Goal: Task Accomplishment & Management: Manage account settings

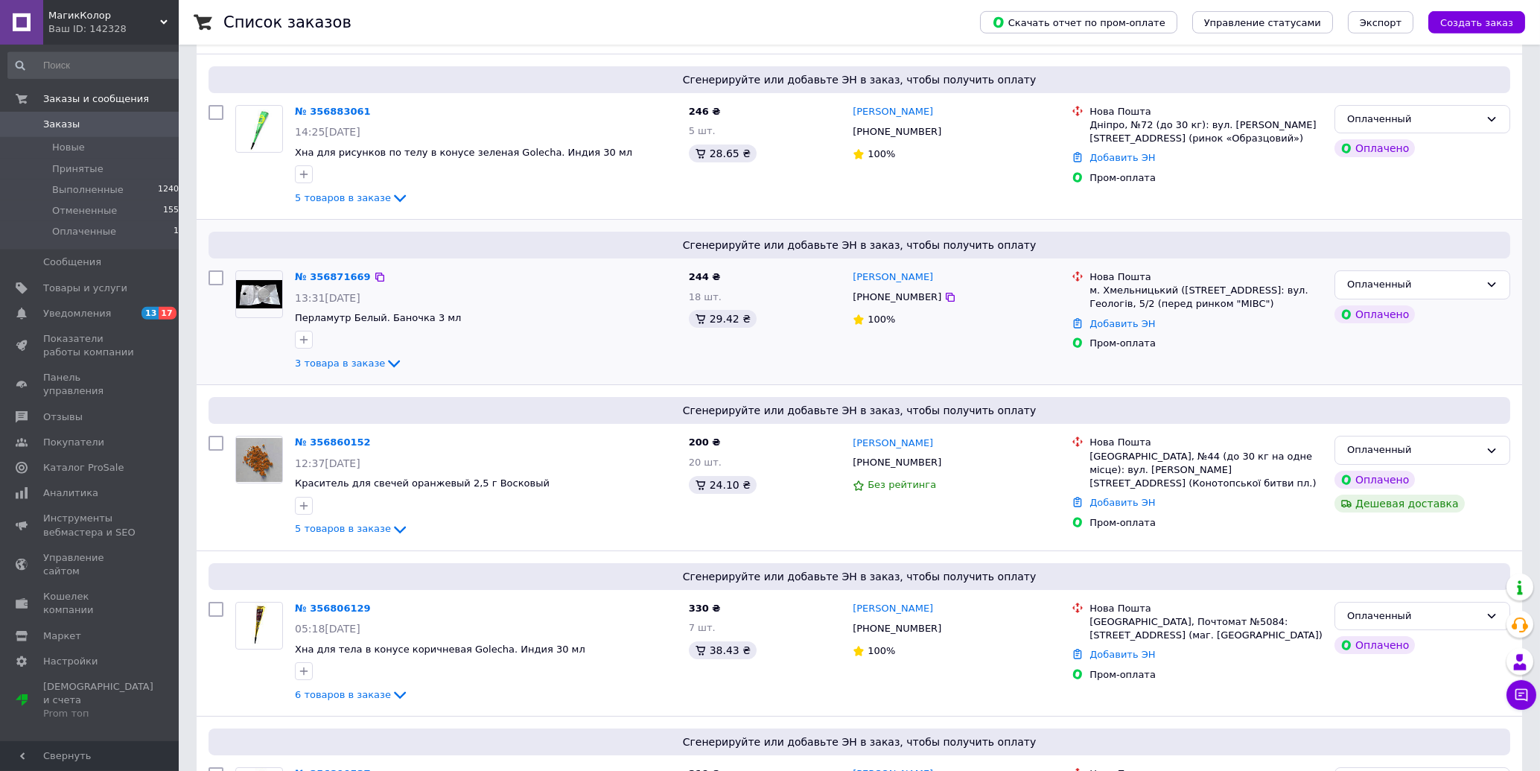
scroll to position [239, 0]
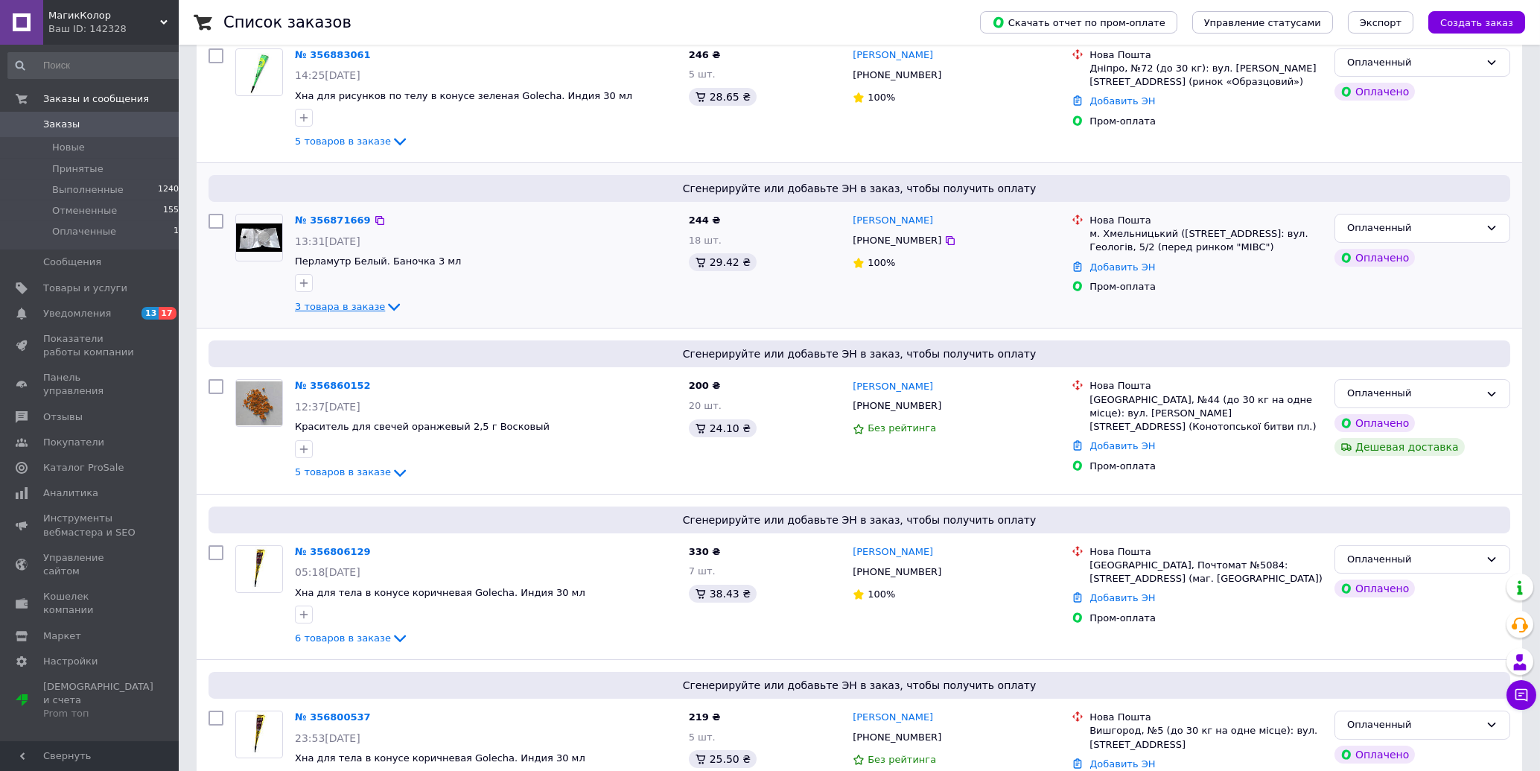
click at [321, 308] on span "3 товара в заказе" at bounding box center [340, 306] width 90 height 11
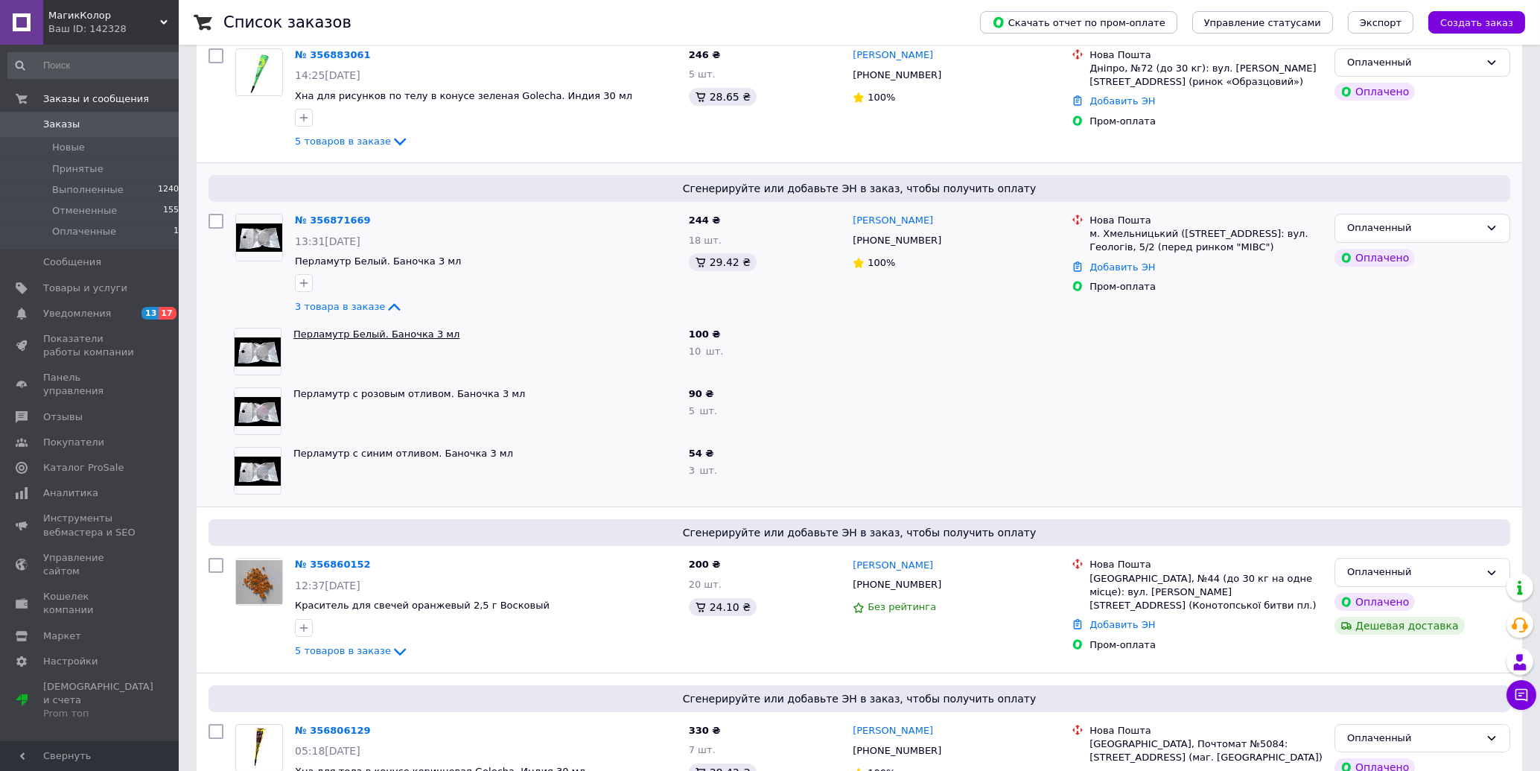
click at [341, 337] on link "Перламутр Белый. Баночка 3 мл" at bounding box center [376, 333] width 166 height 11
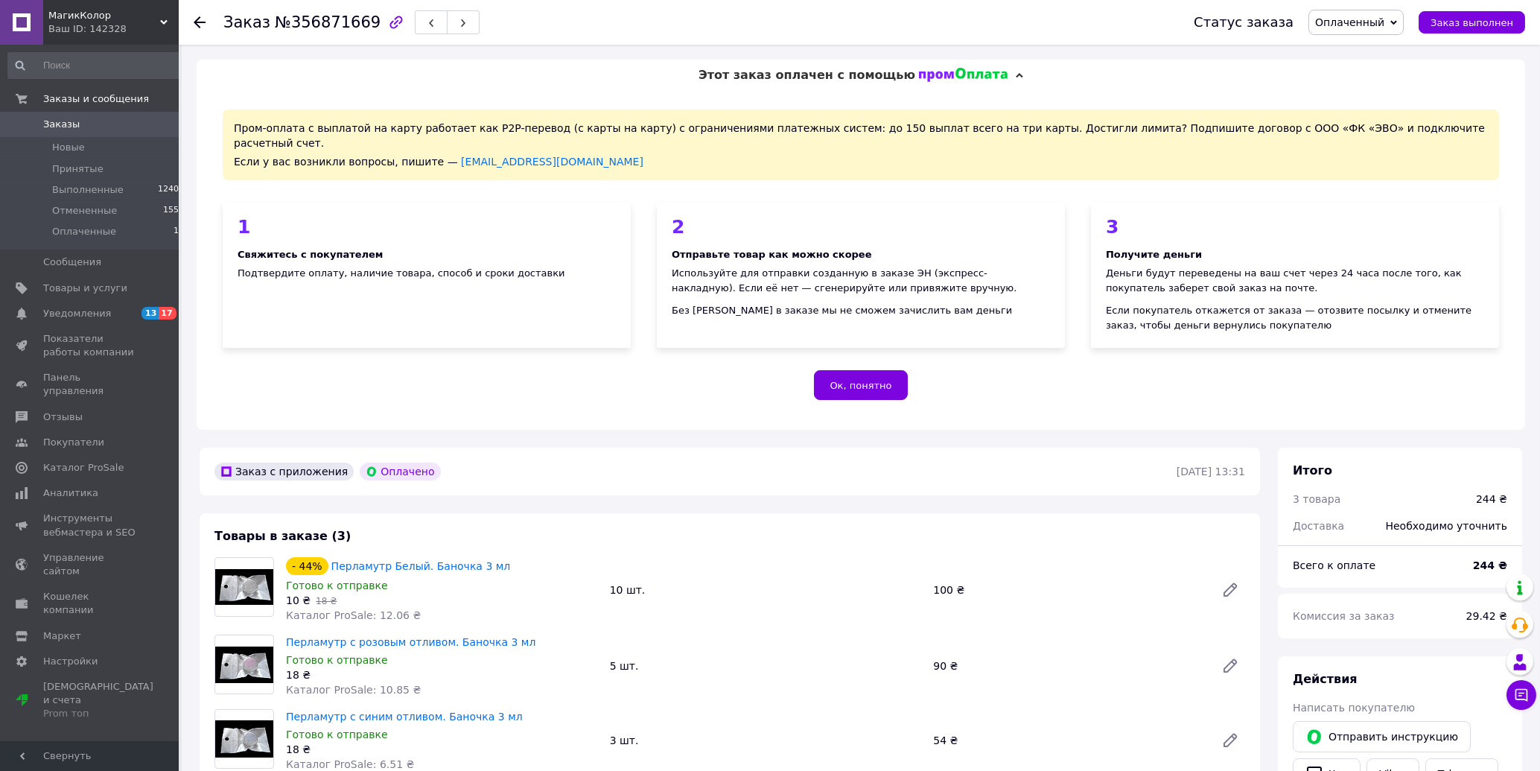
click at [769, 684] on div "Перламутр с розовым отливом. Баночка 3 мл Готово к отправке 18 ₴ Каталог ProSal…" at bounding box center [765, 665] width 971 height 69
click at [372, 560] on link "Перламутр Белый. Баночка 3 мл" at bounding box center [420, 566] width 179 height 12
click at [290, 370] on div "Ок, понятно" at bounding box center [861, 385] width 1276 height 30
click at [269, 308] on div "1 Свяжитесь с покупателем Подтвердите оплату, наличие товара, способ и сроки до…" at bounding box center [427, 275] width 408 height 145
click at [194, 19] on icon at bounding box center [200, 22] width 12 height 12
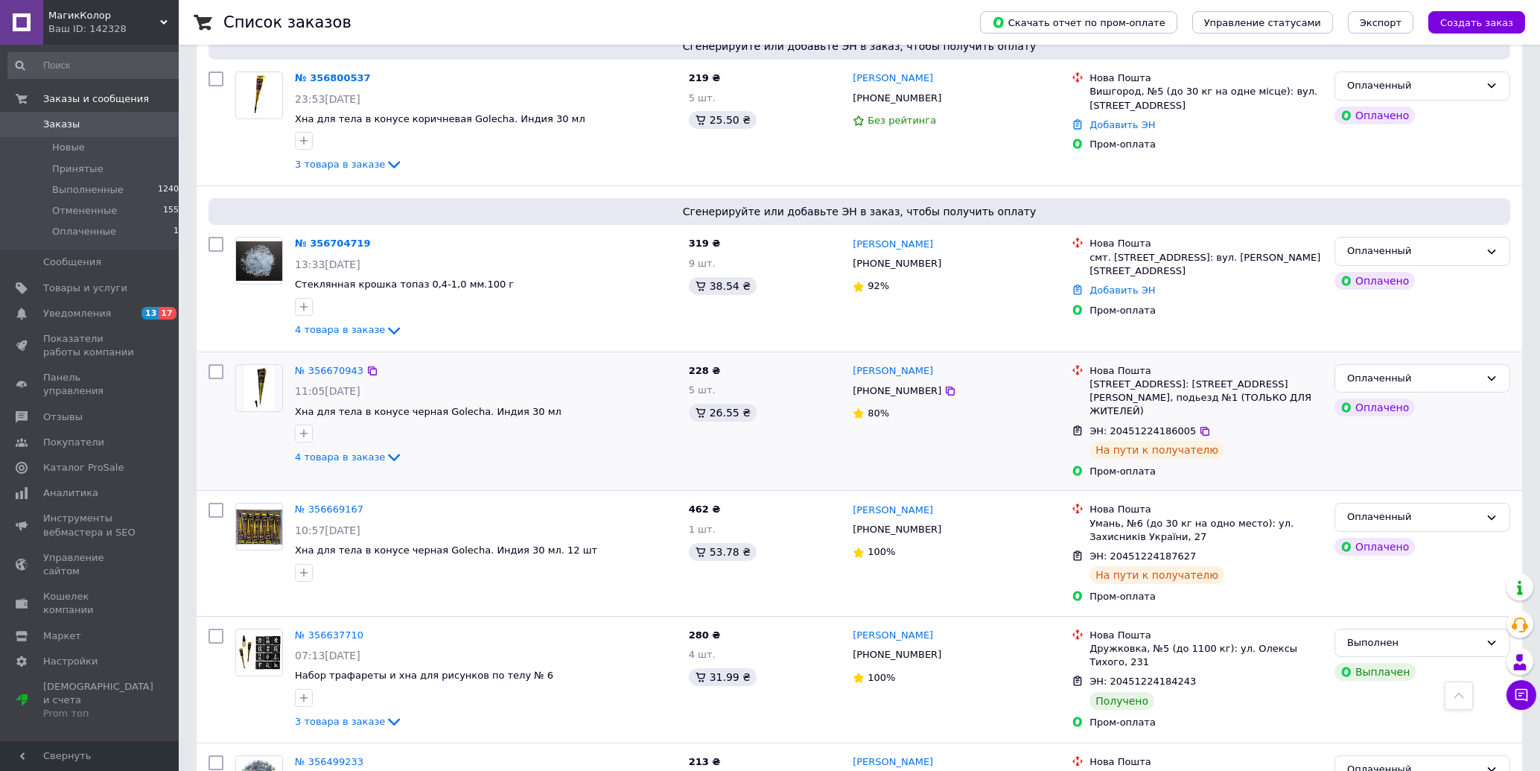
scroll to position [954, 0]
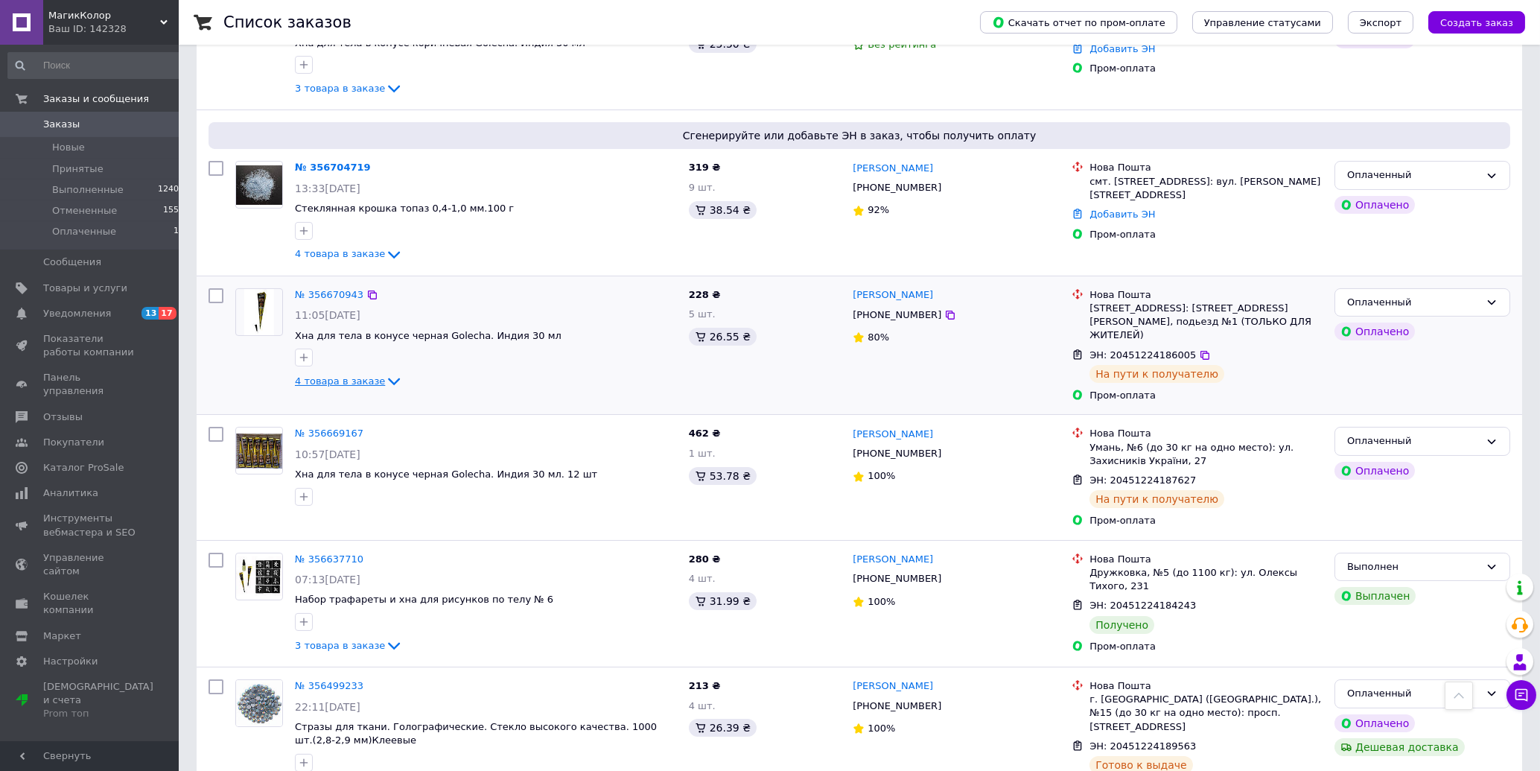
click at [335, 386] on span "4 товара в заказе" at bounding box center [340, 380] width 90 height 11
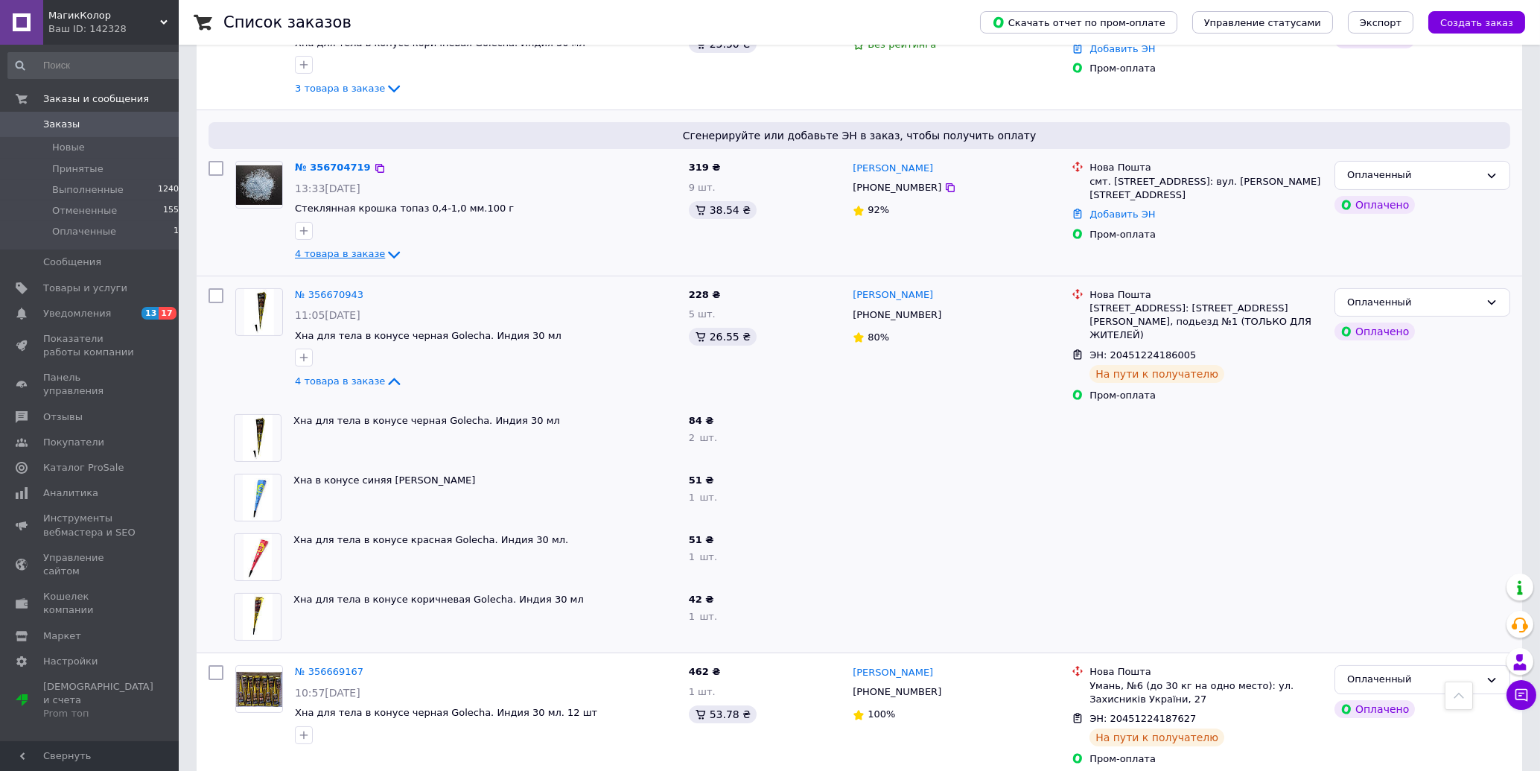
click at [342, 256] on span "4 товара в заказе" at bounding box center [340, 254] width 90 height 11
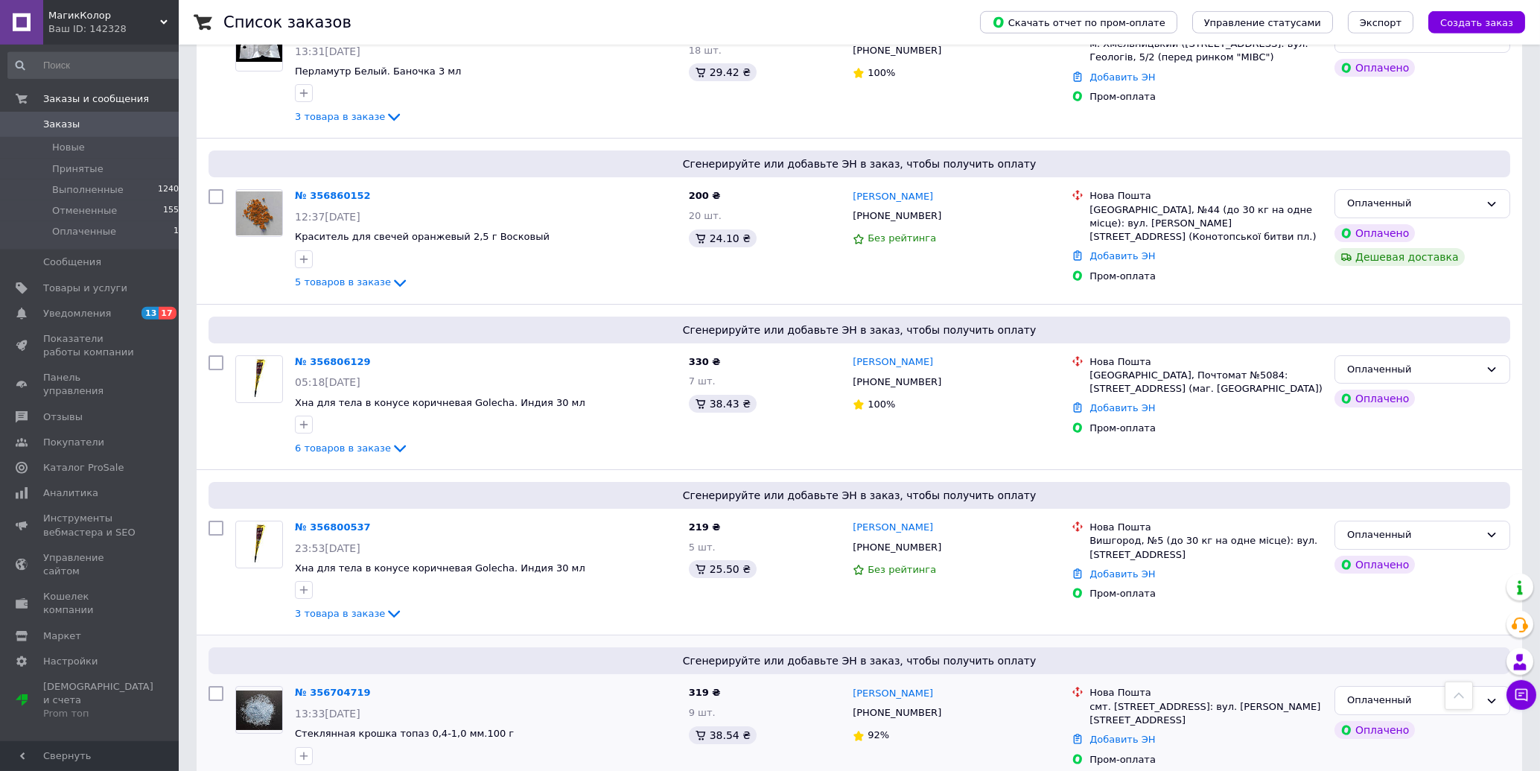
scroll to position [315, 0]
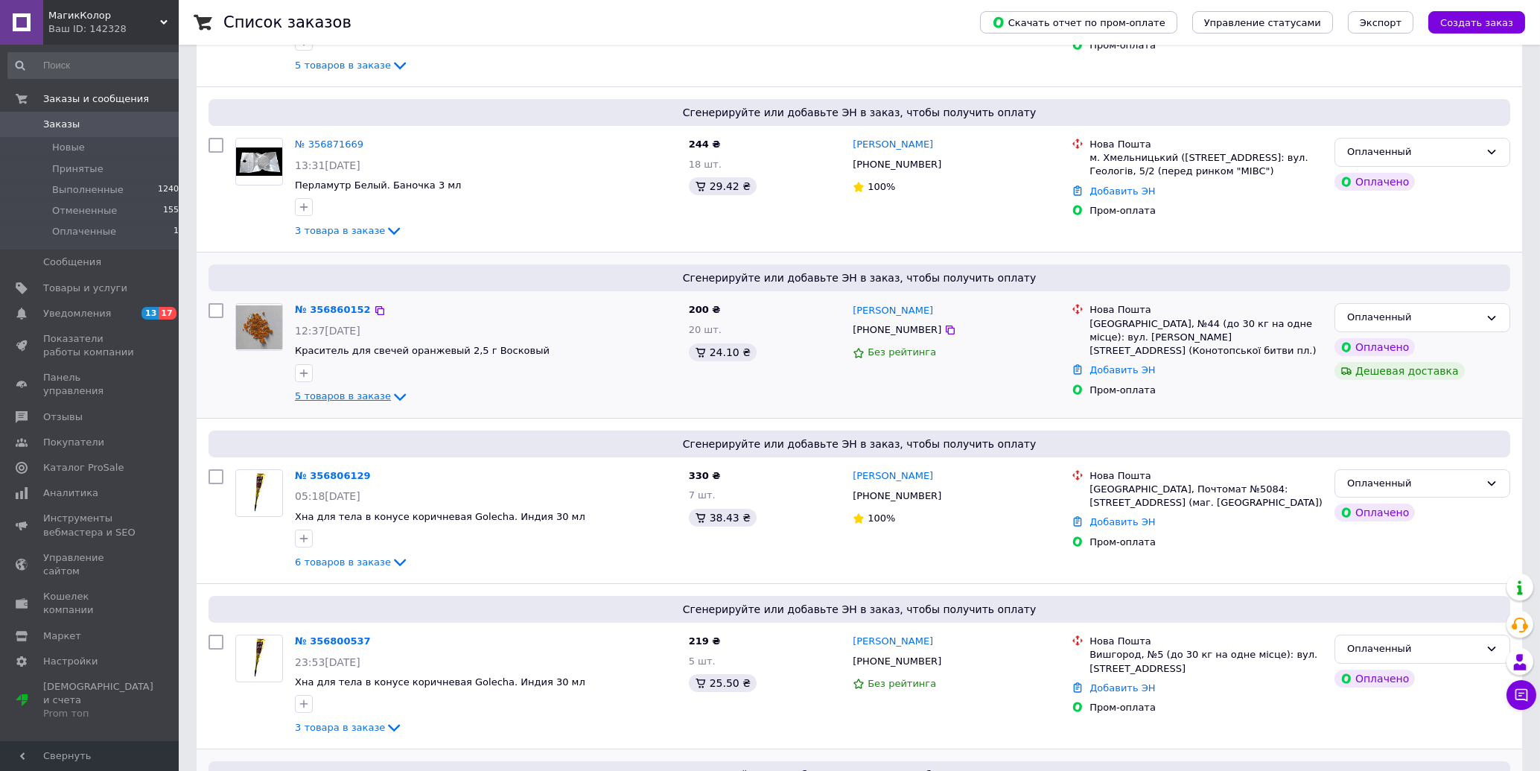
click at [340, 399] on span "5 товаров в заказе" at bounding box center [343, 396] width 96 height 11
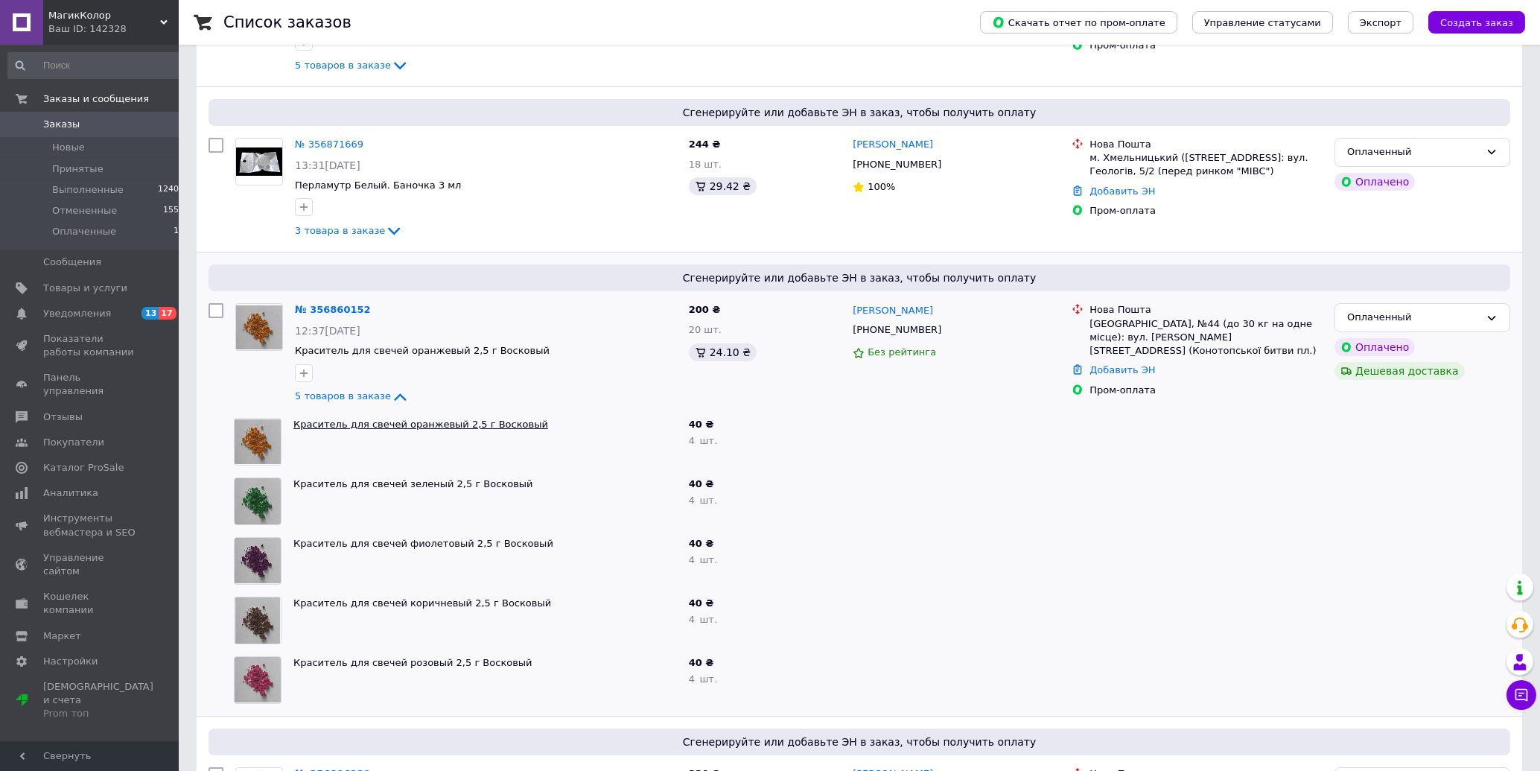
click at [411, 427] on link "Краситель для свечей оранжевый 2,5 г Восковый" at bounding box center [420, 423] width 255 height 11
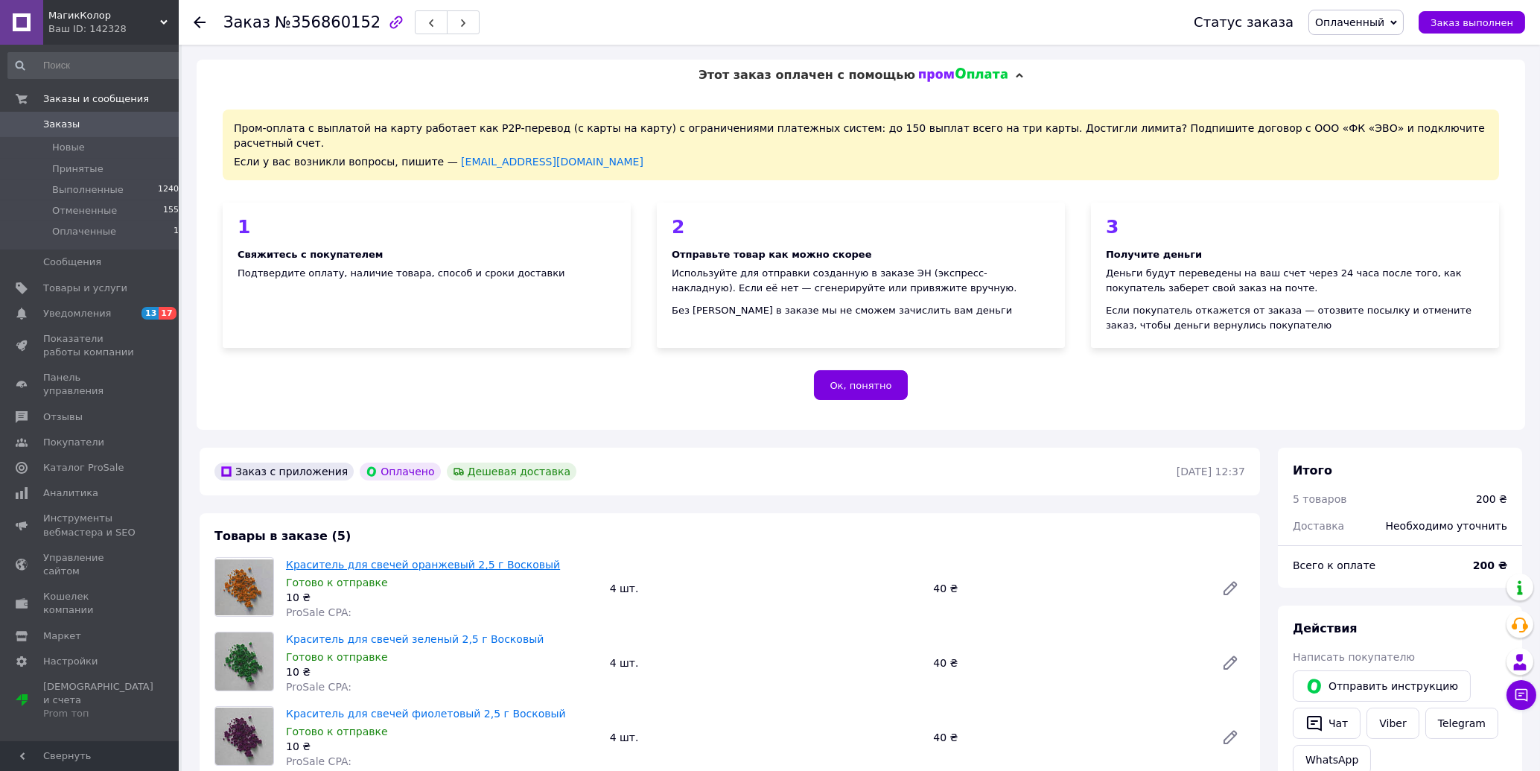
click at [397, 558] on link "Краситель для свечей оранжевый 2,5 г Восковый" at bounding box center [423, 564] width 274 height 12
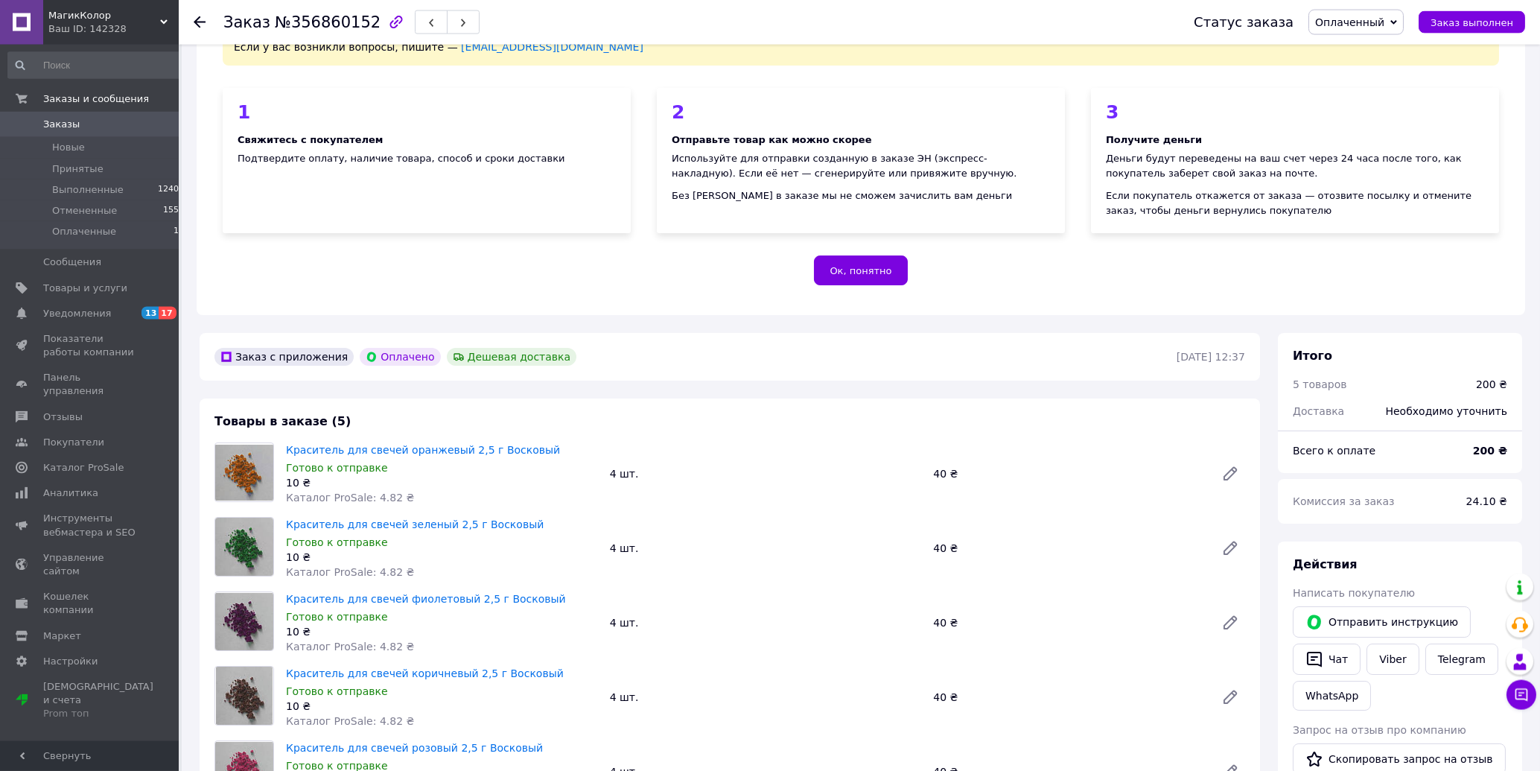
scroll to position [239, 0]
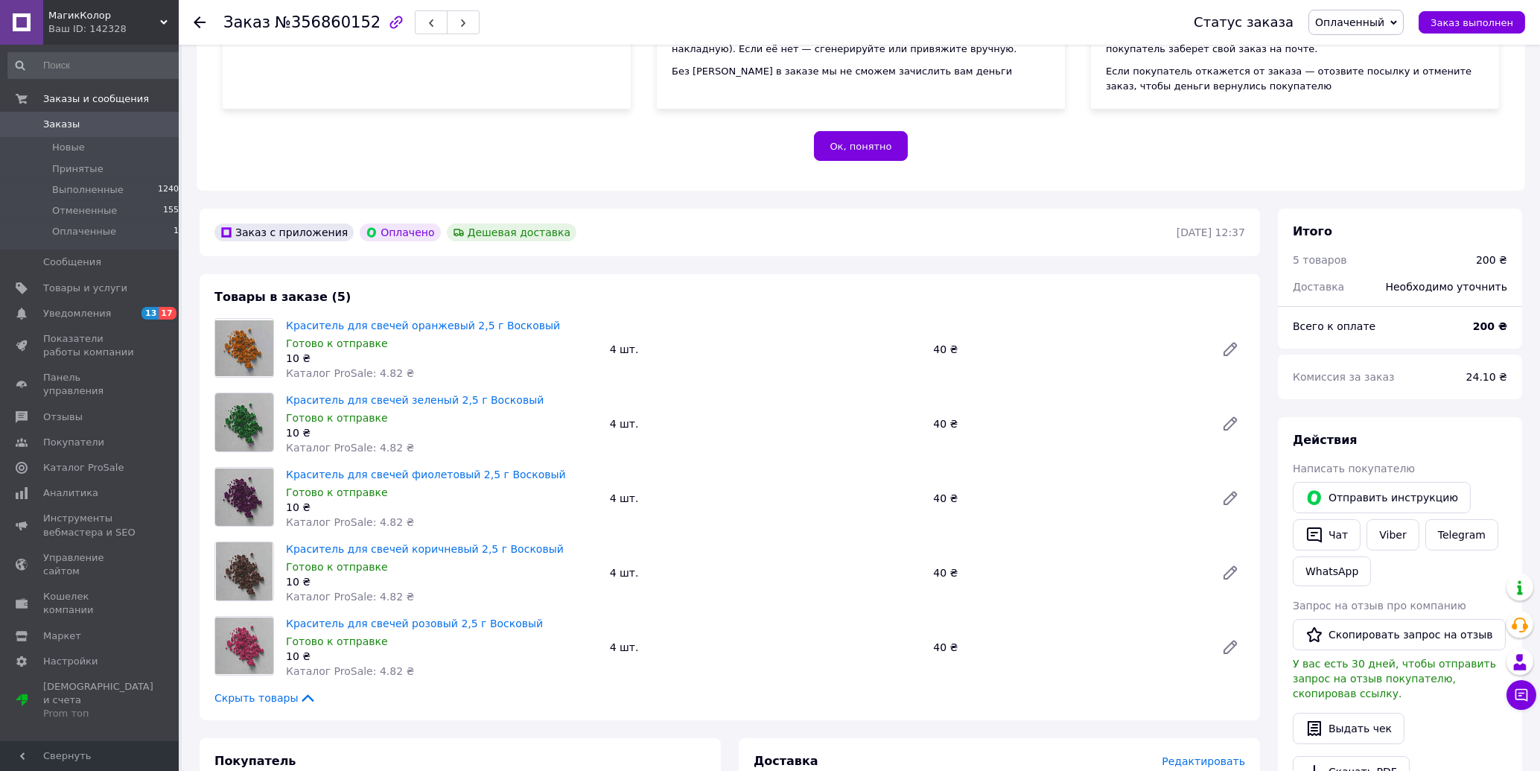
click at [257, 131] on div "Ок, понятно" at bounding box center [861, 146] width 1276 height 30
click at [194, 22] on icon at bounding box center [200, 22] width 12 height 12
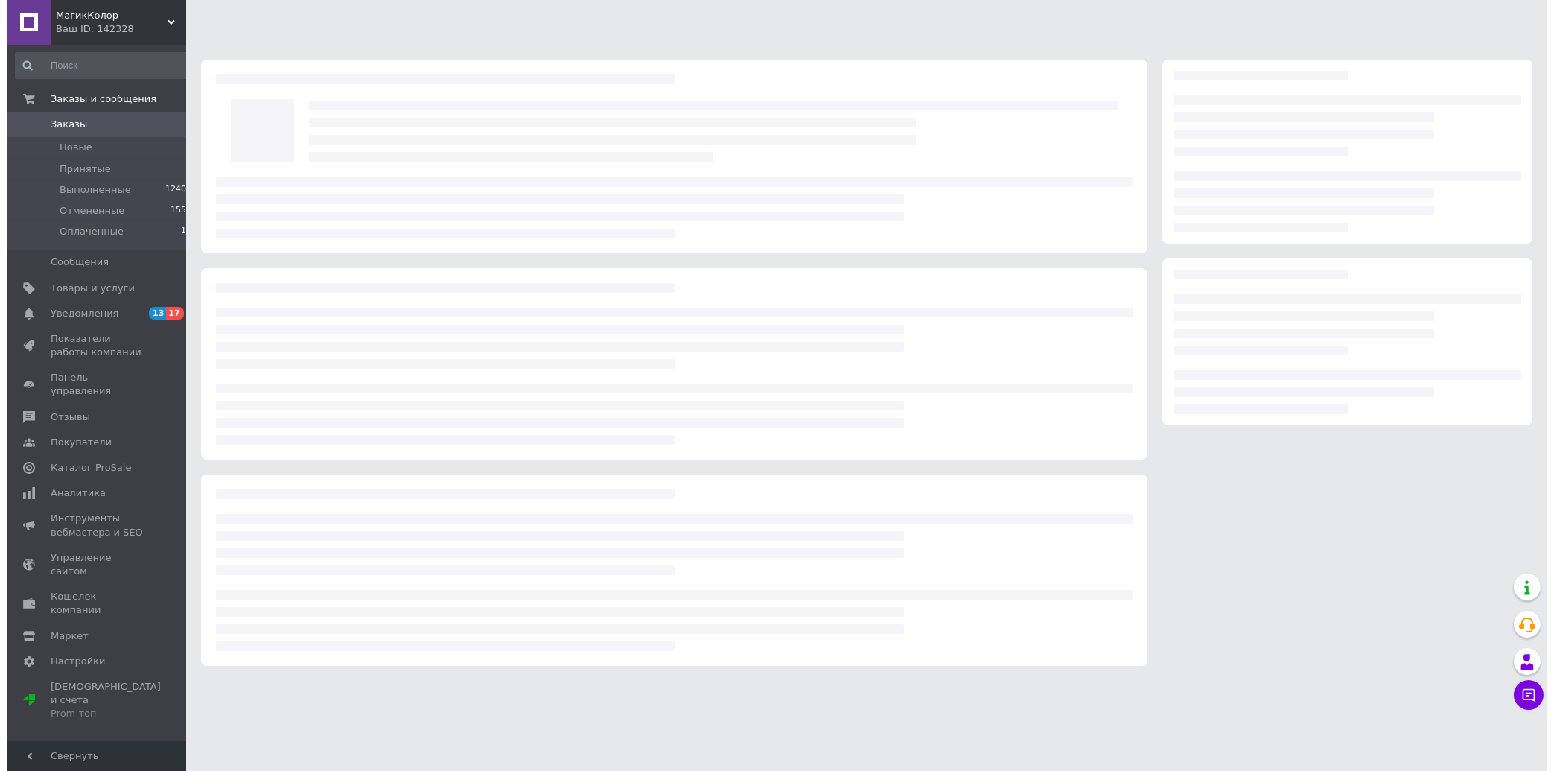
scroll to position [0, 0]
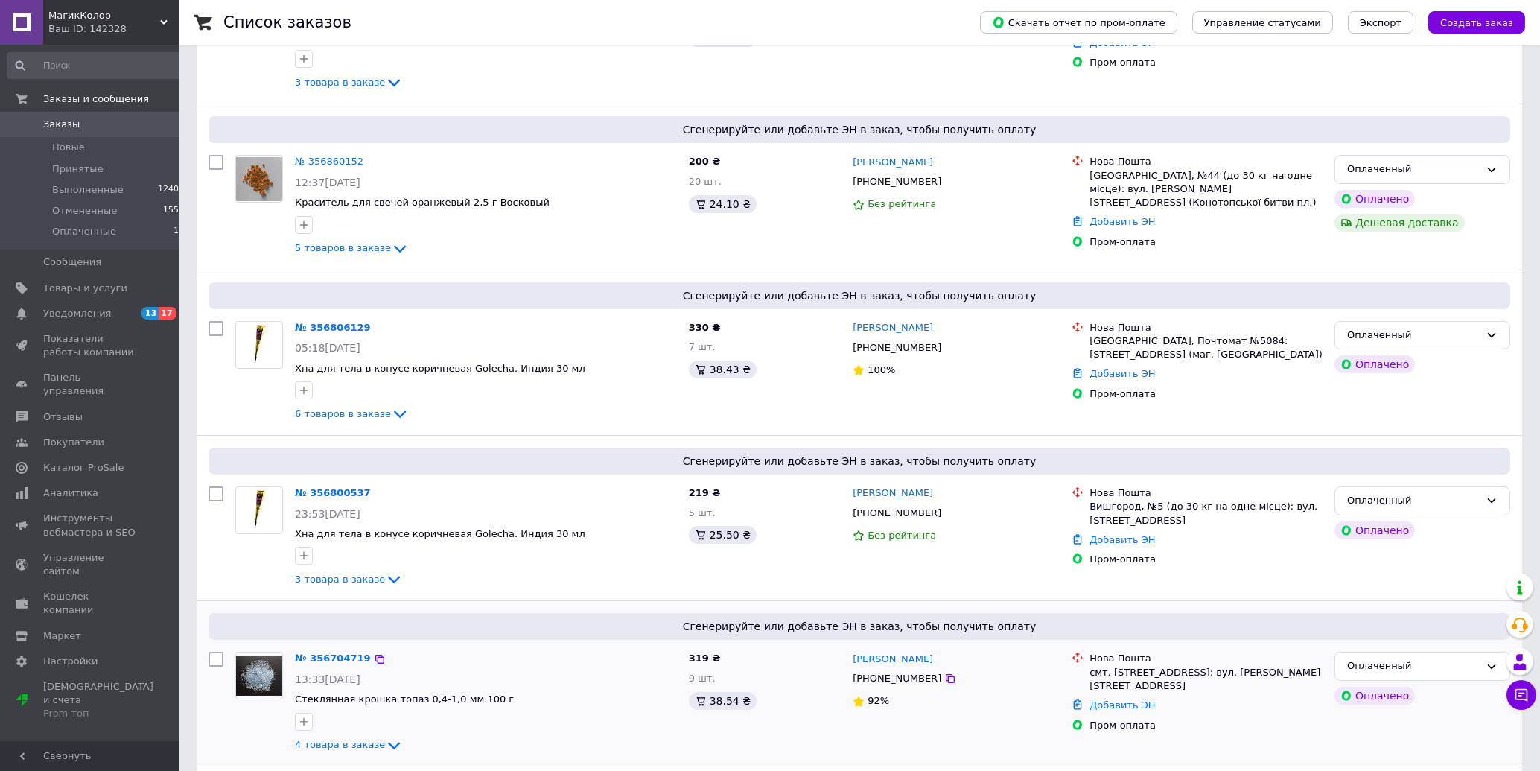
scroll to position [714, 0]
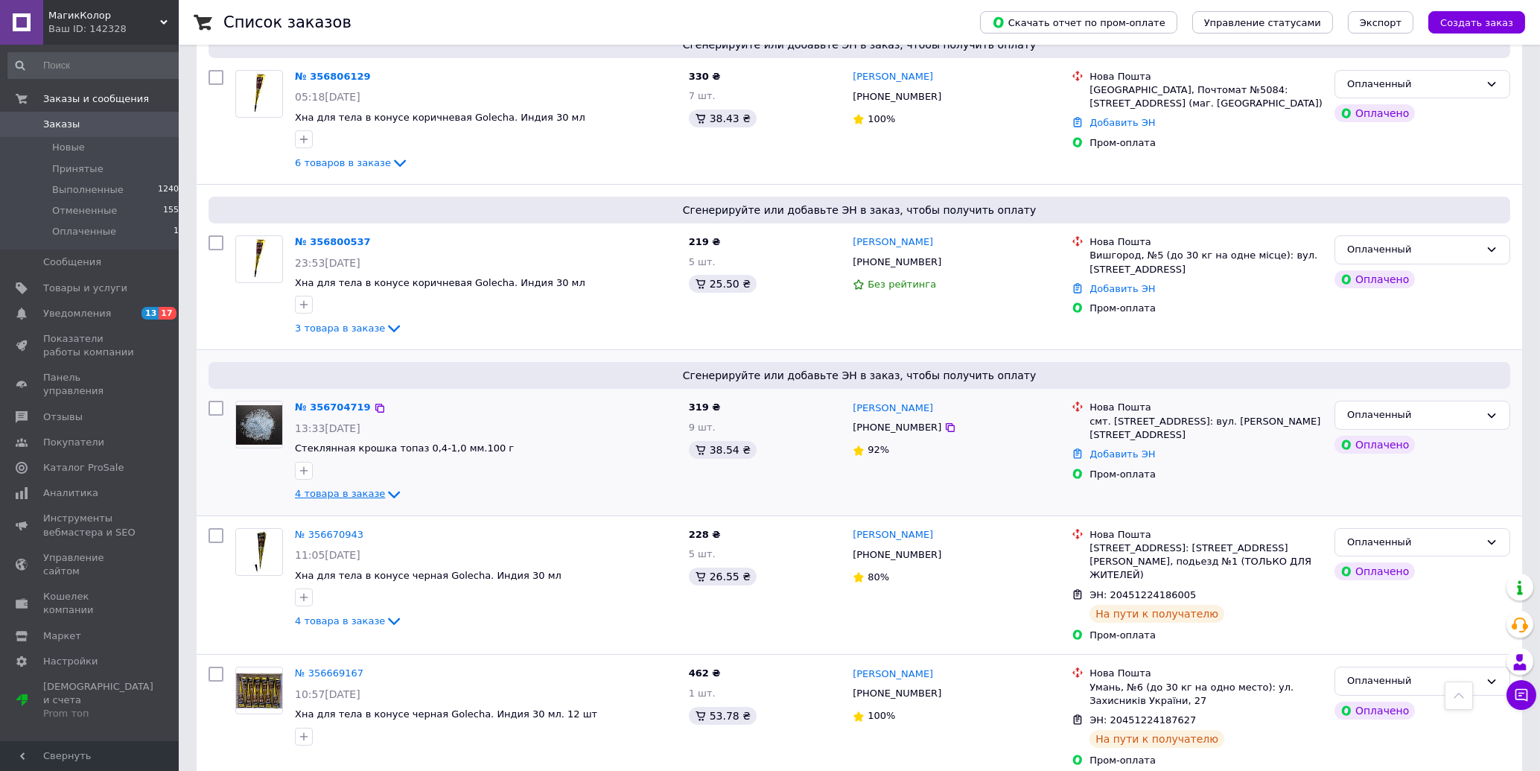
click at [314, 497] on span "4 товара в заказе" at bounding box center [340, 493] width 90 height 11
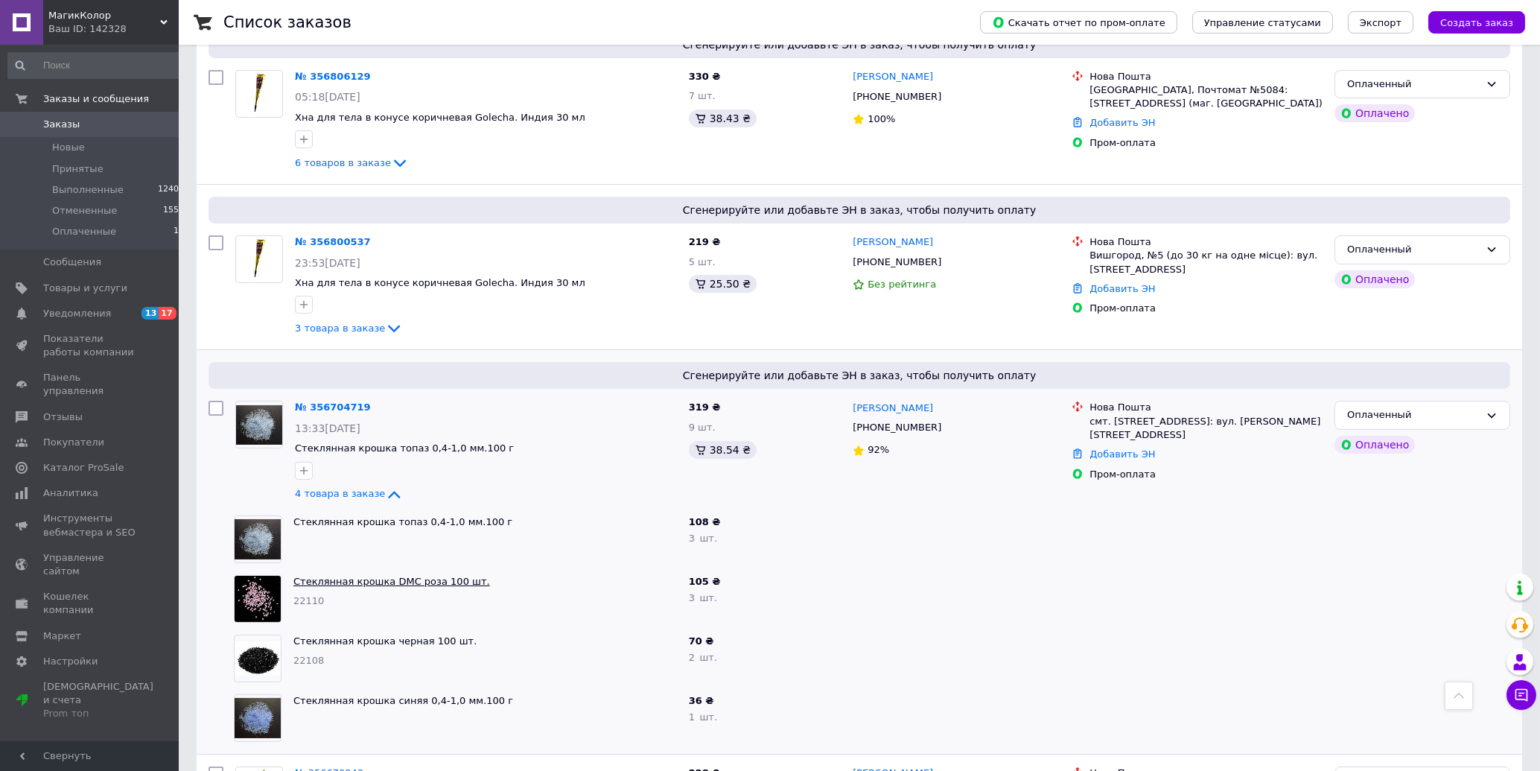
click at [399, 579] on link "Стеклянная крошка DMC роза 100 шт." at bounding box center [391, 581] width 197 height 11
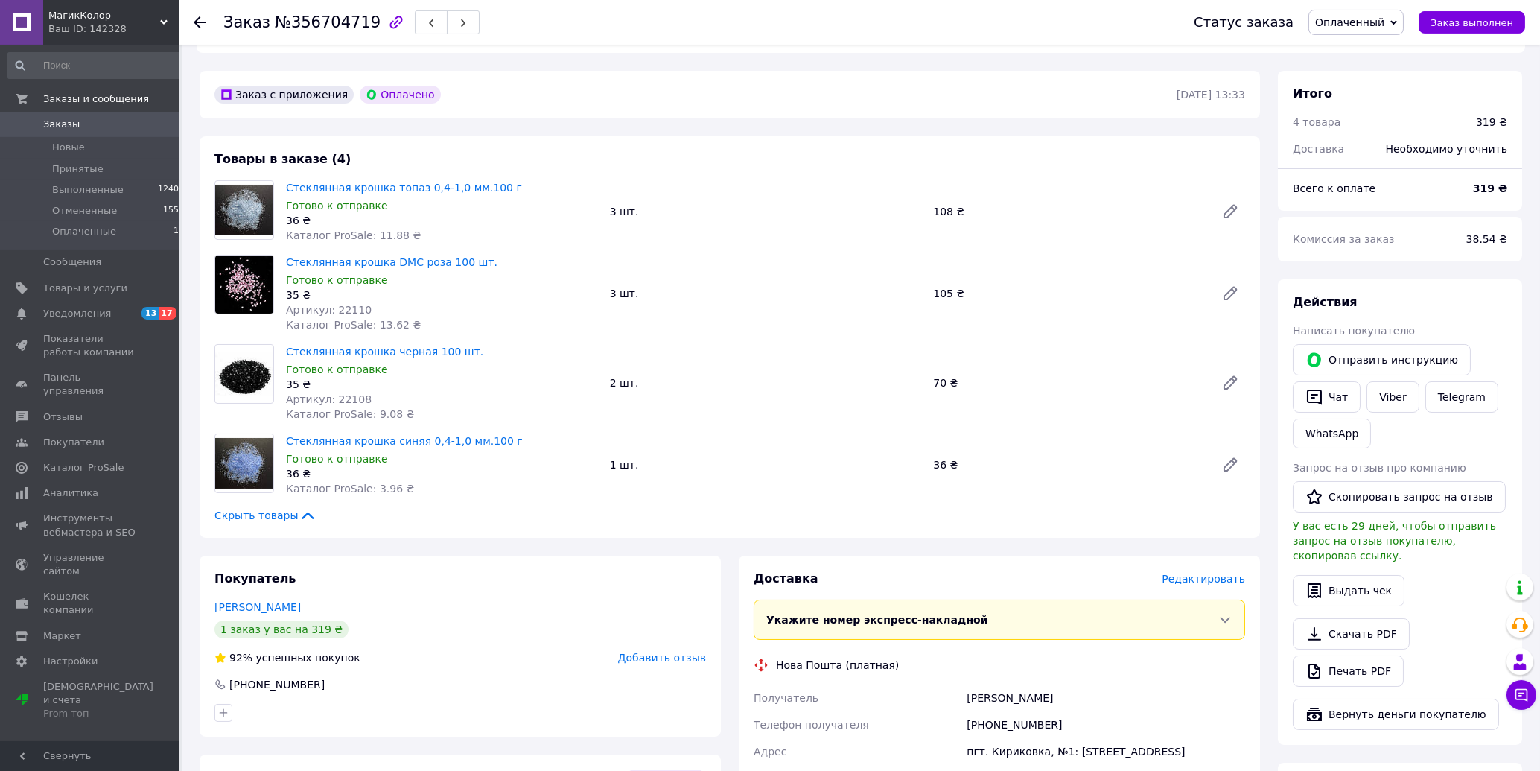
scroll to position [399, 0]
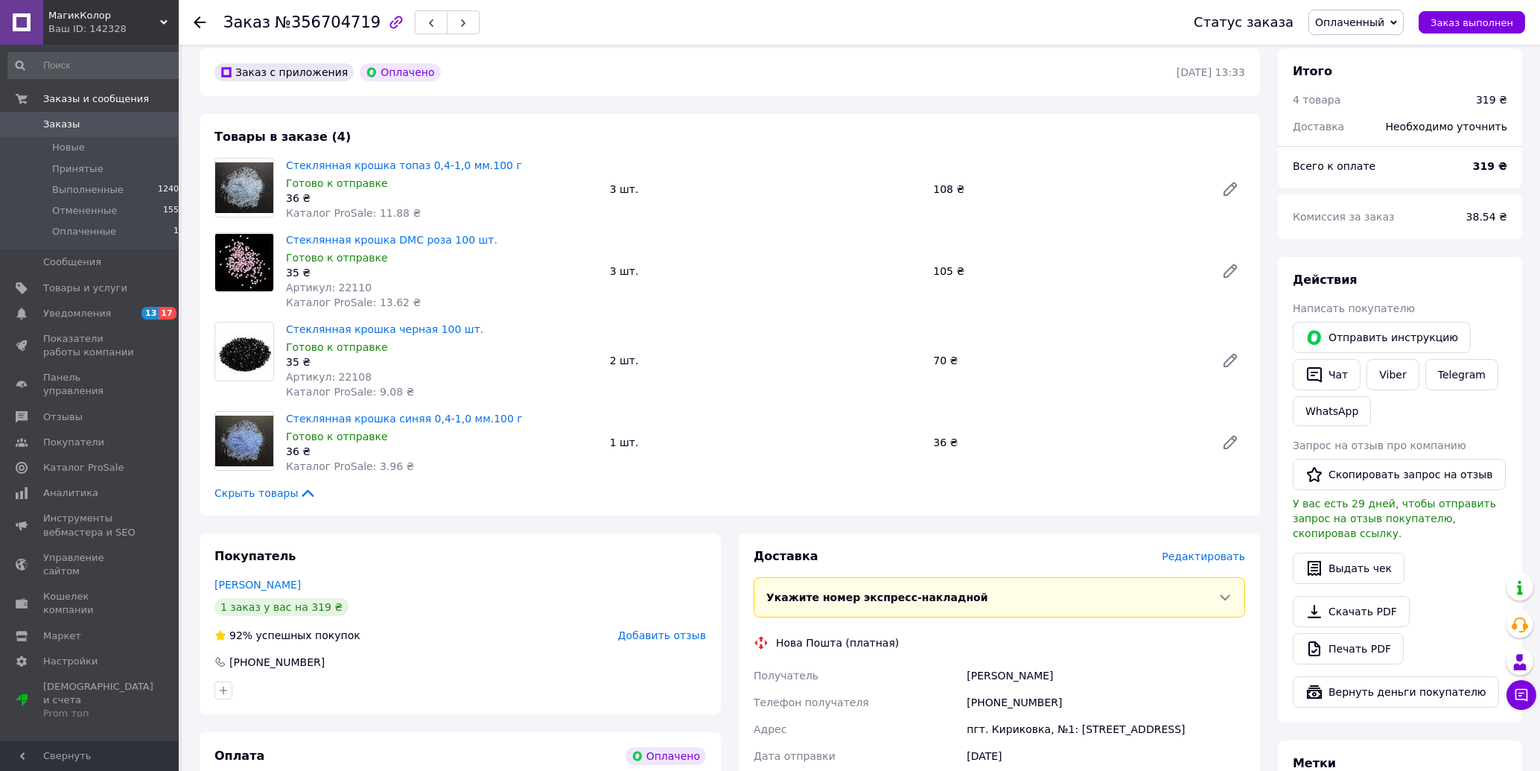
click at [195, 19] on icon at bounding box center [200, 22] width 12 height 12
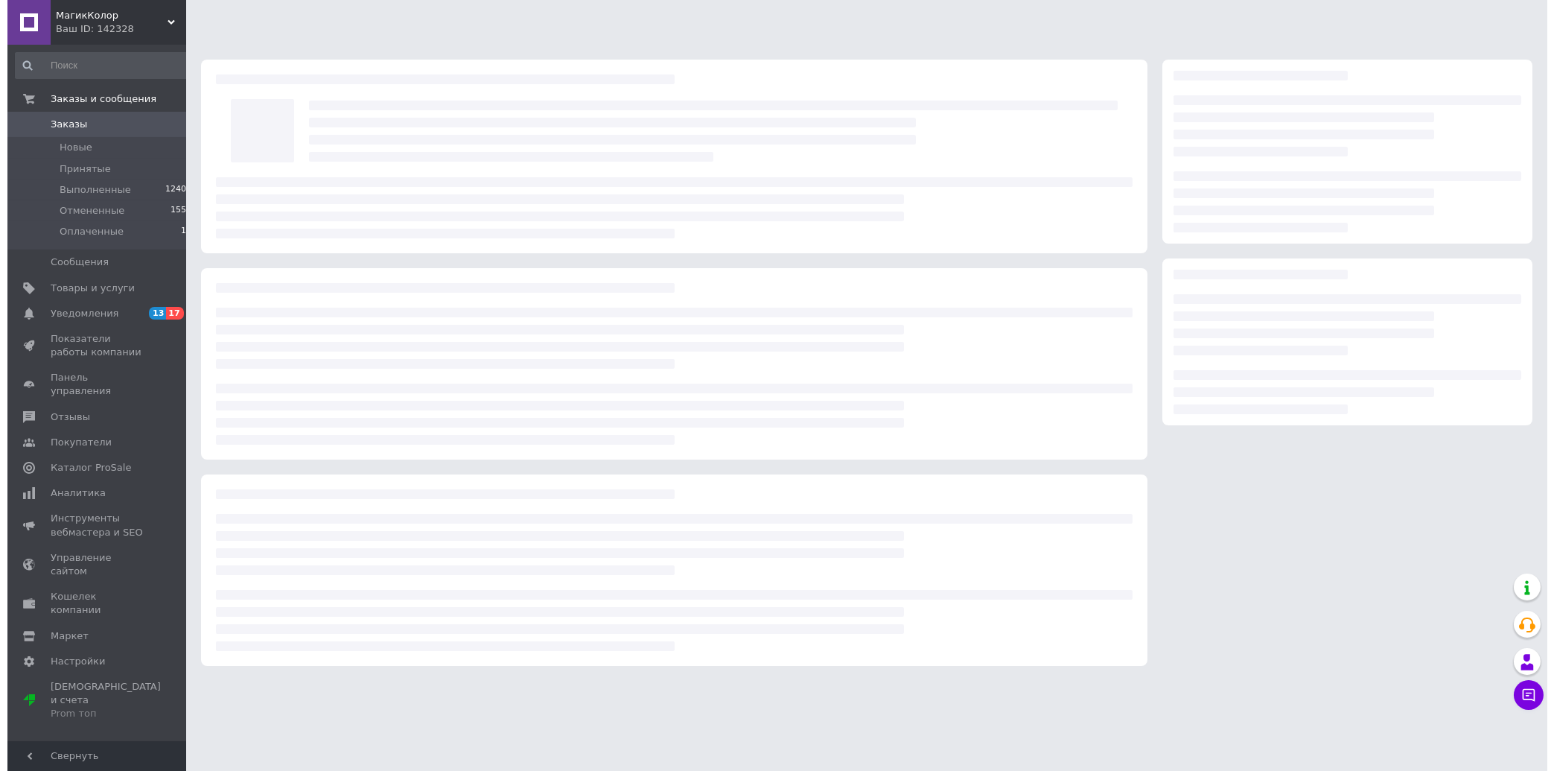
scroll to position [0, 0]
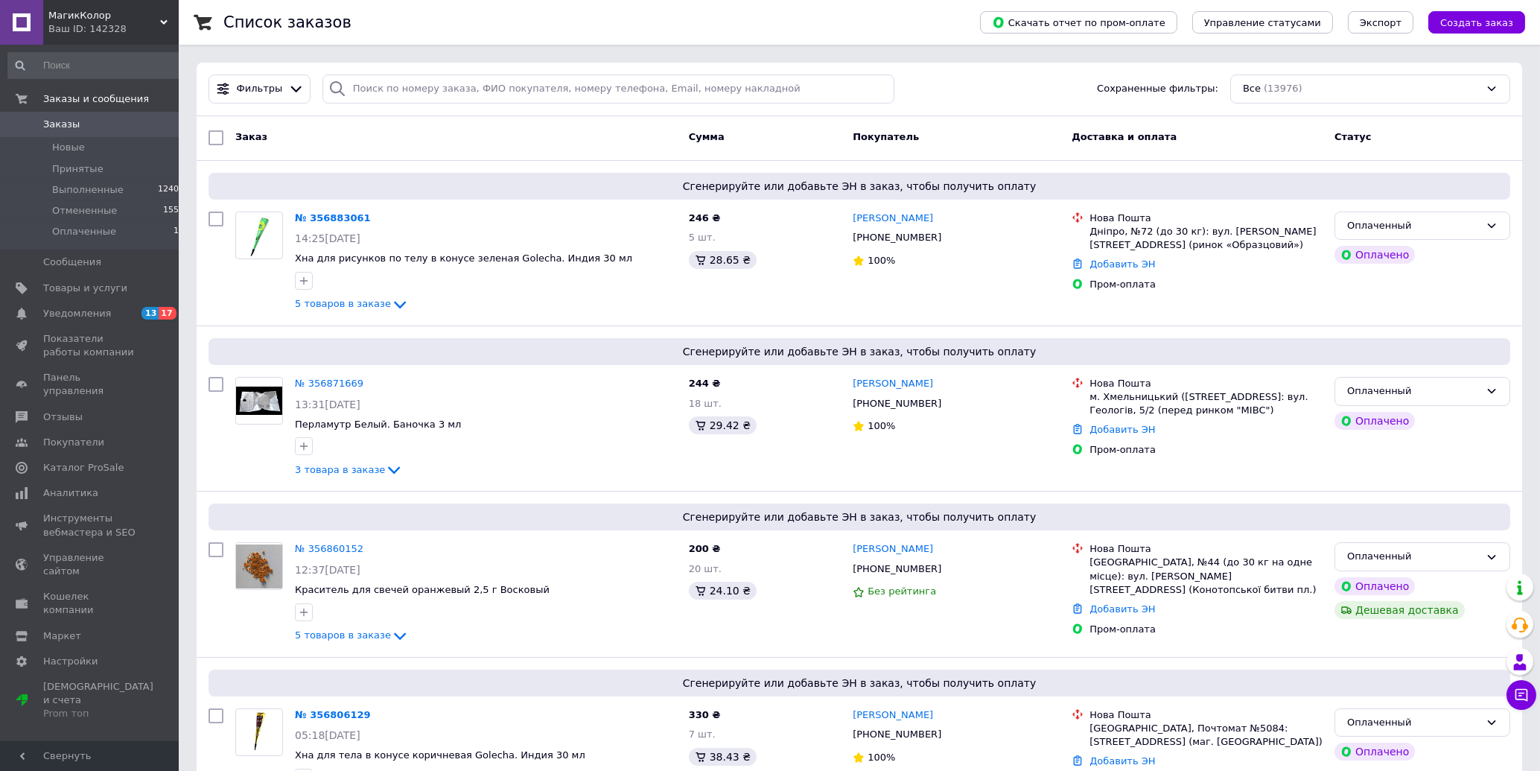
click at [92, 120] on span "Заказы" at bounding box center [90, 124] width 95 height 13
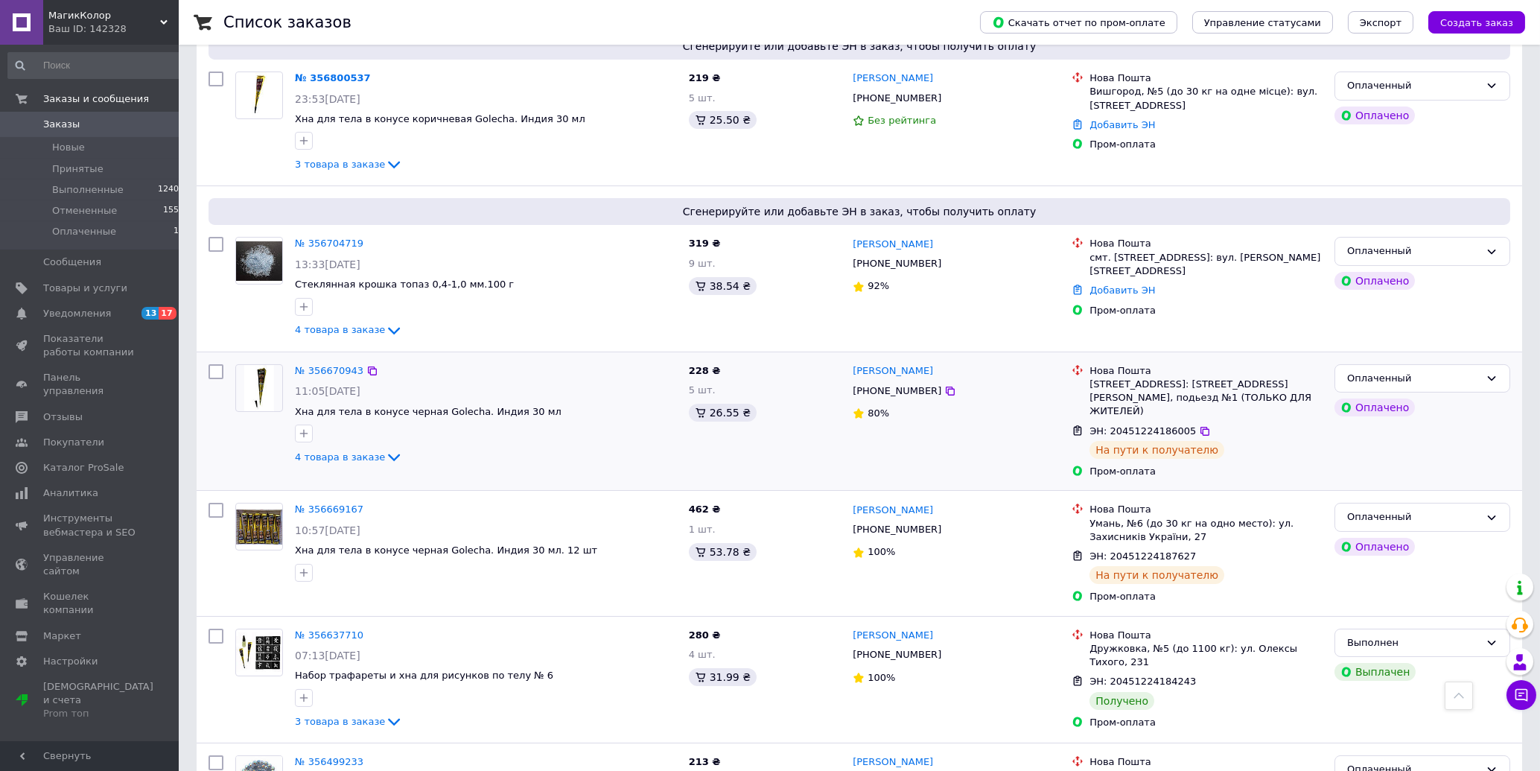
scroll to position [239, 0]
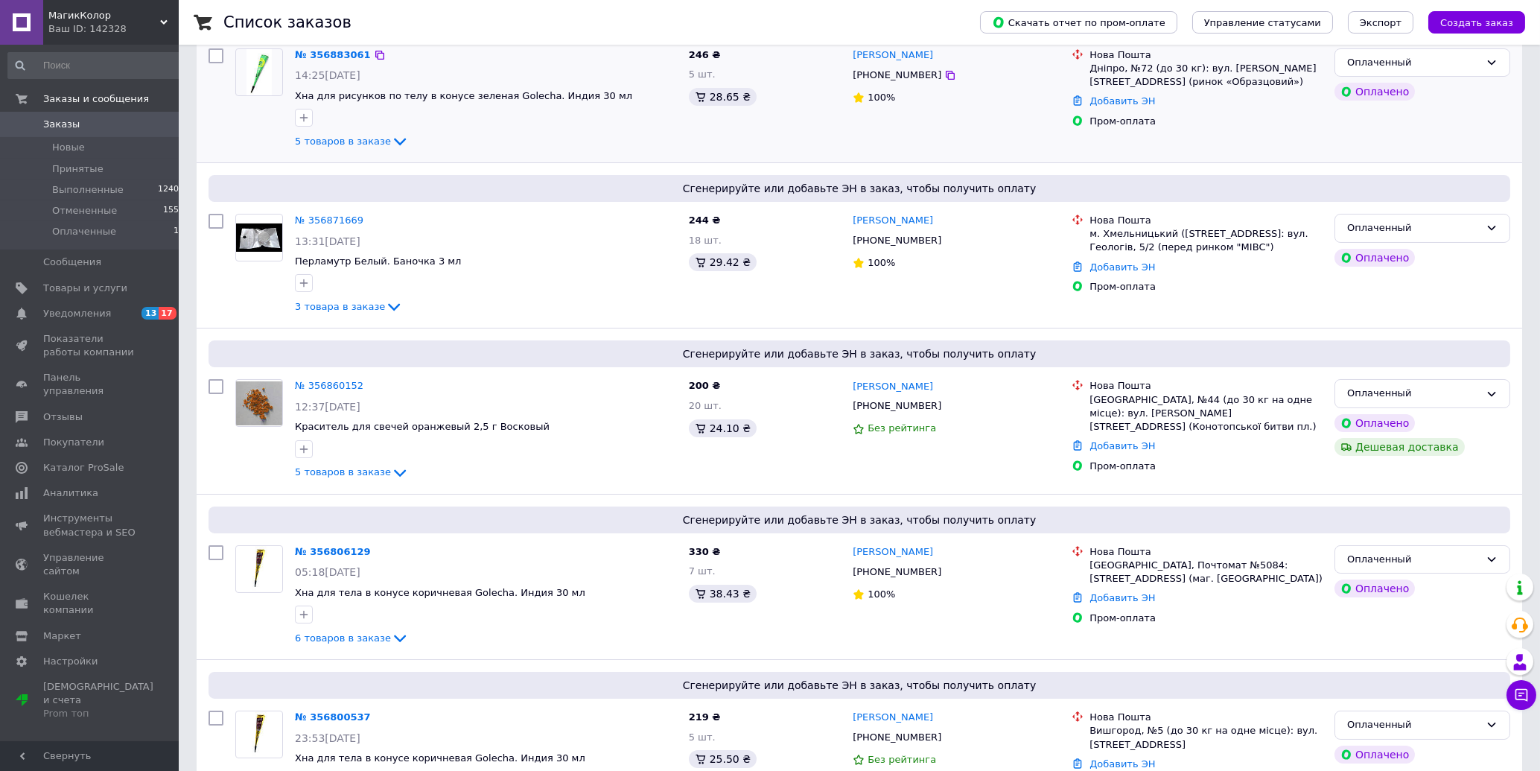
click at [223, 130] on div at bounding box center [216, 99] width 27 height 114
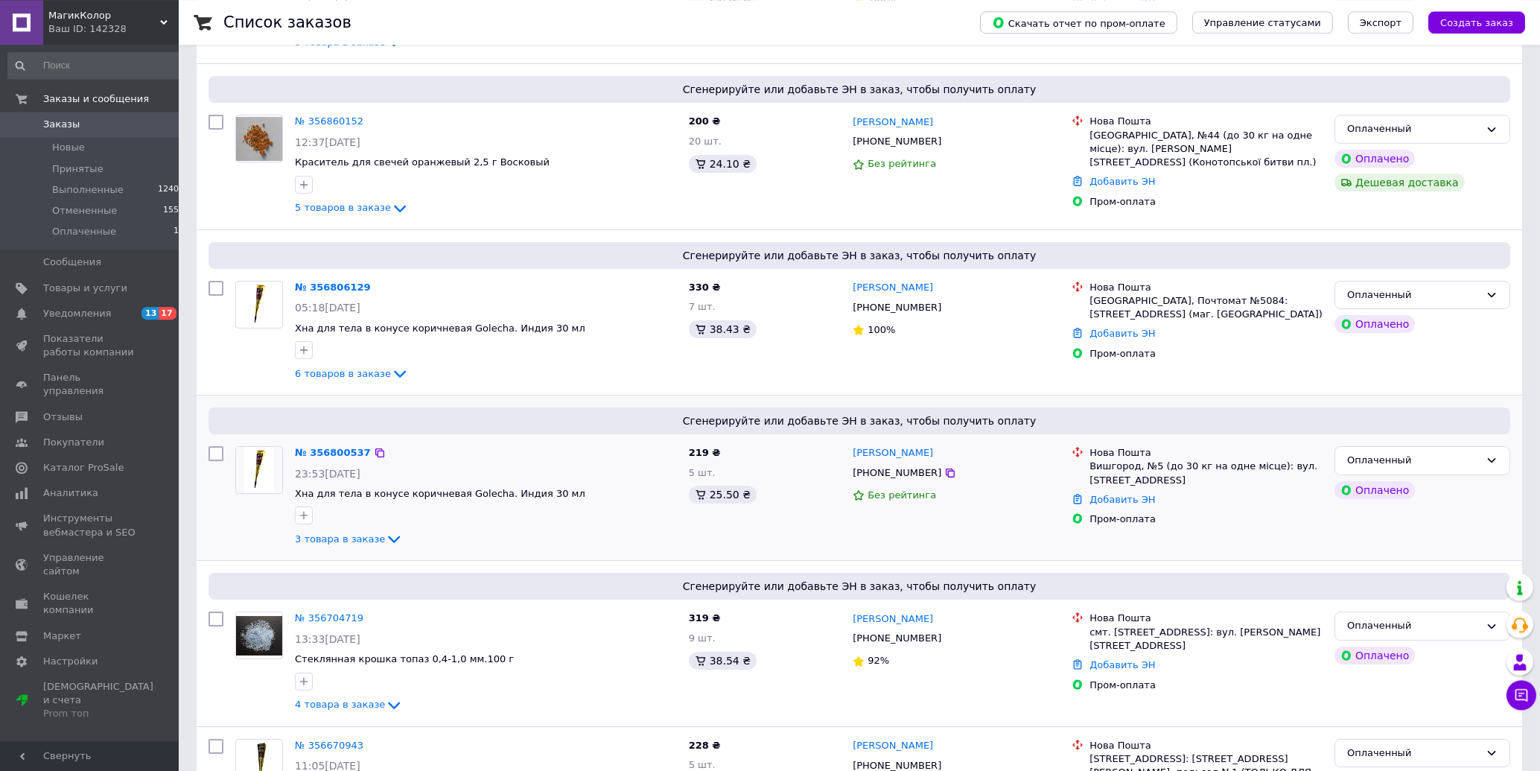
scroll to position [558, 0]
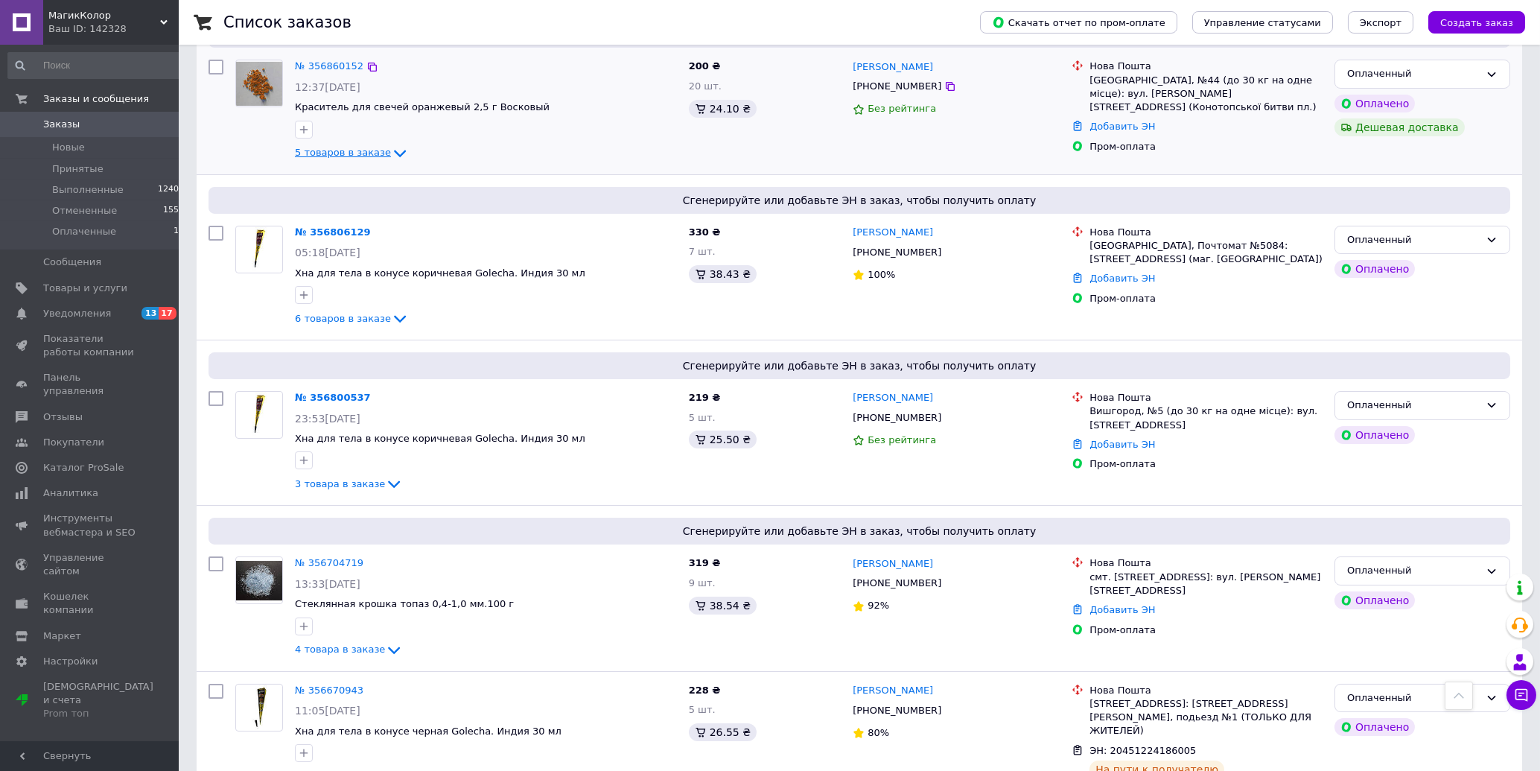
click at [336, 155] on span "5 товаров в заказе" at bounding box center [343, 152] width 96 height 11
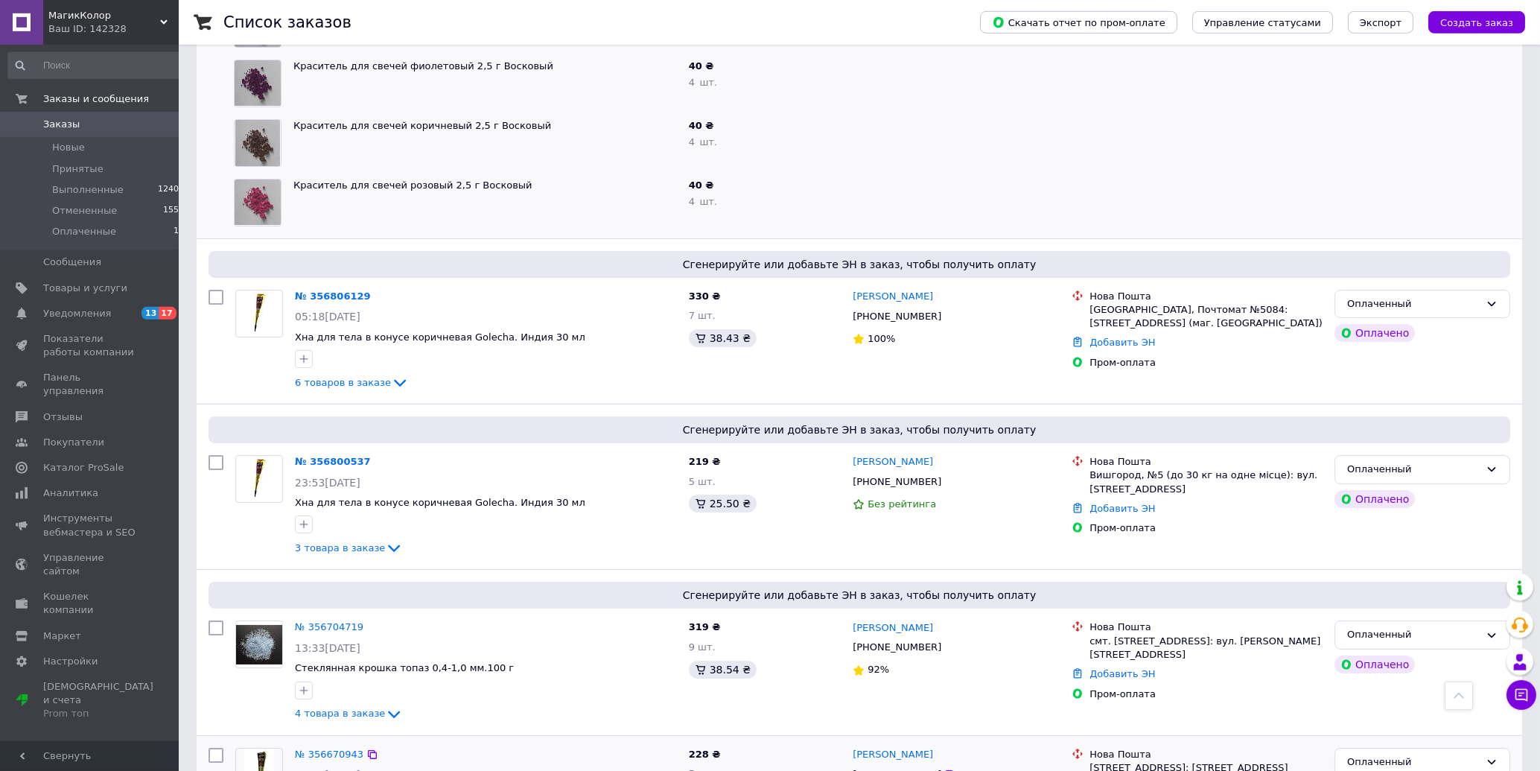
scroll to position [958, 0]
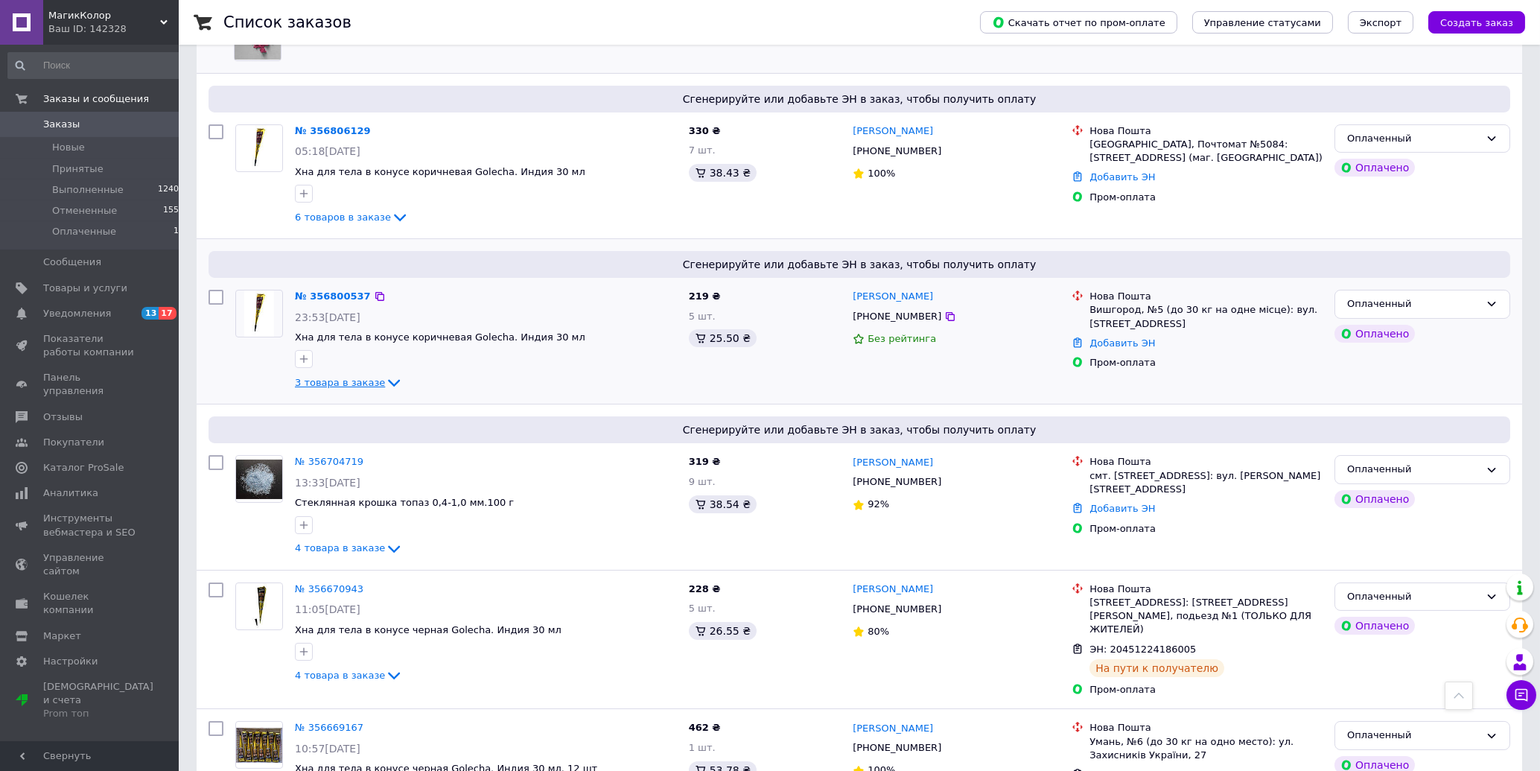
drag, startPoint x: 337, startPoint y: 384, endPoint x: 505, endPoint y: 372, distance: 168.0
click at [337, 384] on span "3 товара в заказе" at bounding box center [340, 382] width 90 height 11
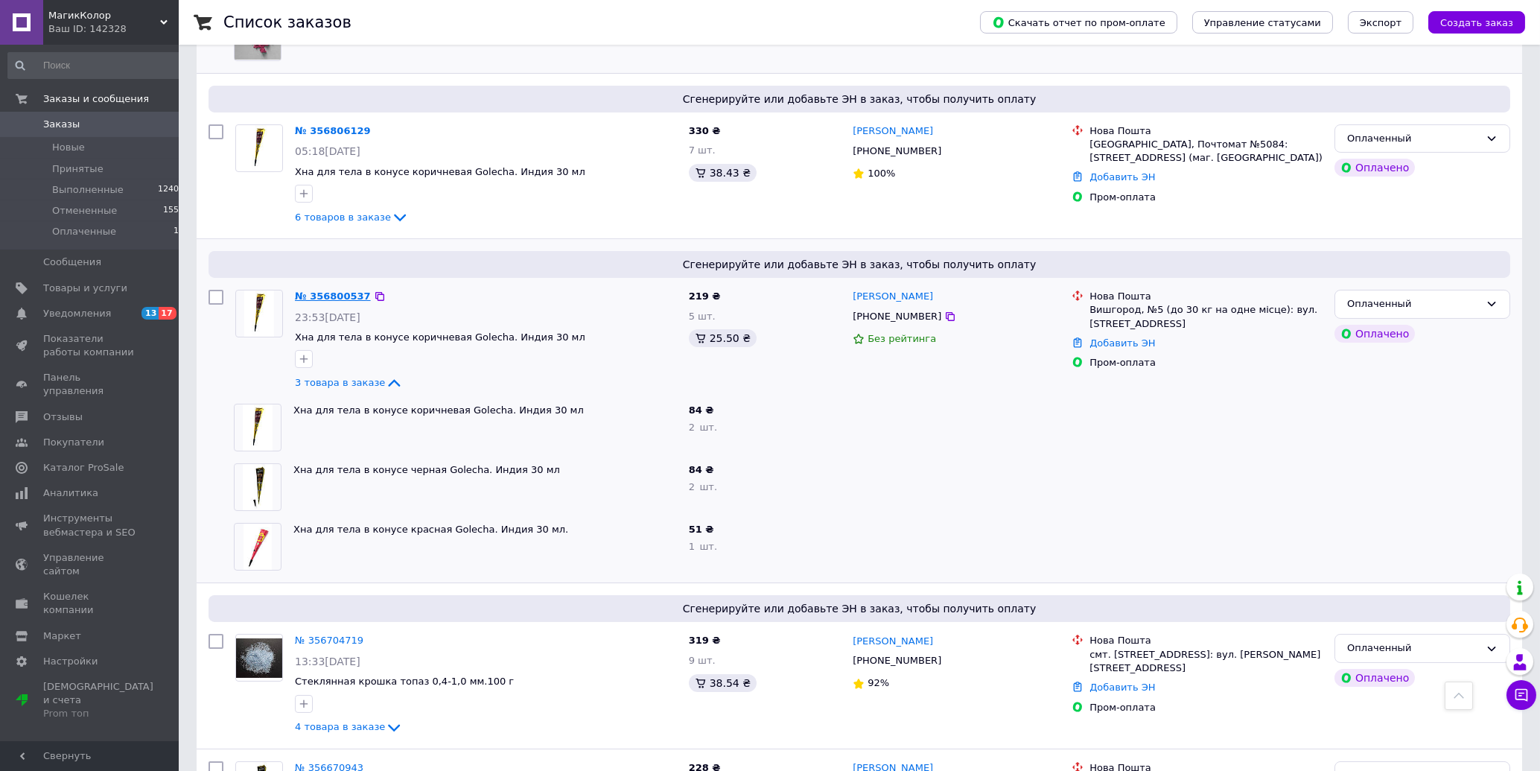
click at [320, 295] on link "№ 356800537" at bounding box center [333, 295] width 76 height 11
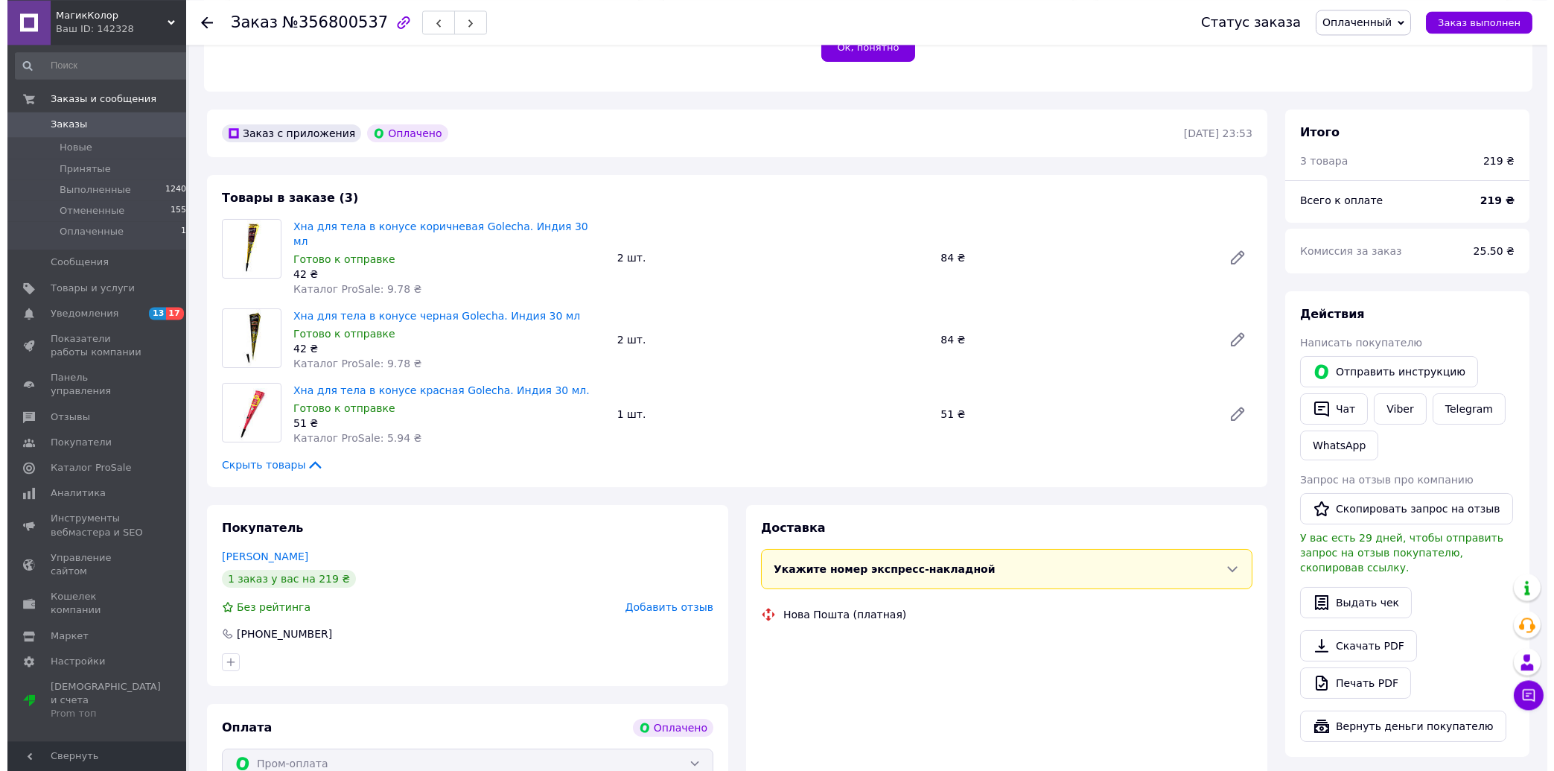
scroll to position [399, 0]
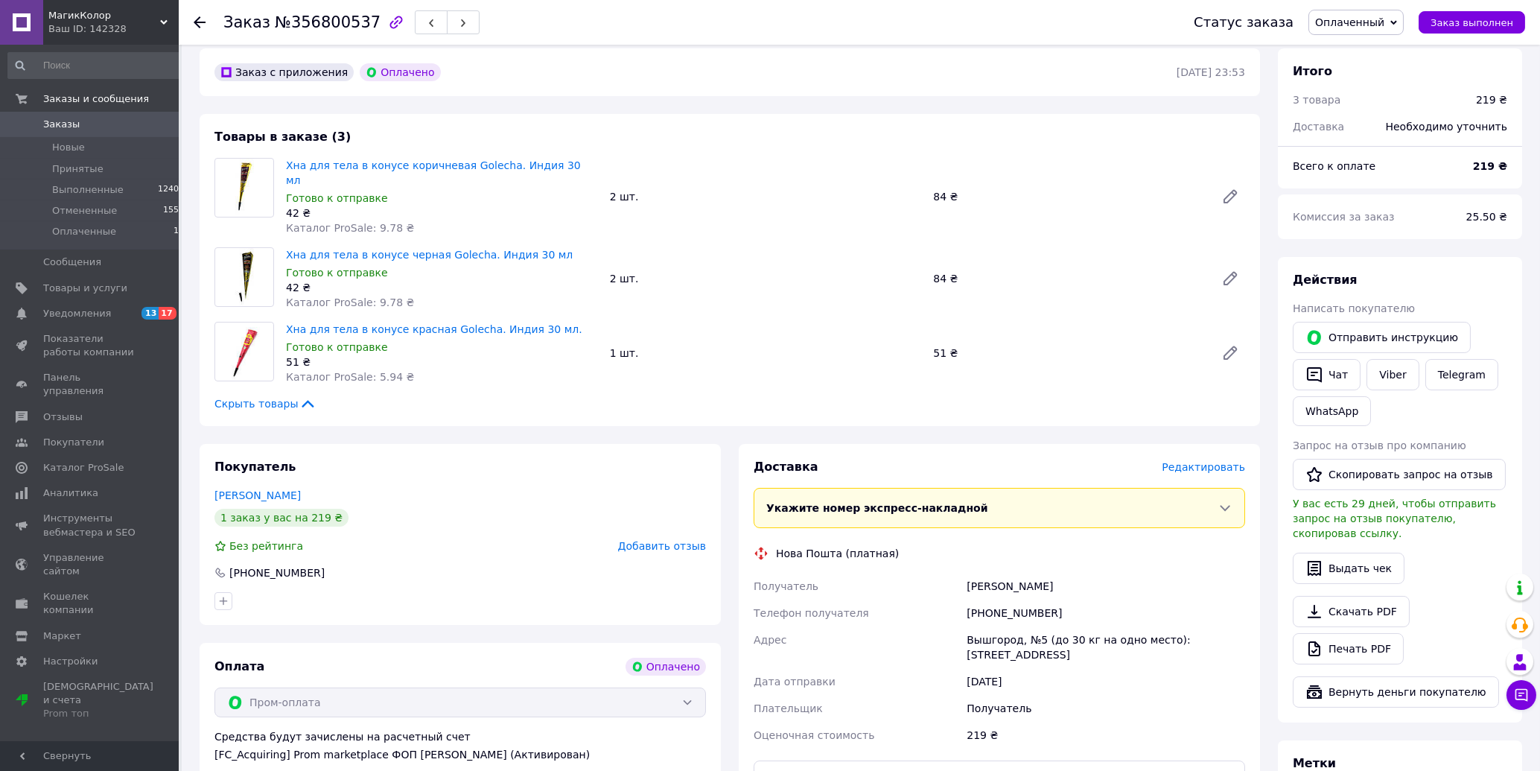
click at [1223, 461] on span "Редактировать" at bounding box center [1203, 467] width 83 height 12
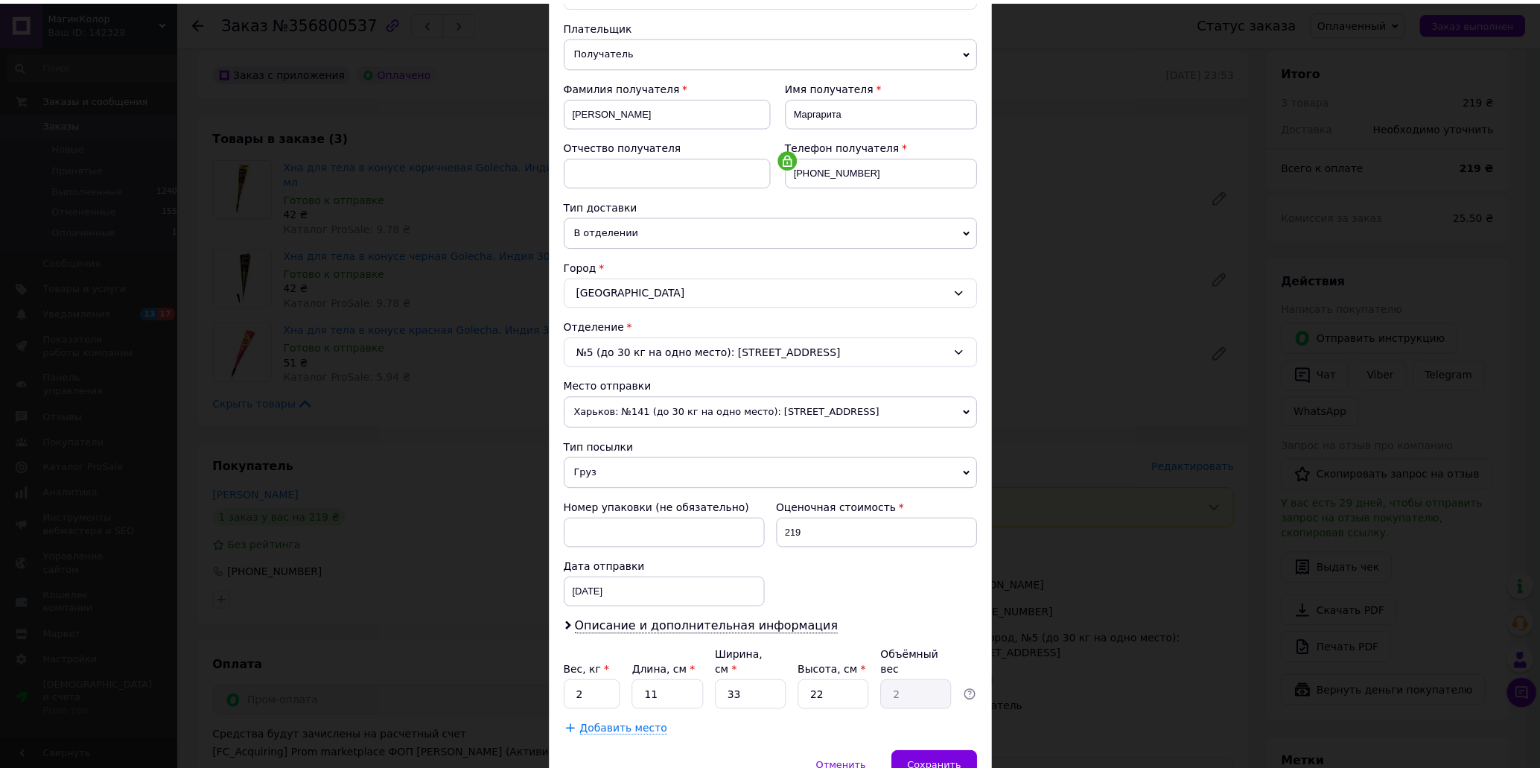
scroll to position [220, 0]
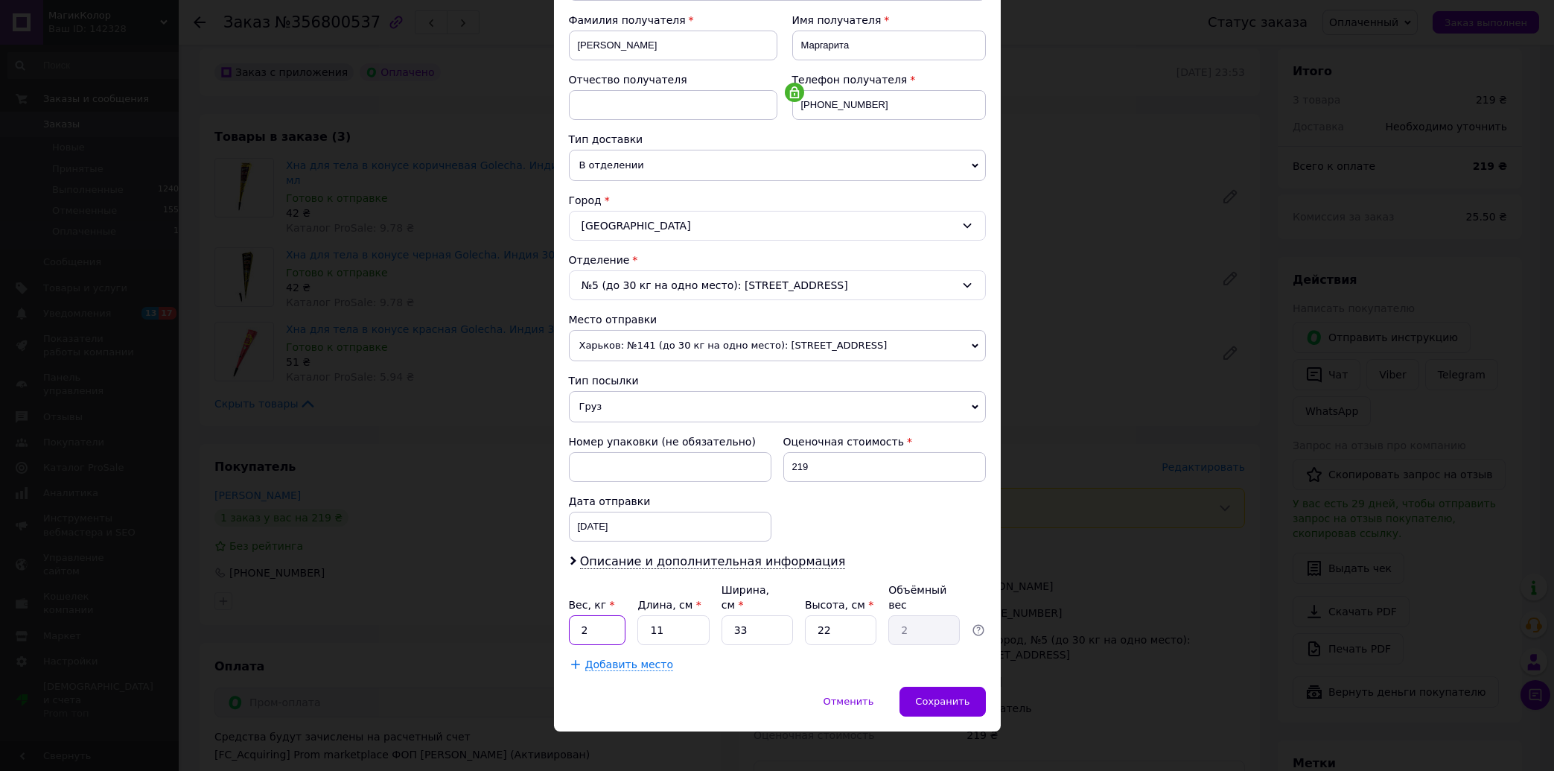
click at [569, 629] on input "2" at bounding box center [597, 630] width 57 height 30
type input "0.3"
drag, startPoint x: 668, startPoint y: 613, endPoint x: 544, endPoint y: 642, distance: 127.0
click at [637, 642] on input "11" at bounding box center [672, 630] width 71 height 30
type input "1"
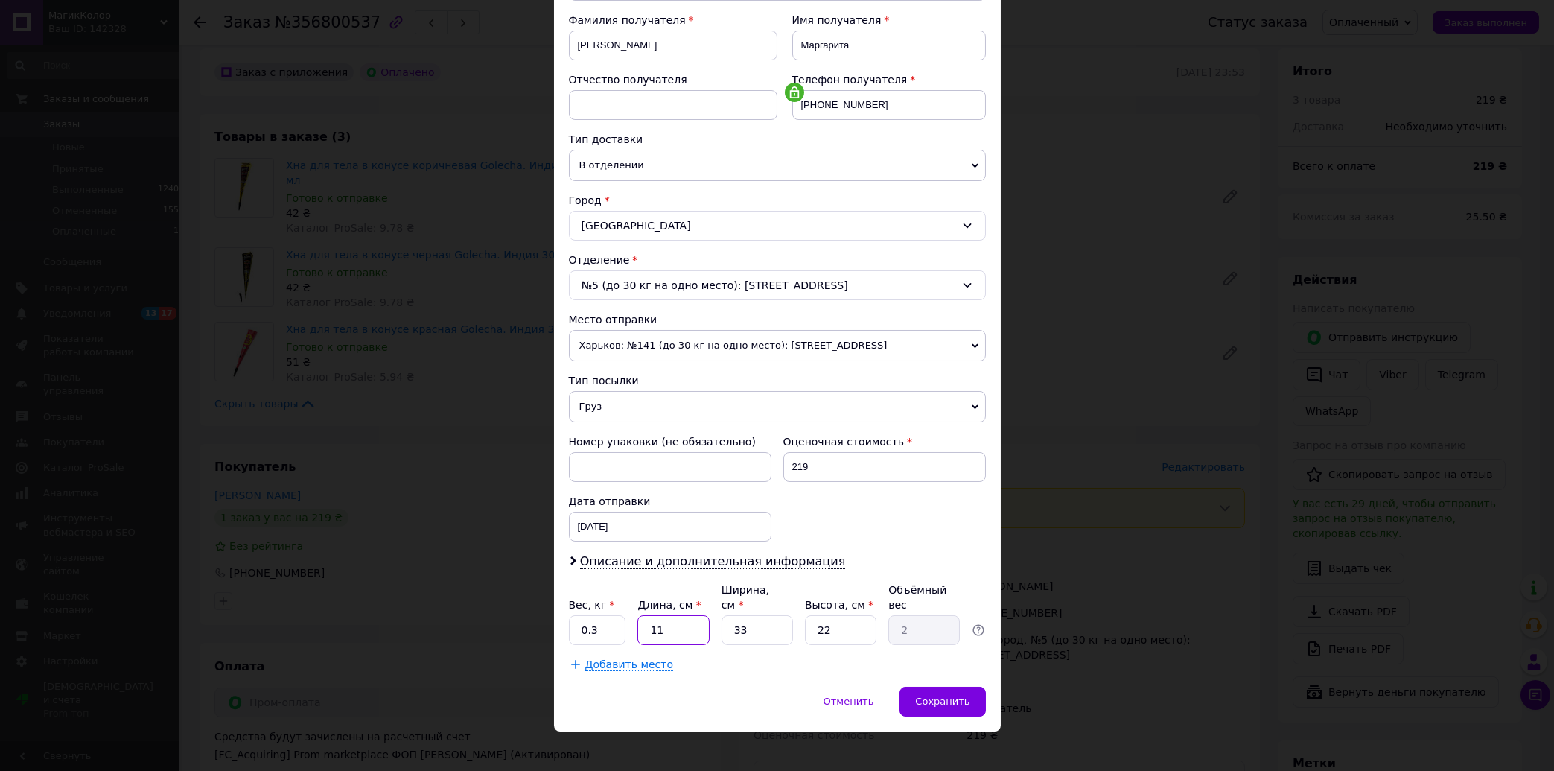
type input "0.18"
type input "18"
type input "3.27"
type input "18"
drag, startPoint x: 669, startPoint y: 633, endPoint x: 608, endPoint y: 648, distance: 63.6
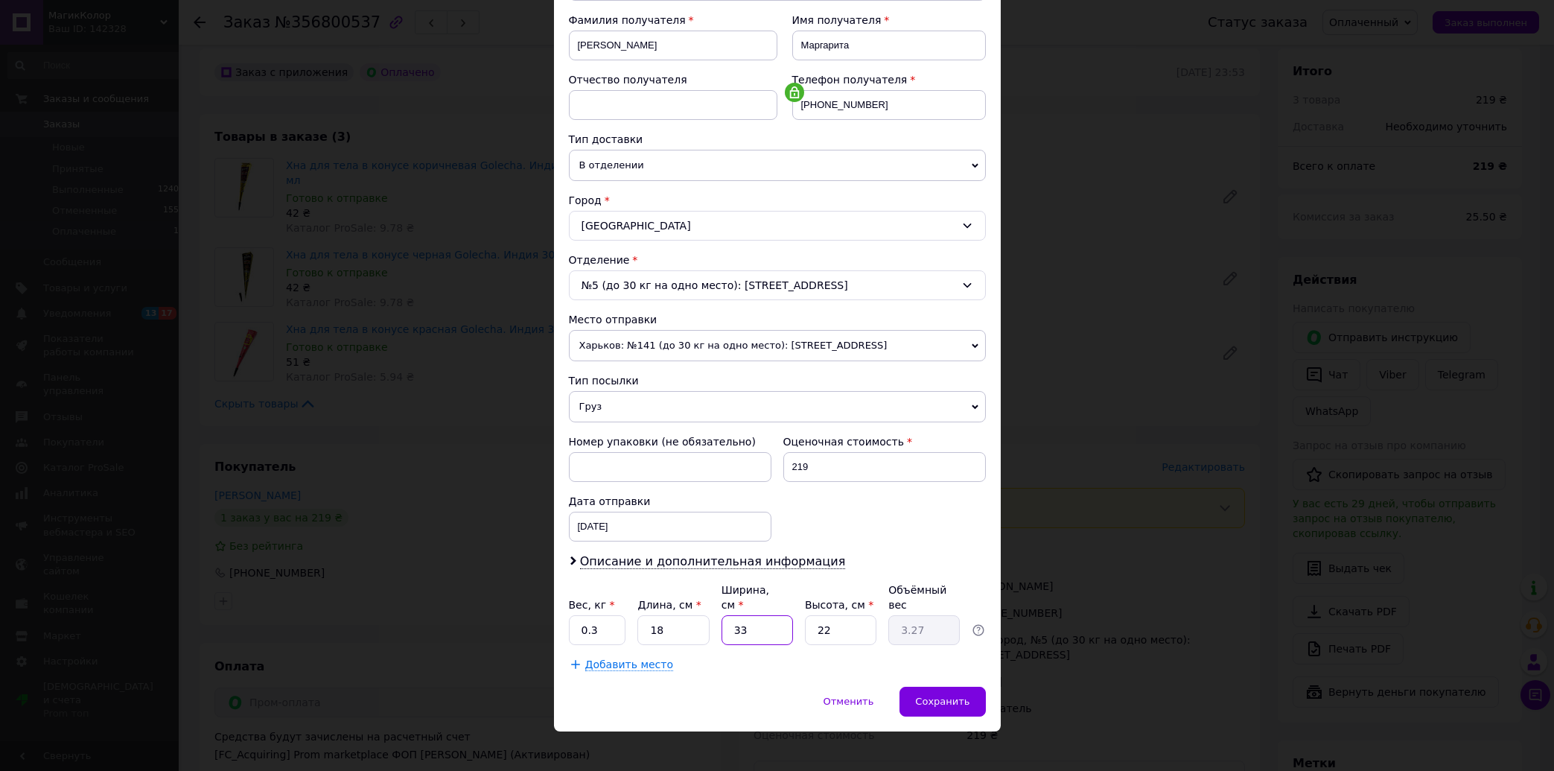
click at [722, 645] on input "33" at bounding box center [757, 630] width 71 height 30
type input "2"
type input "0.2"
type input "22"
type input "2.18"
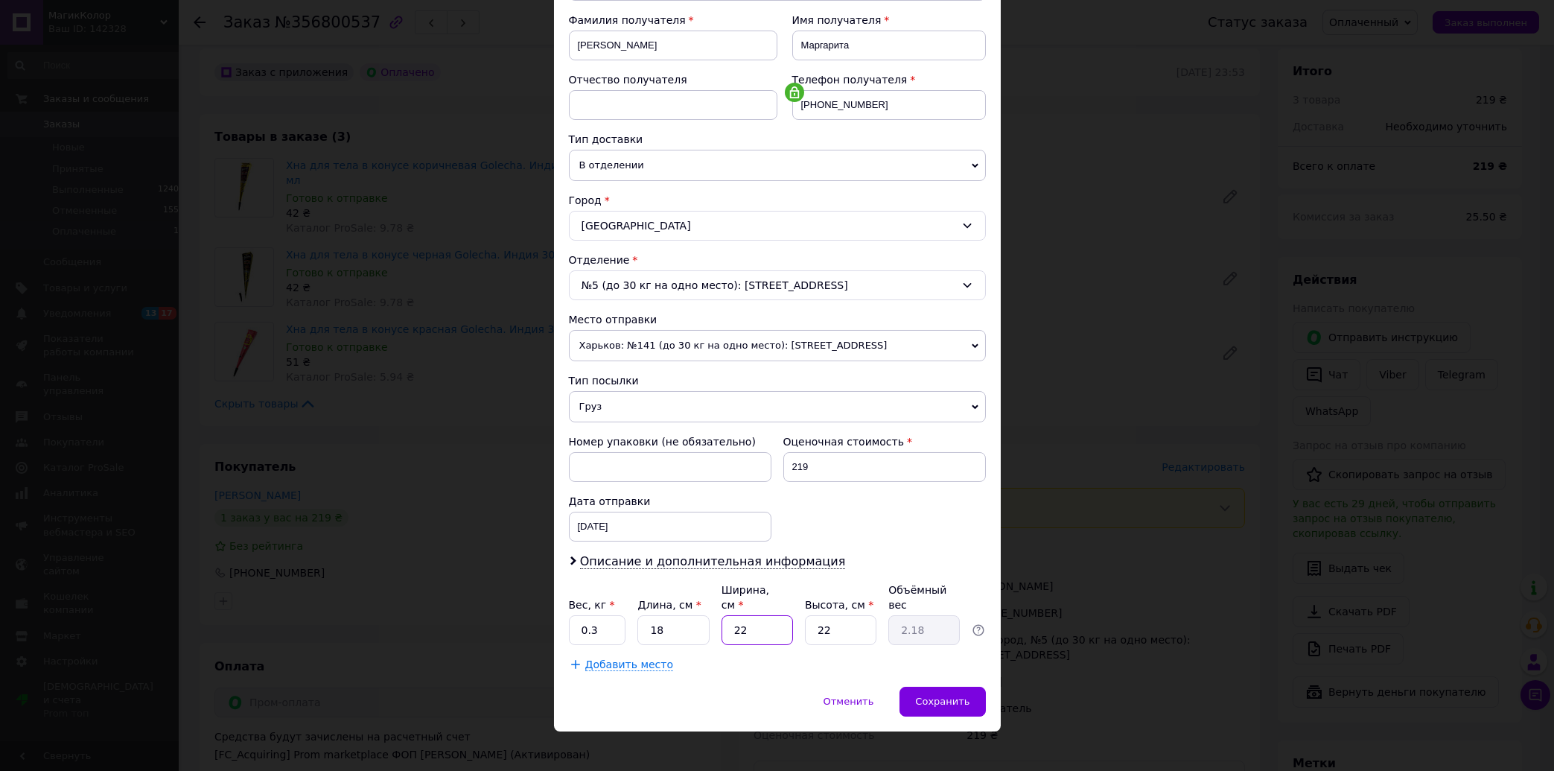
type input "22"
drag, startPoint x: 829, startPoint y: 620, endPoint x: 728, endPoint y: 628, distance: 100.9
click at [805, 628] on input "22" at bounding box center [840, 630] width 71 height 30
type input "3"
type input "0.3"
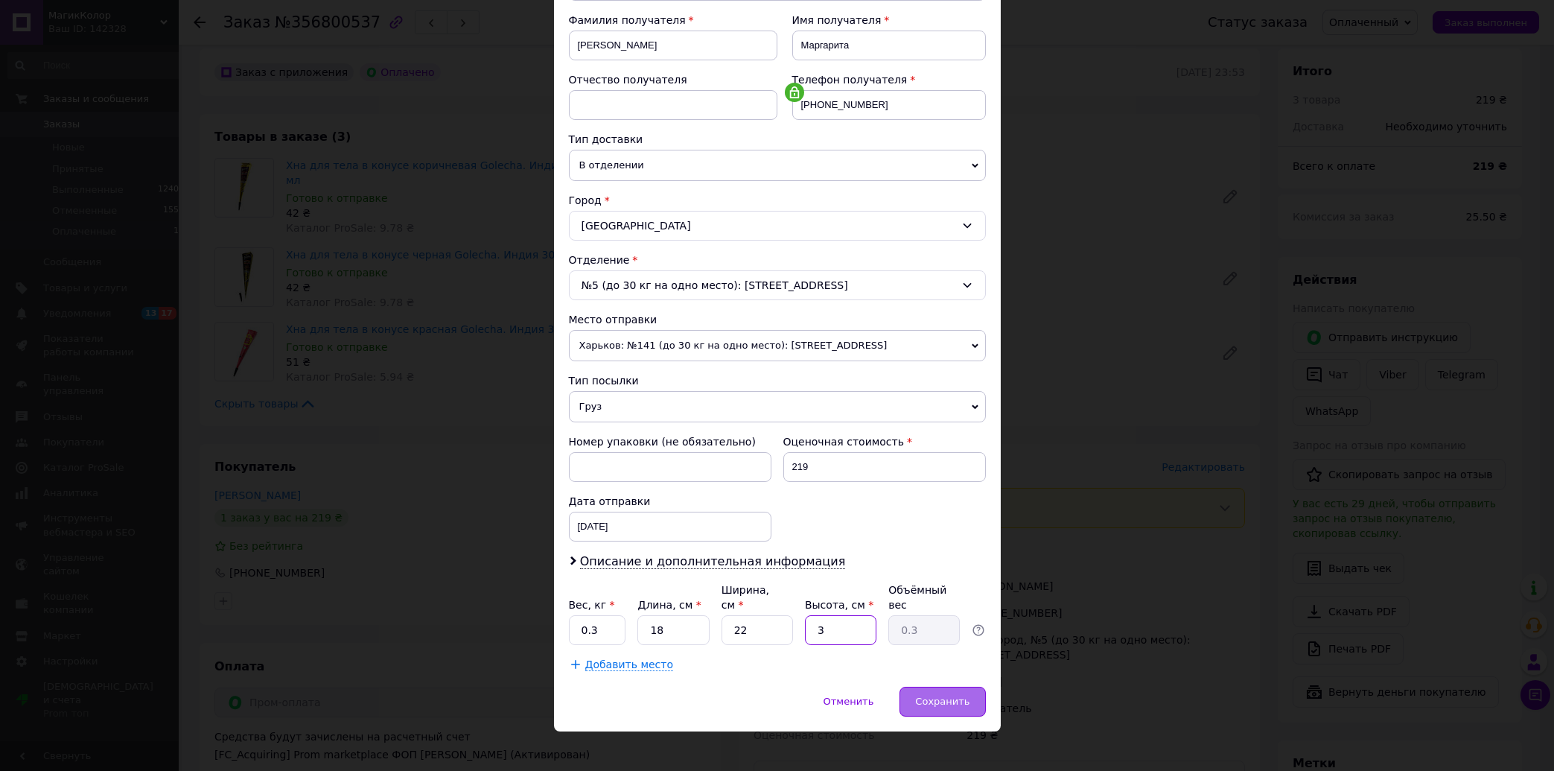
type input "3"
click at [927, 696] on div "Сохранить" at bounding box center [942, 702] width 86 height 30
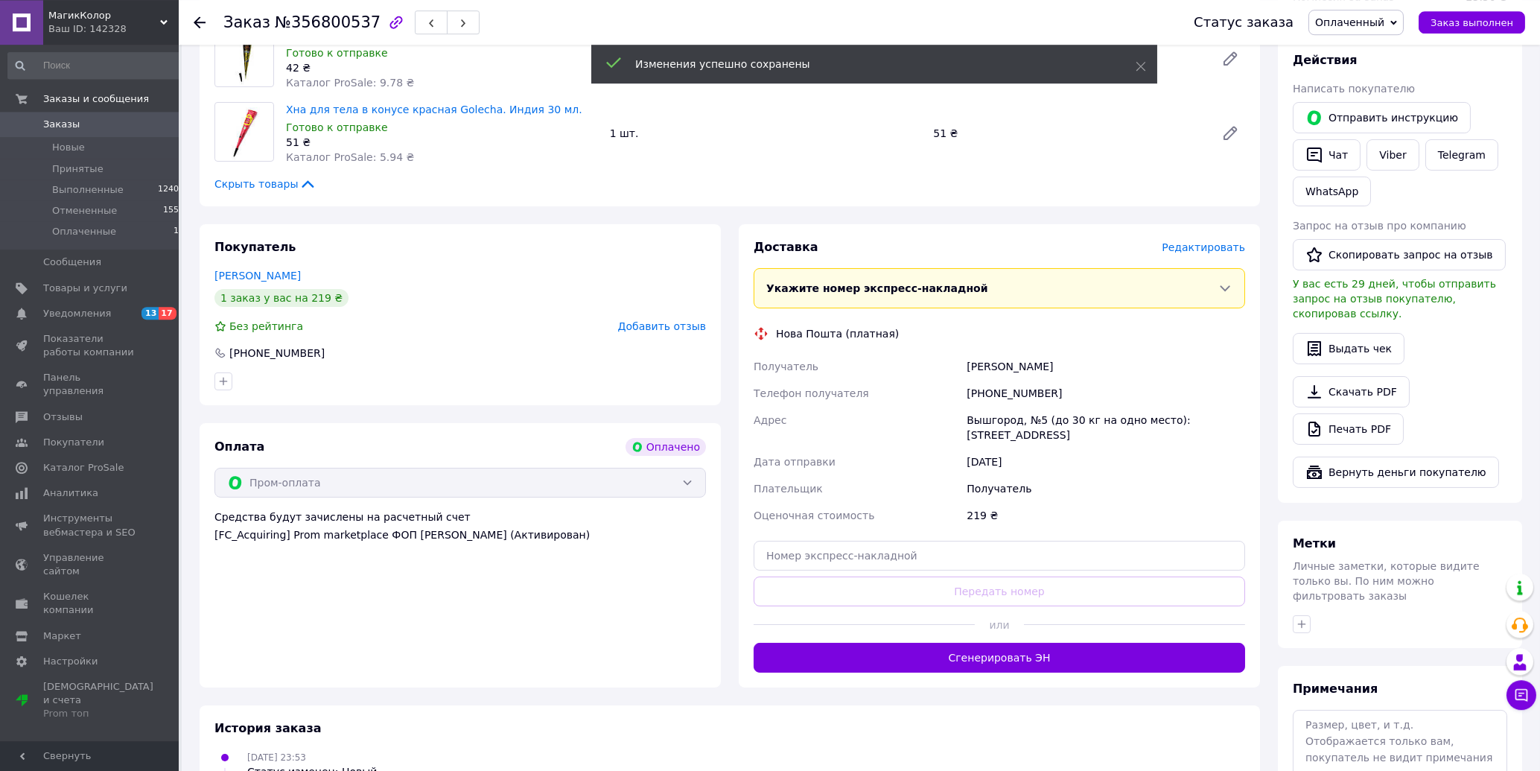
scroll to position [718, 0]
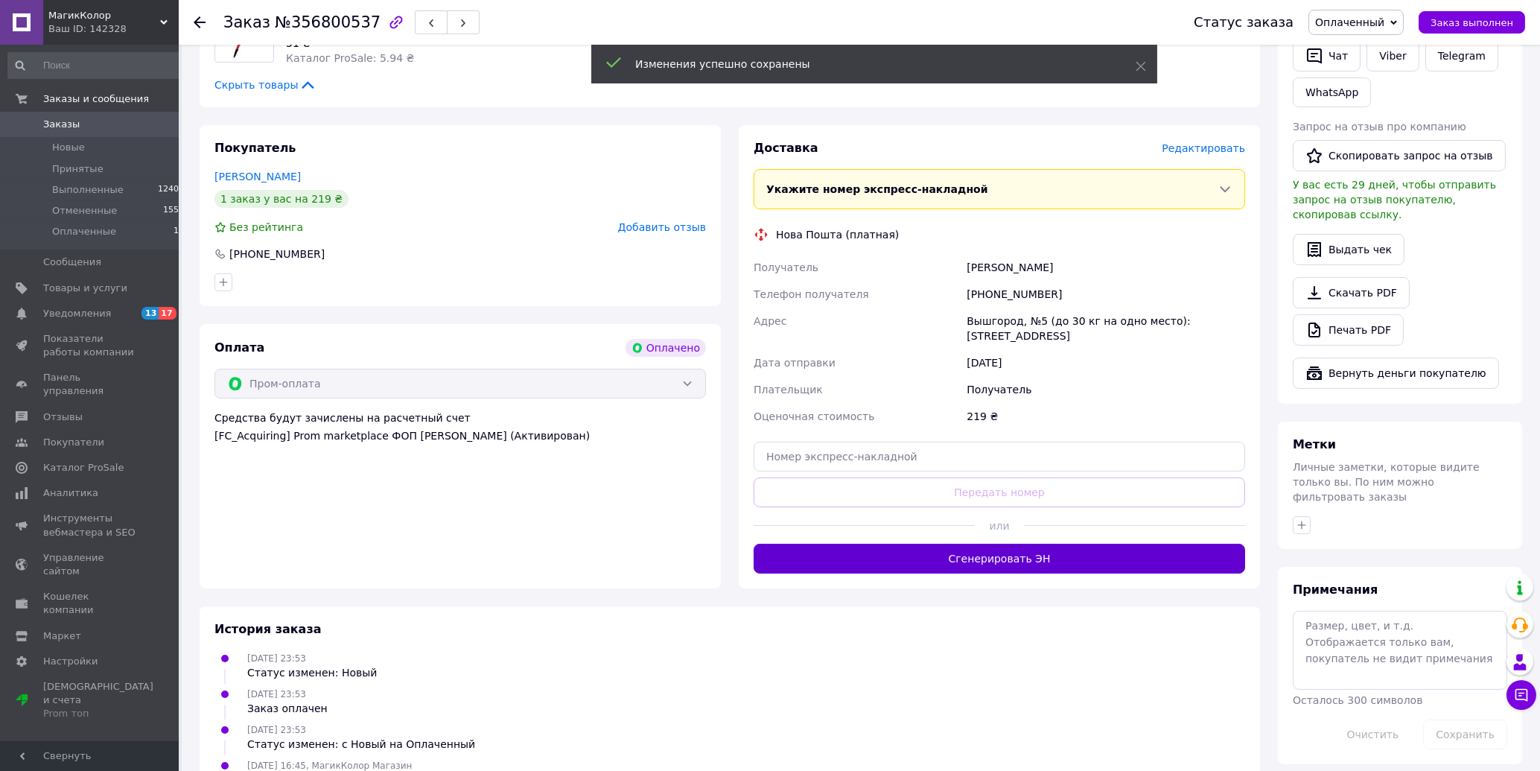
click at [1001, 544] on button "Сгенерировать ЭН" at bounding box center [999, 559] width 491 height 30
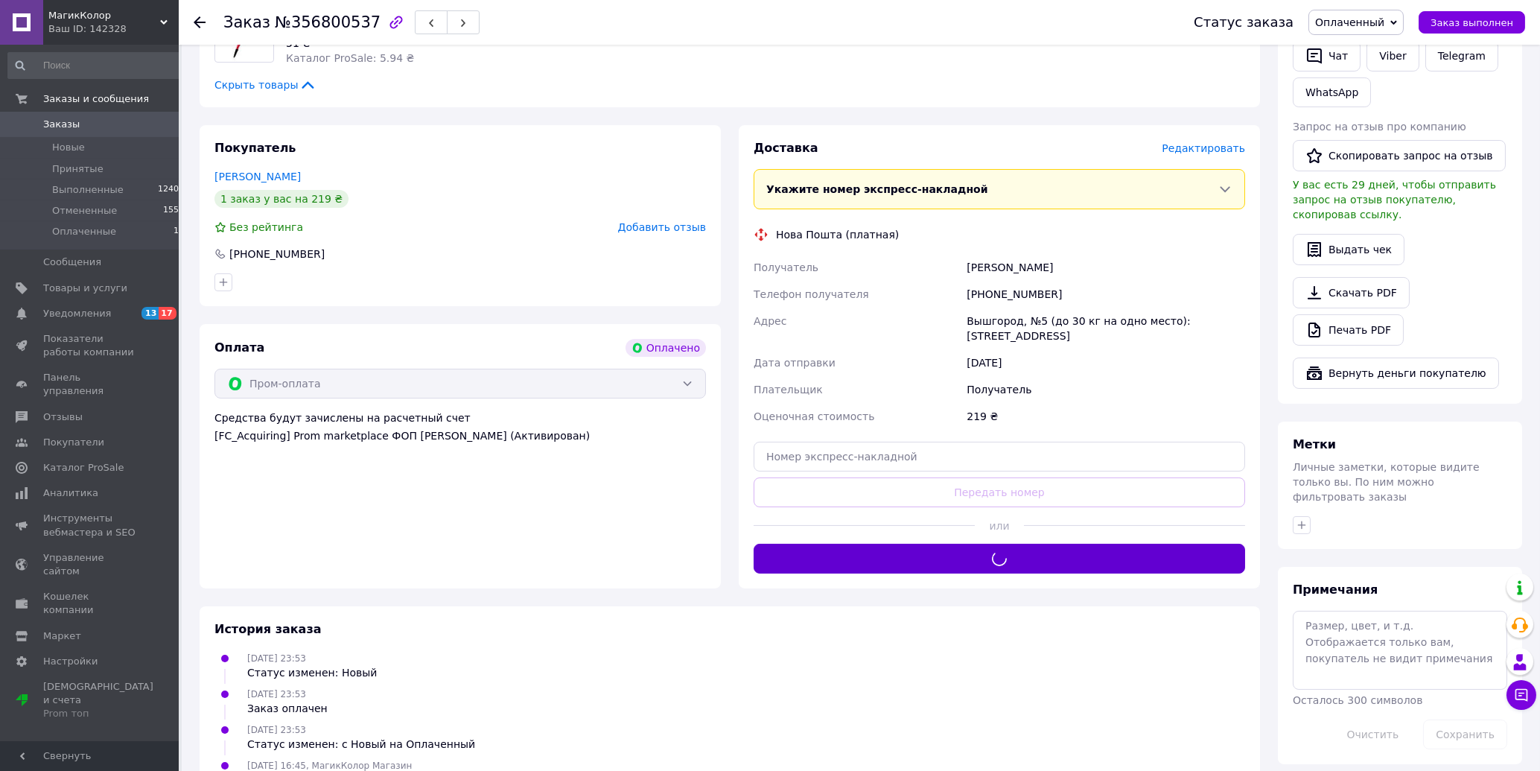
scroll to position [713, 0]
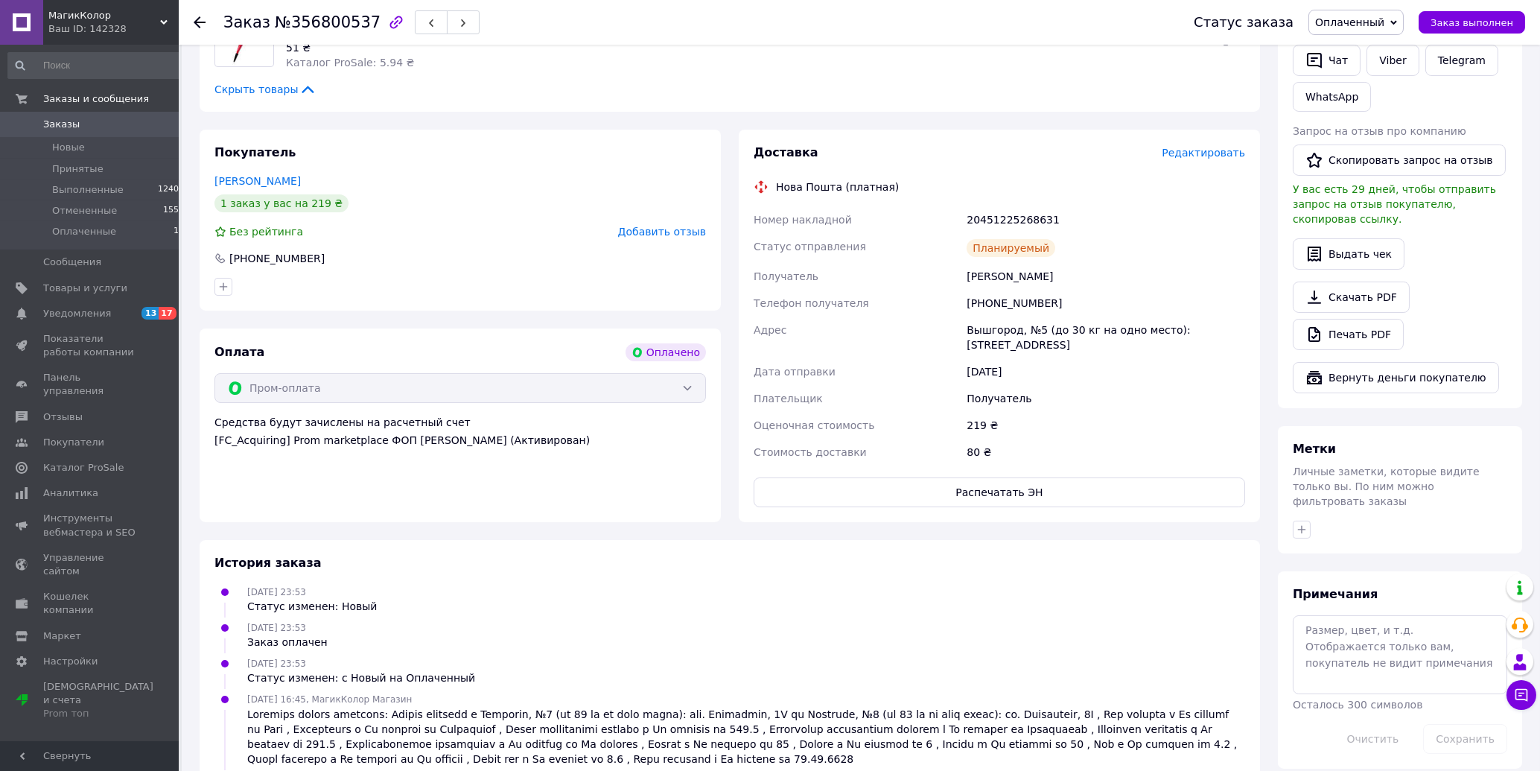
click at [198, 22] on use at bounding box center [200, 22] width 12 height 12
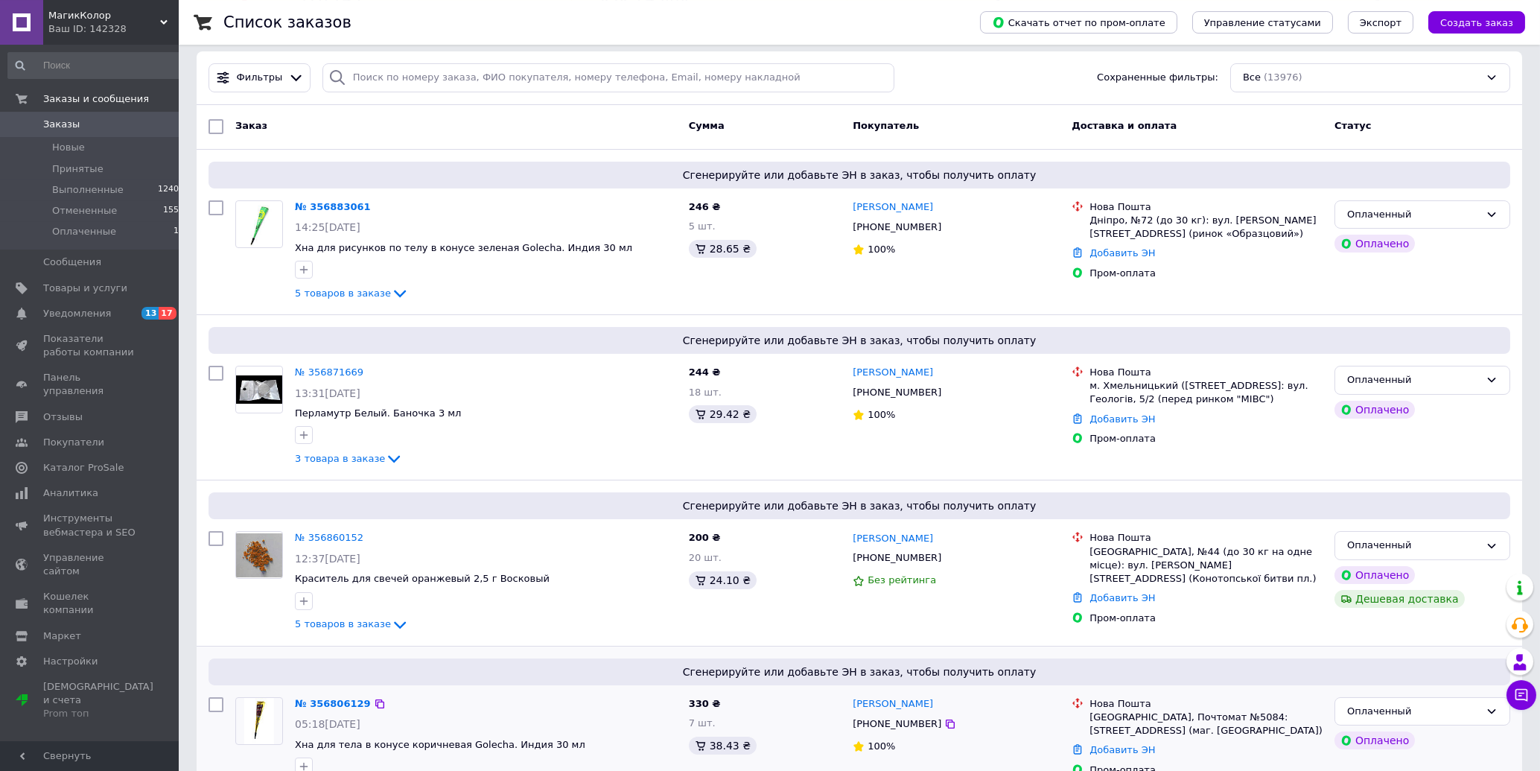
scroll to position [399, 0]
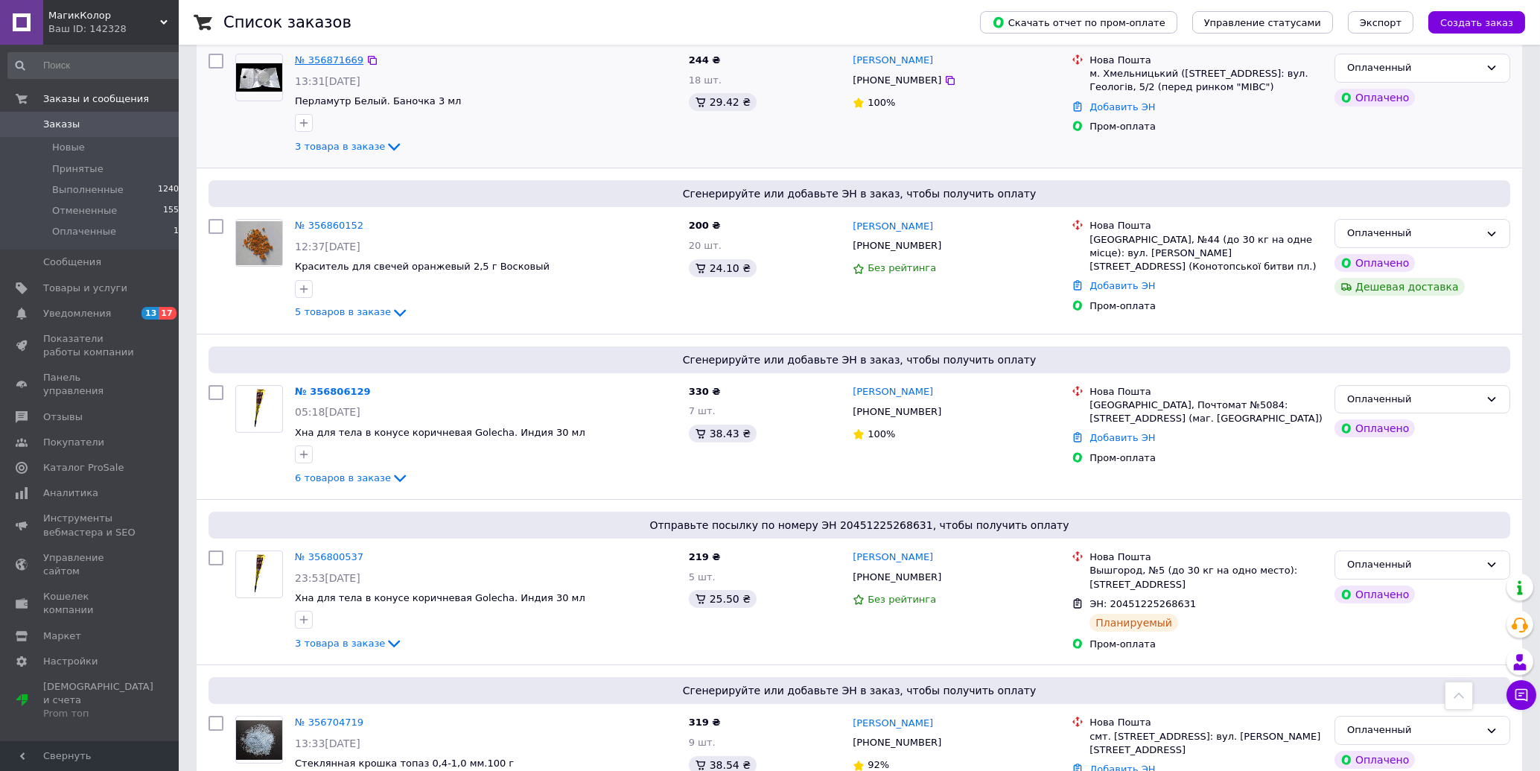
click at [335, 62] on link "№ 356871669" at bounding box center [329, 59] width 69 height 11
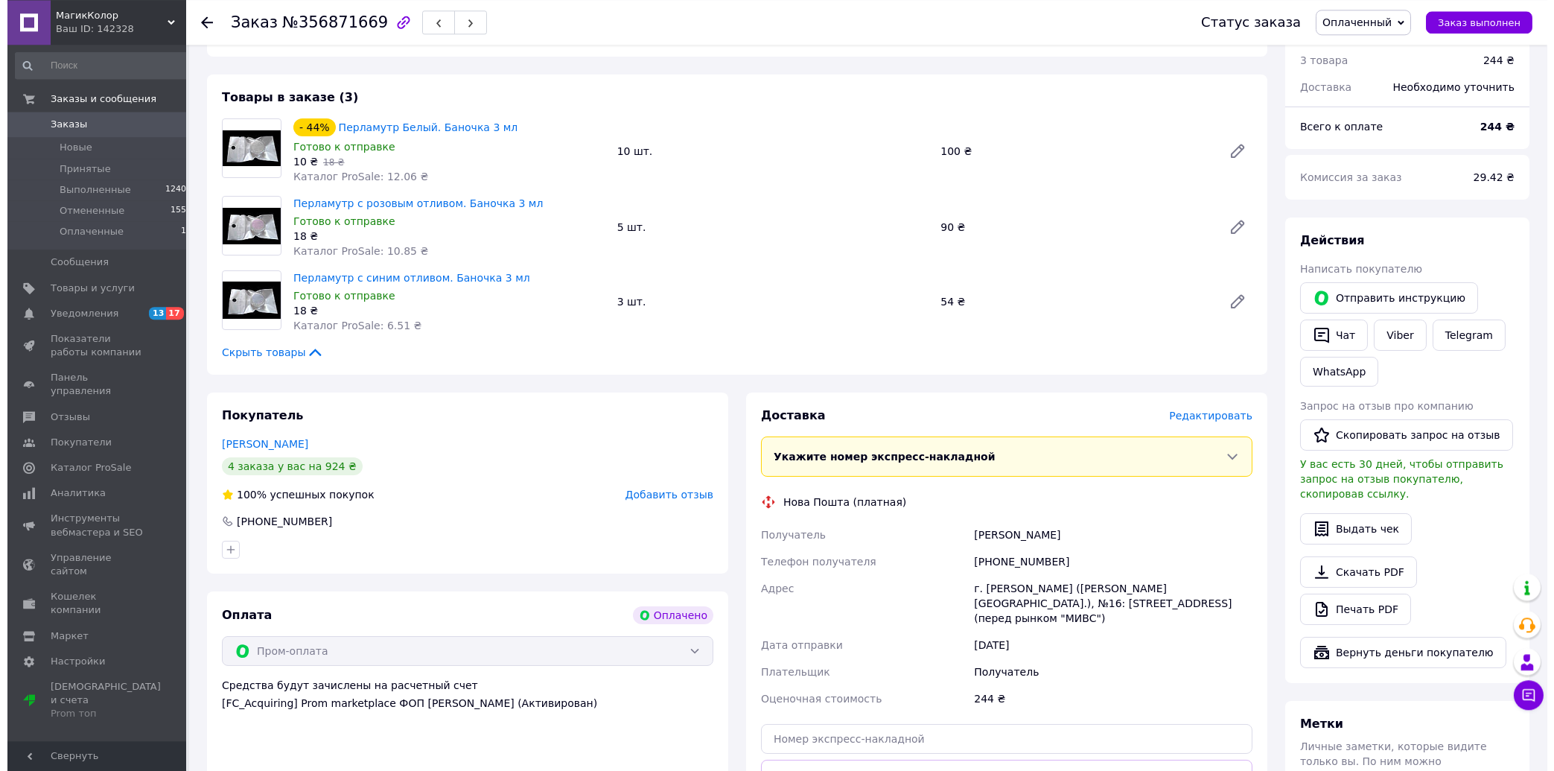
scroll to position [500, 0]
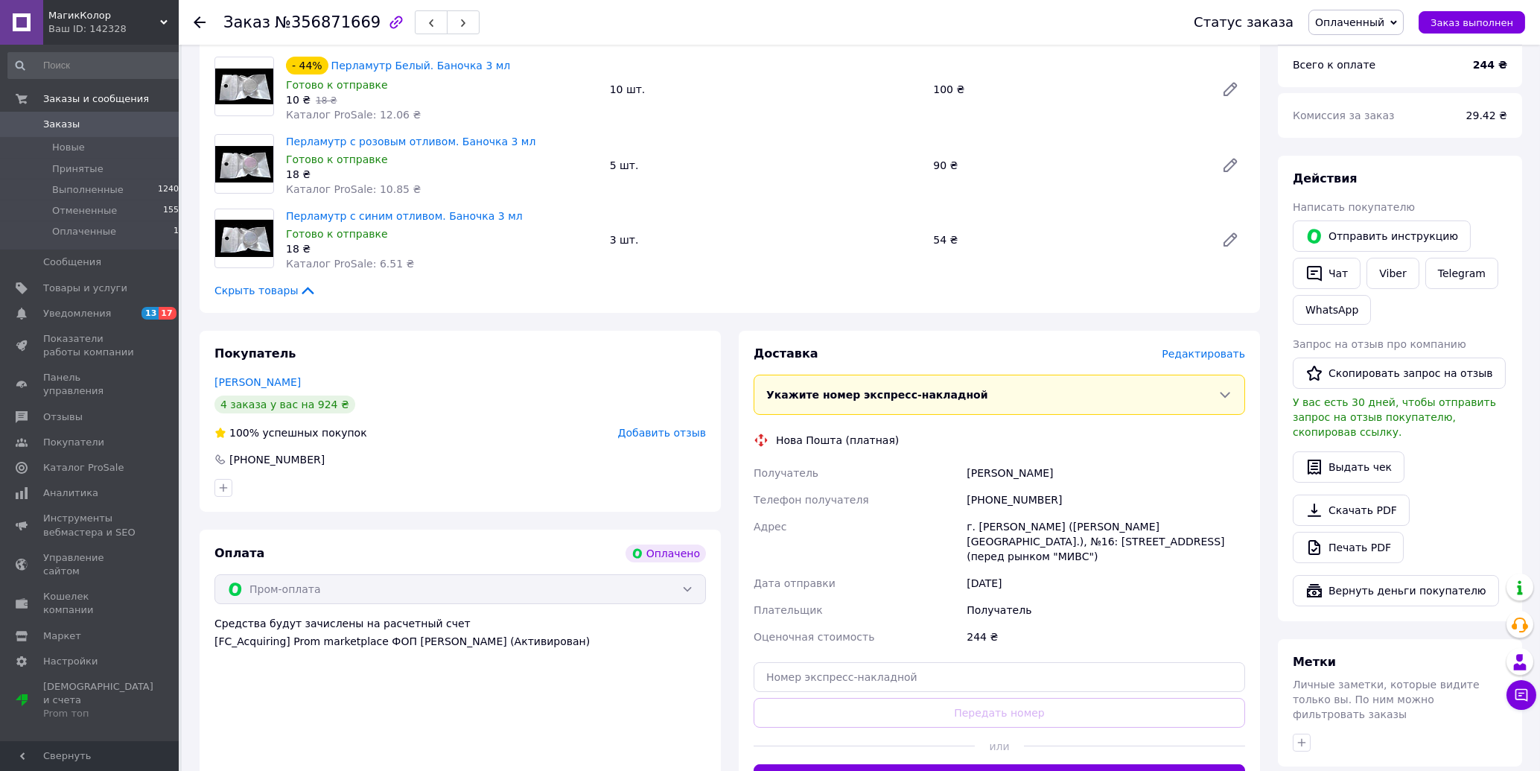
click at [1203, 348] on span "Редактировать" at bounding box center [1203, 354] width 83 height 12
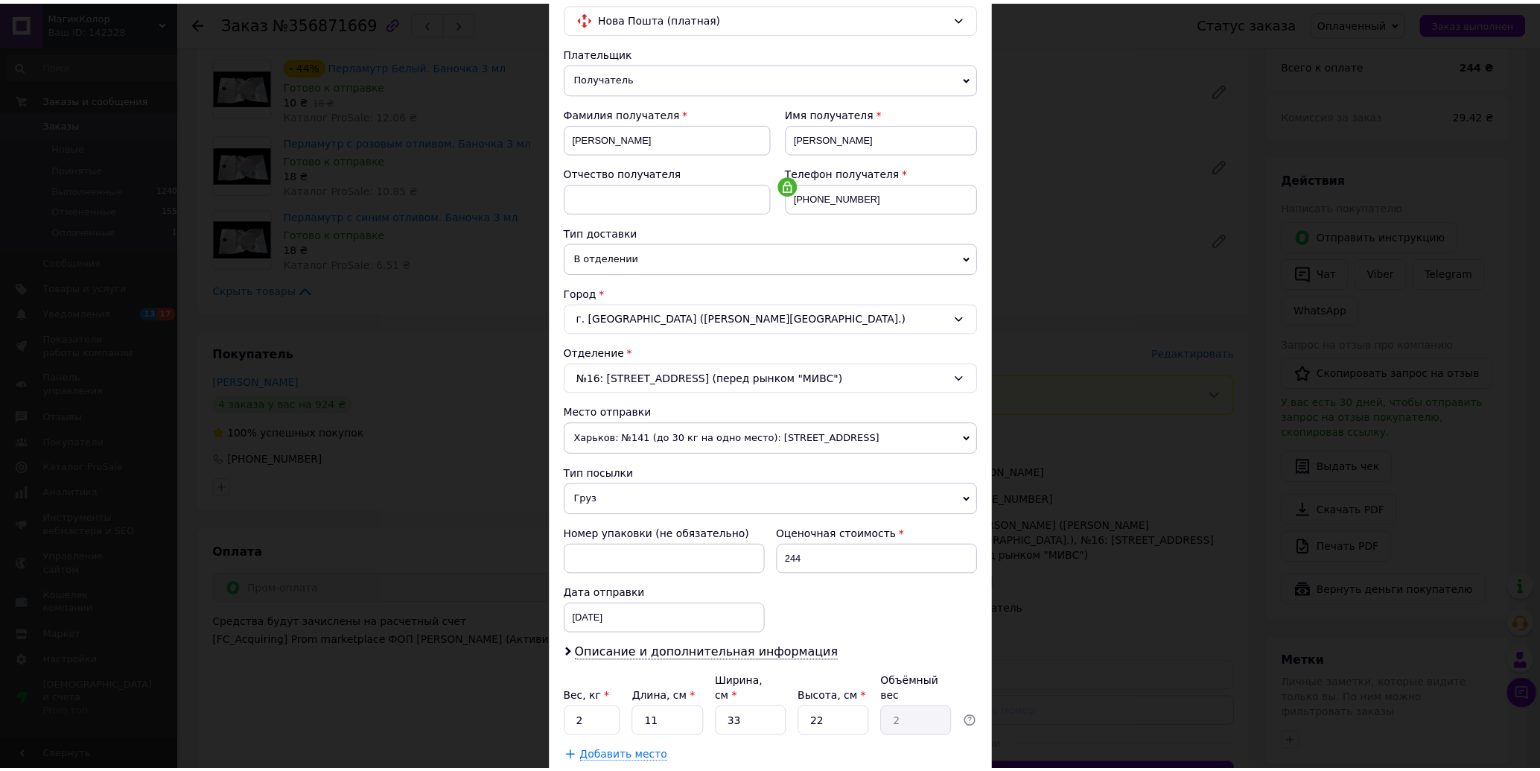
scroll to position [220, 0]
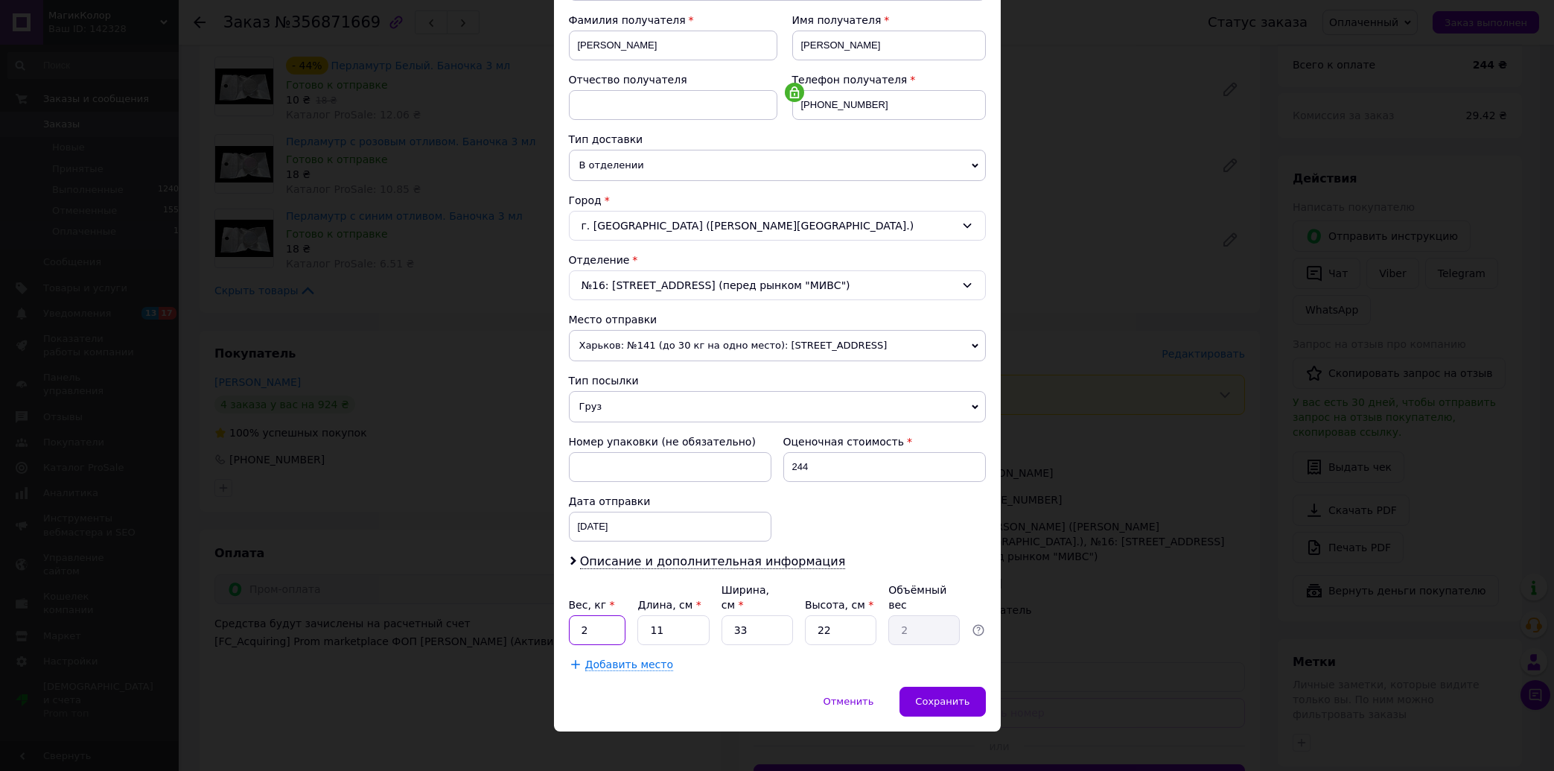
click at [569, 624] on input "2" at bounding box center [597, 630] width 57 height 30
type input "0.3"
drag, startPoint x: 660, startPoint y: 616, endPoint x: 544, endPoint y: 646, distance: 120.1
click at [637, 645] on input "11" at bounding box center [672, 630] width 71 height 30
type input "2"
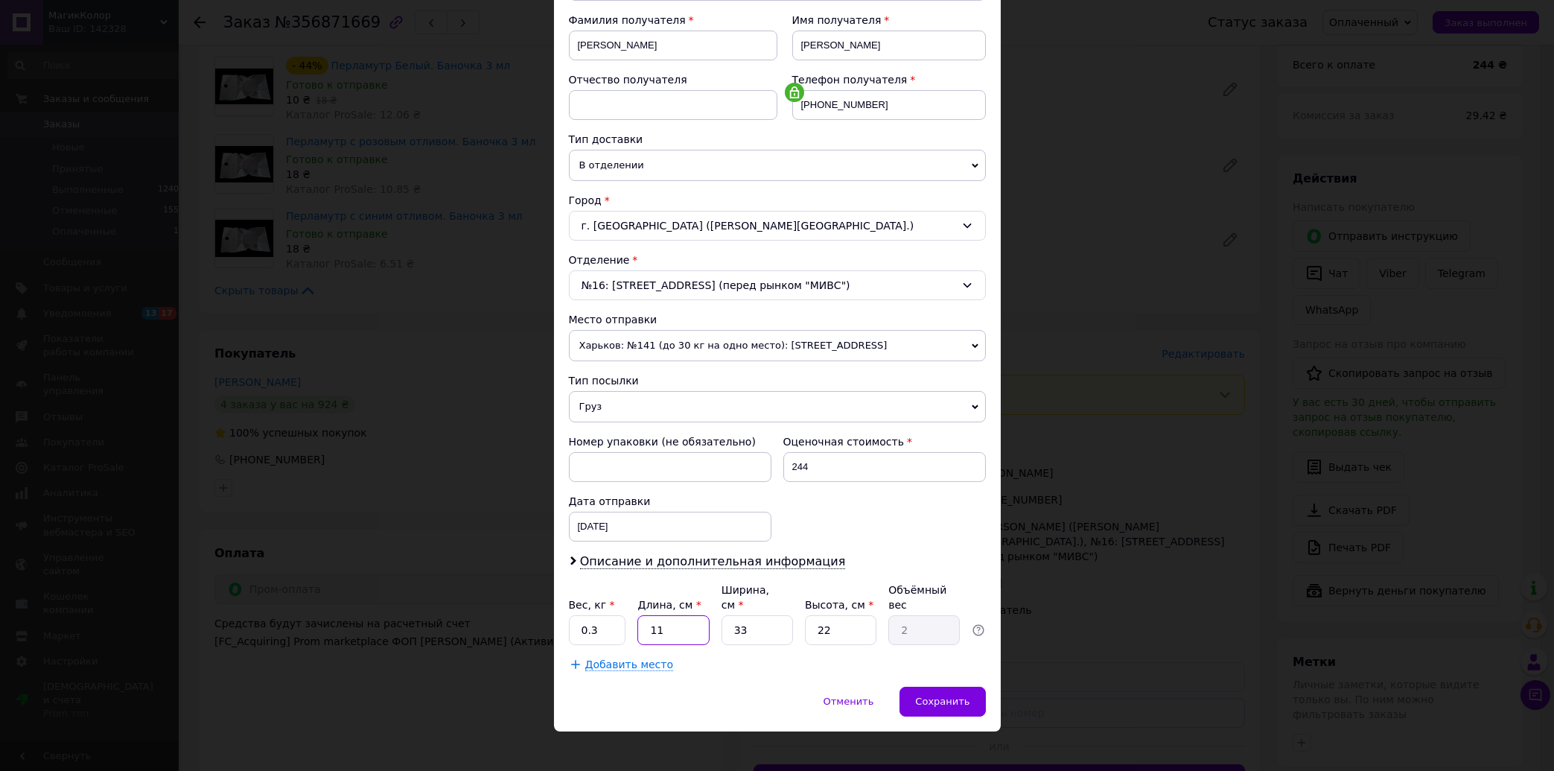
type input "0.36"
type input "26"
type input "4.72"
type input "26"
drag, startPoint x: 765, startPoint y: 616, endPoint x: 631, endPoint y: 648, distance: 137.1
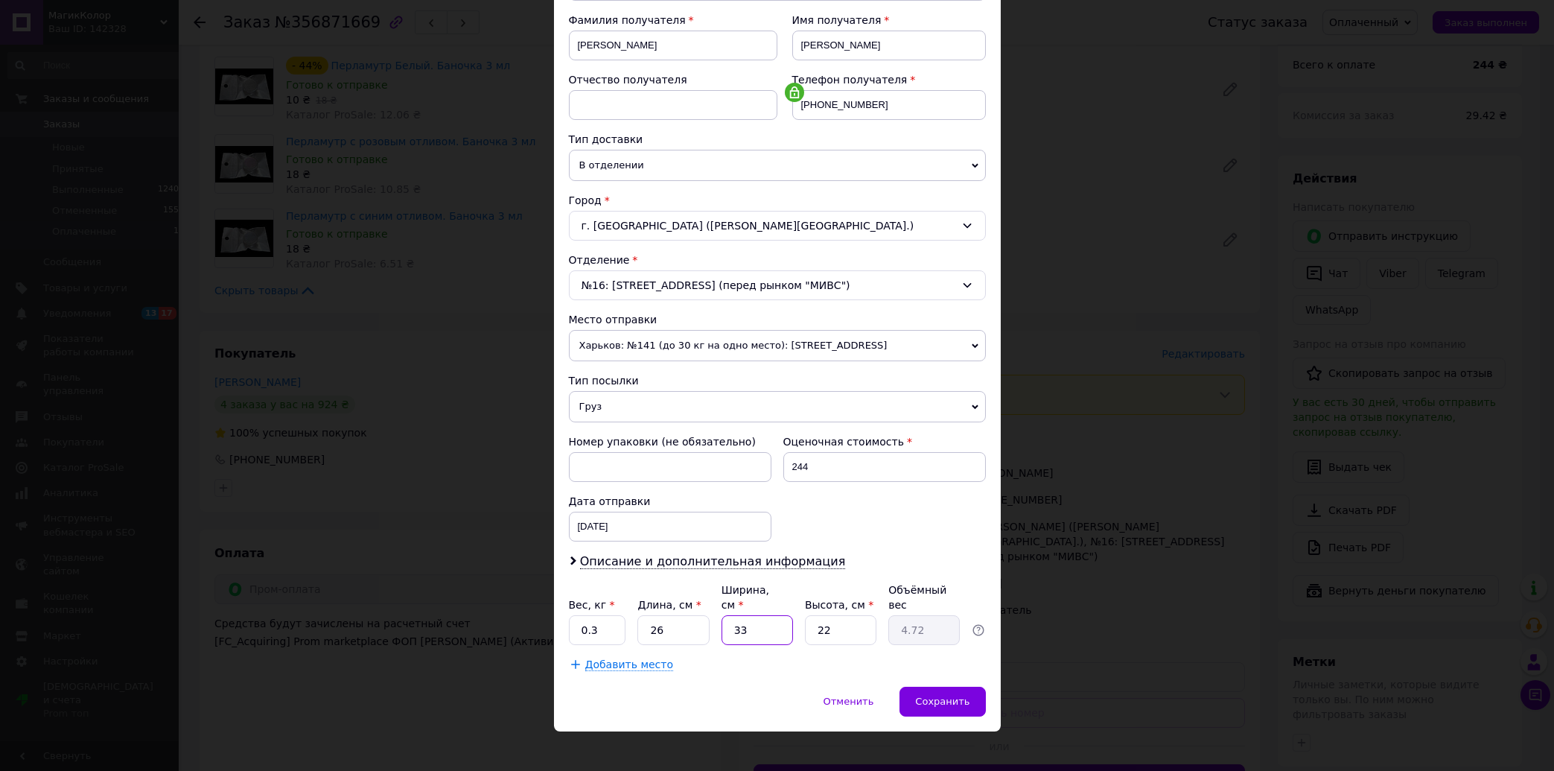
click at [722, 645] on input "33" at bounding box center [757, 630] width 71 height 30
type input "1"
type input "0.14"
type input "13"
type input "1.86"
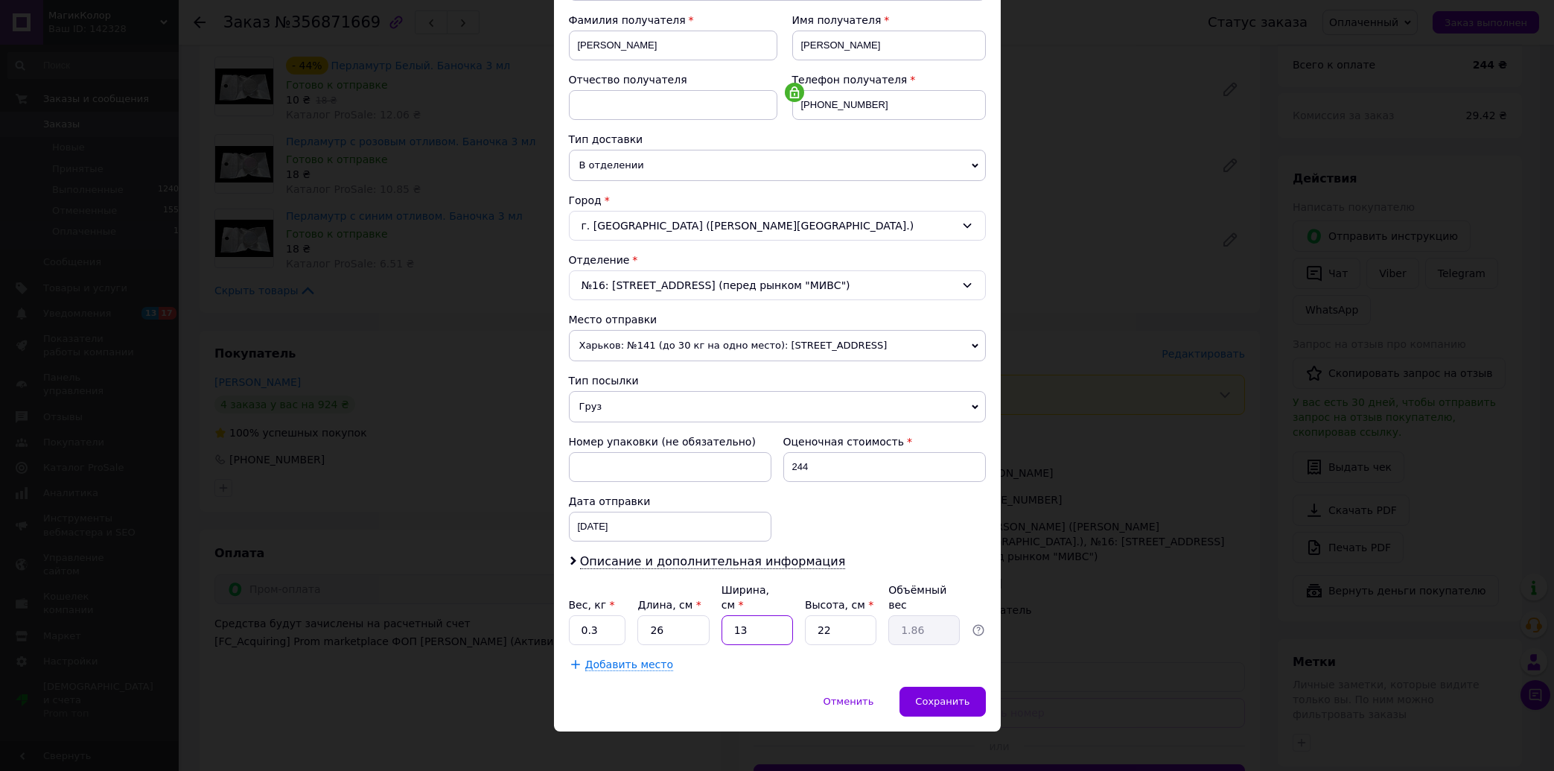
type input "13"
drag, startPoint x: 833, startPoint y: 621, endPoint x: 704, endPoint y: 668, distance: 137.1
click at [805, 645] on input "22" at bounding box center [840, 630] width 71 height 30
type input "6"
type input "0.51"
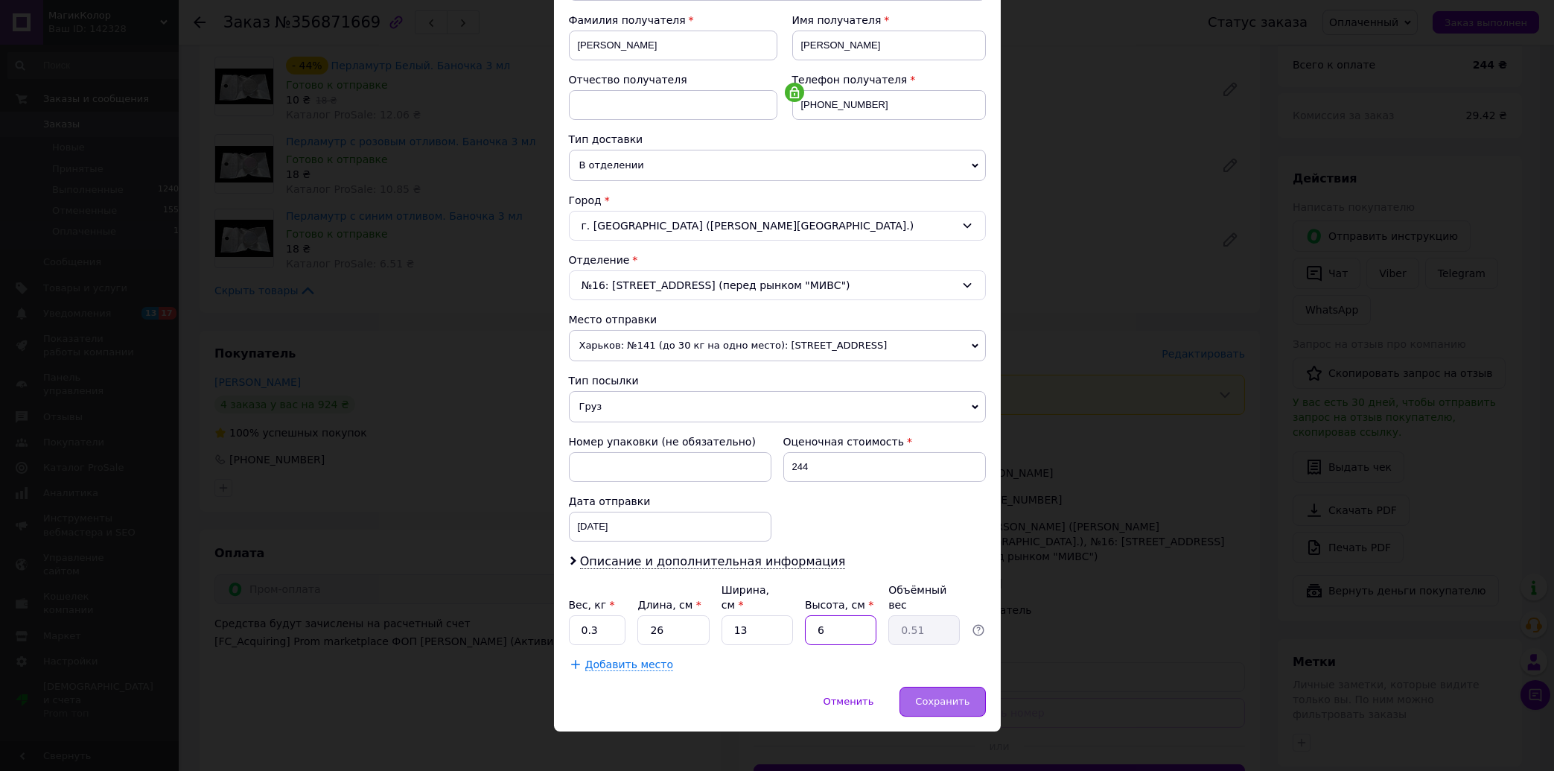
type input "6"
click at [940, 695] on span "Сохранить" at bounding box center [942, 700] width 54 height 11
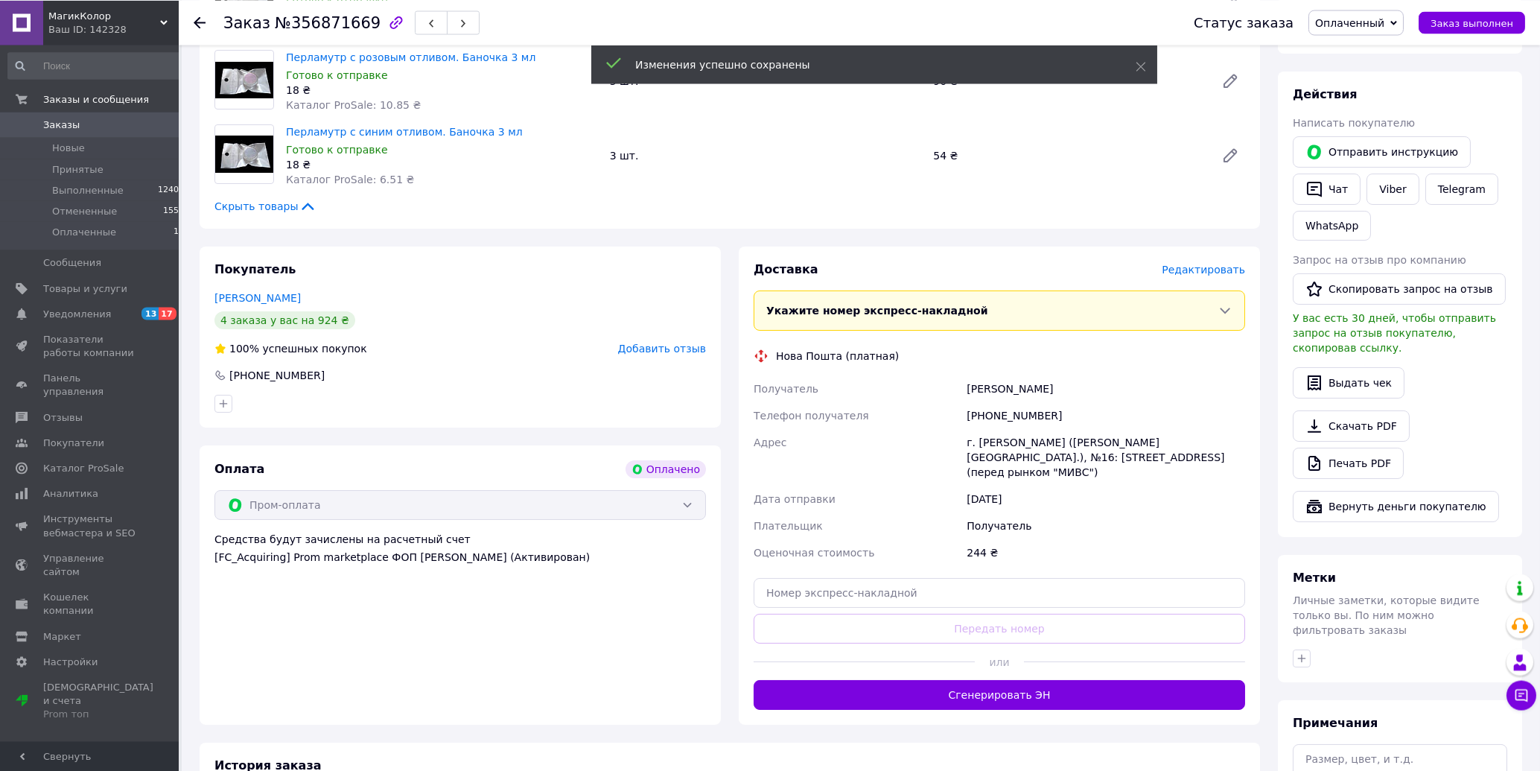
scroll to position [660, 0]
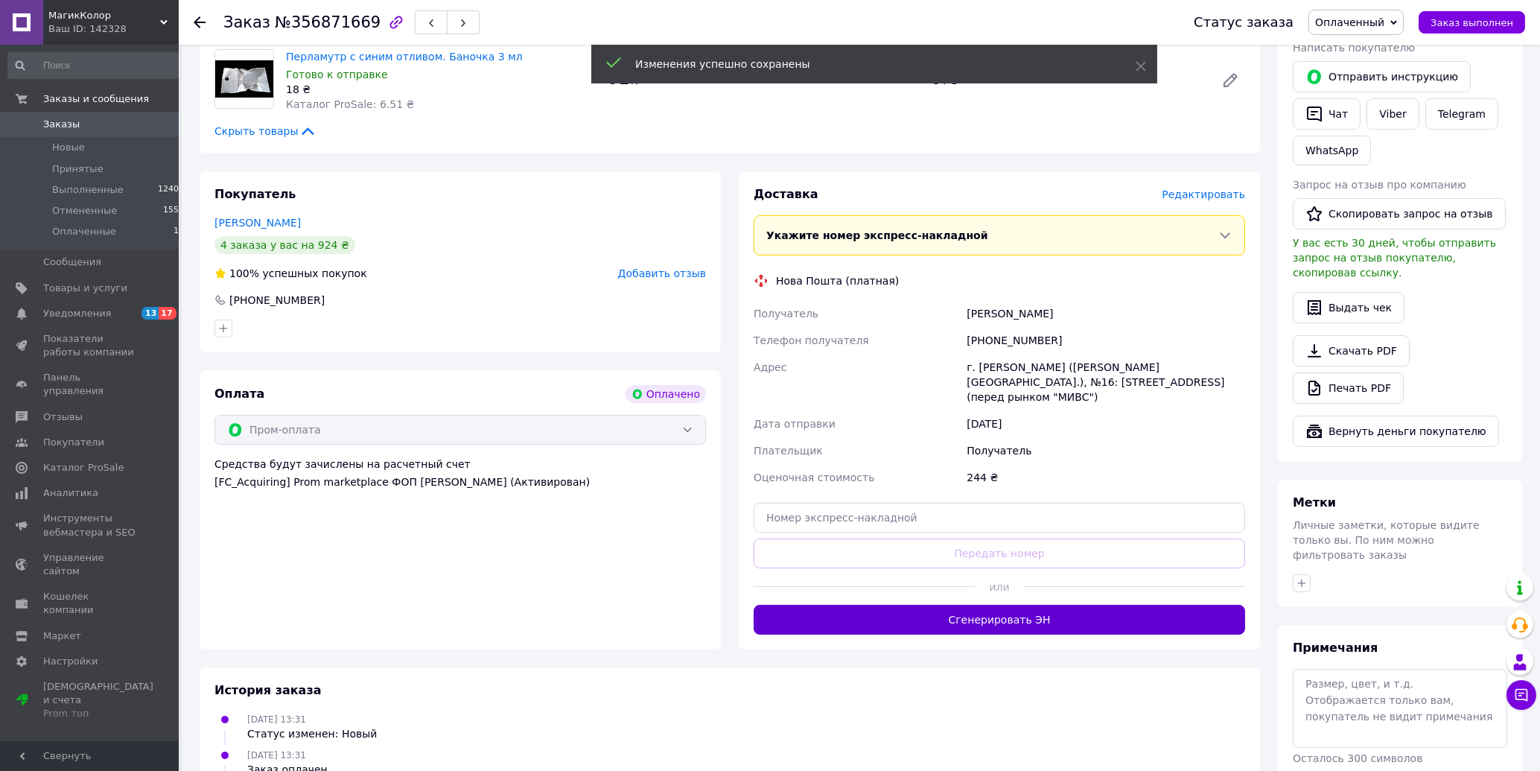
click at [1051, 605] on button "Сгенерировать ЭН" at bounding box center [999, 620] width 491 height 30
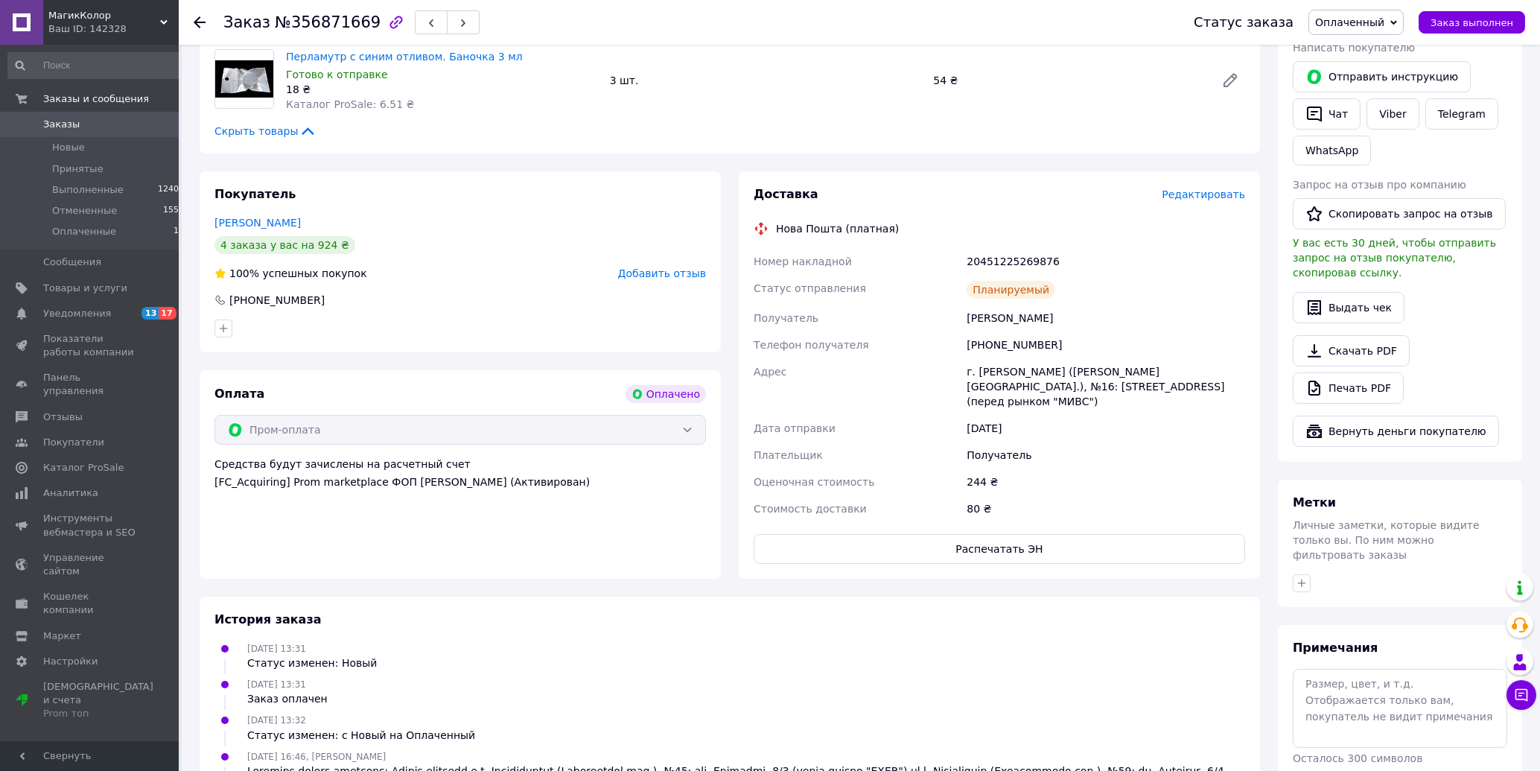
click at [199, 21] on icon at bounding box center [200, 22] width 12 height 12
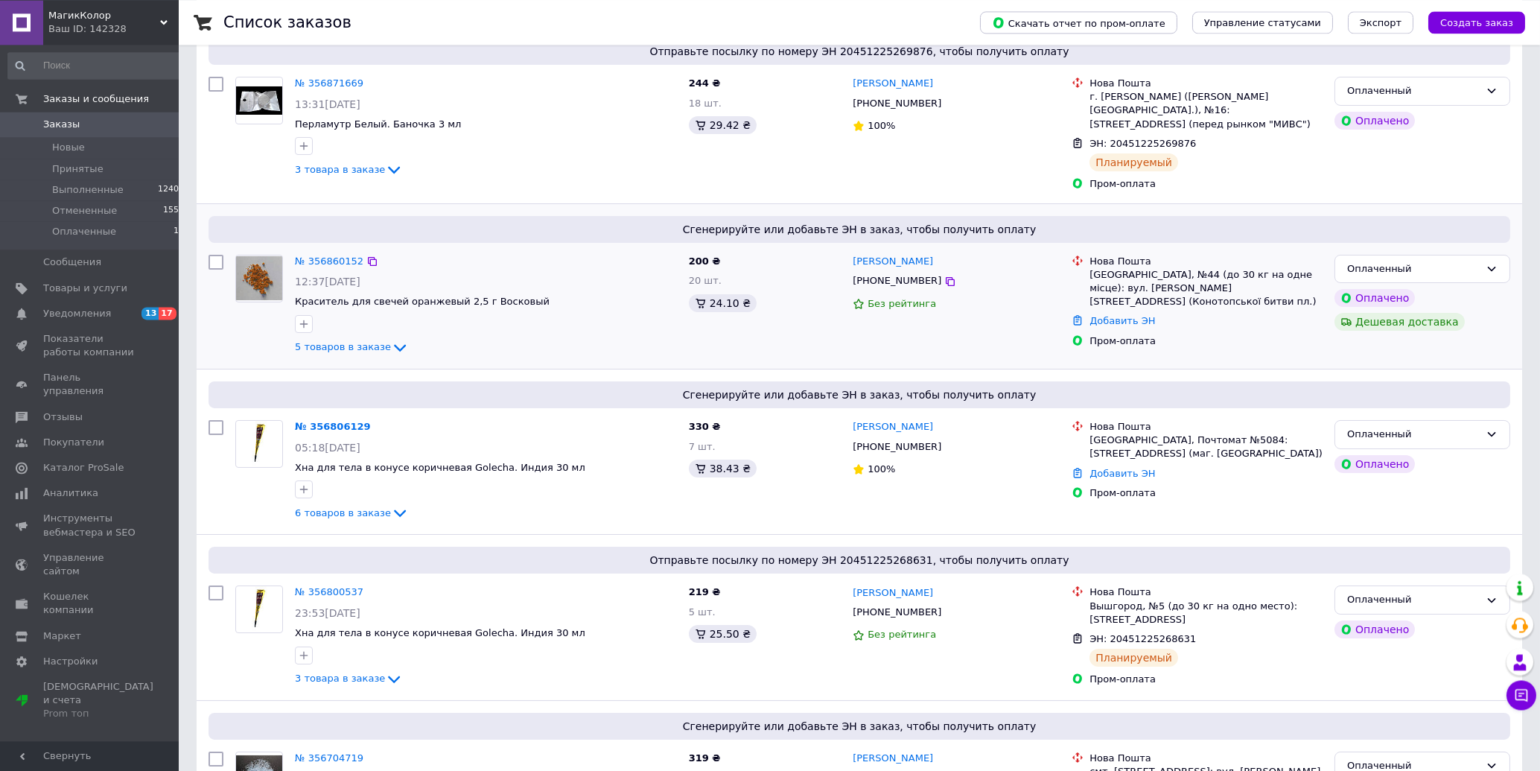
scroll to position [399, 0]
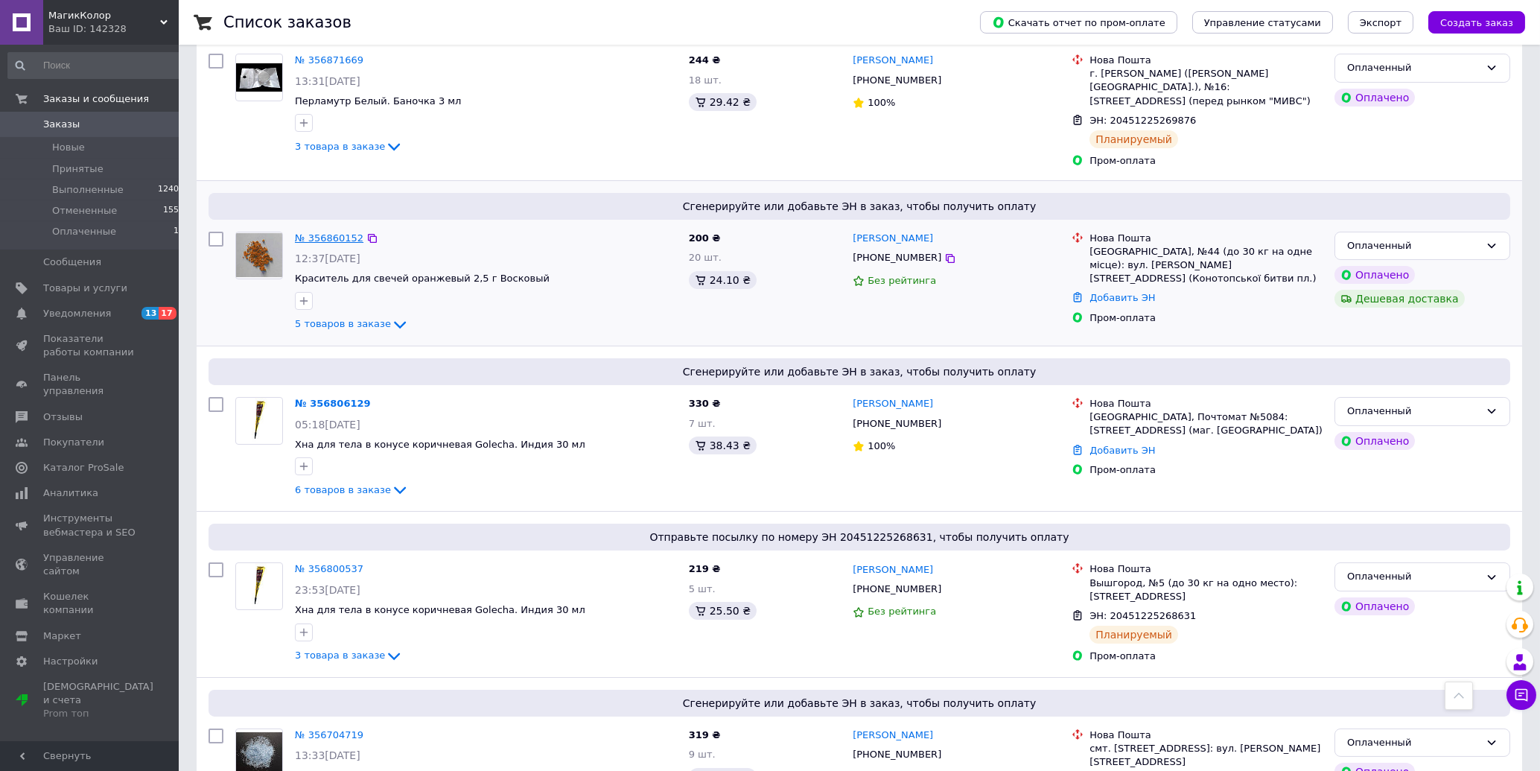
click at [313, 232] on link "№ 356860152" at bounding box center [329, 237] width 69 height 11
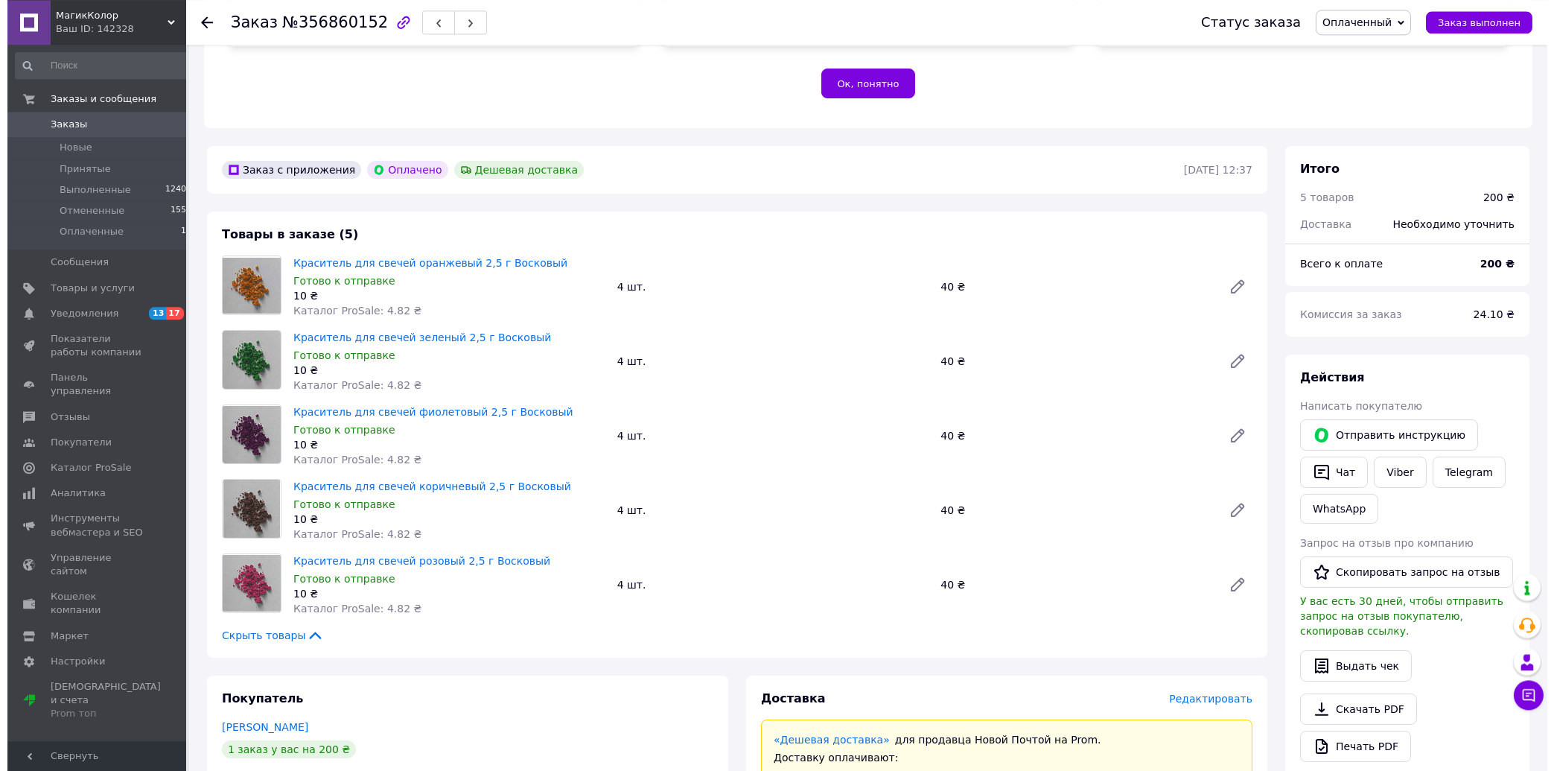
scroll to position [479, 0]
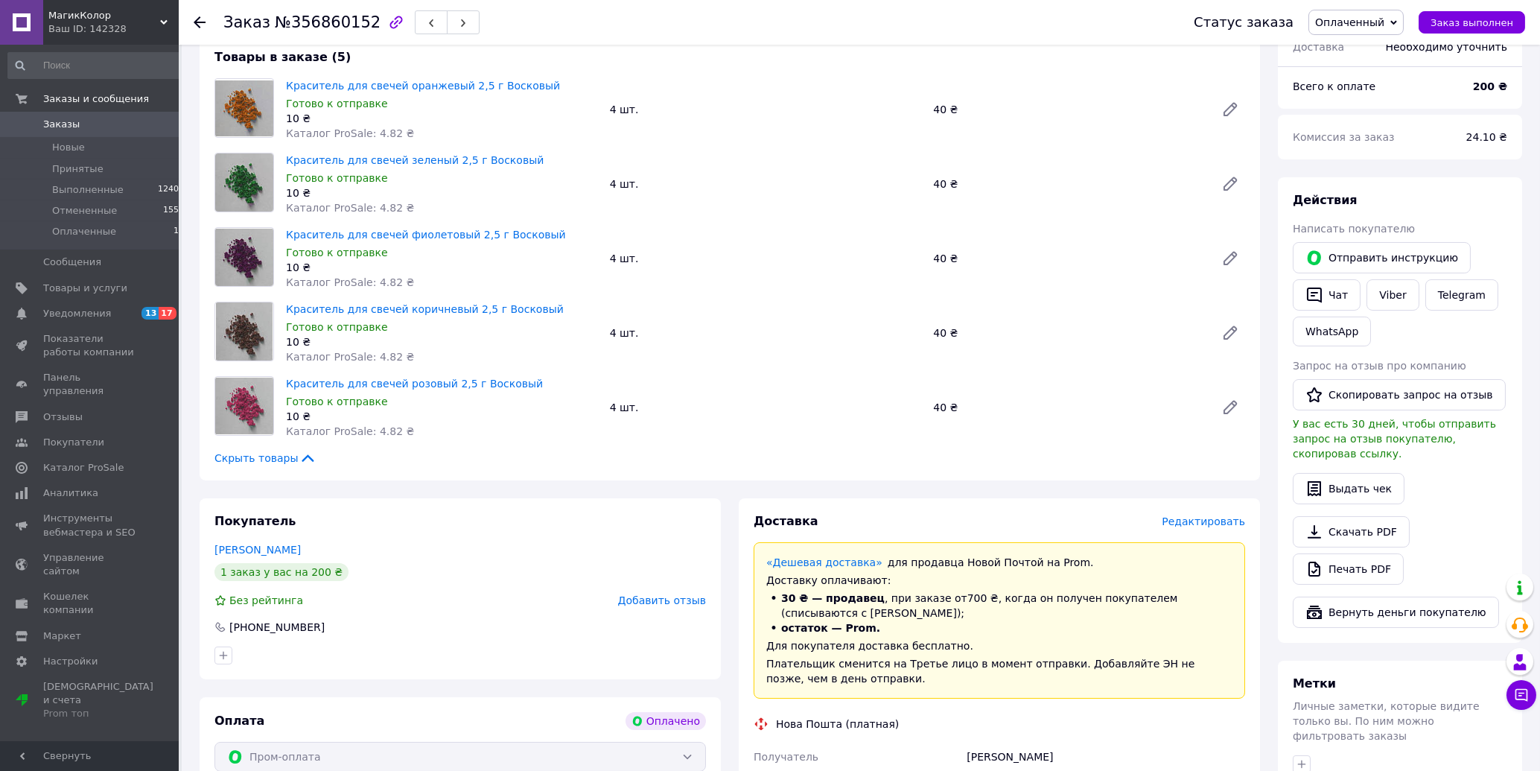
click at [1188, 515] on span "Редактировать" at bounding box center [1203, 521] width 83 height 12
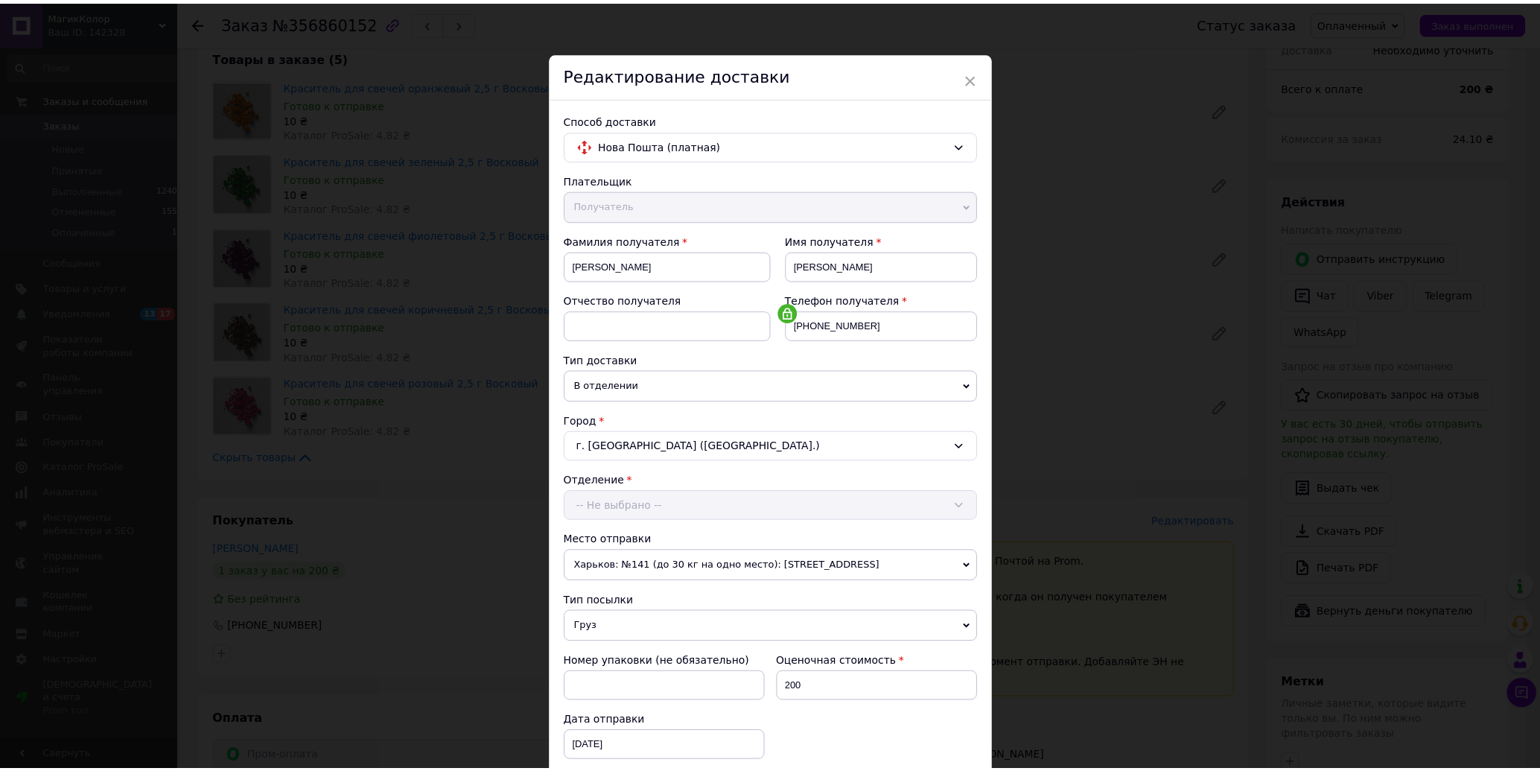
scroll to position [220, 0]
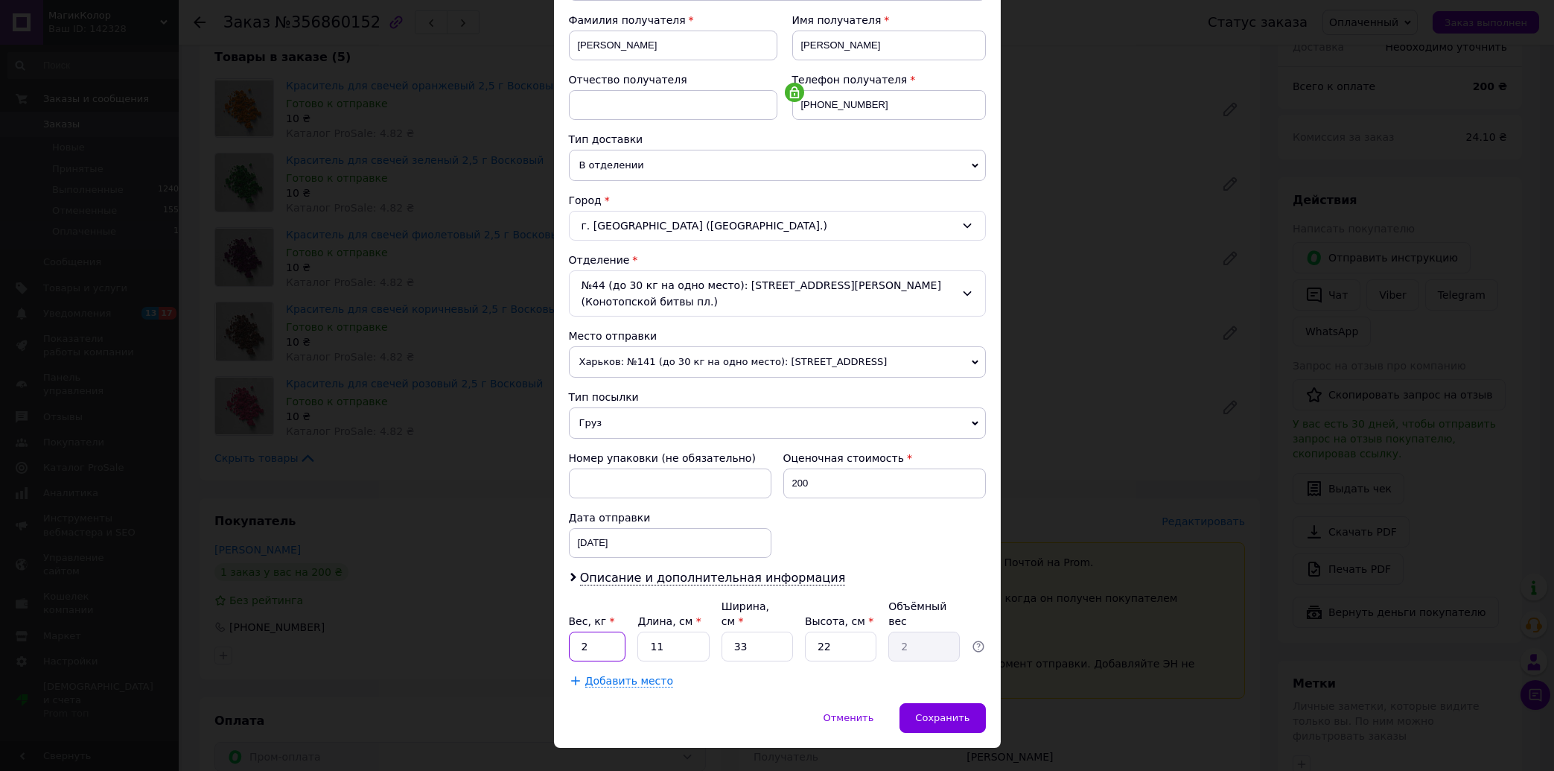
drag, startPoint x: 587, startPoint y: 620, endPoint x: 485, endPoint y: 628, distance: 101.6
click at [569, 631] on input "2" at bounding box center [597, 646] width 57 height 30
type input "0.2"
drag, startPoint x: 678, startPoint y: 617, endPoint x: 494, endPoint y: 648, distance: 186.4
click at [637, 648] on input "11" at bounding box center [672, 646] width 71 height 30
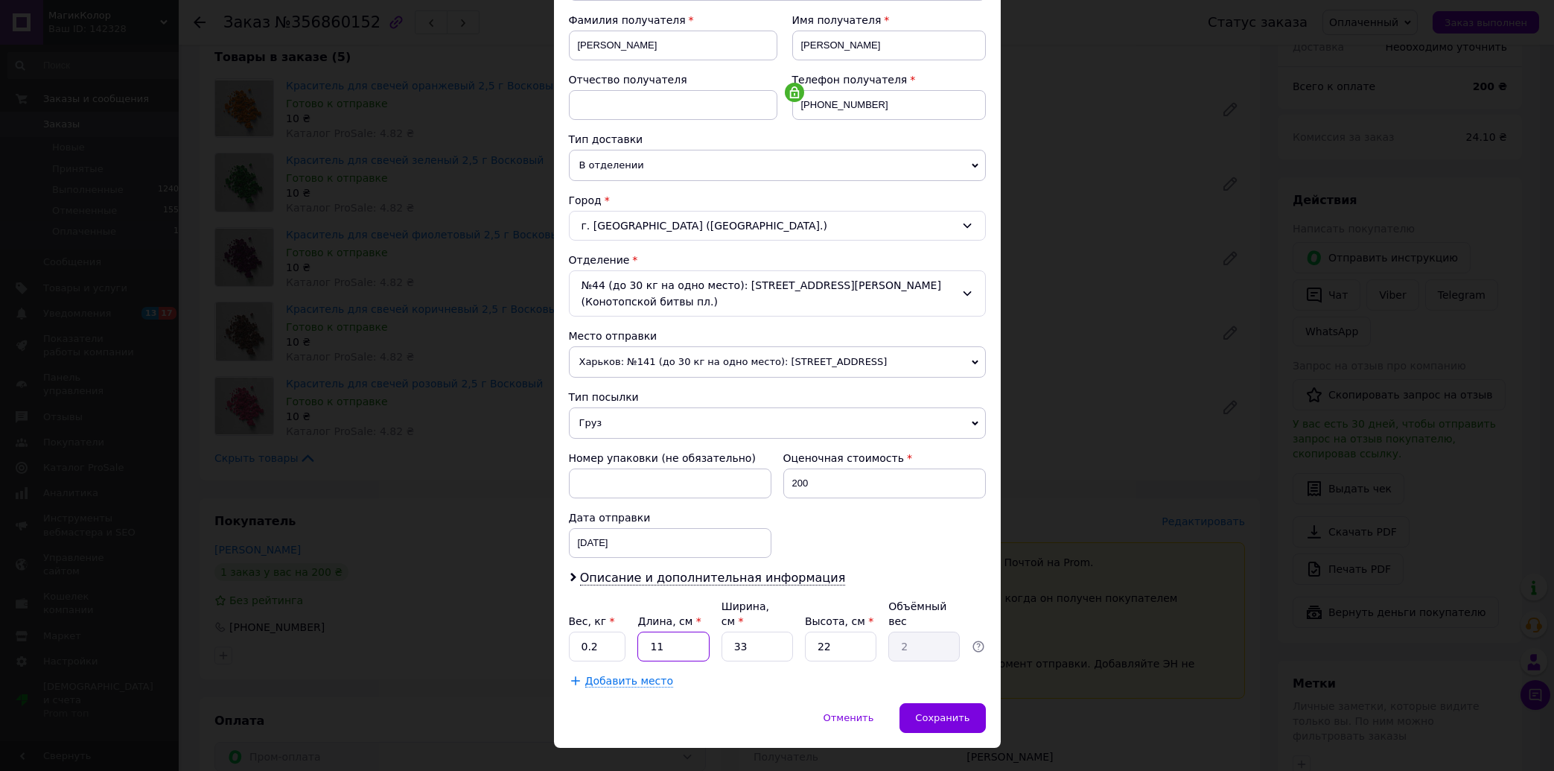
type input "1"
type input "0.18"
type input "18"
type input "3.27"
type input "18"
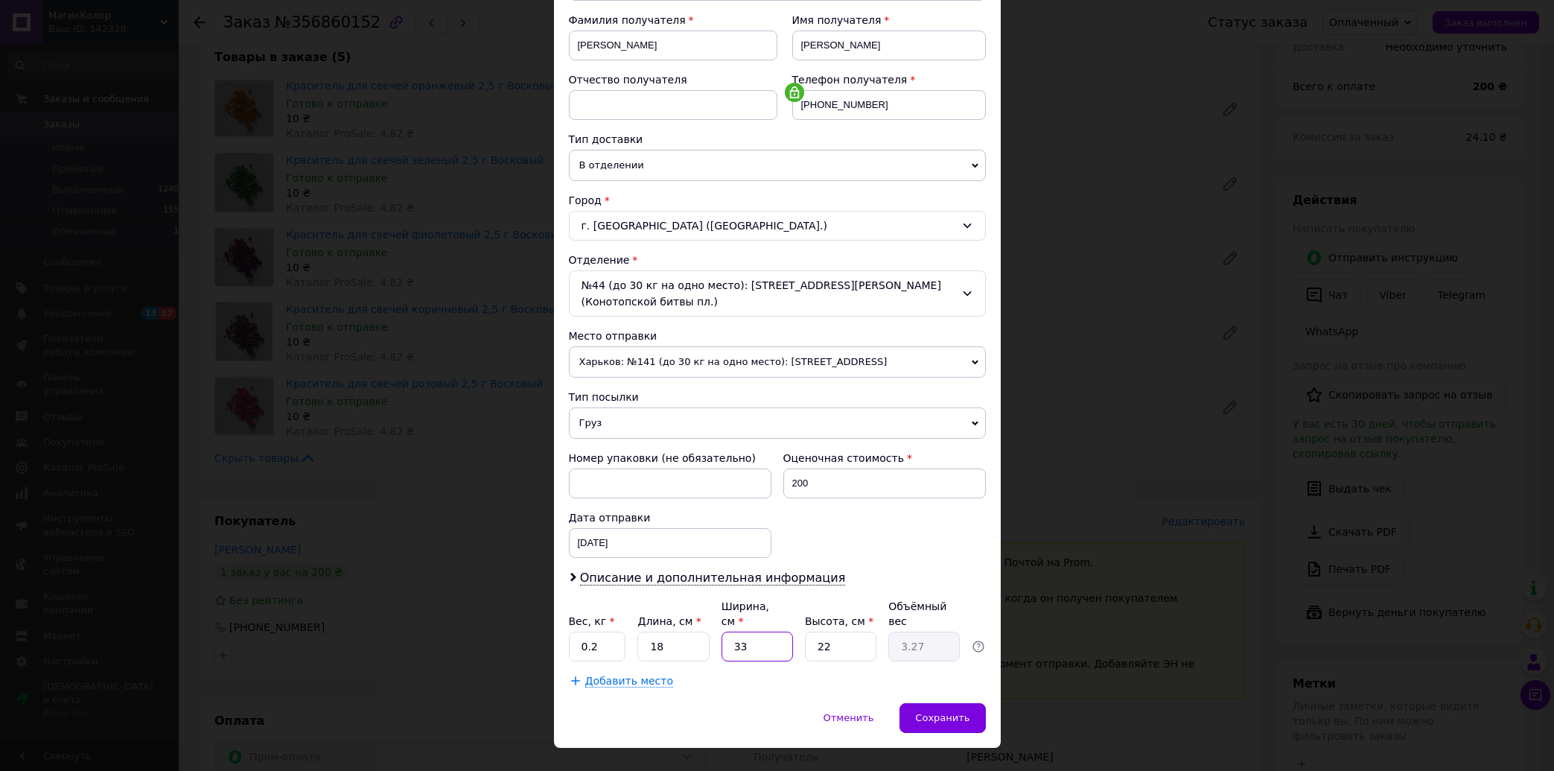
drag, startPoint x: 737, startPoint y: 619, endPoint x: 656, endPoint y: 644, distance: 85.0
click at [722, 643] on input "33" at bounding box center [757, 646] width 71 height 30
type input "1"
type input "0.1"
type input "10"
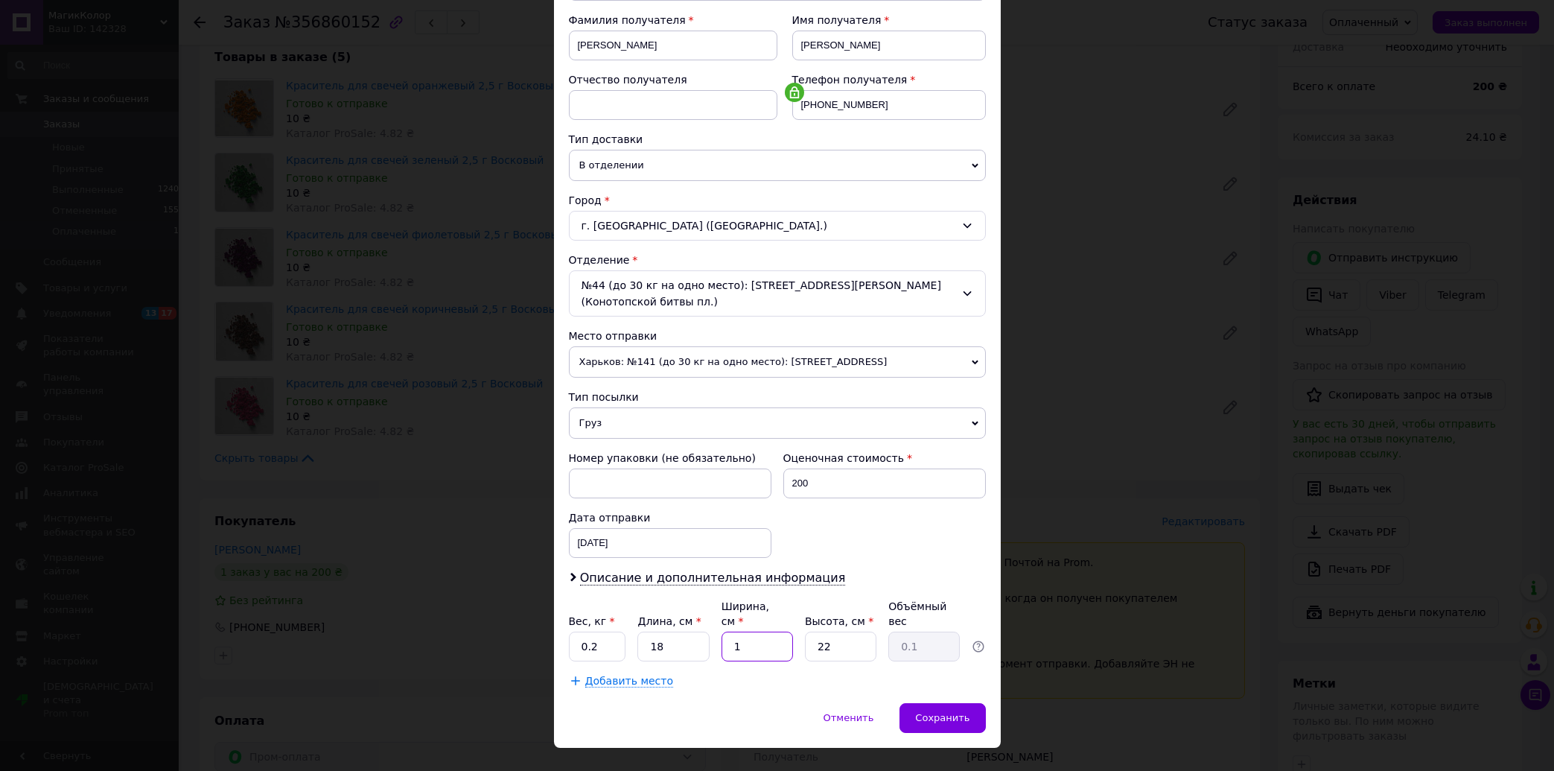
type input "0.99"
type input "10"
drag, startPoint x: 800, startPoint y: 620, endPoint x: 740, endPoint y: 647, distance: 66.0
click at [805, 646] on input "22" at bounding box center [840, 646] width 71 height 30
type input "3"
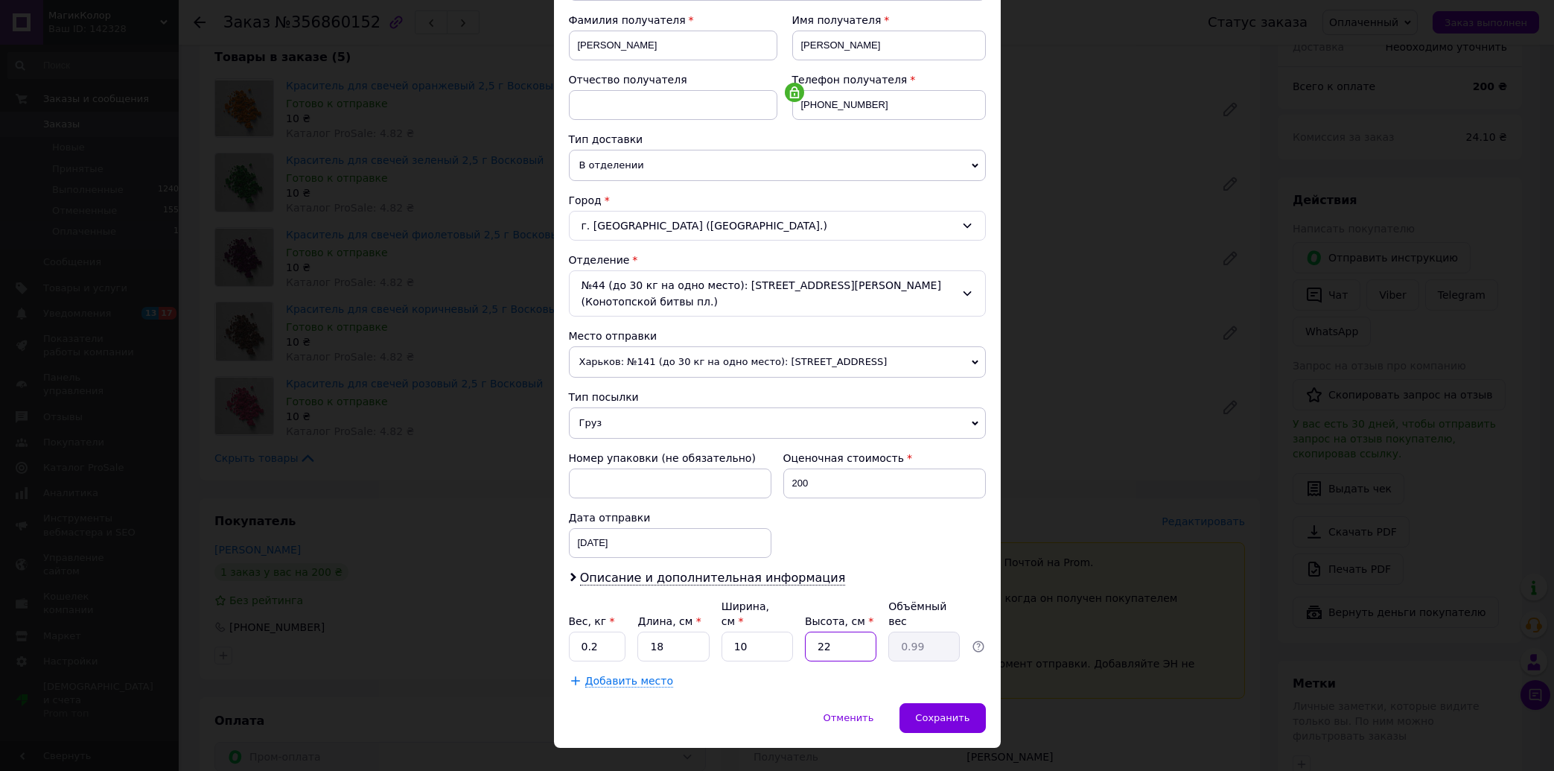
type input "0.14"
type input "3"
click at [946, 712] on span "Сохранить" at bounding box center [942, 717] width 54 height 11
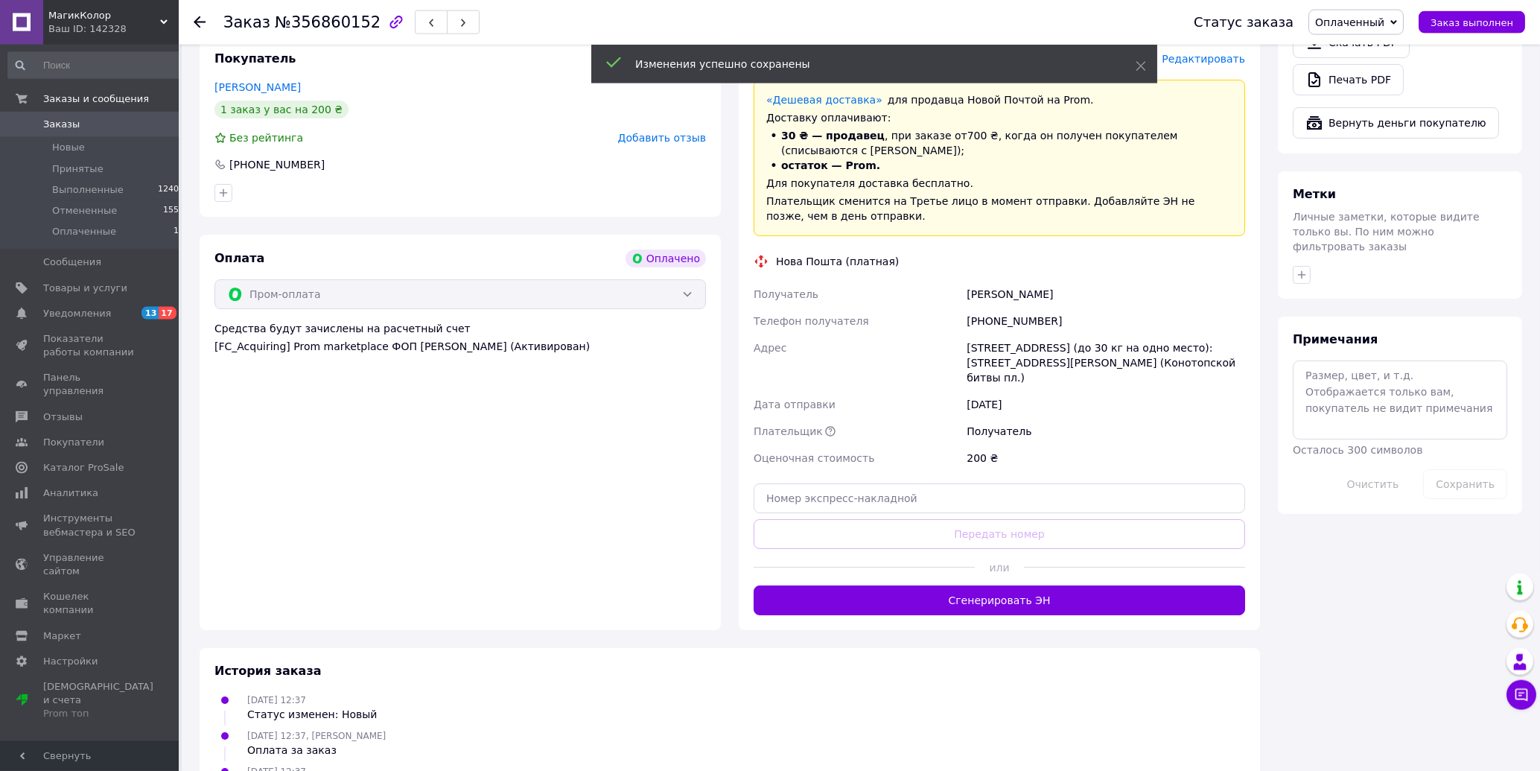
scroll to position [958, 0]
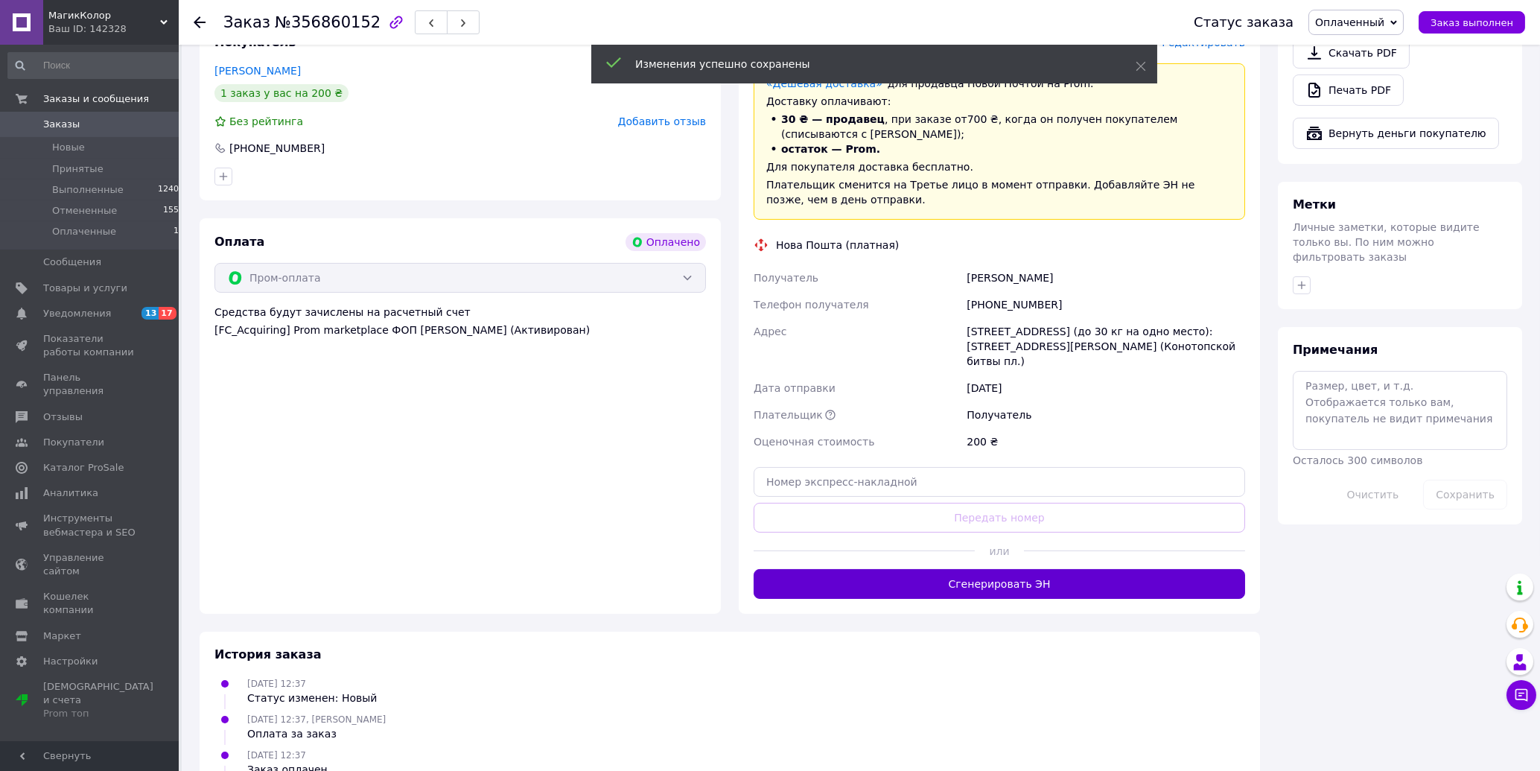
click at [1039, 569] on button "Сгенерировать ЭН" at bounding box center [999, 584] width 491 height 30
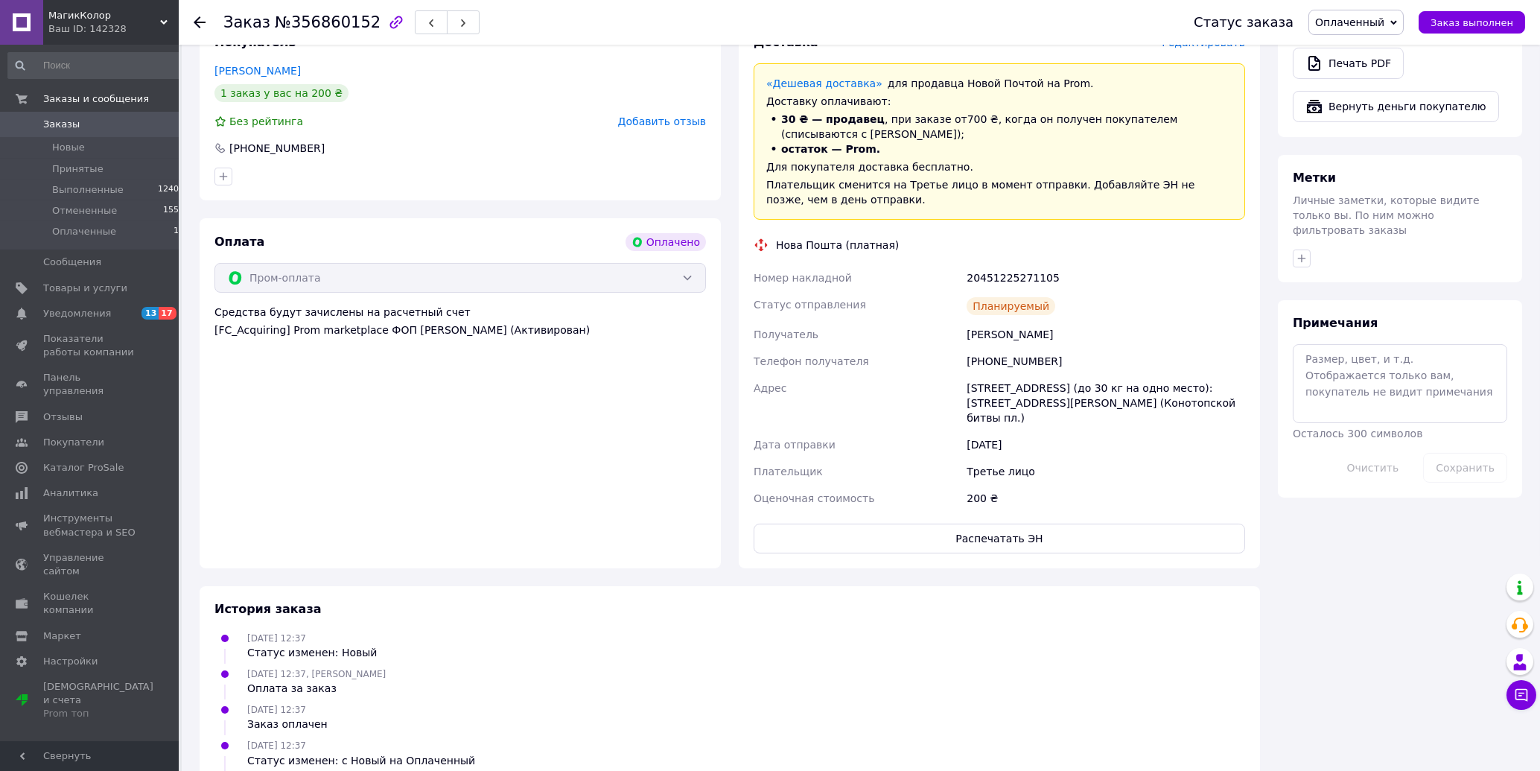
click at [200, 21] on icon at bounding box center [200, 22] width 12 height 12
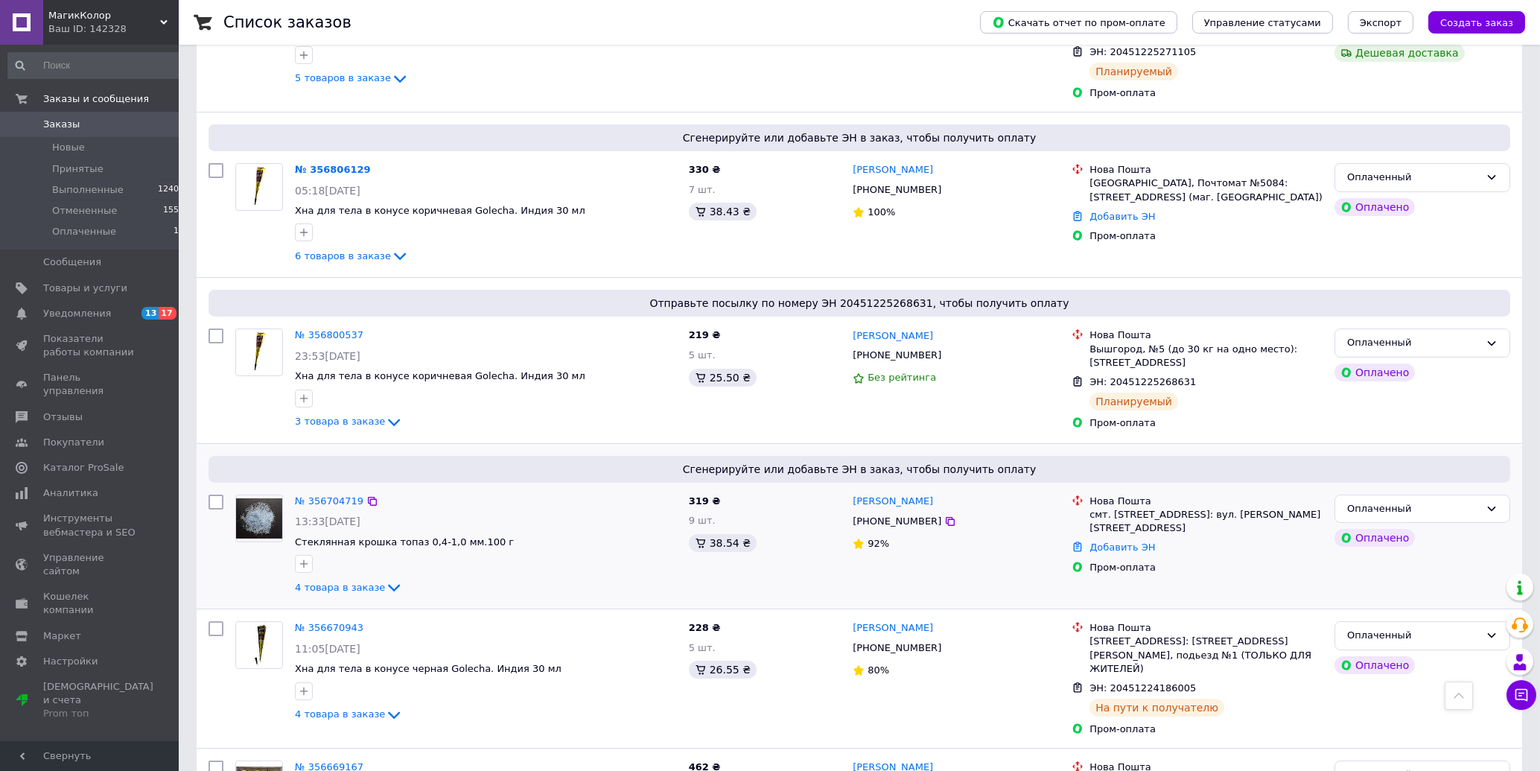
scroll to position [798, 0]
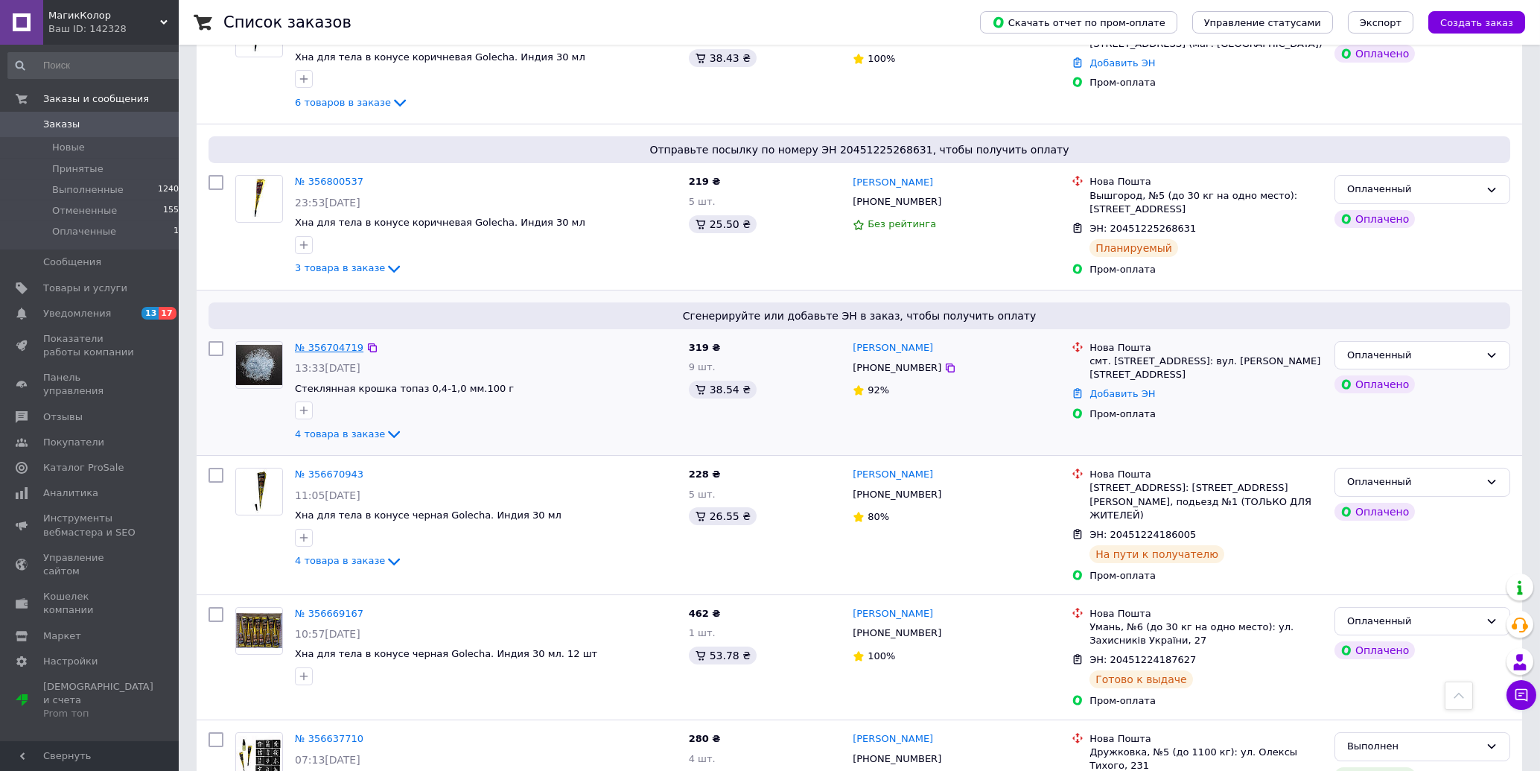
click at [318, 342] on link "№ 356704719" at bounding box center [329, 347] width 69 height 11
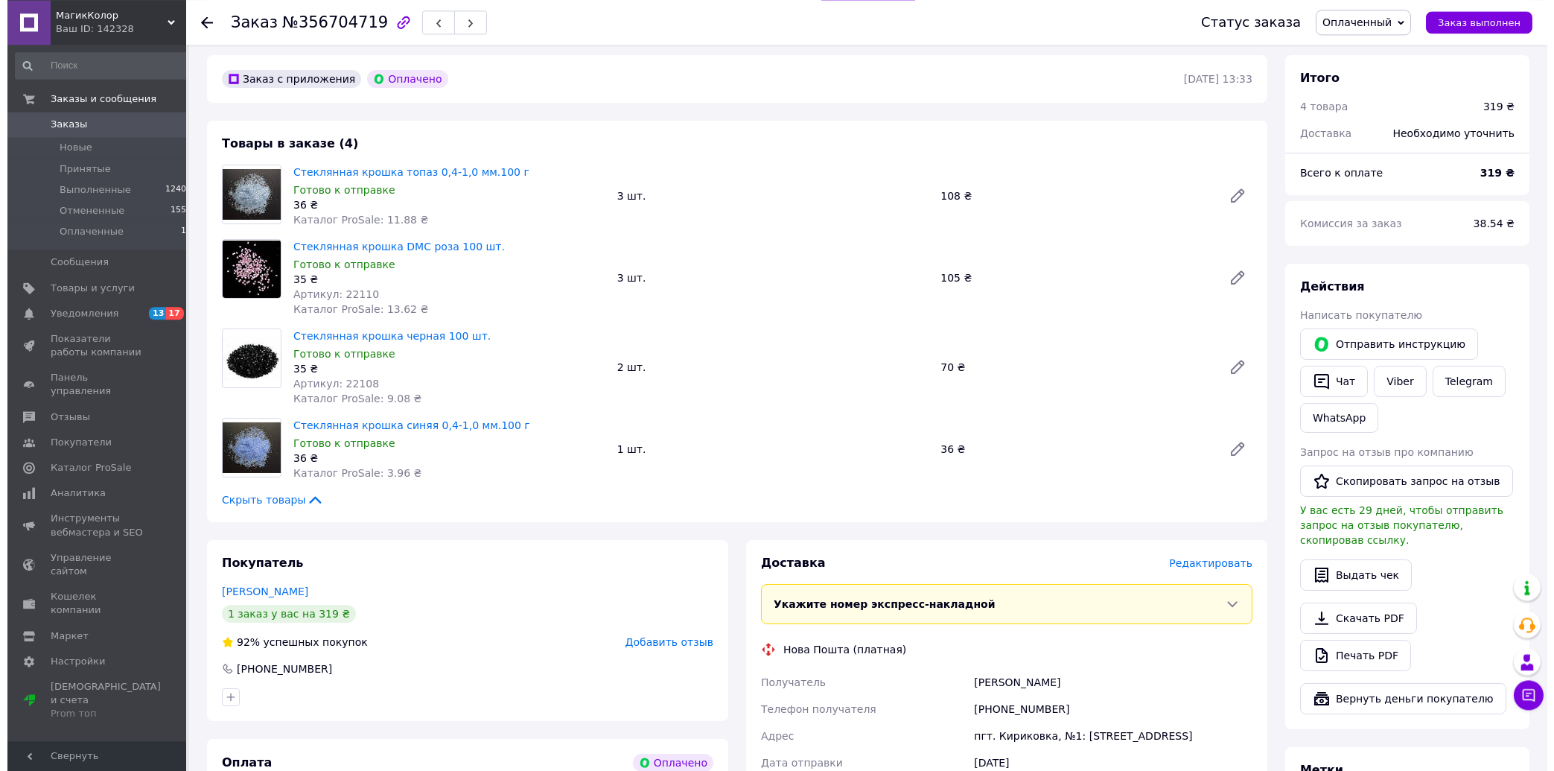
scroll to position [638, 0]
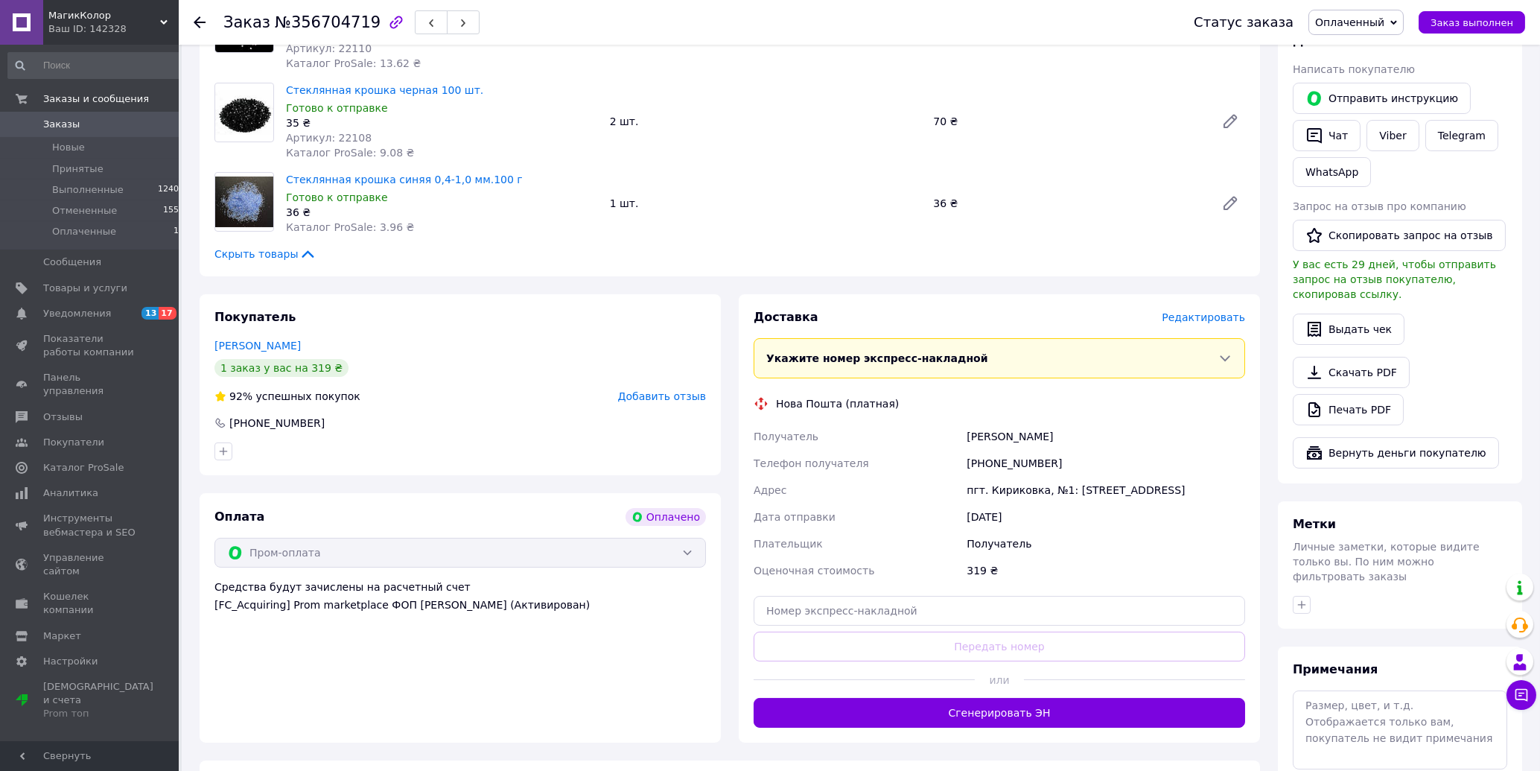
click at [1189, 311] on span "Редактировать" at bounding box center [1203, 317] width 83 height 12
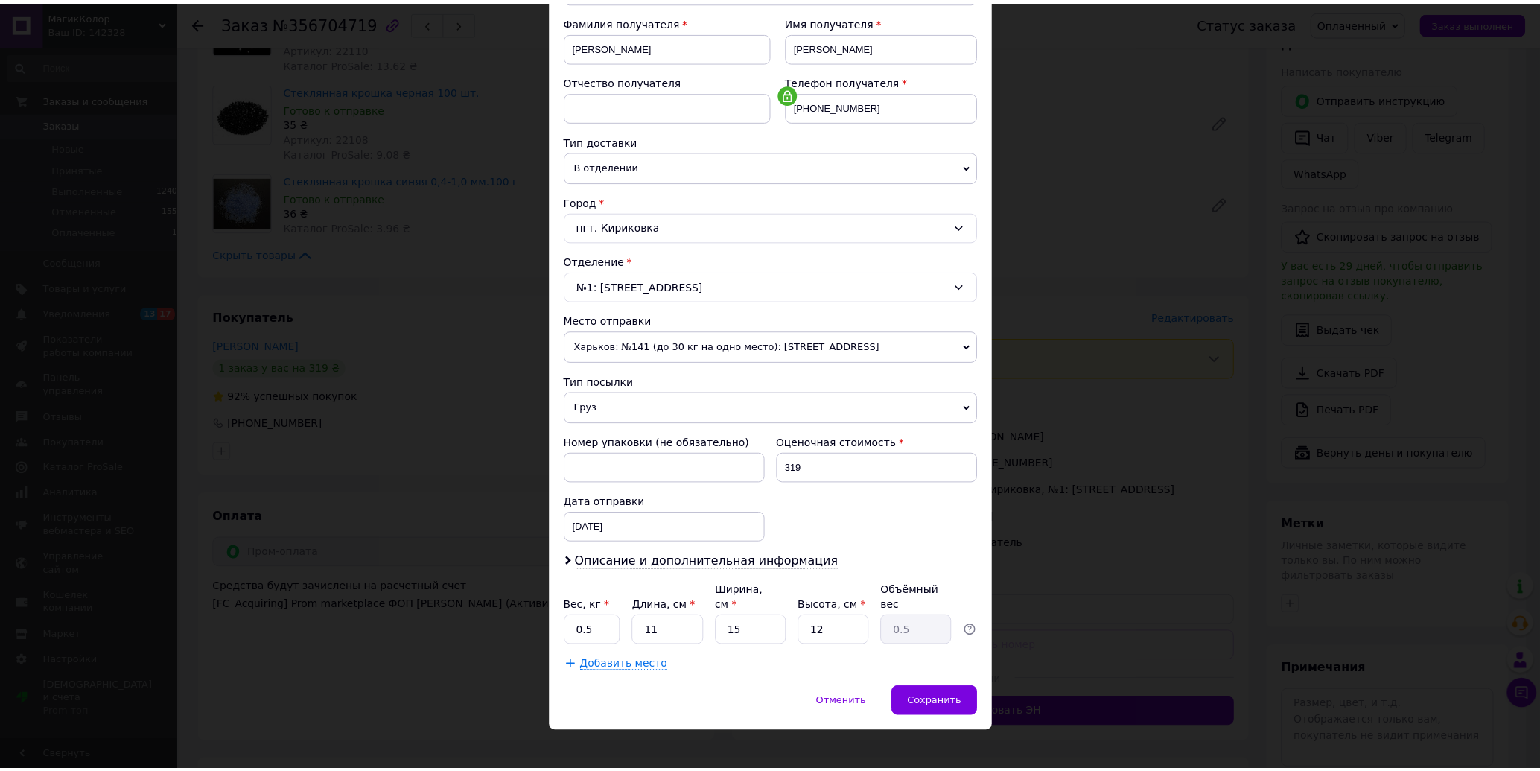
scroll to position [220, 0]
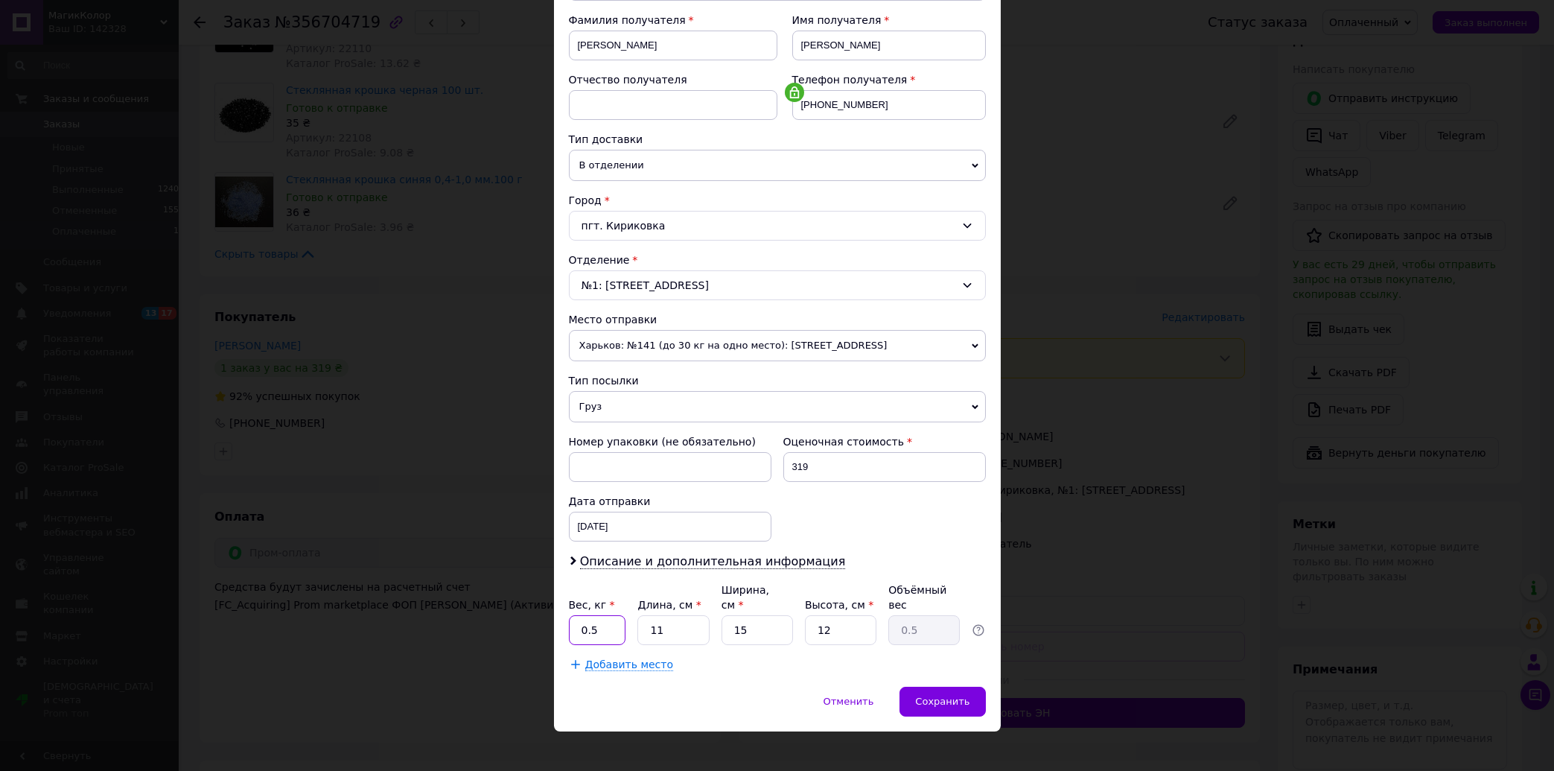
drag, startPoint x: 582, startPoint y: 615, endPoint x: 603, endPoint y: 614, distance: 20.9
click at [603, 615] on input "0.5" at bounding box center [597, 630] width 57 height 30
type input "0.6"
drag, startPoint x: 666, startPoint y: 615, endPoint x: 596, endPoint y: 634, distance: 72.4
click at [637, 634] on input "11" at bounding box center [672, 630] width 71 height 30
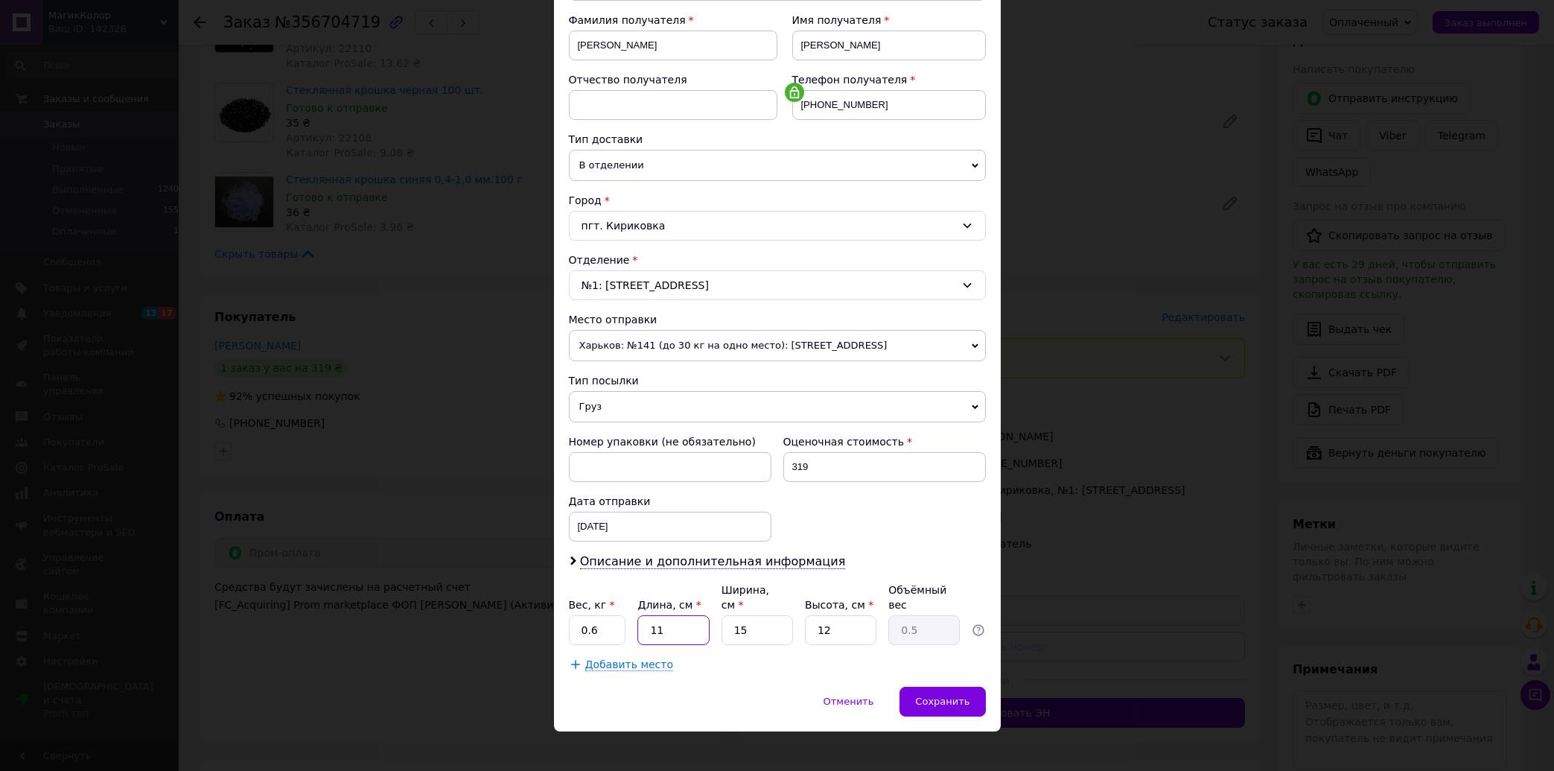
type input "2"
type input "0.1"
type input "26"
type input "1.17"
type input "26"
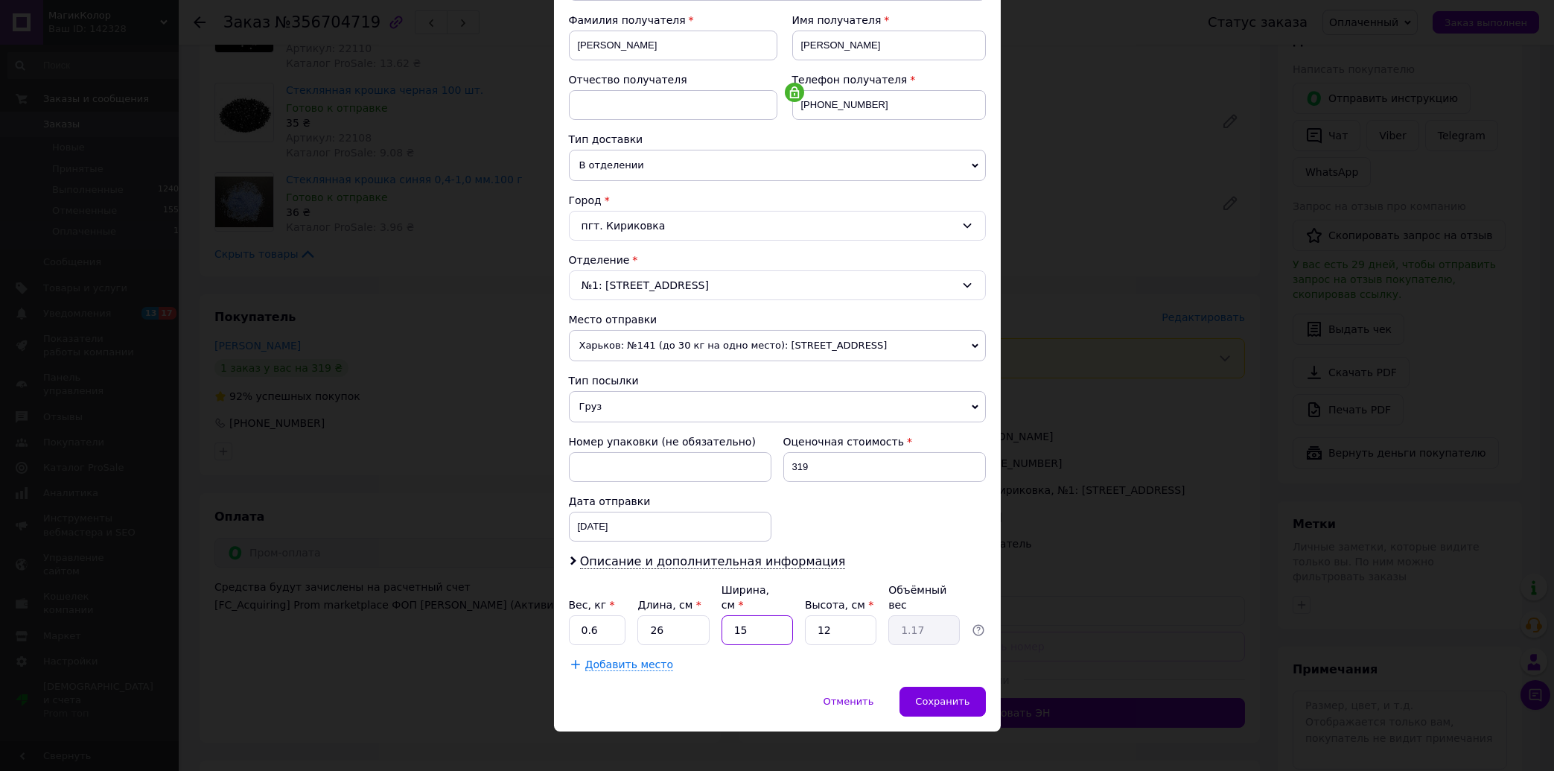
drag, startPoint x: 746, startPoint y: 622, endPoint x: 652, endPoint y: 628, distance: 94.8
click at [722, 628] on input "15" at bounding box center [757, 630] width 71 height 30
type input "1"
type input "0.1"
type input "13"
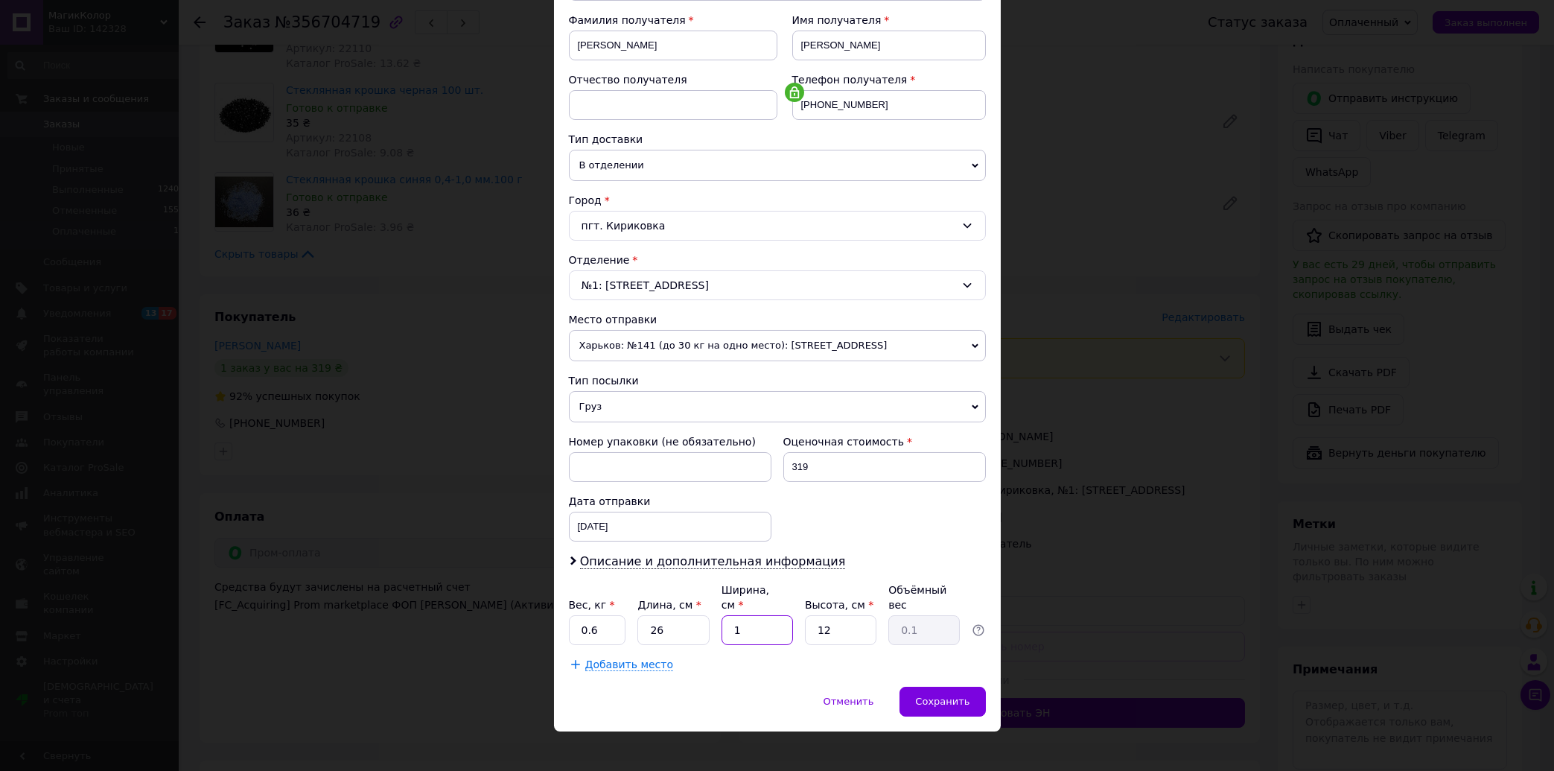
type input "1.01"
type input "13"
click at [805, 621] on input "12" at bounding box center [840, 630] width 71 height 30
type input "6"
type input "0.51"
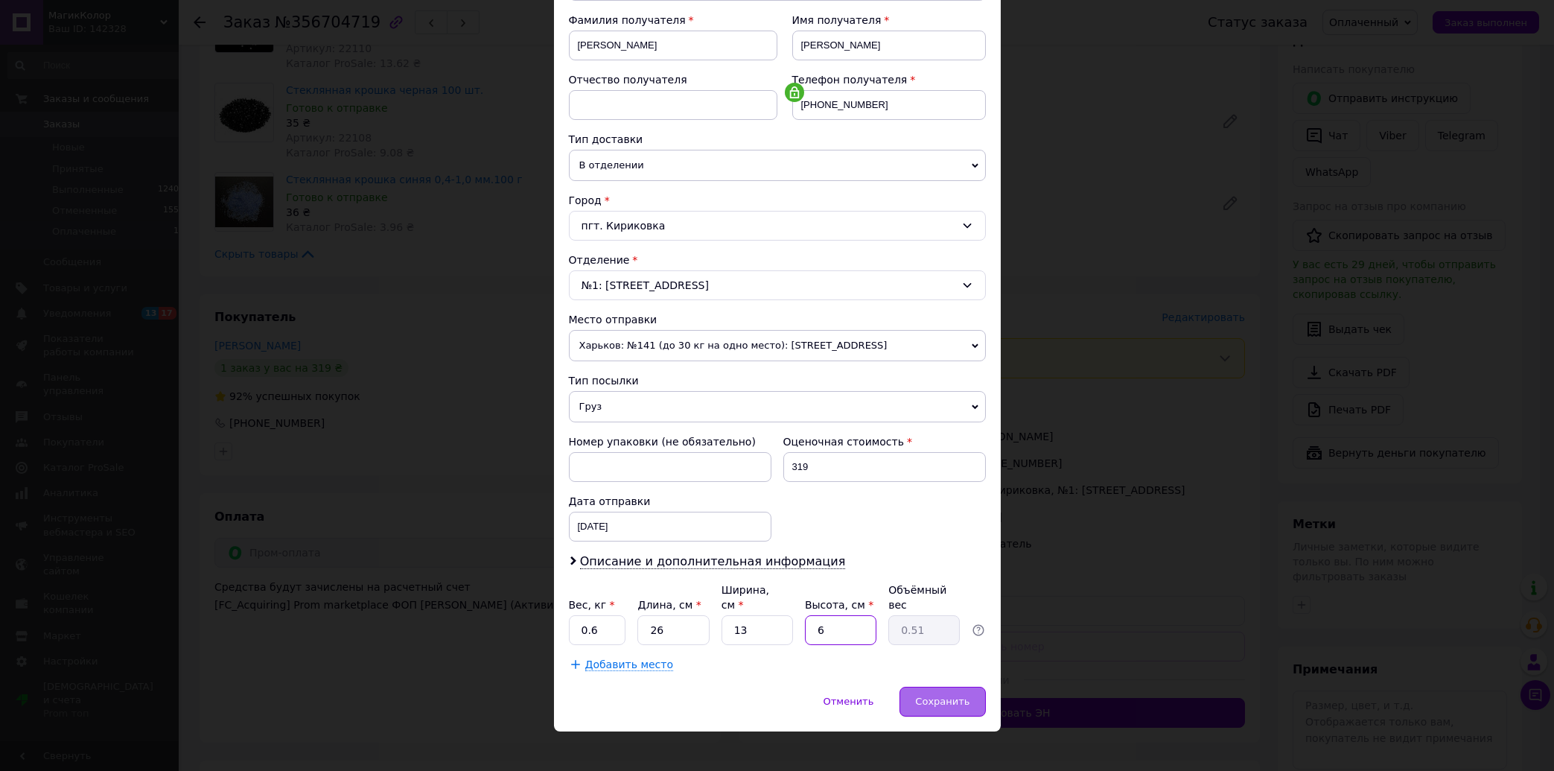
type input "6"
click at [955, 695] on span "Сохранить" at bounding box center [942, 700] width 54 height 11
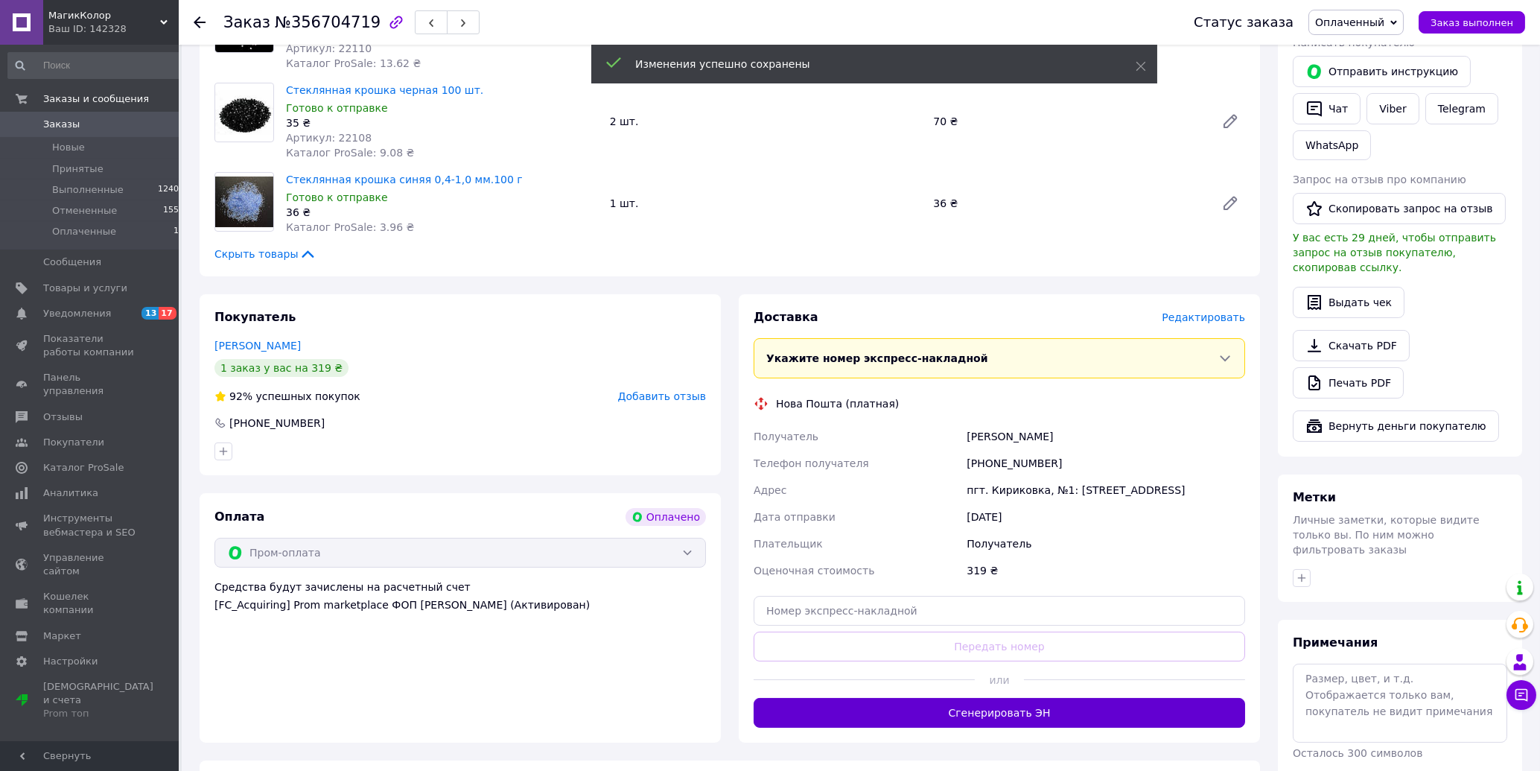
click at [963, 699] on button "Сгенерировать ЭН" at bounding box center [999, 713] width 491 height 30
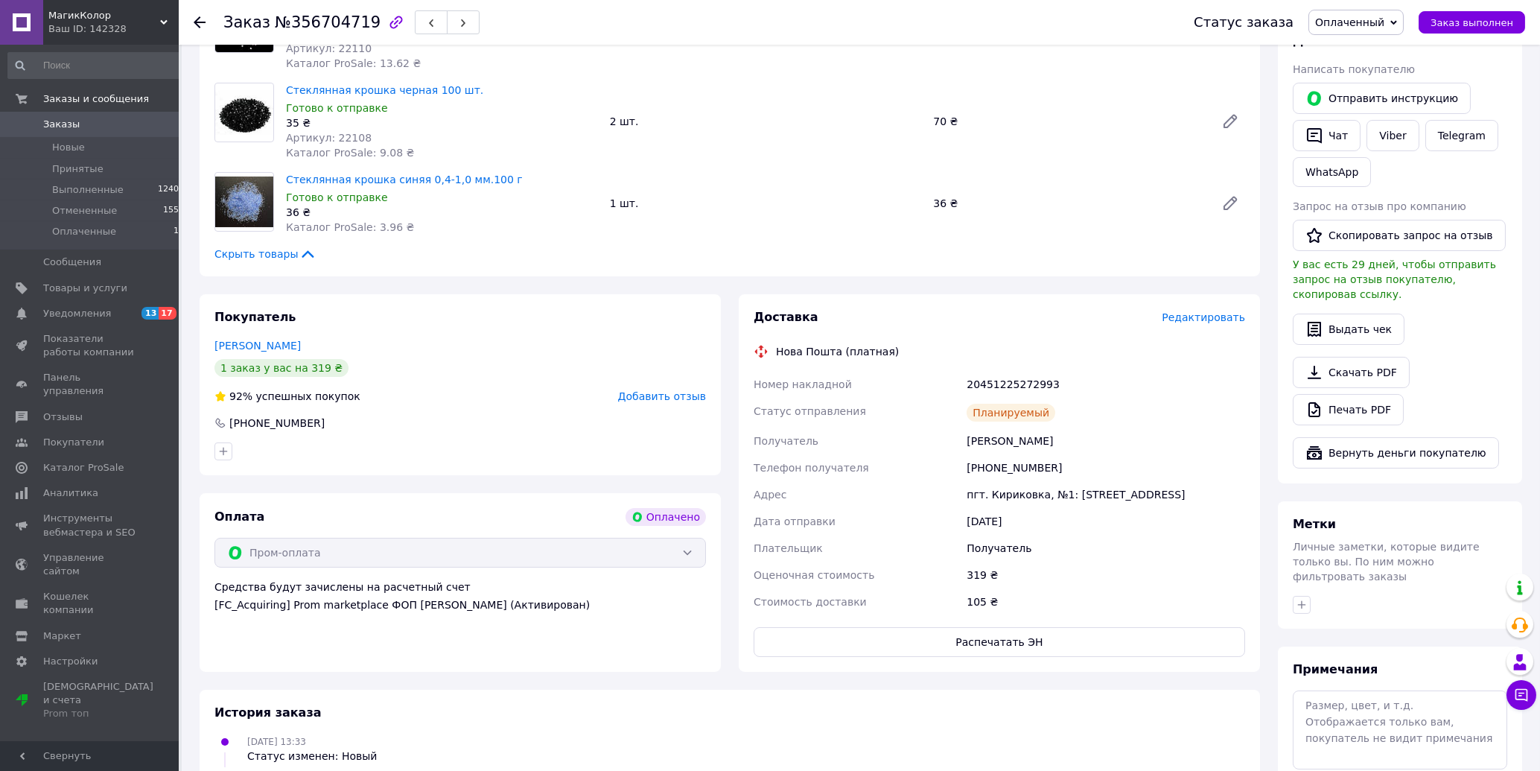
click at [200, 19] on icon at bounding box center [200, 22] width 12 height 12
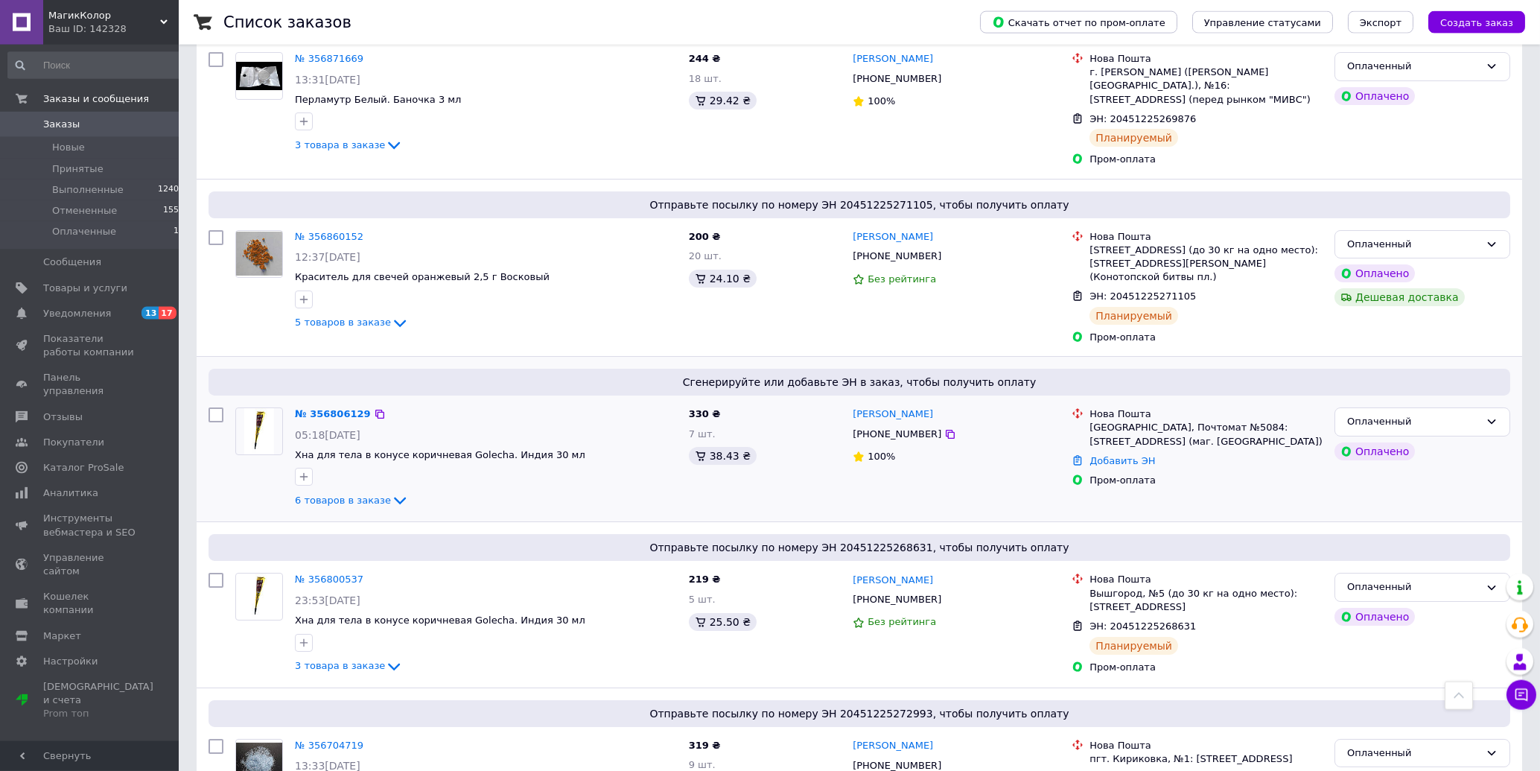
scroll to position [399, 0]
click at [323, 496] on span "6 товаров в заказе" at bounding box center [343, 501] width 96 height 11
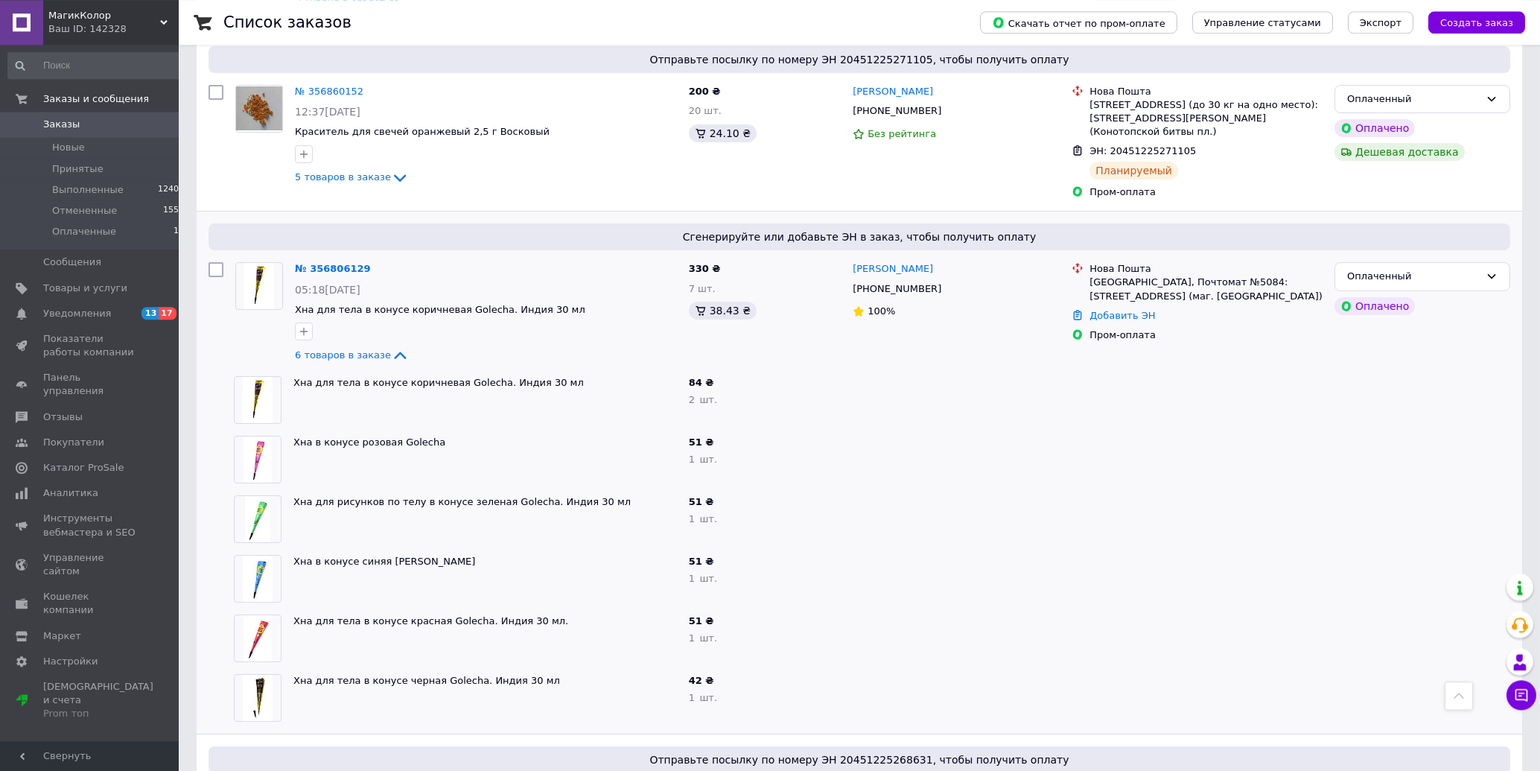
scroll to position [558, 0]
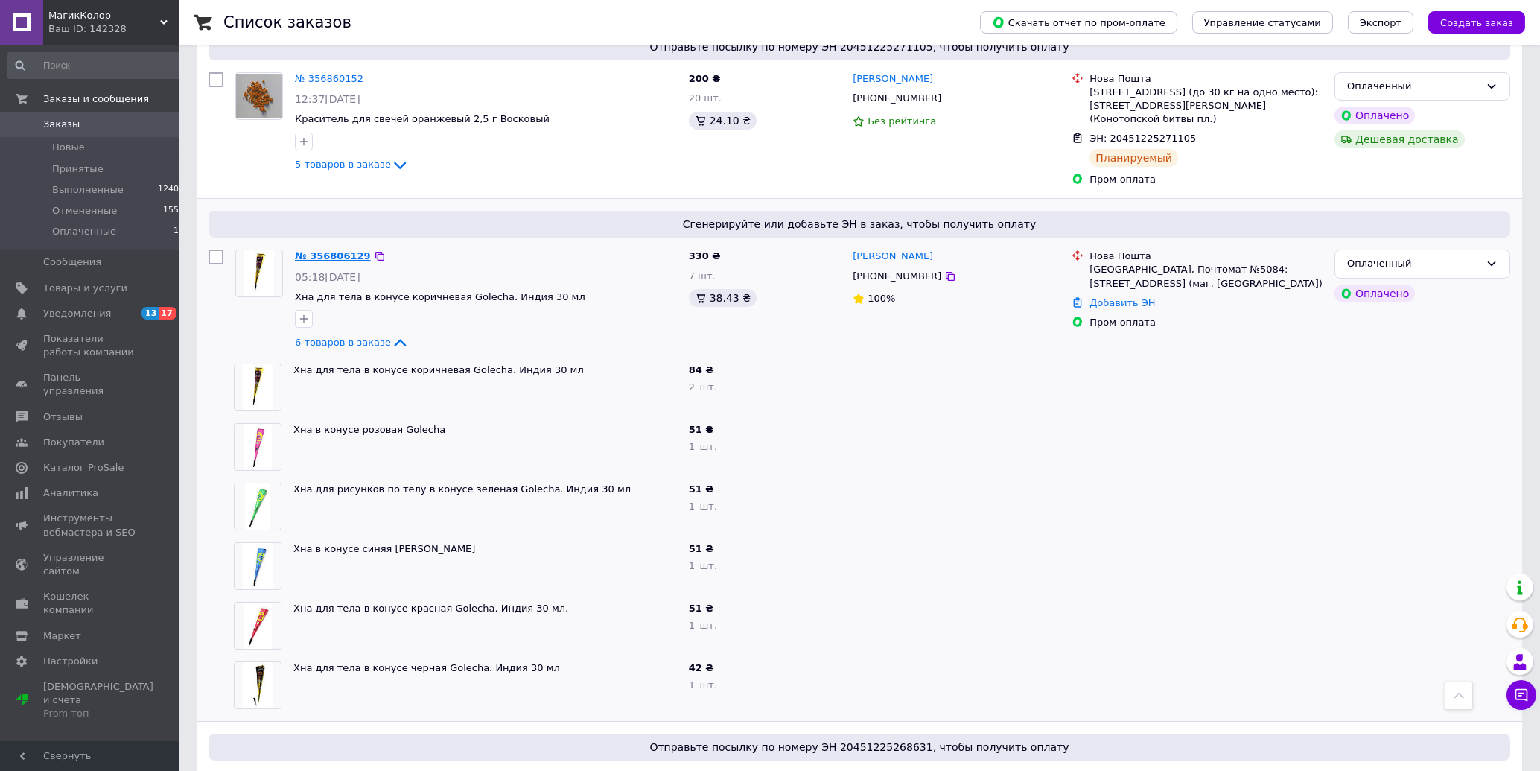
click at [321, 250] on link "№ 356806129" at bounding box center [333, 255] width 76 height 11
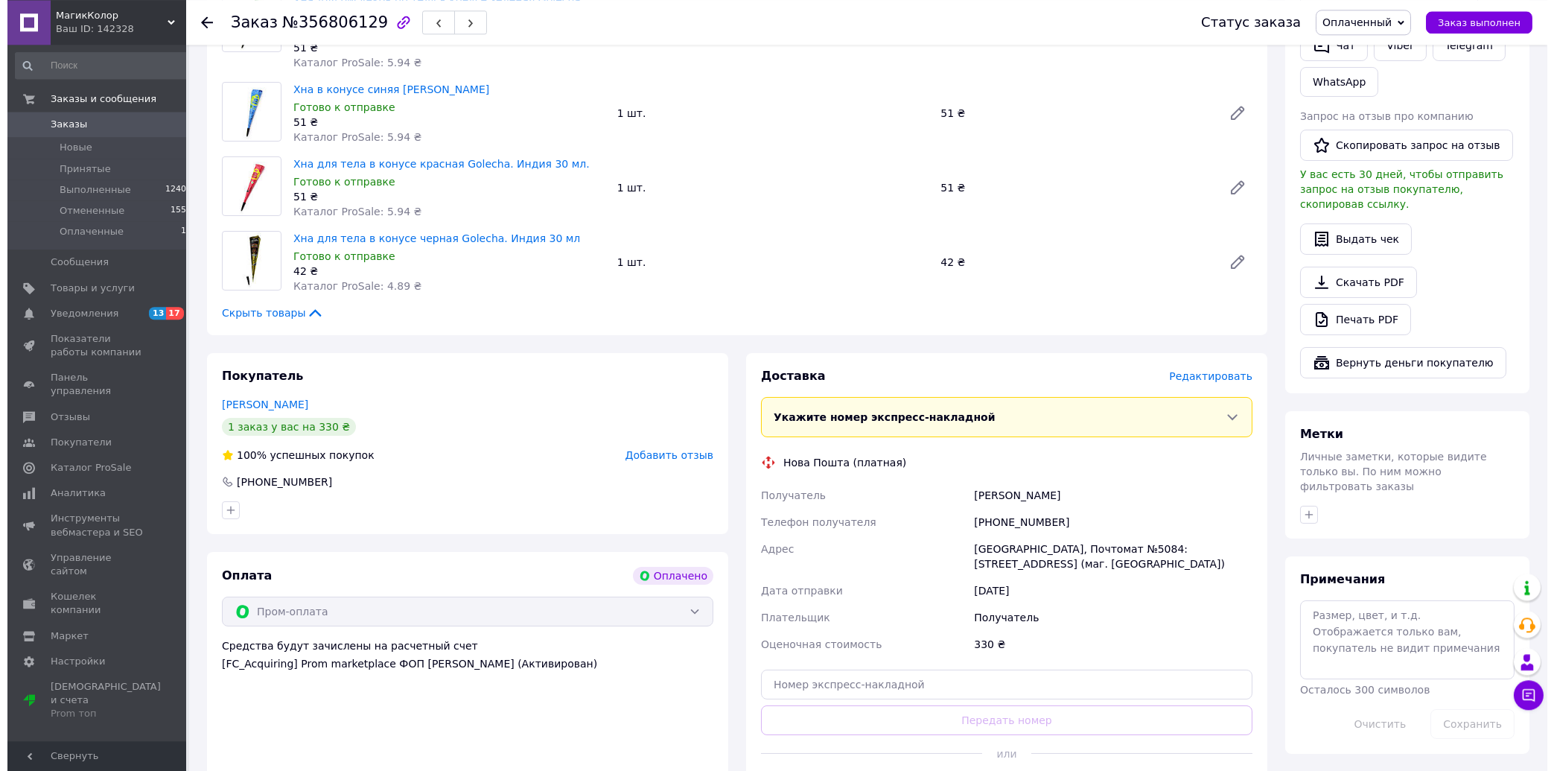
scroll to position [798, 0]
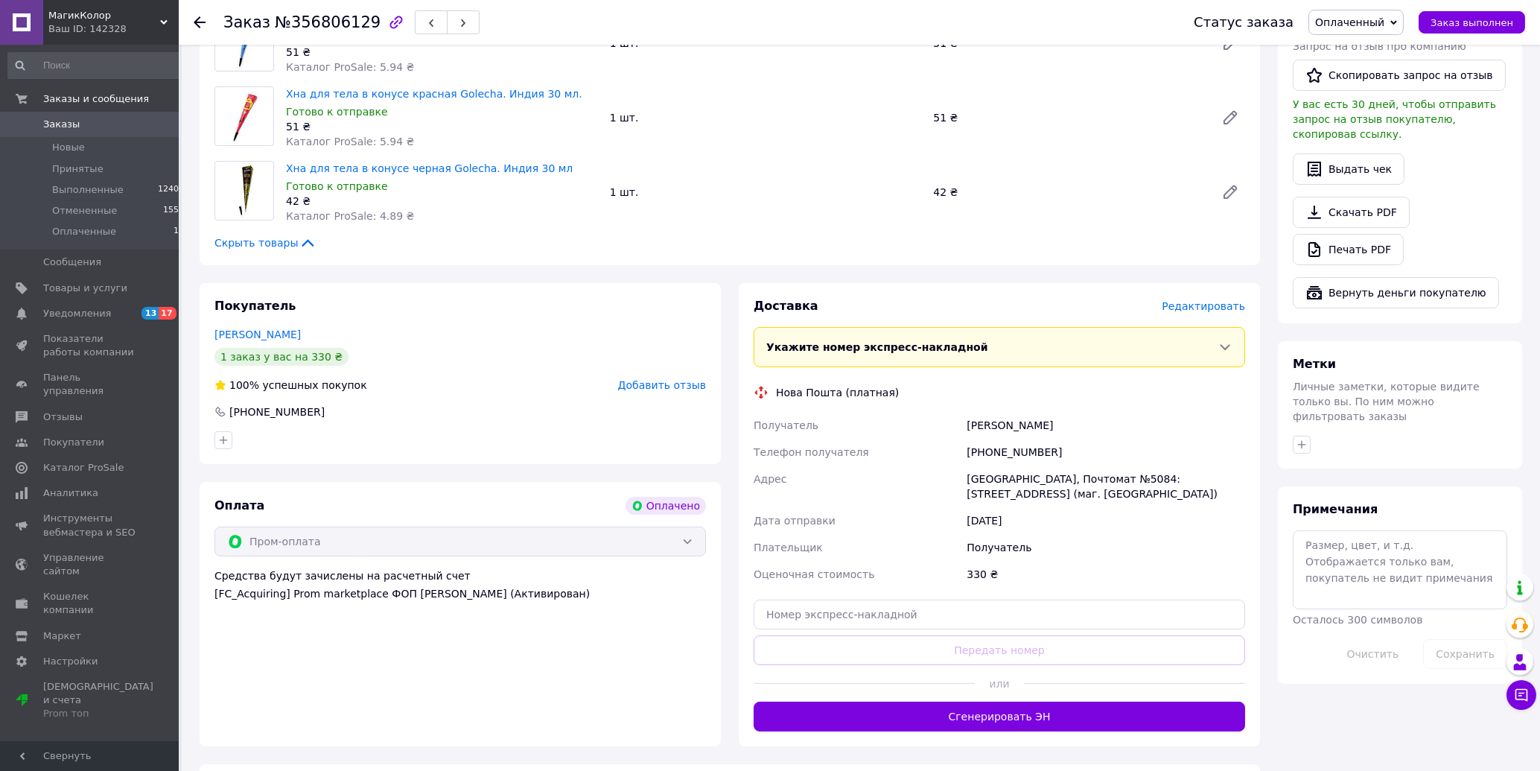
click at [1209, 300] on span "Редактировать" at bounding box center [1203, 306] width 83 height 12
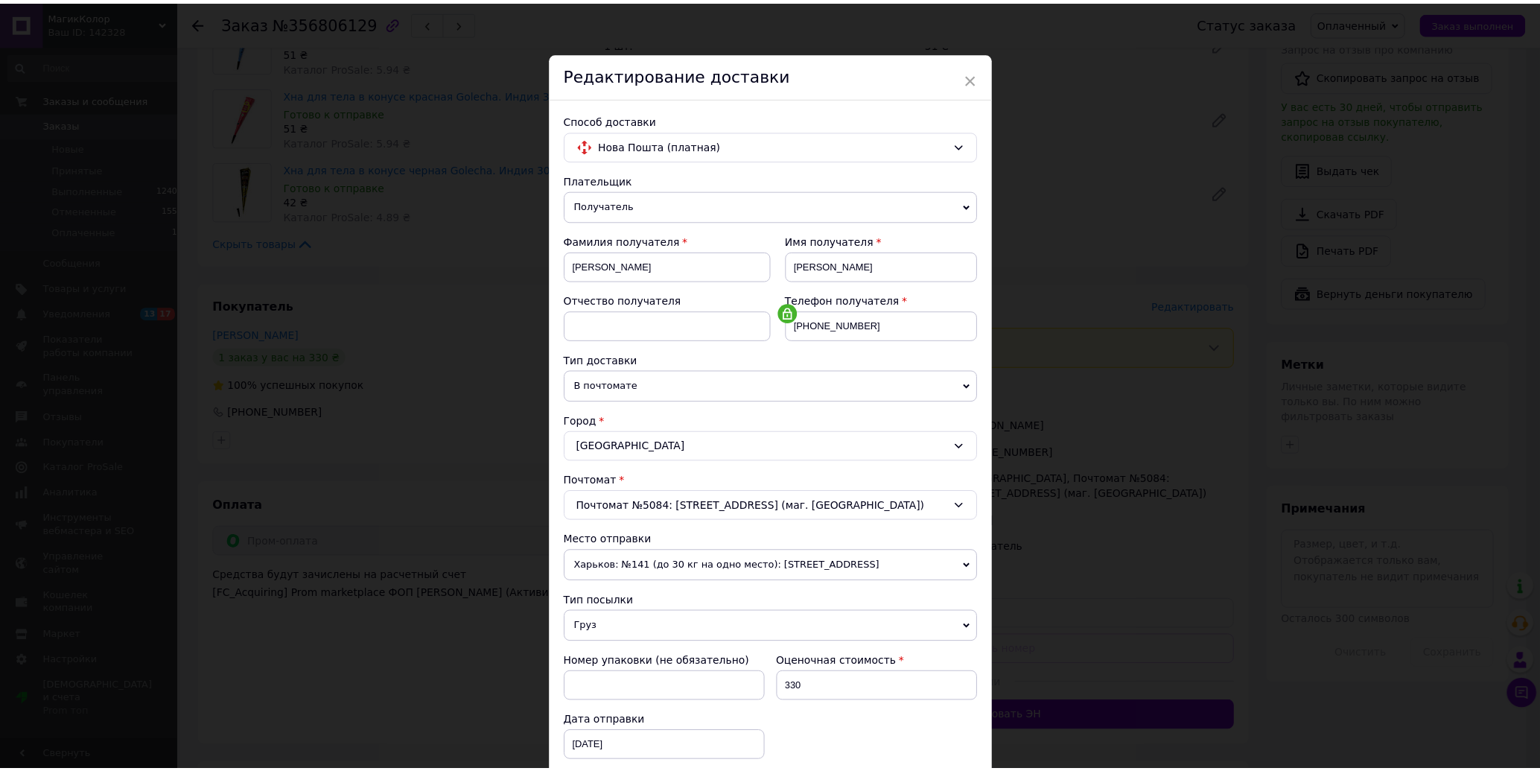
scroll to position [220, 0]
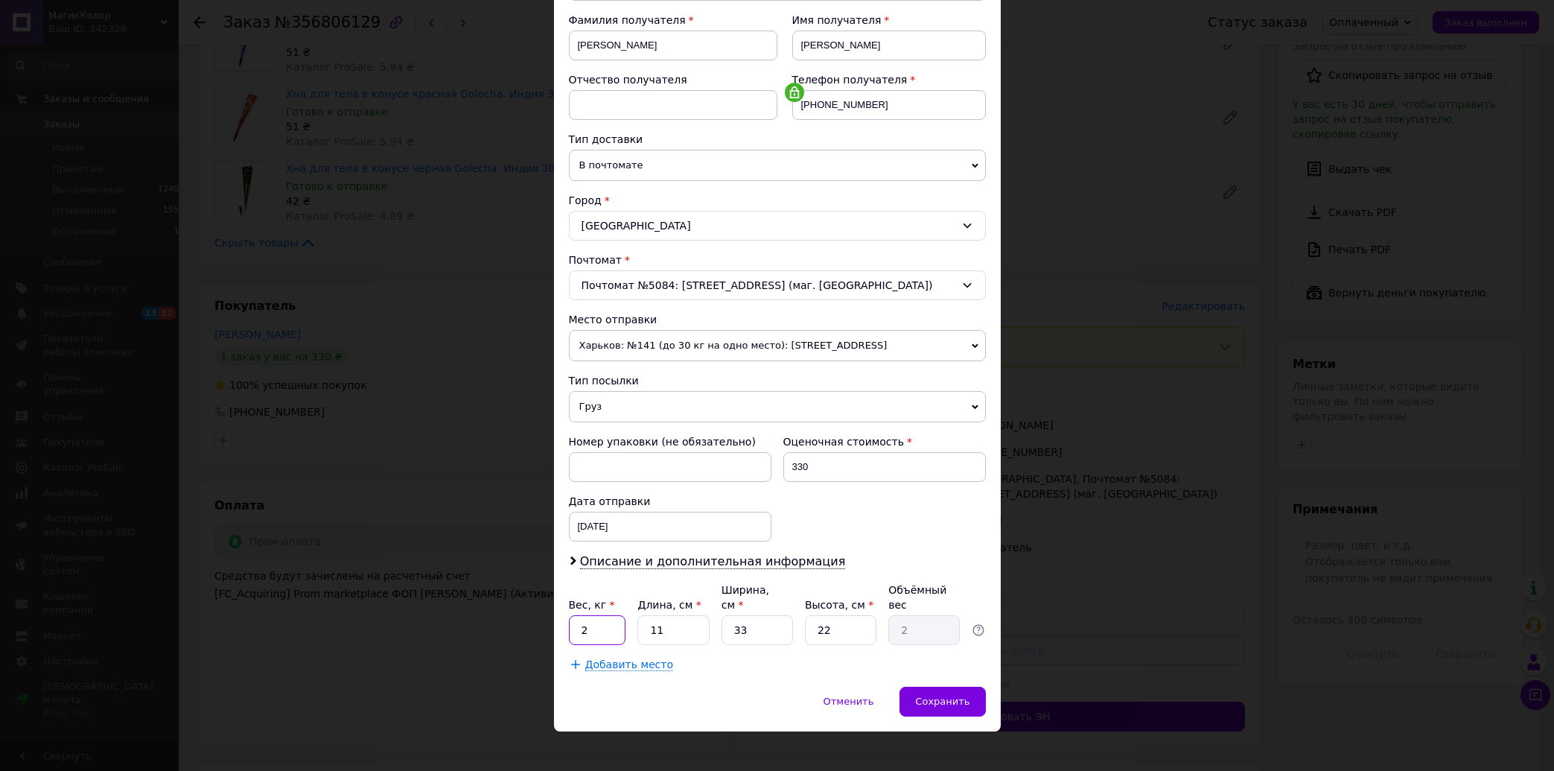
drag, startPoint x: 591, startPoint y: 612, endPoint x: 483, endPoint y: 622, distance: 109.1
click at [569, 621] on input "2" at bounding box center [597, 630] width 57 height 30
type input "0.3"
drag, startPoint x: 620, startPoint y: 620, endPoint x: 561, endPoint y: 630, distance: 58.9
click at [637, 630] on input "11" at bounding box center [672, 630] width 71 height 30
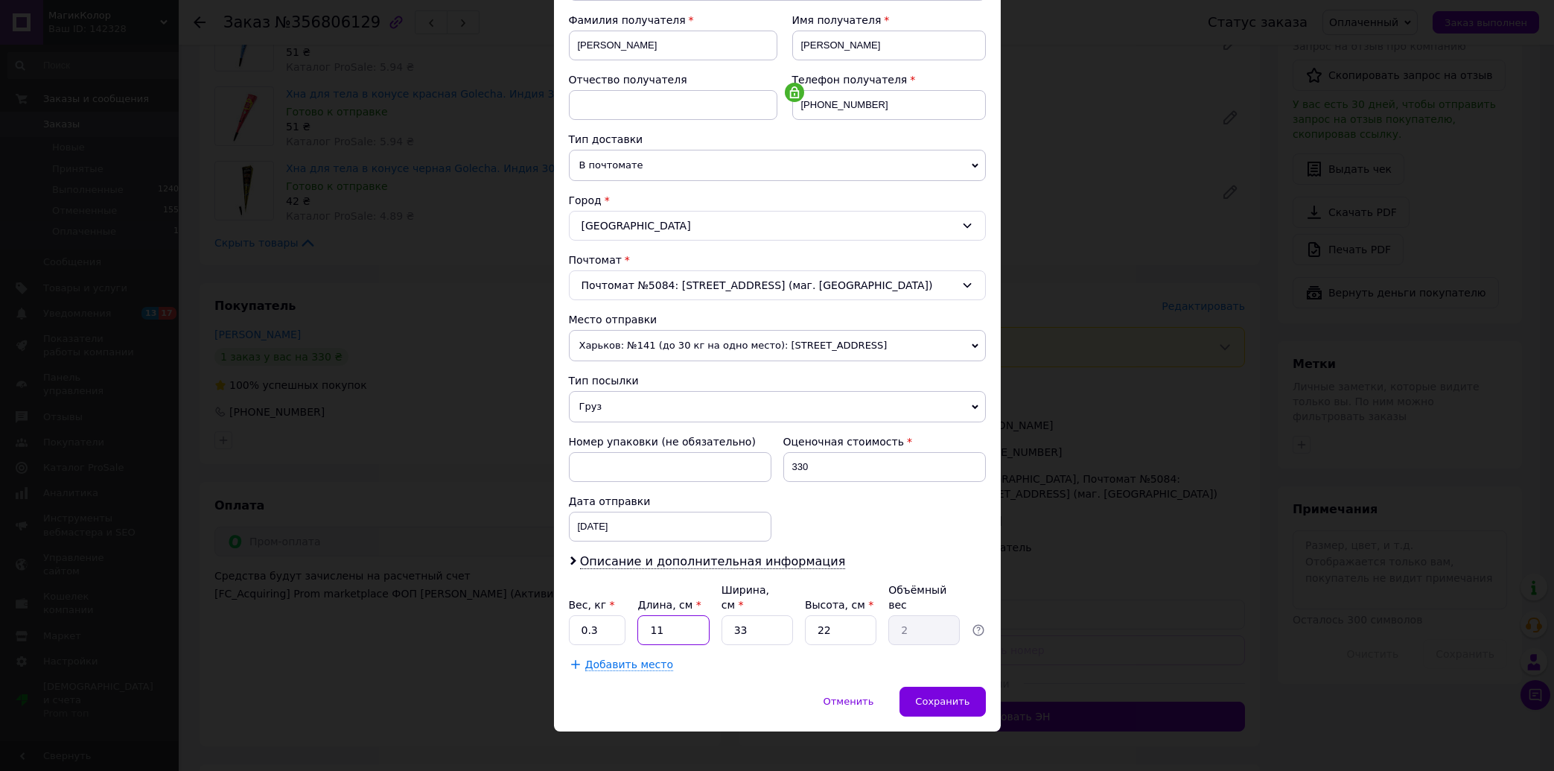
type input "2"
type input "0.36"
type input "22"
type input "3.99"
type input "22"
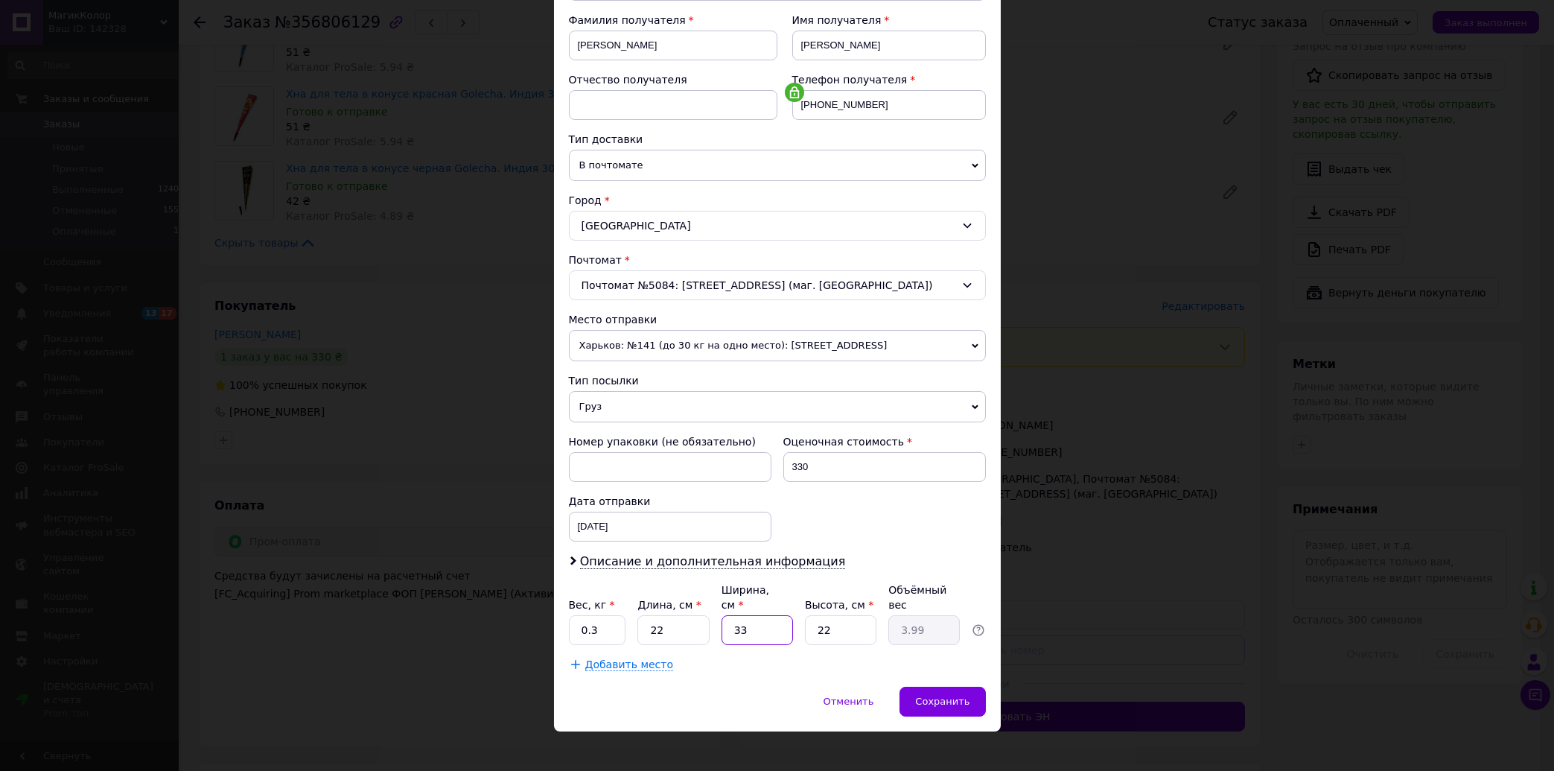
drag, startPoint x: 748, startPoint y: 620, endPoint x: 593, endPoint y: 649, distance: 158.4
click at [722, 645] on input "33" at bounding box center [757, 630] width 71 height 30
type input "1"
type input "0.12"
type input "18"
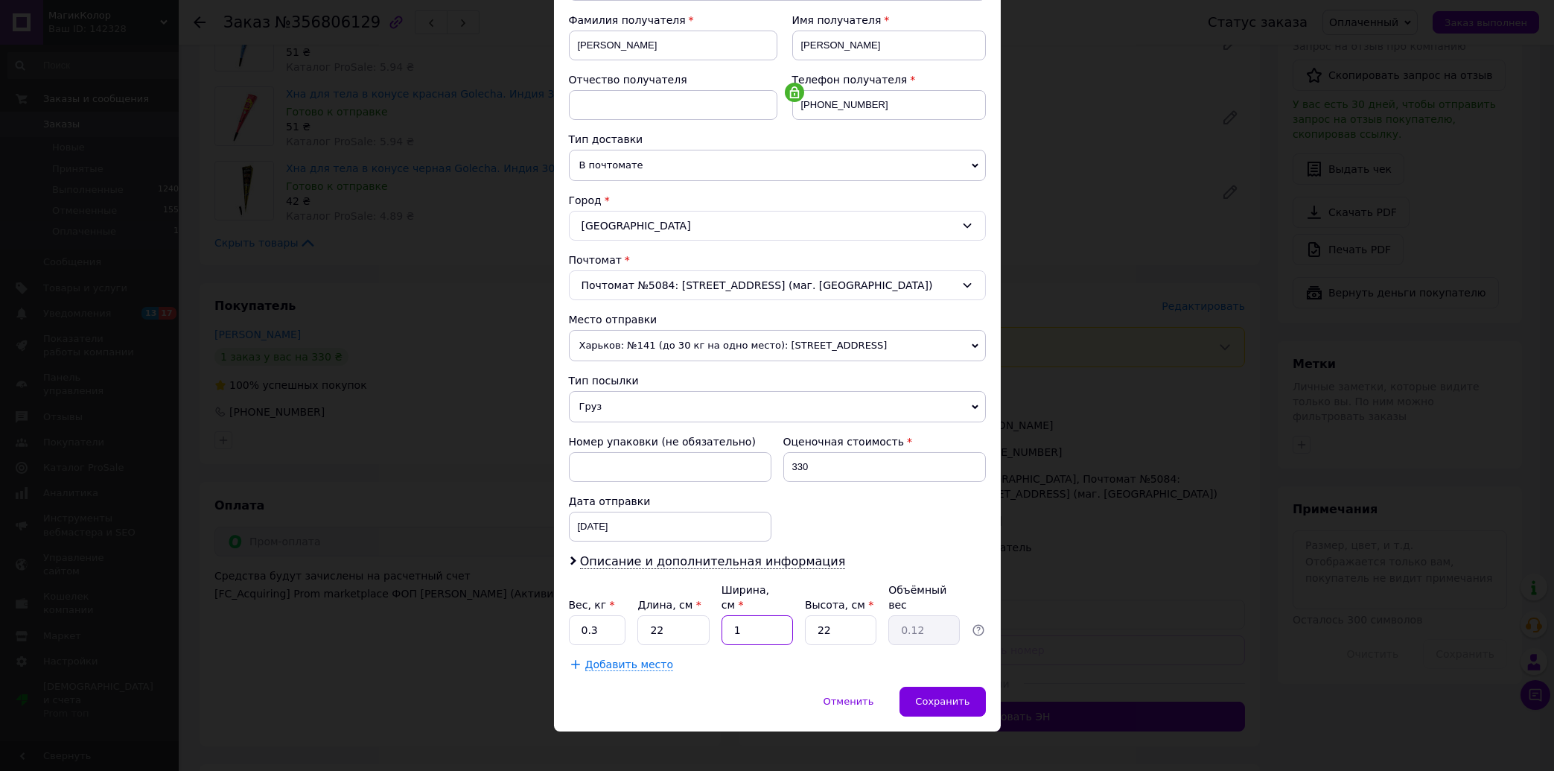
type input "2.18"
type input "18"
drag, startPoint x: 832, startPoint y: 625, endPoint x: 739, endPoint y: 632, distance: 93.4
click at [805, 630] on input "22" at bounding box center [840, 630] width 71 height 30
type input "3"
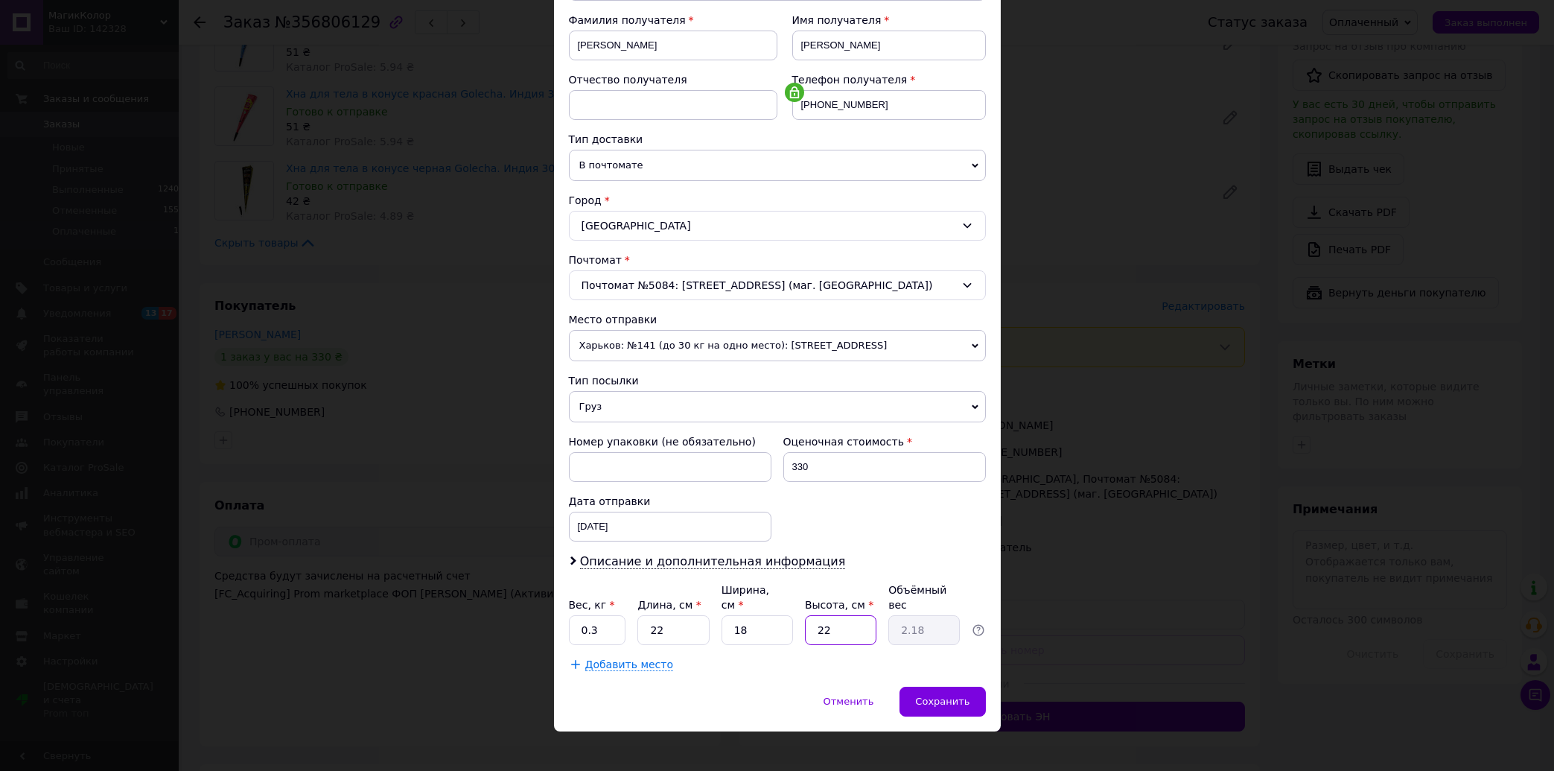
type input "0.3"
type input "3"
click at [920, 695] on span "Сохранить" at bounding box center [942, 700] width 54 height 11
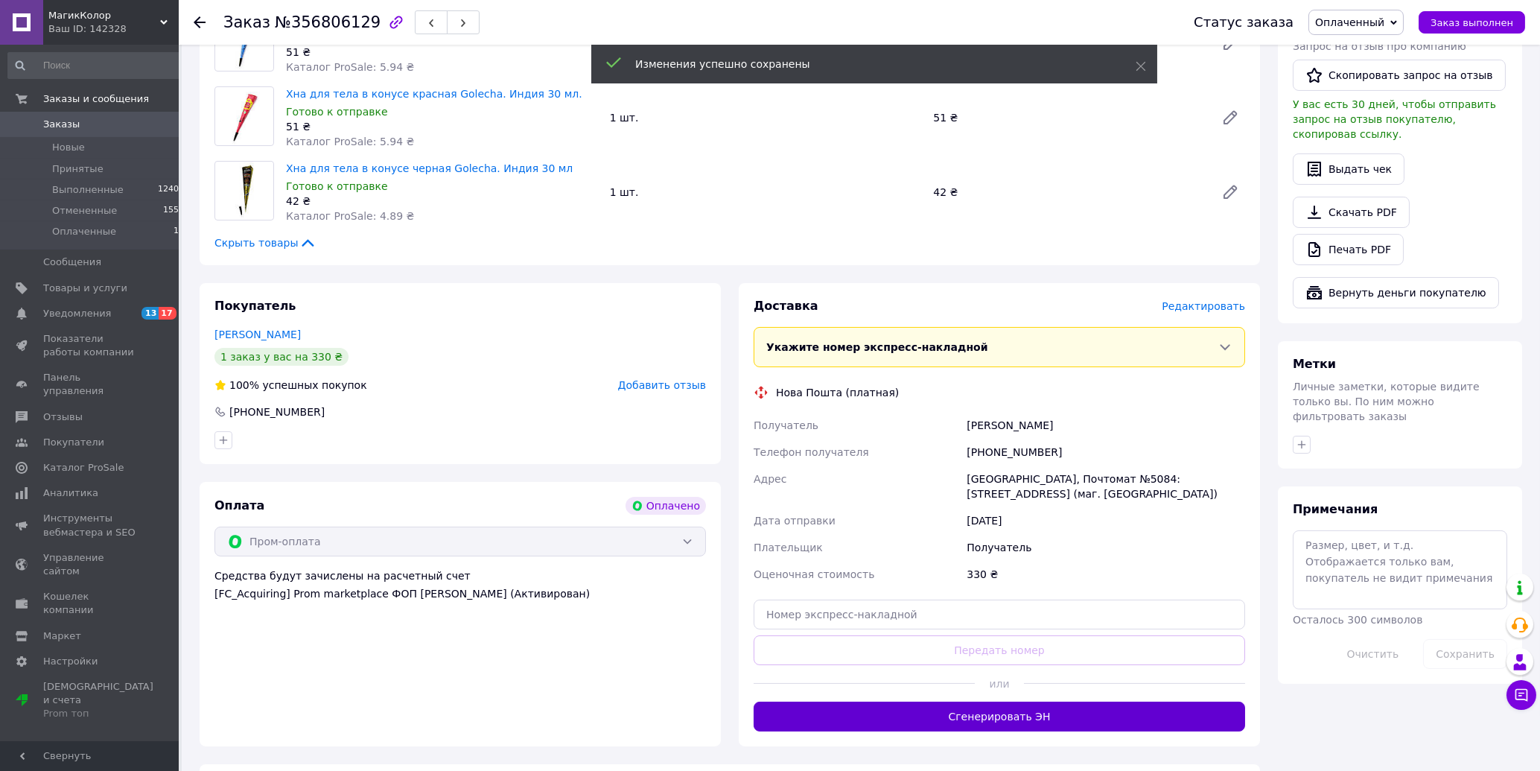
click at [970, 701] on button "Сгенерировать ЭН" at bounding box center [999, 716] width 491 height 30
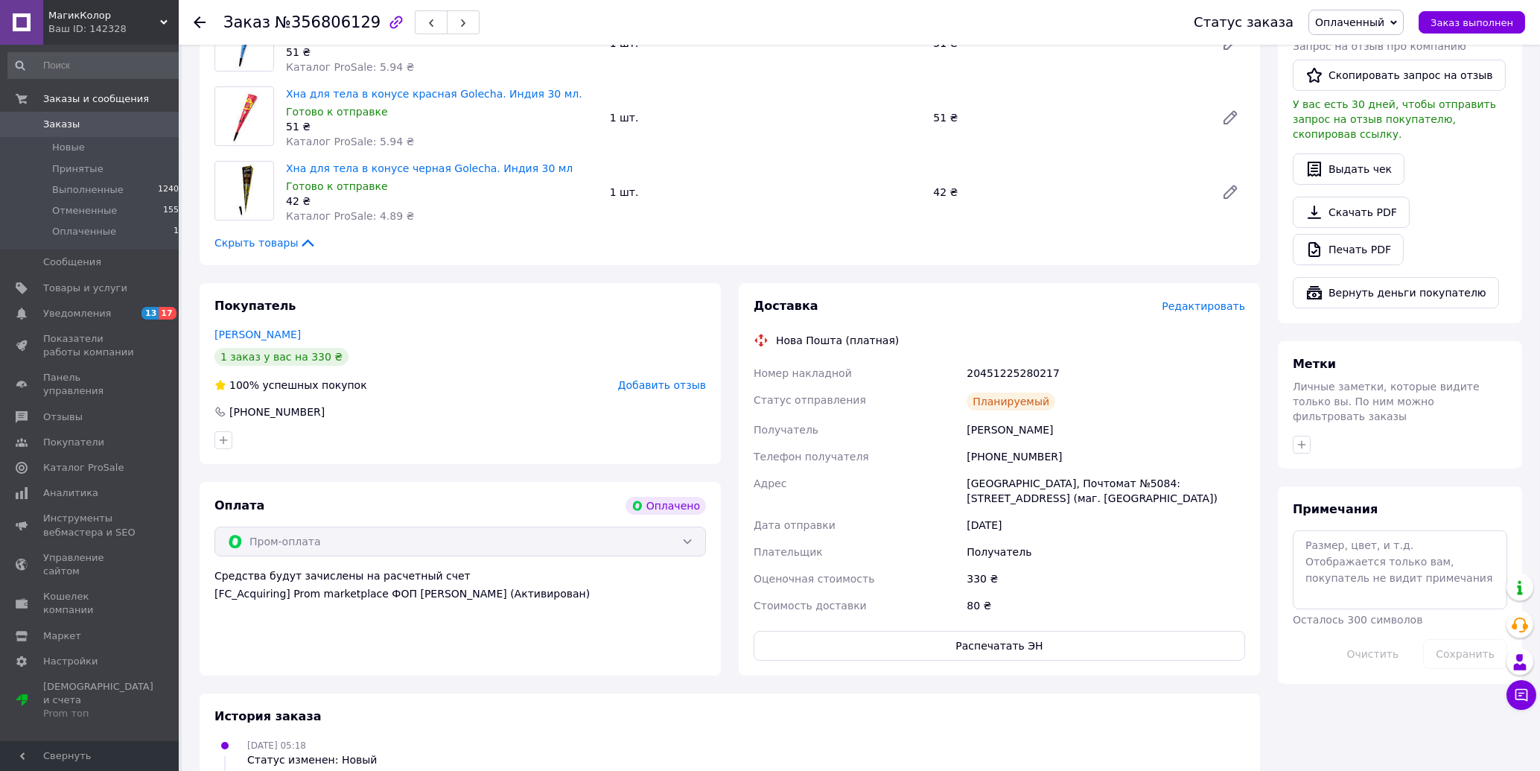
click at [198, 23] on use at bounding box center [200, 22] width 12 height 12
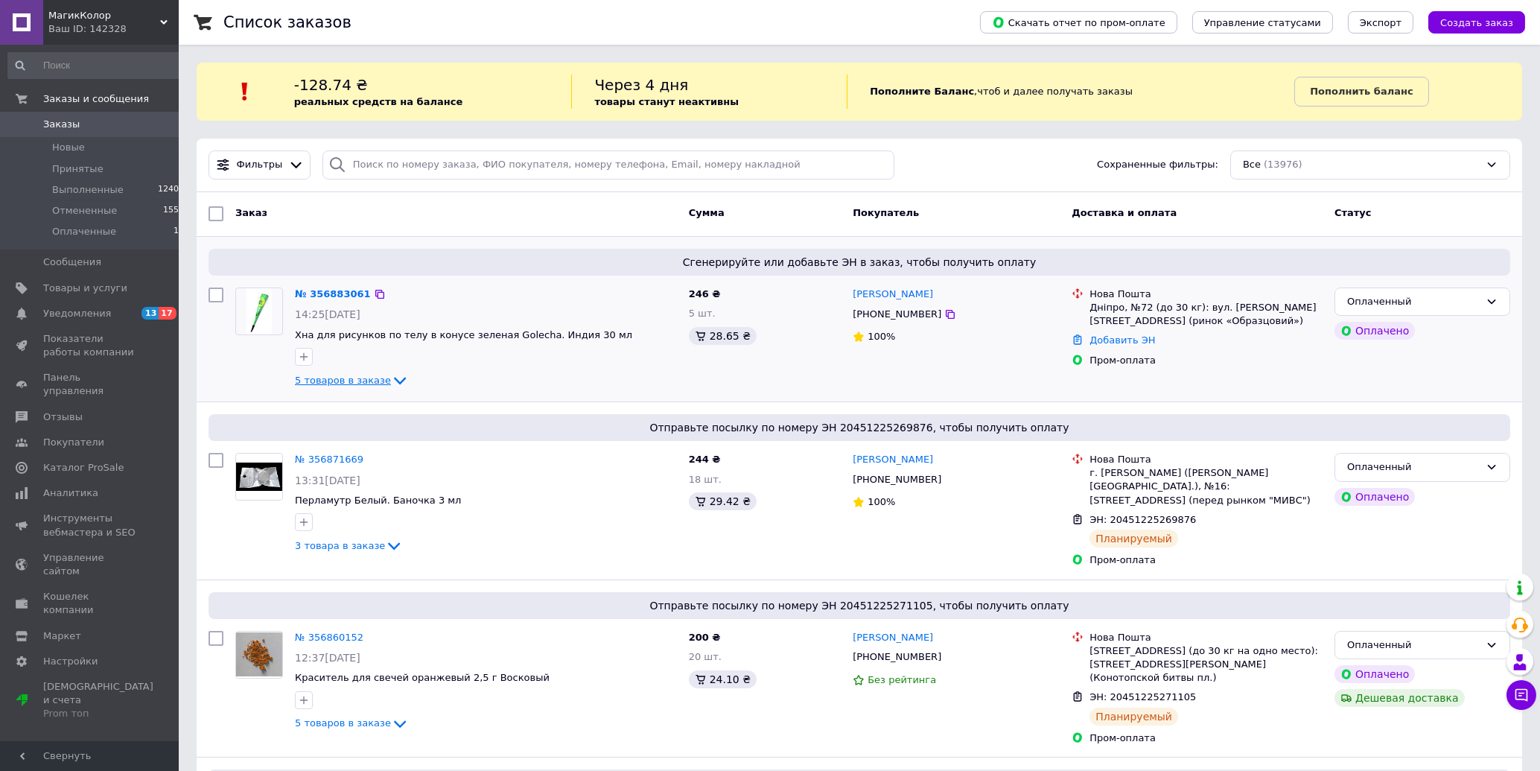
click at [325, 386] on span "5 товаров в заказе" at bounding box center [343, 380] width 96 height 11
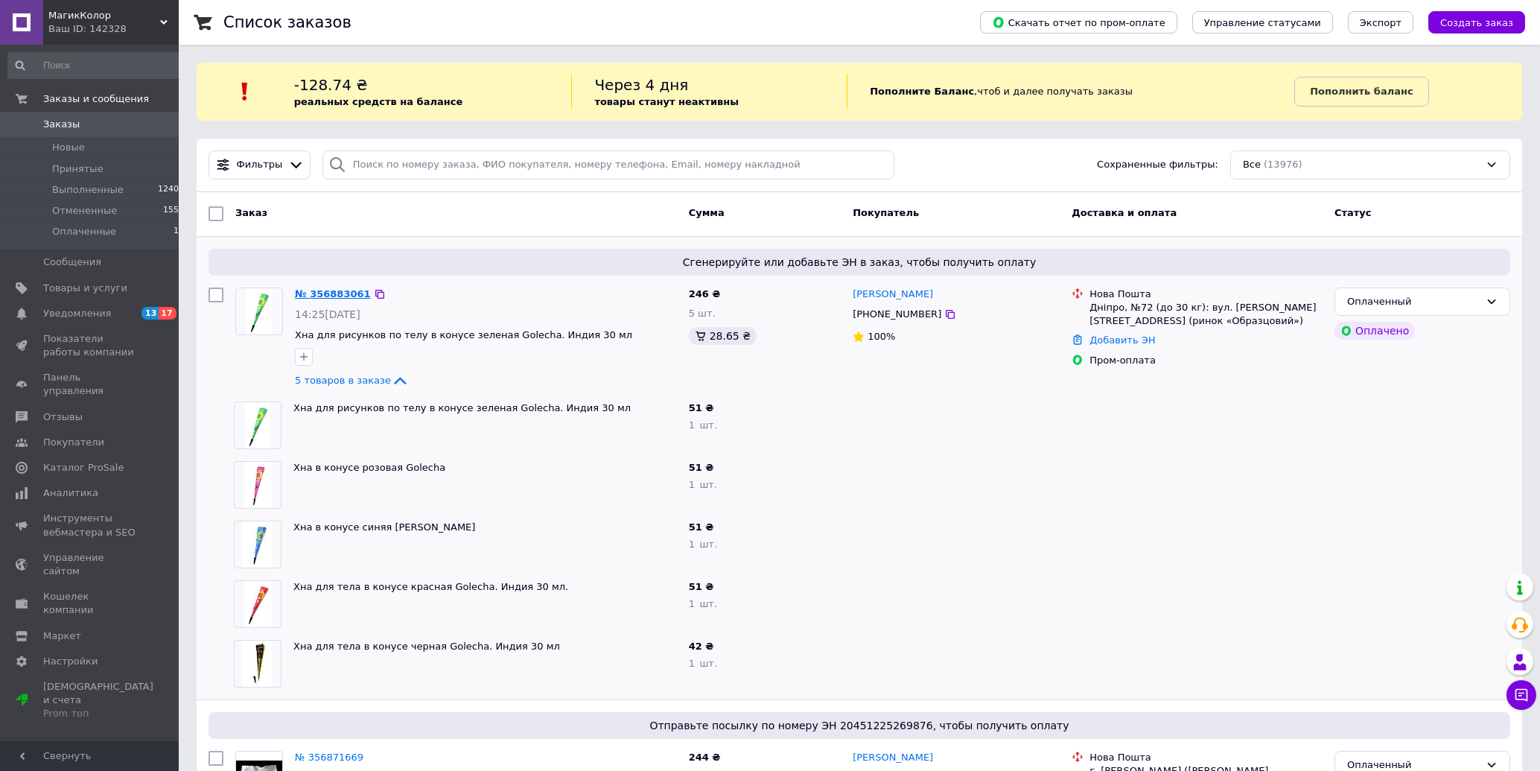
click at [314, 292] on link "№ 356883061" at bounding box center [333, 293] width 76 height 11
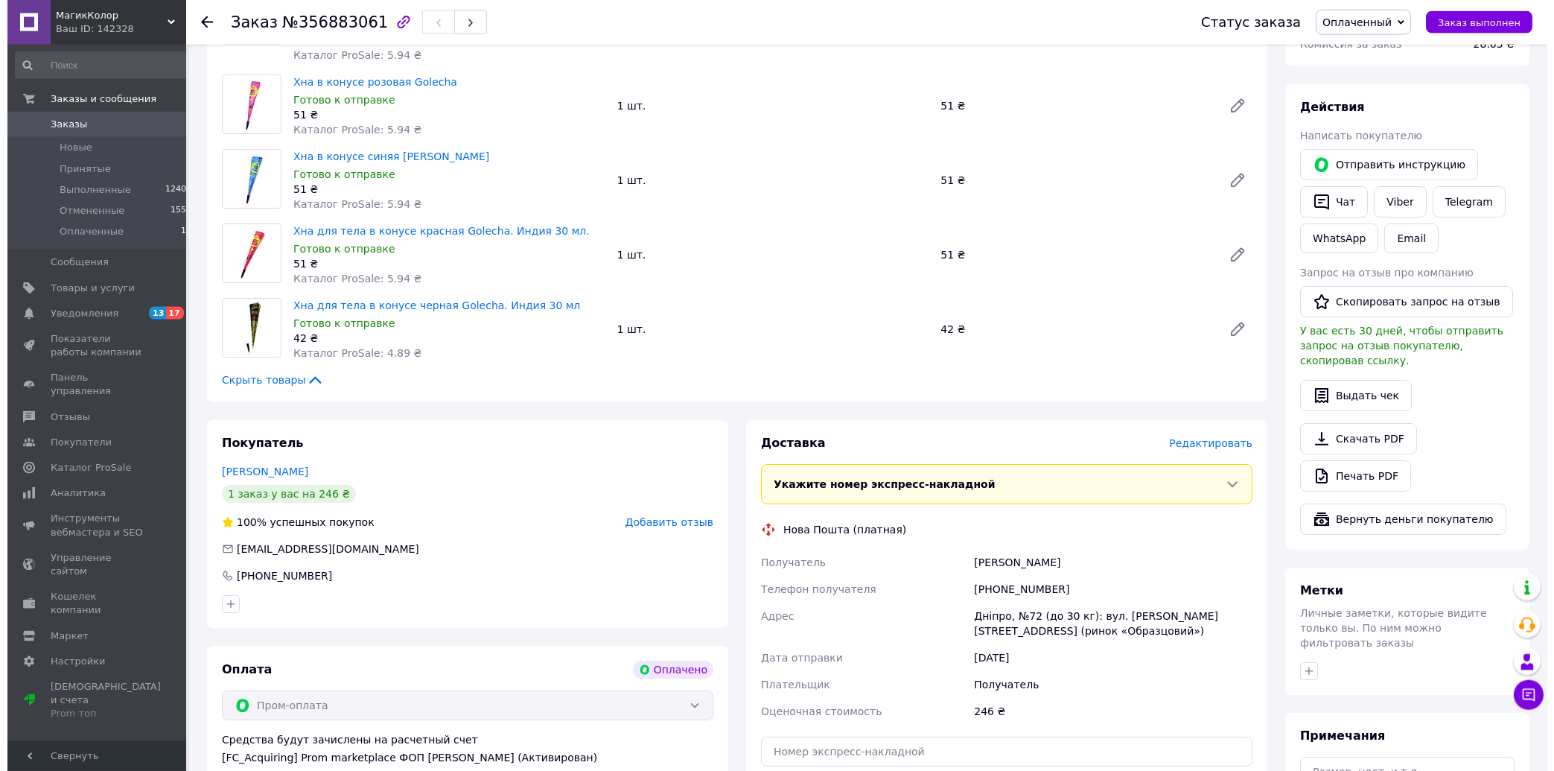
scroll to position [638, 0]
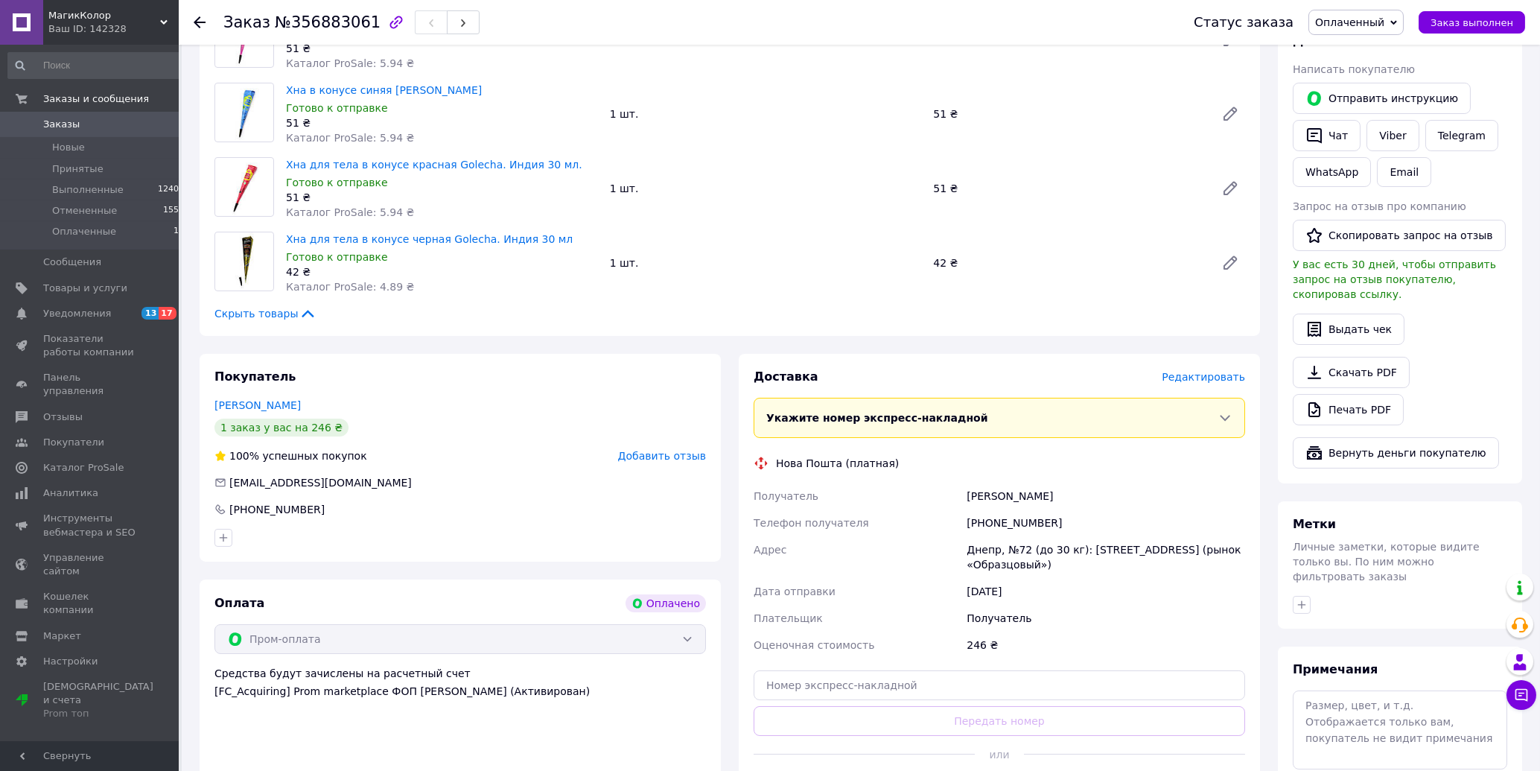
click at [1190, 371] on span "Редактировать" at bounding box center [1203, 377] width 83 height 12
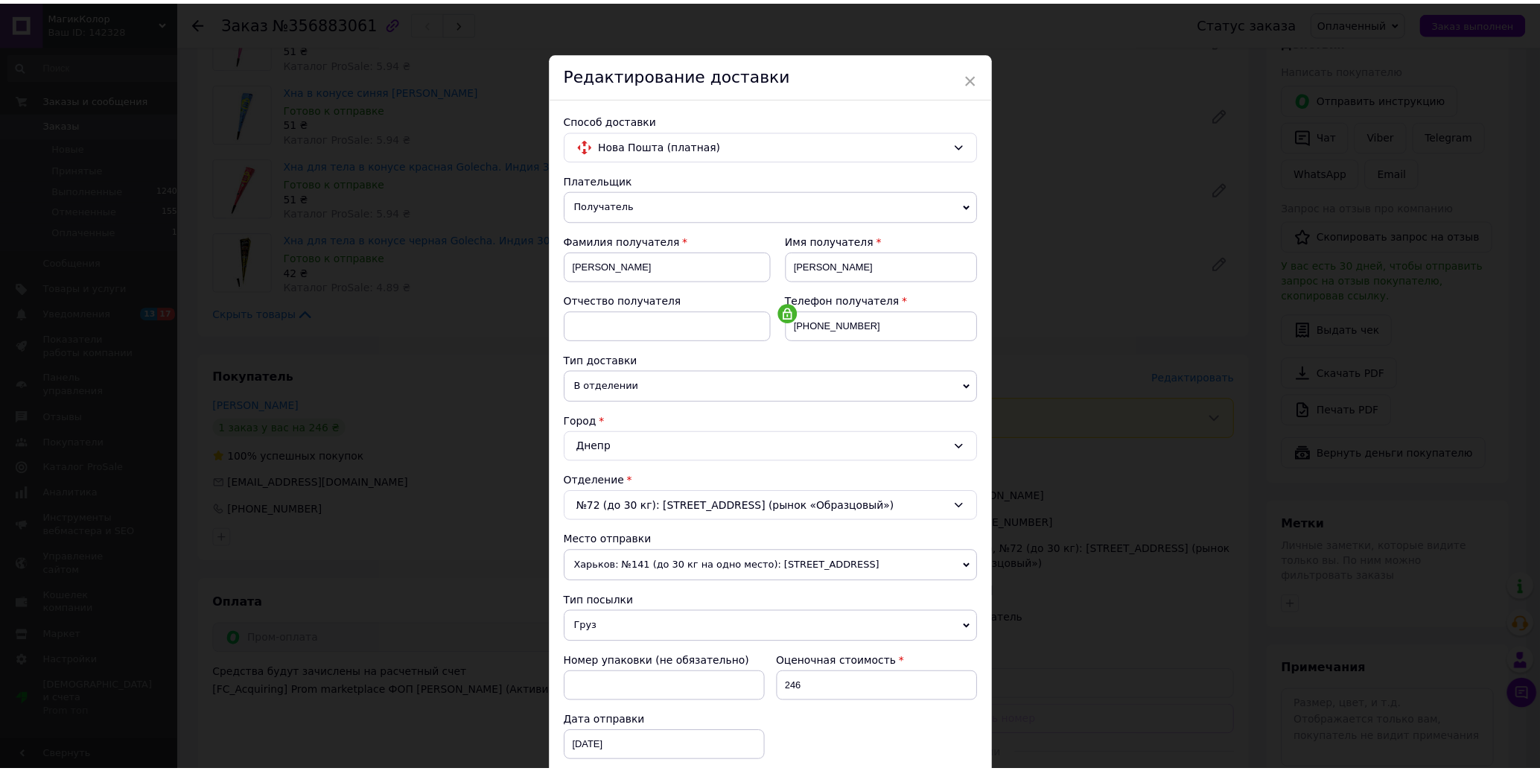
scroll to position [220, 0]
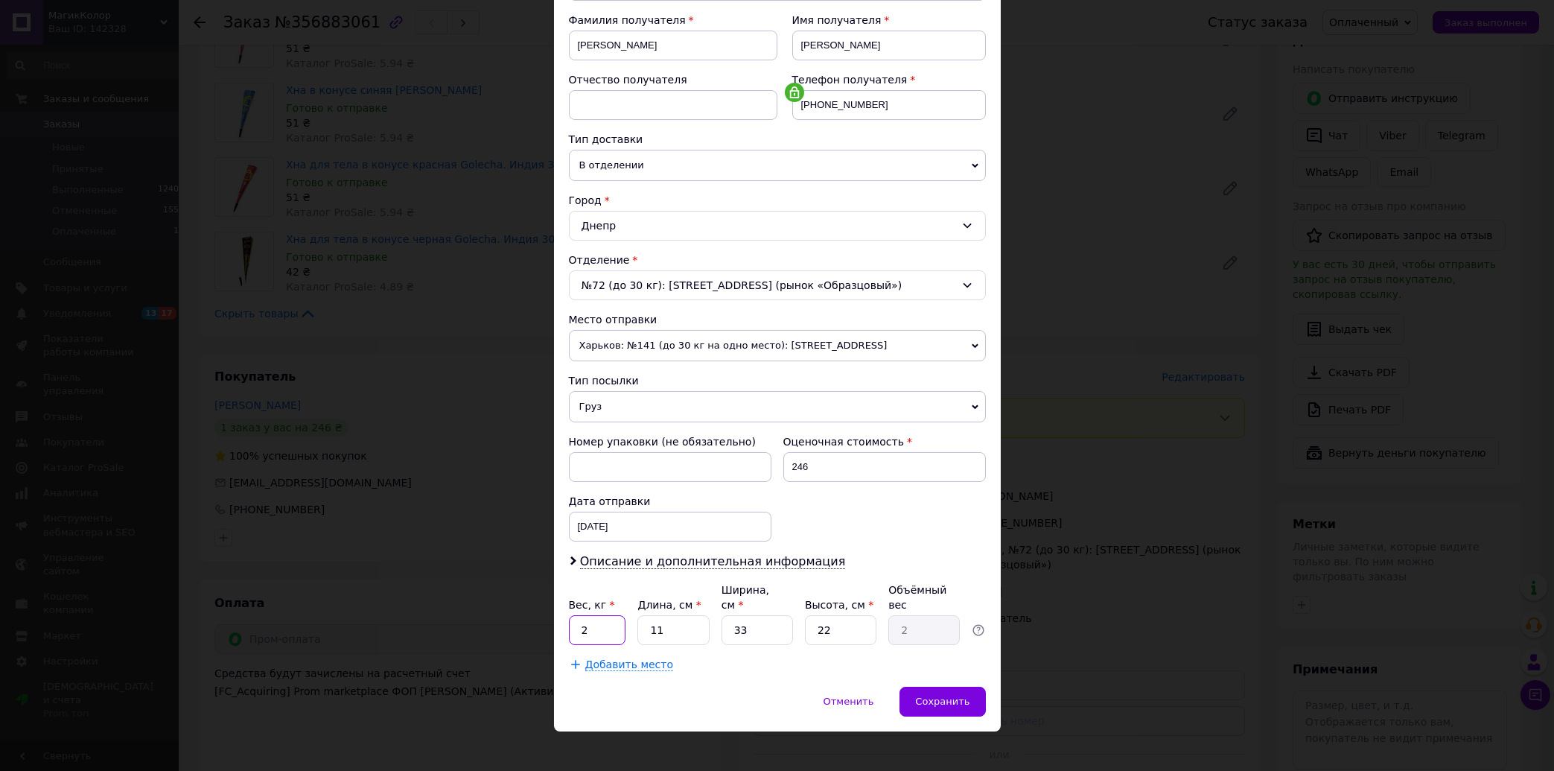
drag, startPoint x: 589, startPoint y: 626, endPoint x: 506, endPoint y: 643, distance: 85.1
click at [569, 643] on input "2" at bounding box center [597, 630] width 57 height 30
type input "0.3"
drag, startPoint x: 663, startPoint y: 615, endPoint x: 558, endPoint y: 640, distance: 107.3
click at [637, 640] on input "11" at bounding box center [672, 630] width 71 height 30
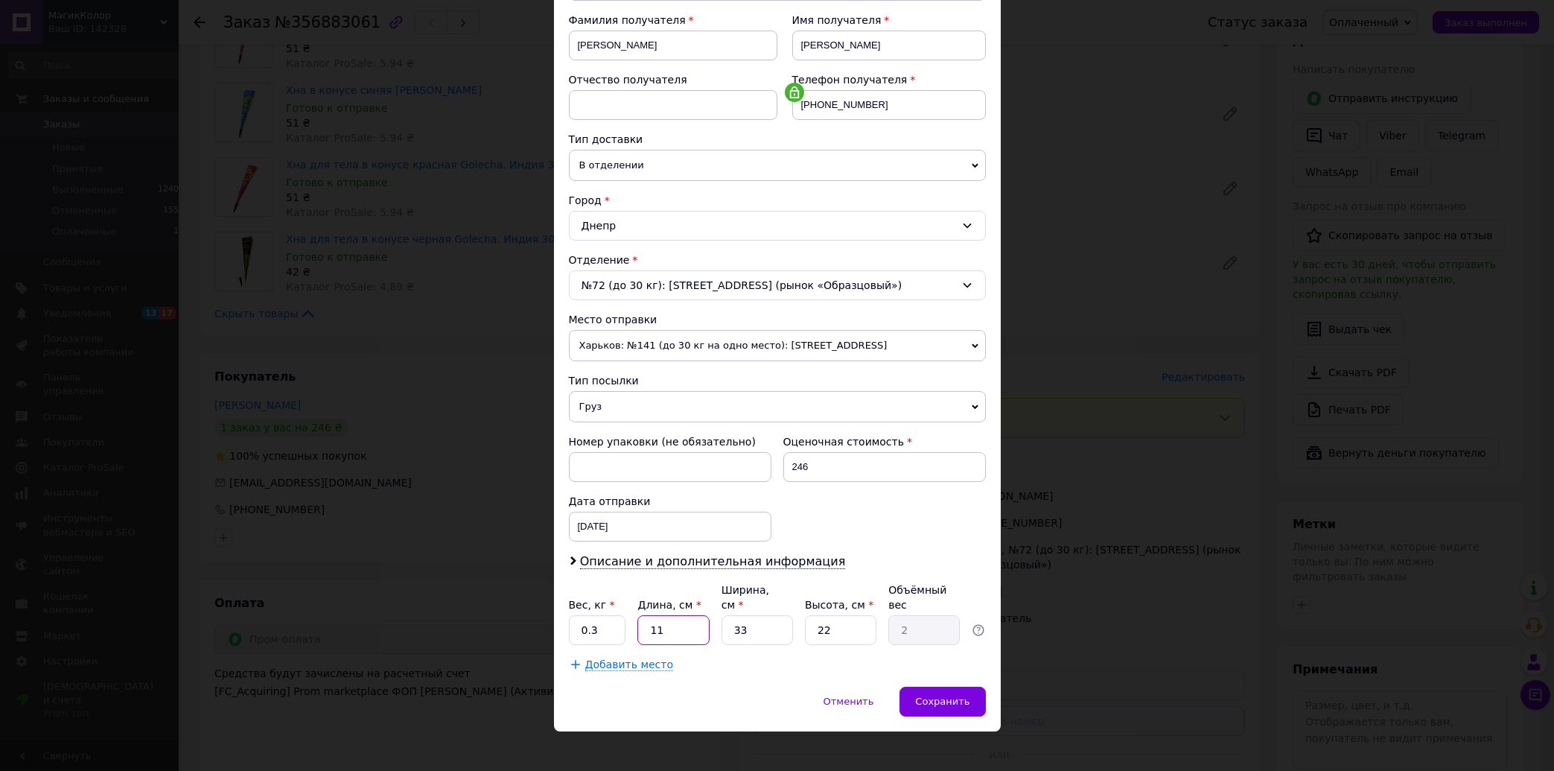
type input "2"
type input "0.36"
type input "22"
type input "3.99"
type input "22"
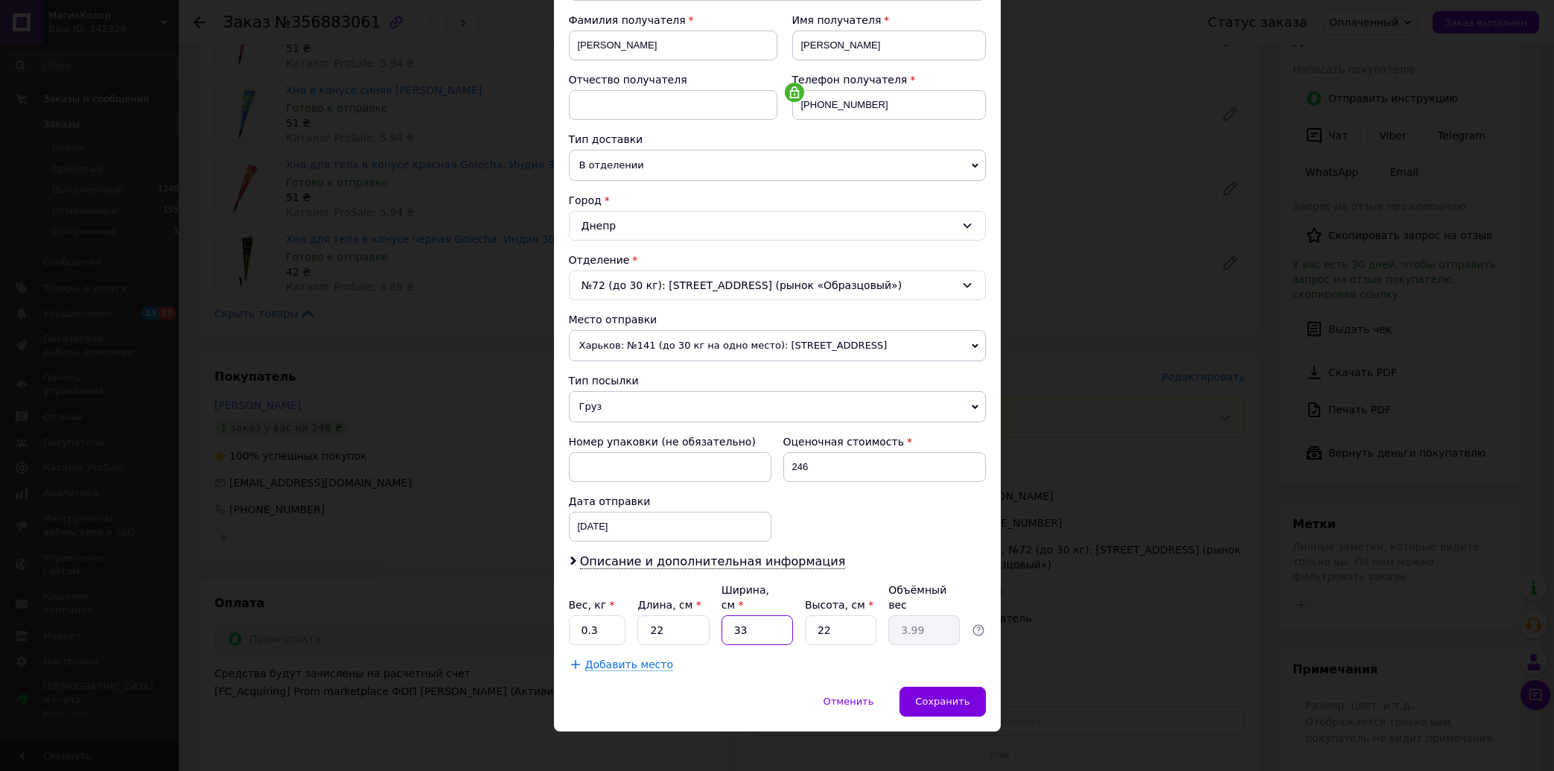
drag, startPoint x: 743, startPoint y: 617, endPoint x: 634, endPoint y: 635, distance: 110.2
click at [722, 635] on input "33" at bounding box center [757, 630] width 71 height 30
type input "1"
type input "0.12"
type input "18"
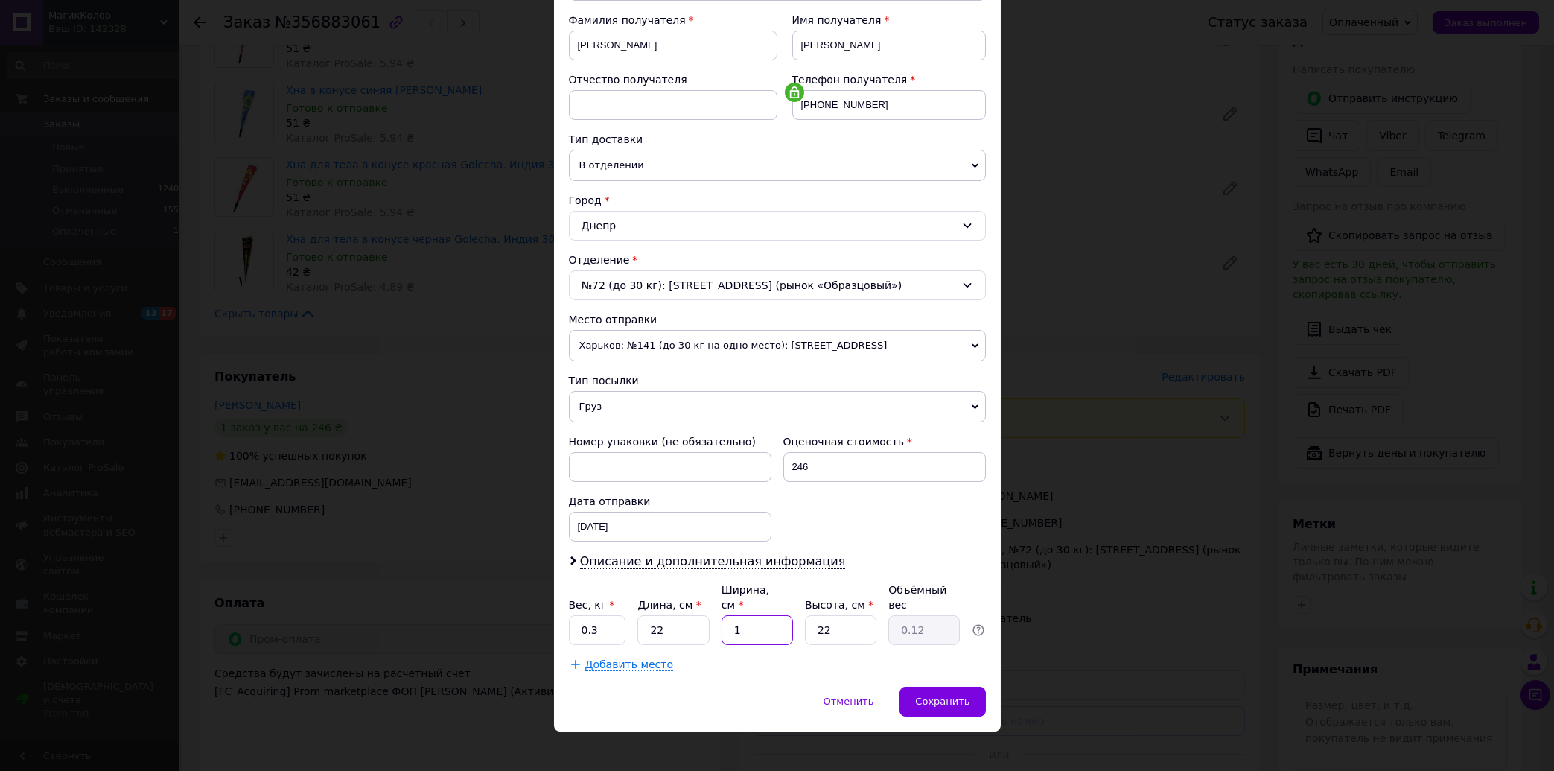
type input "2.18"
type input "18"
drag, startPoint x: 825, startPoint y: 621, endPoint x: 710, endPoint y: 641, distance: 117.2
click at [805, 640] on input "22" at bounding box center [840, 630] width 71 height 30
type input "3"
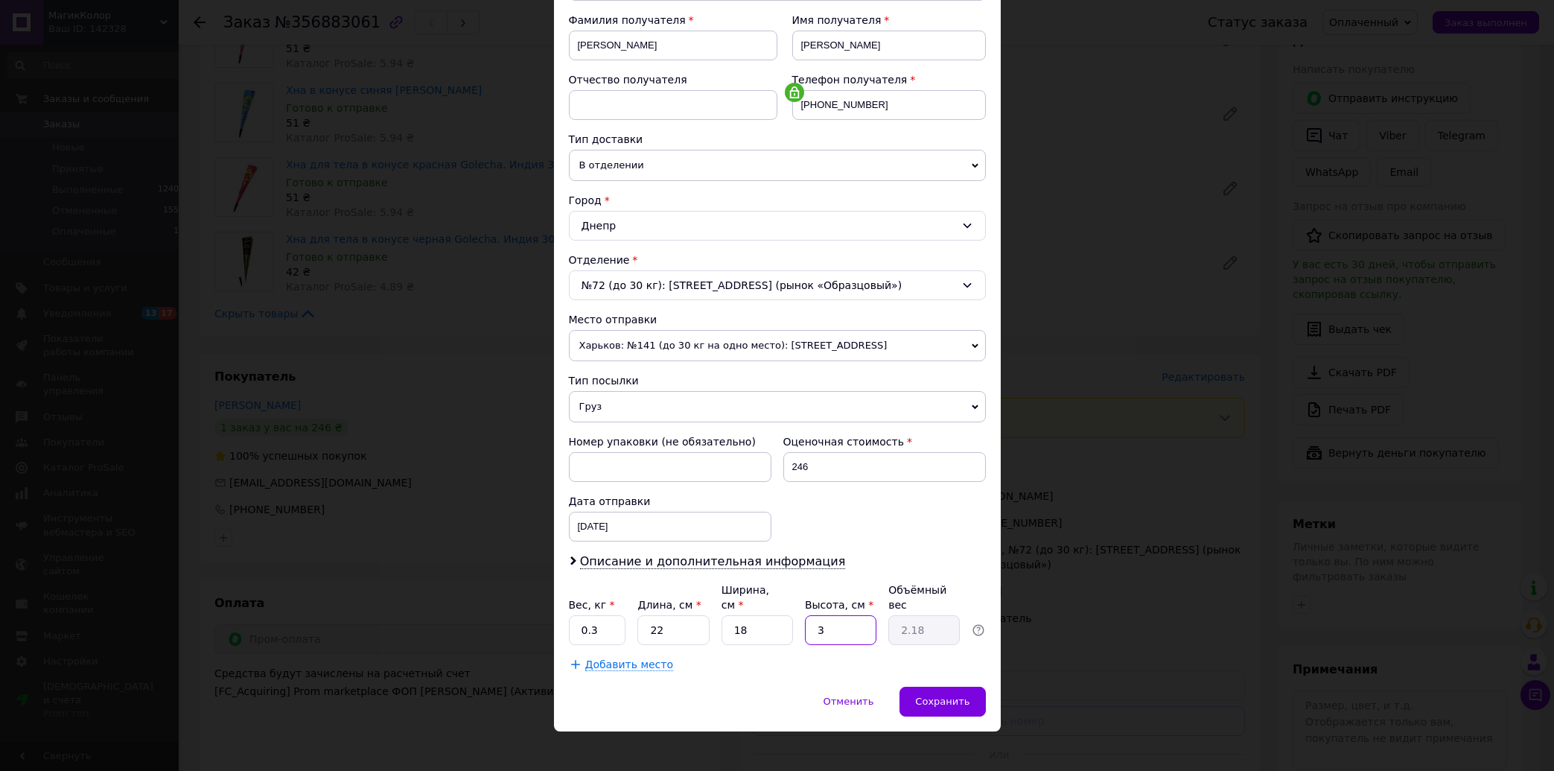
type input "0.3"
type input "3"
click at [925, 695] on span "Сохранить" at bounding box center [942, 700] width 54 height 11
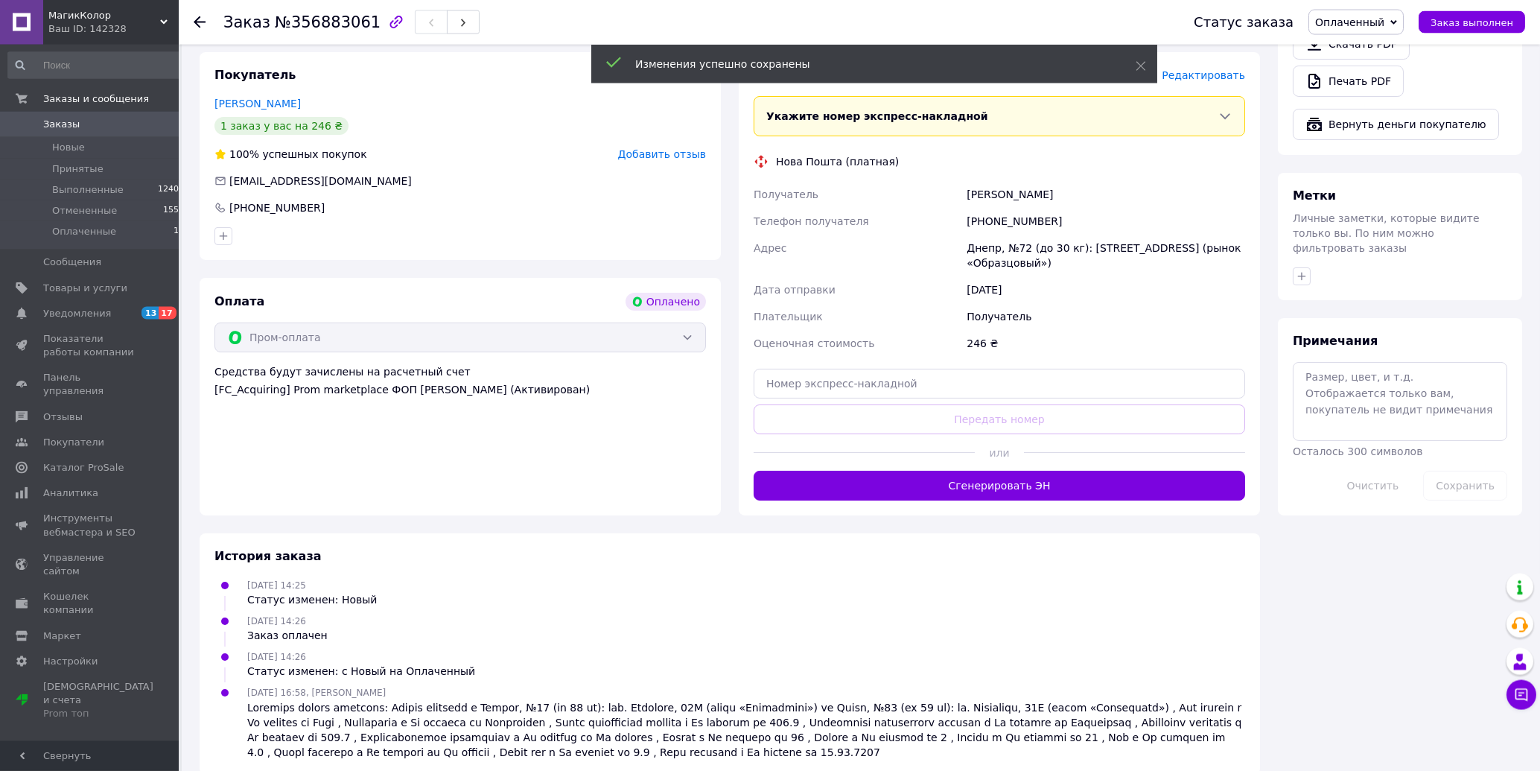
scroll to position [948, 0]
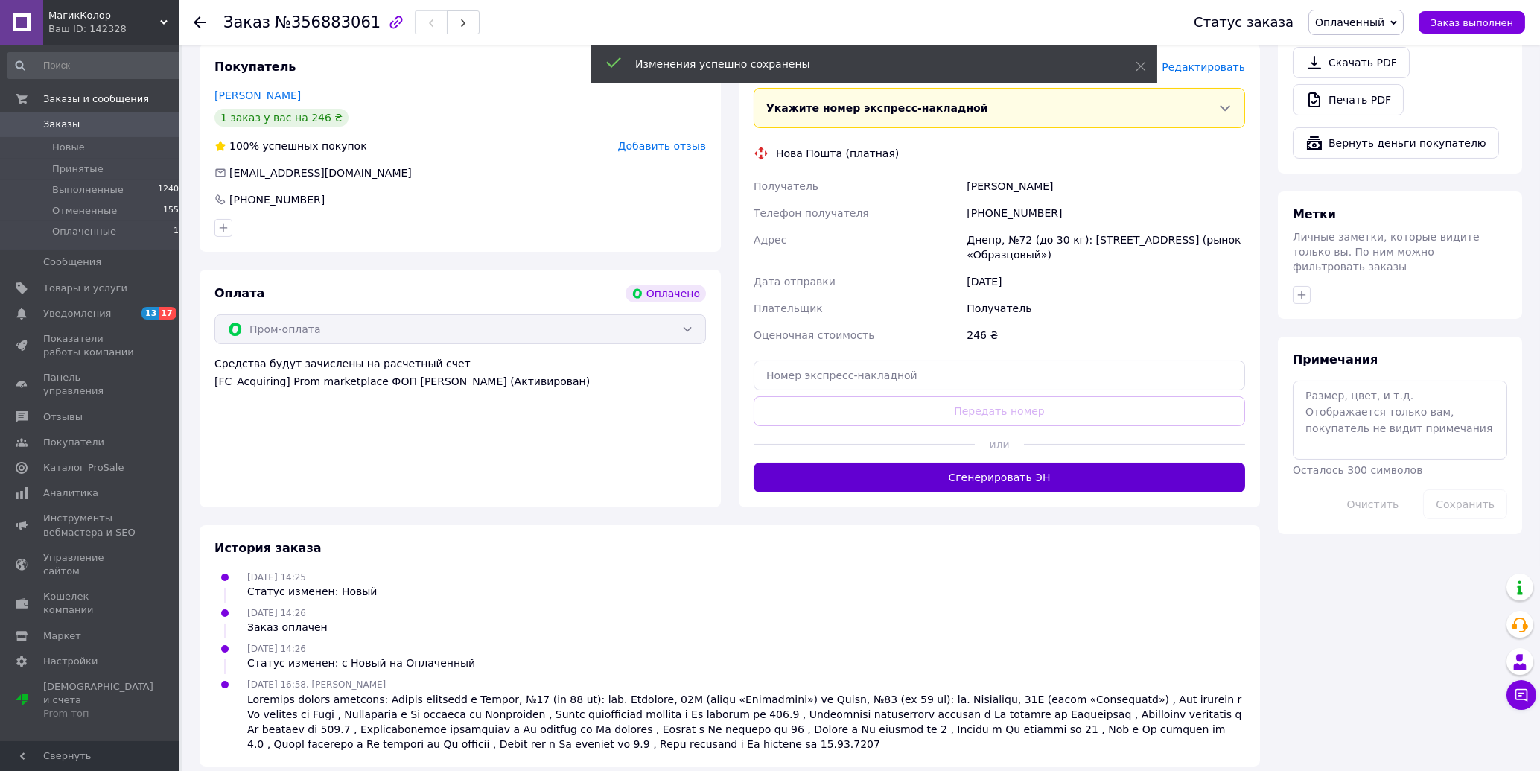
click at [1040, 462] on button "Сгенерировать ЭН" at bounding box center [999, 477] width 491 height 30
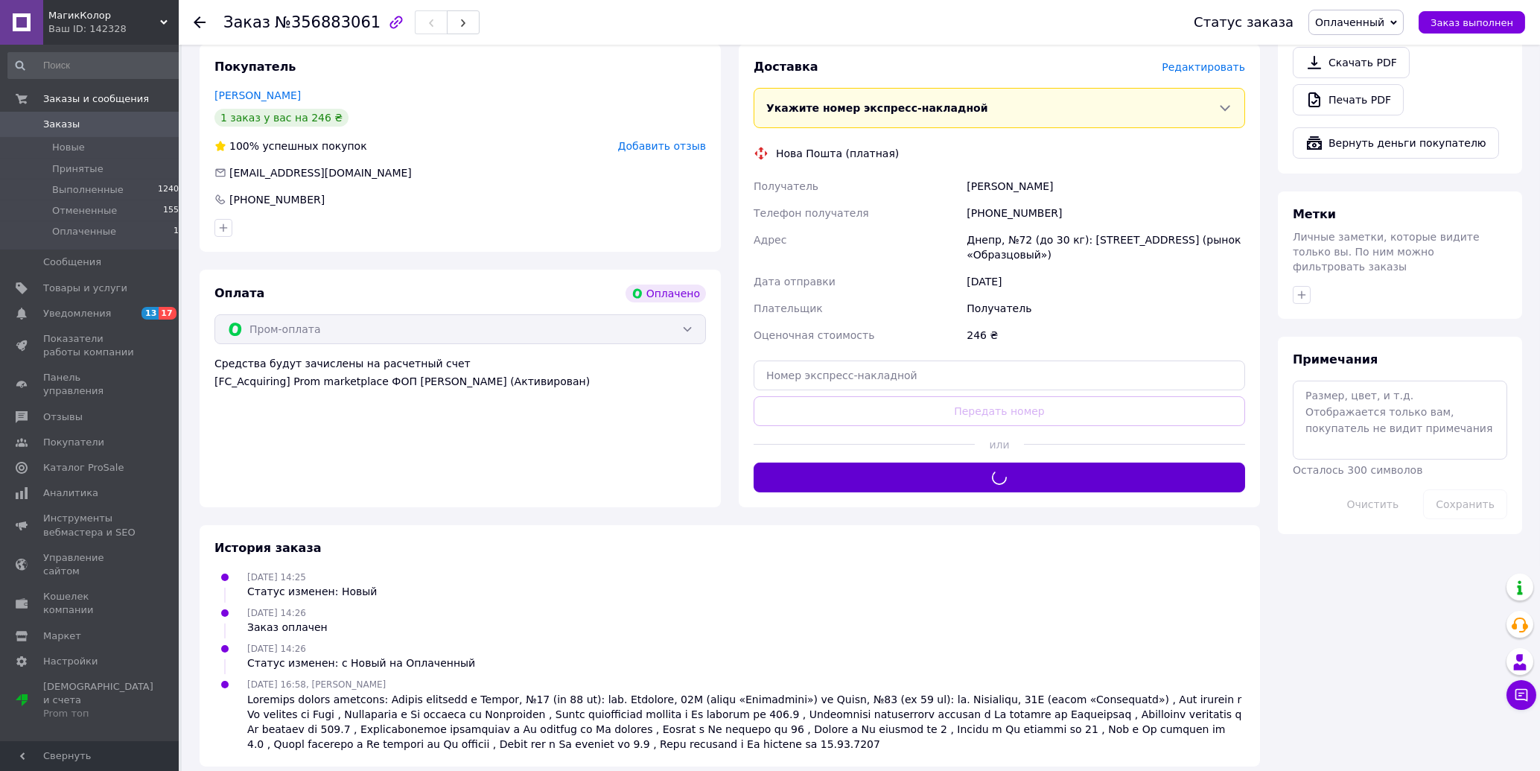
scroll to position [877, 0]
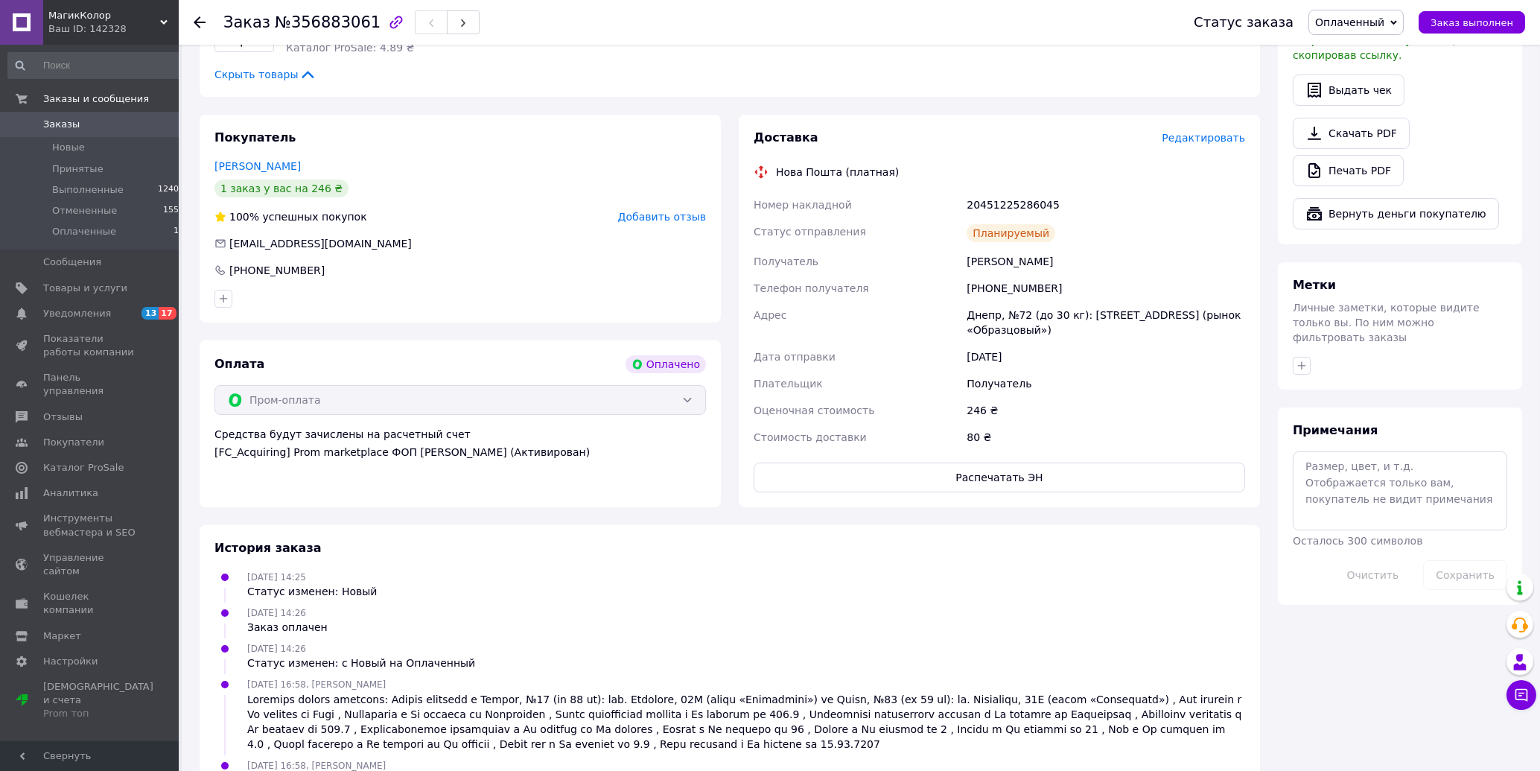
drag, startPoint x: 200, startPoint y: 24, endPoint x: 190, endPoint y: 20, distance: 11.1
click at [198, 22] on icon at bounding box center [200, 22] width 12 height 12
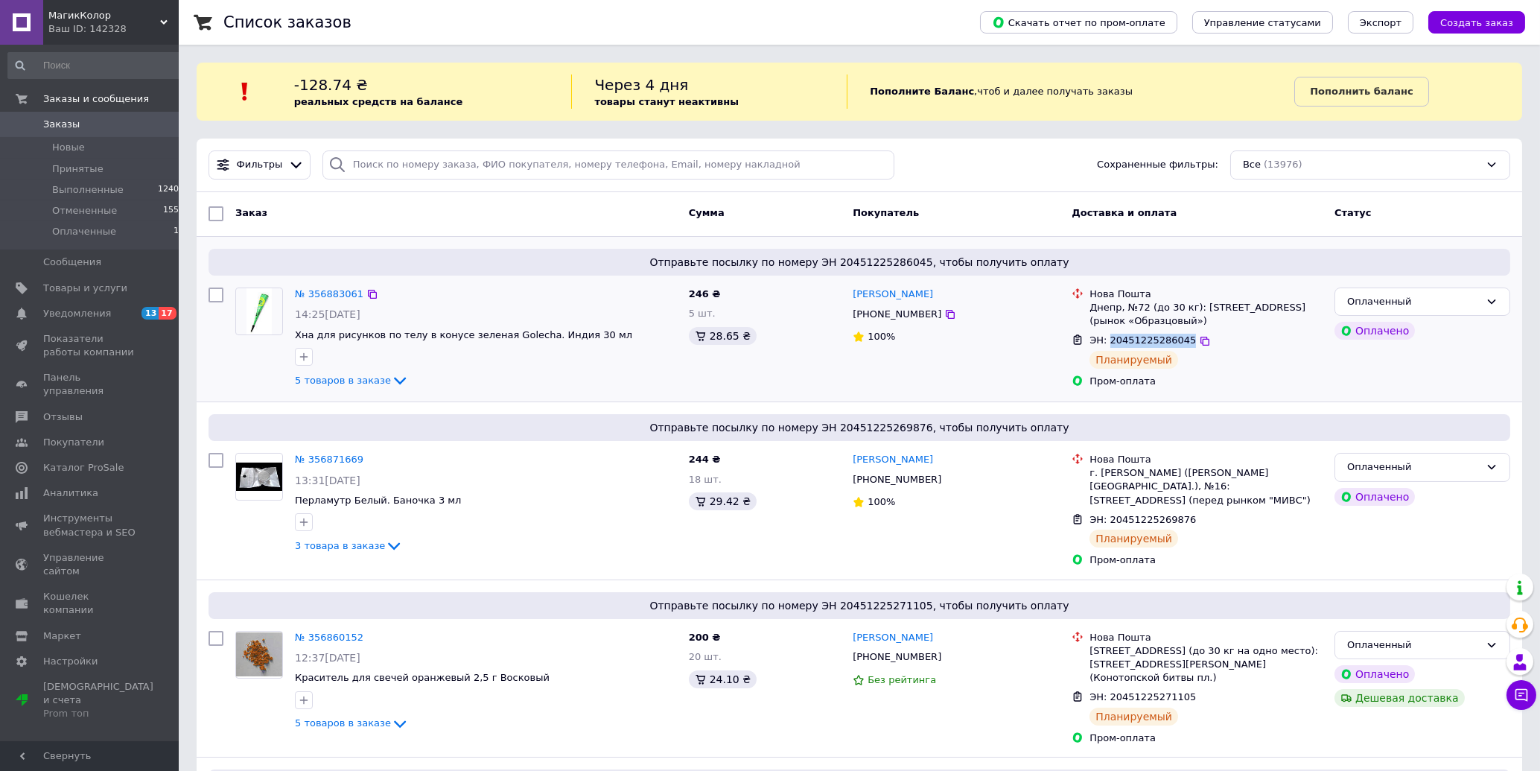
drag, startPoint x: 1109, startPoint y: 342, endPoint x: 1180, endPoint y: 343, distance: 71.5
click at [1180, 343] on span "ЭН: 20451225286045" at bounding box center [1142, 339] width 106 height 11
copy span "20451225286045"
drag, startPoint x: 1109, startPoint y: 506, endPoint x: 1180, endPoint y: 514, distance: 71.1
click at [1180, 514] on div "ЭН: 20451225269876" at bounding box center [1142, 520] width 109 height 17
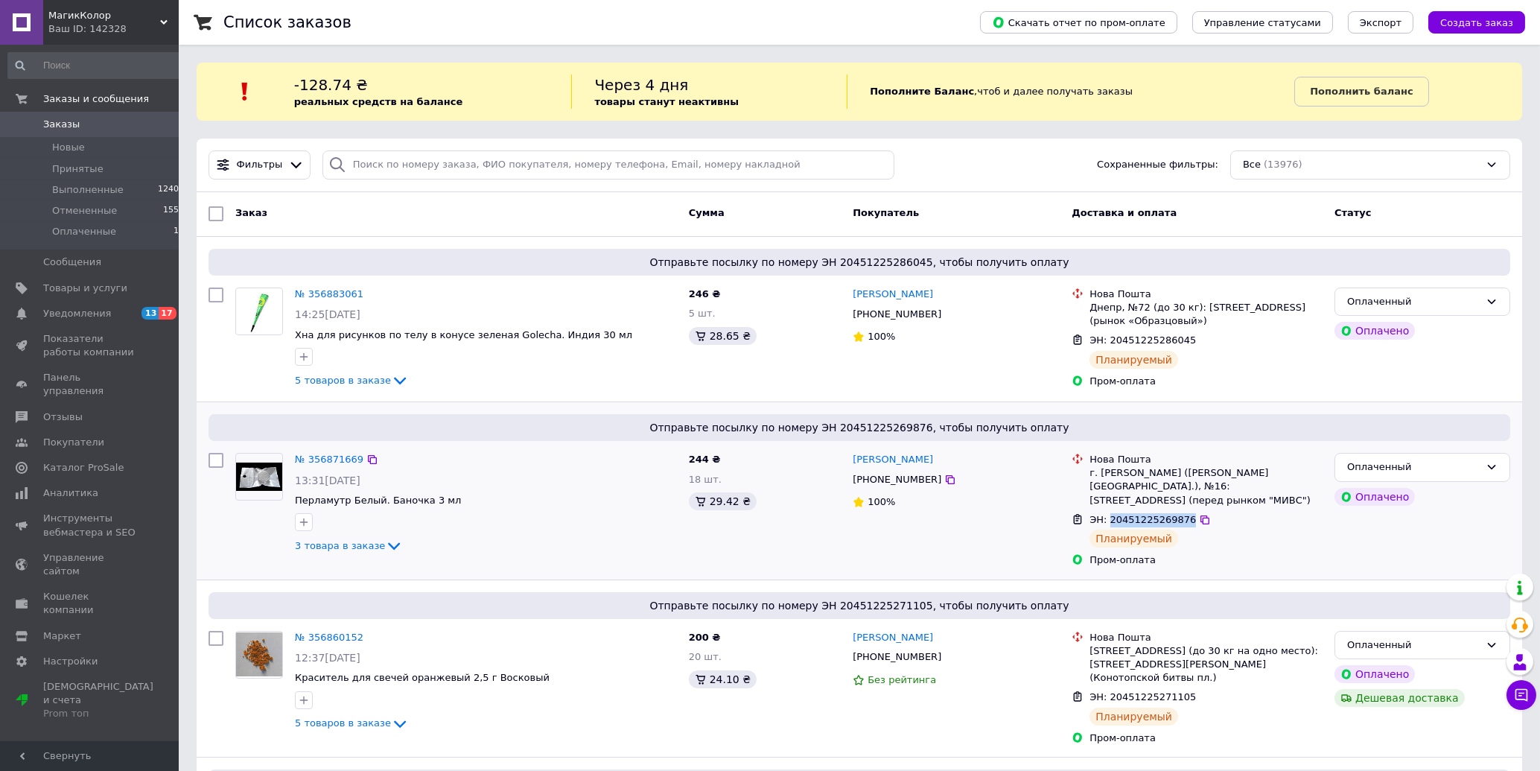
copy span "20451225269876"
click at [1521, 698] on icon at bounding box center [1521, 694] width 15 height 15
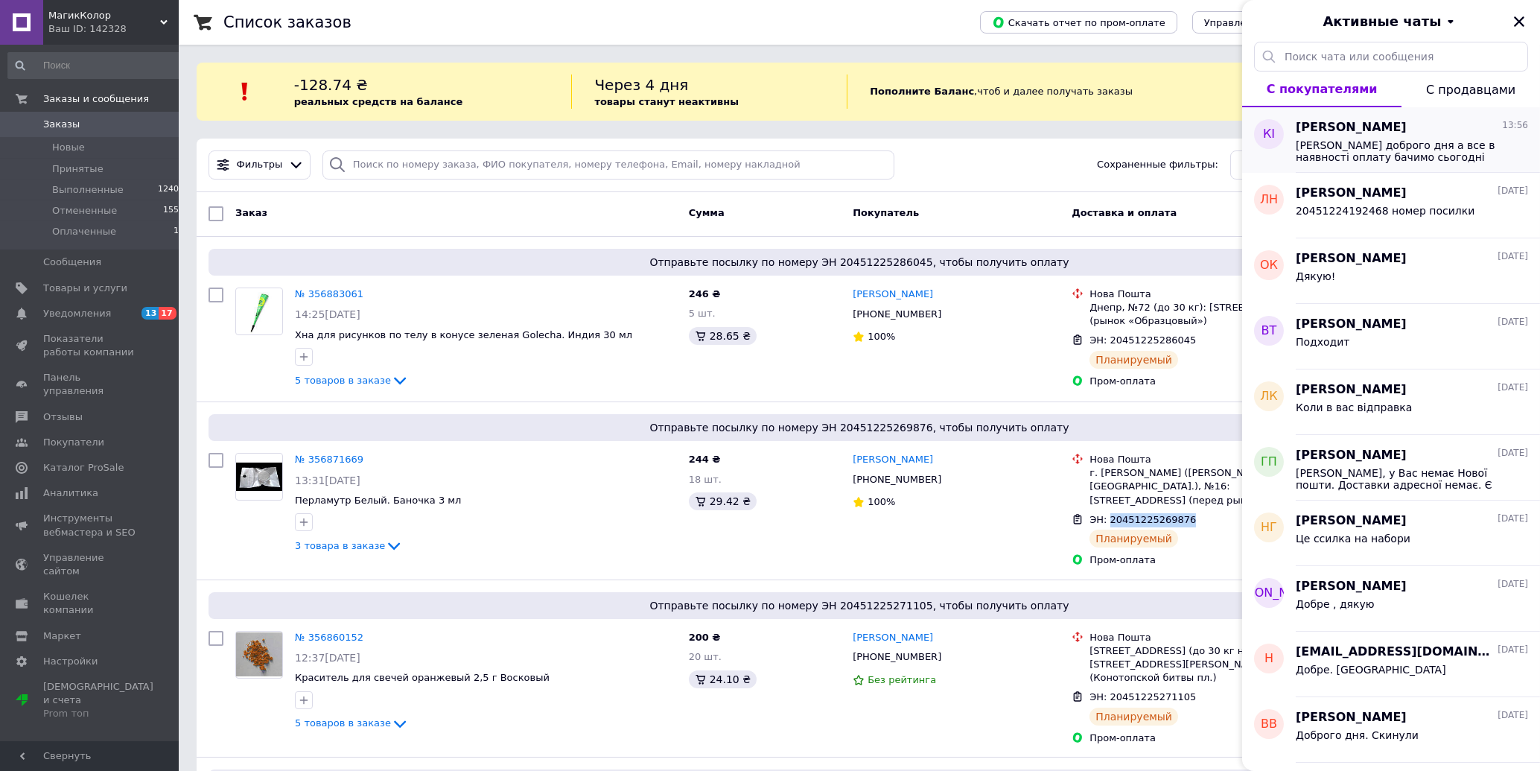
click at [1348, 131] on span "[PERSON_NAME]" at bounding box center [1351, 127] width 111 height 17
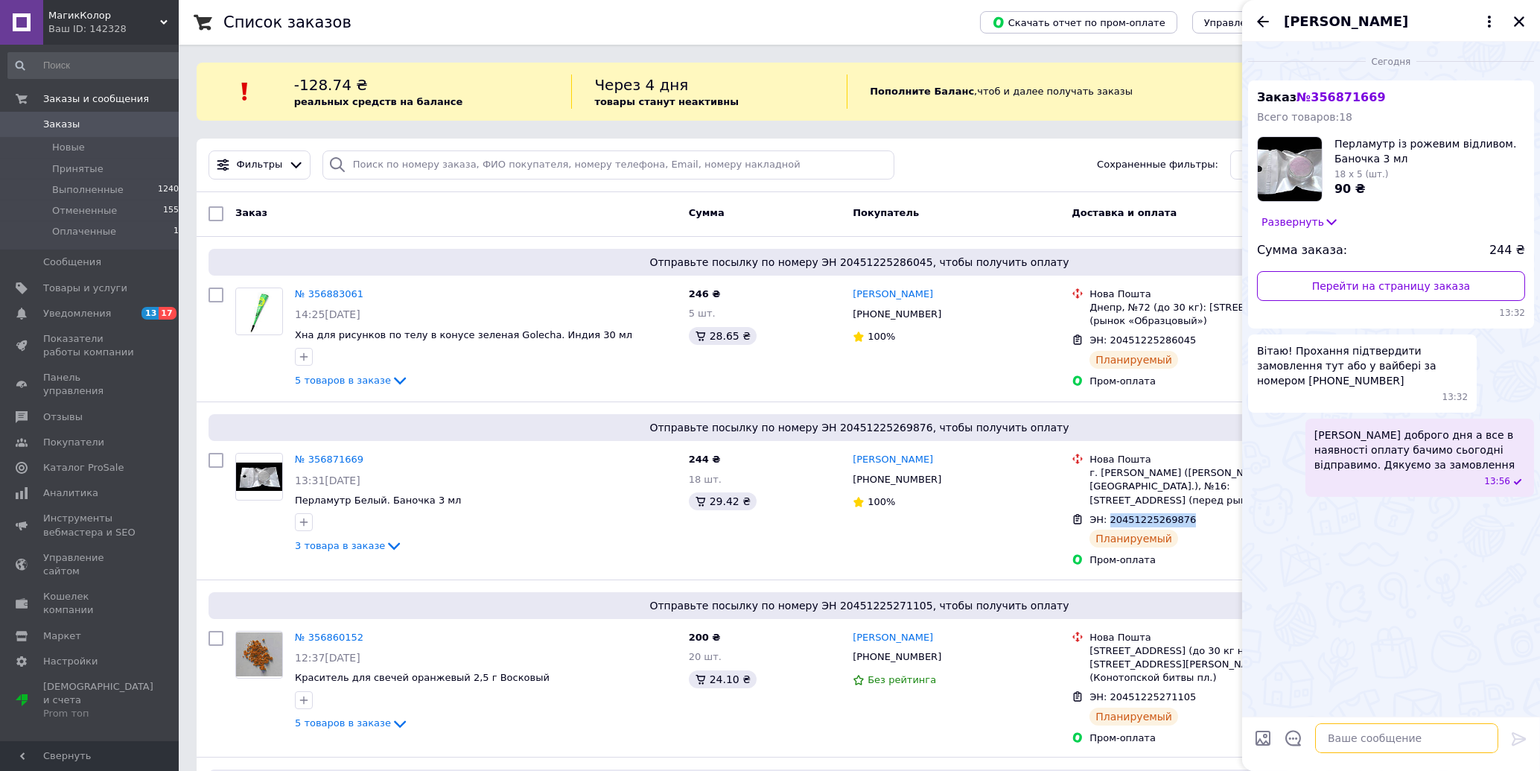
click at [1346, 739] on textarea at bounding box center [1406, 738] width 183 height 30
drag, startPoint x: 1105, startPoint y: 503, endPoint x: 1150, endPoint y: 503, distance: 45.4
click at [1150, 514] on span "ЭН: 20451225269876" at bounding box center [1142, 519] width 106 height 11
click at [1131, 514] on span "ЭН: 20451225269876" at bounding box center [1142, 519] width 106 height 11
drag, startPoint x: 1107, startPoint y: 506, endPoint x: 1180, endPoint y: 505, distance: 73.0
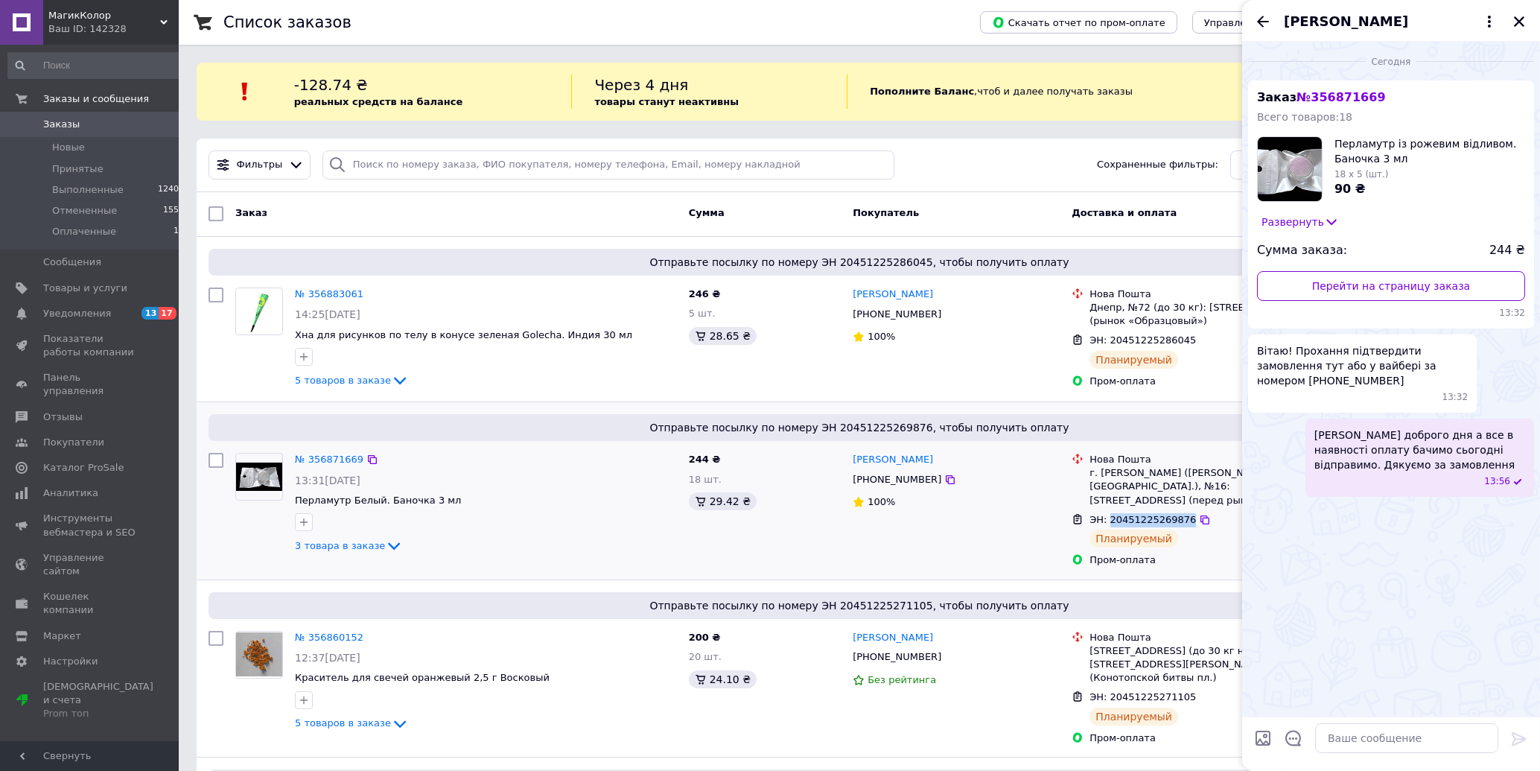
click at [1180, 514] on span "ЭН: 20451225269876" at bounding box center [1142, 519] width 106 height 11
copy span "20451225269876"
click at [1340, 732] on textarea at bounding box center [1406, 738] width 183 height 30
paste textarea "20451225269876"
type textarea "20451225269876 номер посилки"
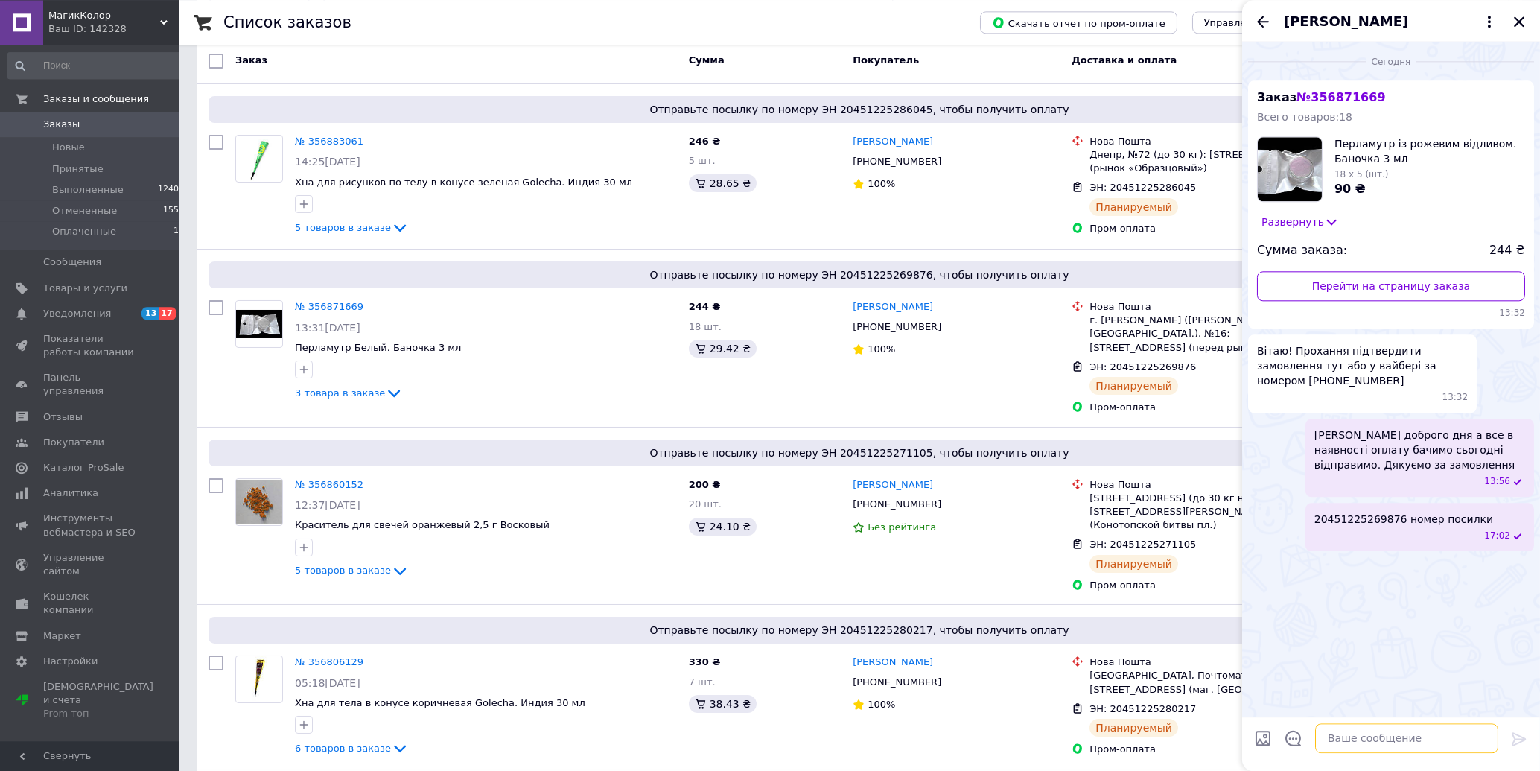
scroll to position [159, 0]
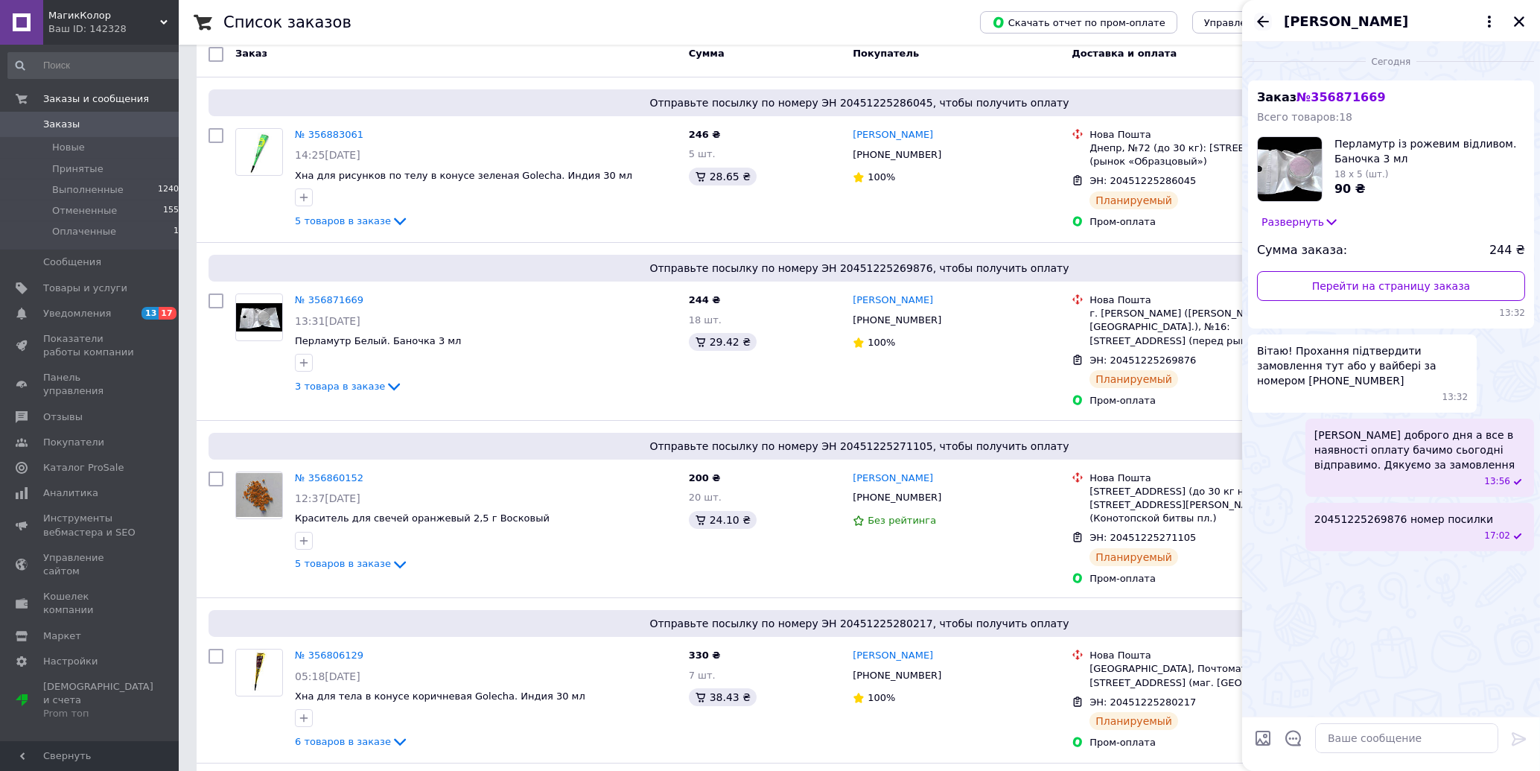
click at [1261, 22] on icon "Назад" at bounding box center [1263, 22] width 18 height 18
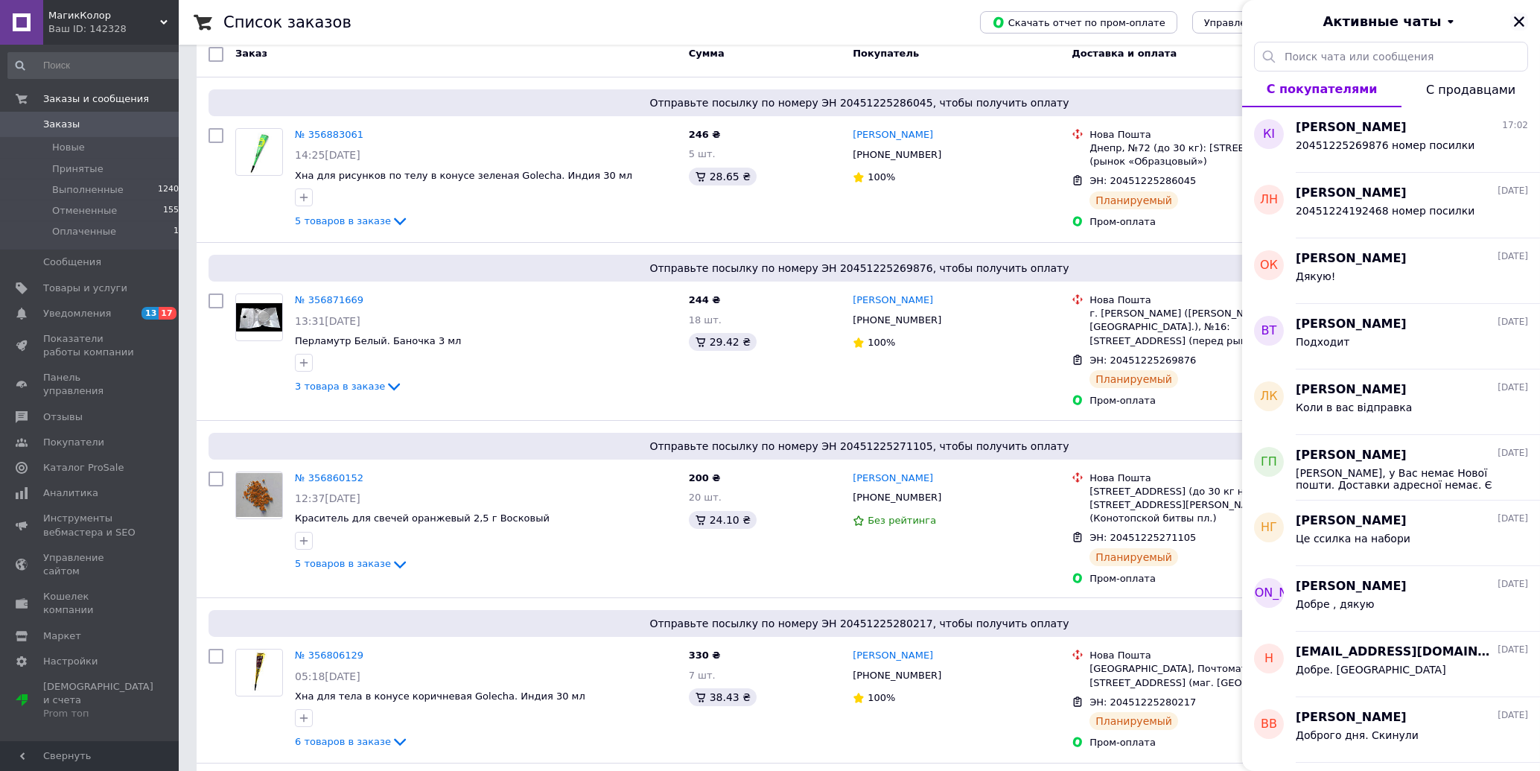
click at [1519, 22] on icon "Закрыть" at bounding box center [1519, 21] width 10 height 10
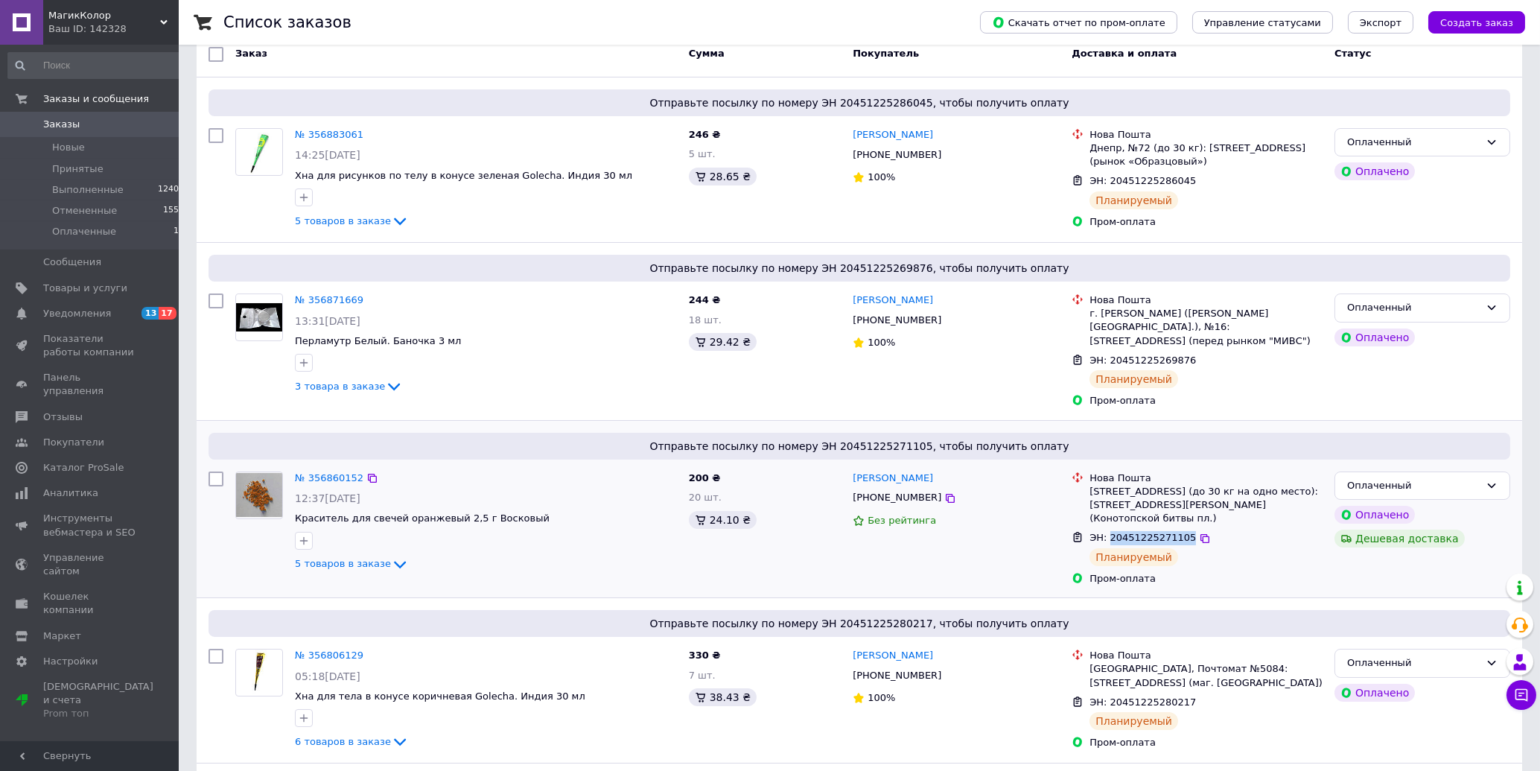
drag, startPoint x: 1109, startPoint y: 513, endPoint x: 1179, endPoint y: 516, distance: 70.1
click at [1179, 532] on span "ЭН: 20451225271105" at bounding box center [1142, 537] width 106 height 11
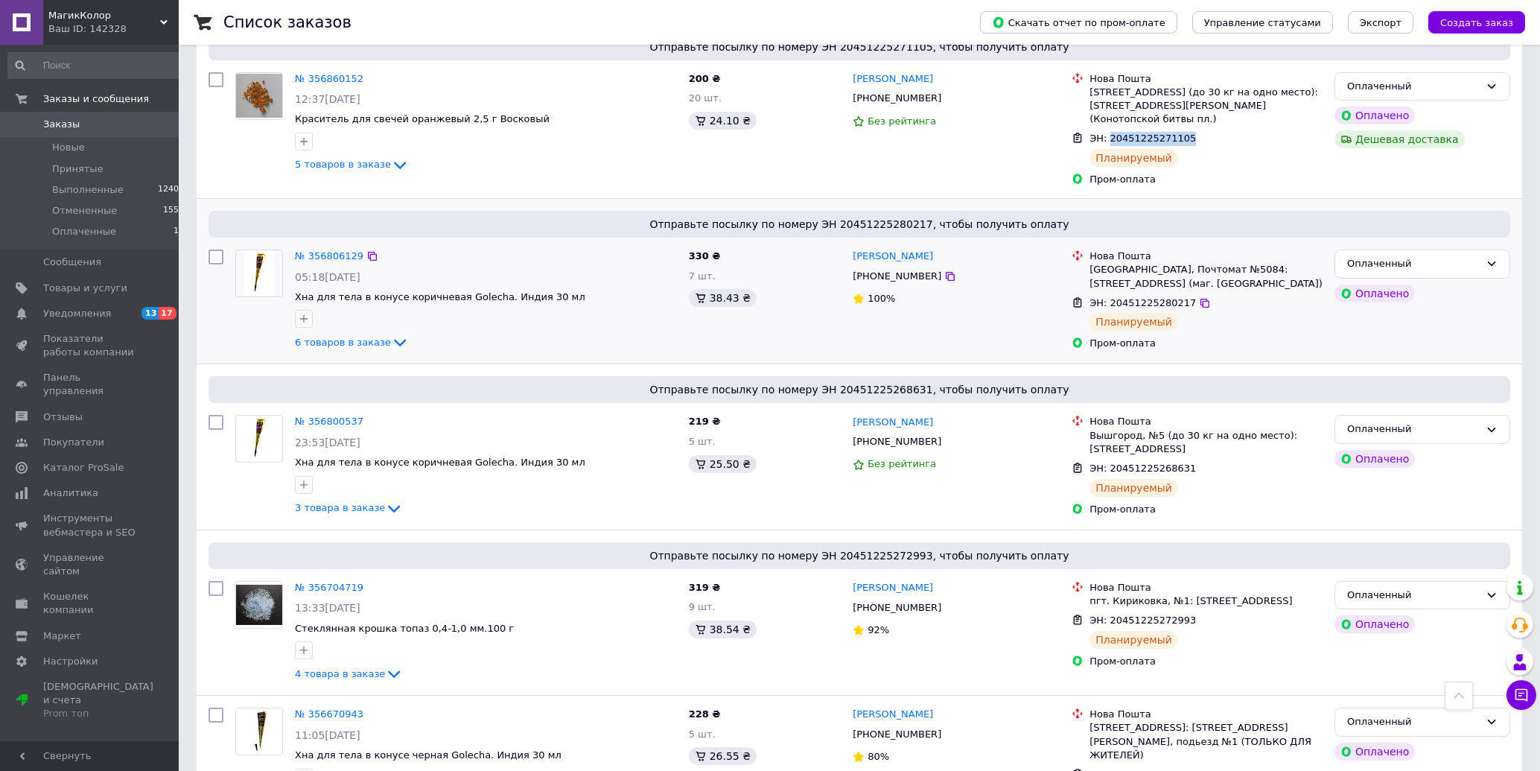
scroll to position [479, 0]
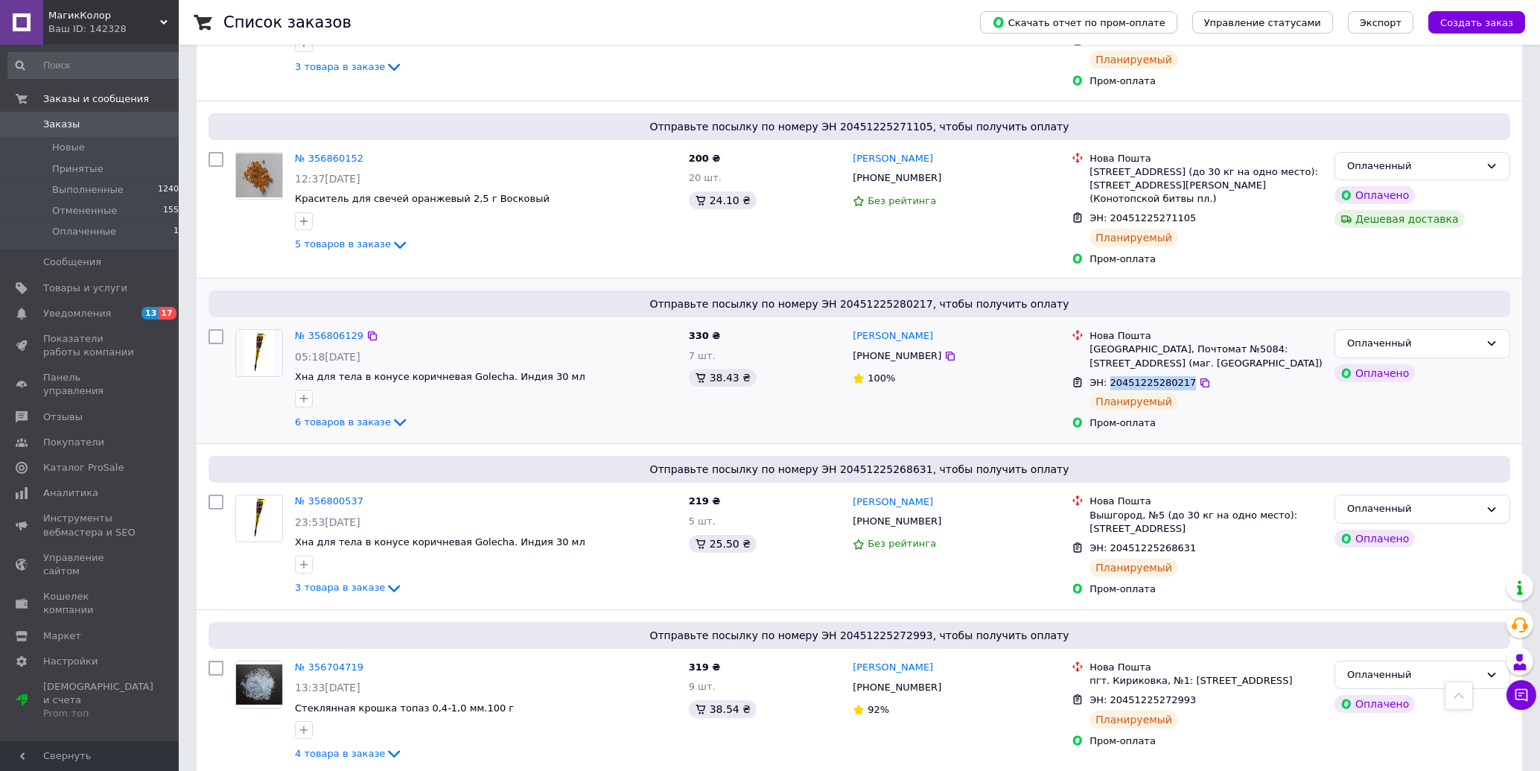
drag, startPoint x: 1107, startPoint y: 357, endPoint x: 1180, endPoint y: 357, distance: 73.0
click at [1180, 377] on span "ЭН: 20451225280217" at bounding box center [1142, 382] width 106 height 11
copy span "20451225280217"
drag, startPoint x: 1107, startPoint y: 527, endPoint x: 1180, endPoint y: 524, distance: 73.8
click at [1180, 542] on span "ЭН: 20451225268631" at bounding box center [1142, 547] width 106 height 11
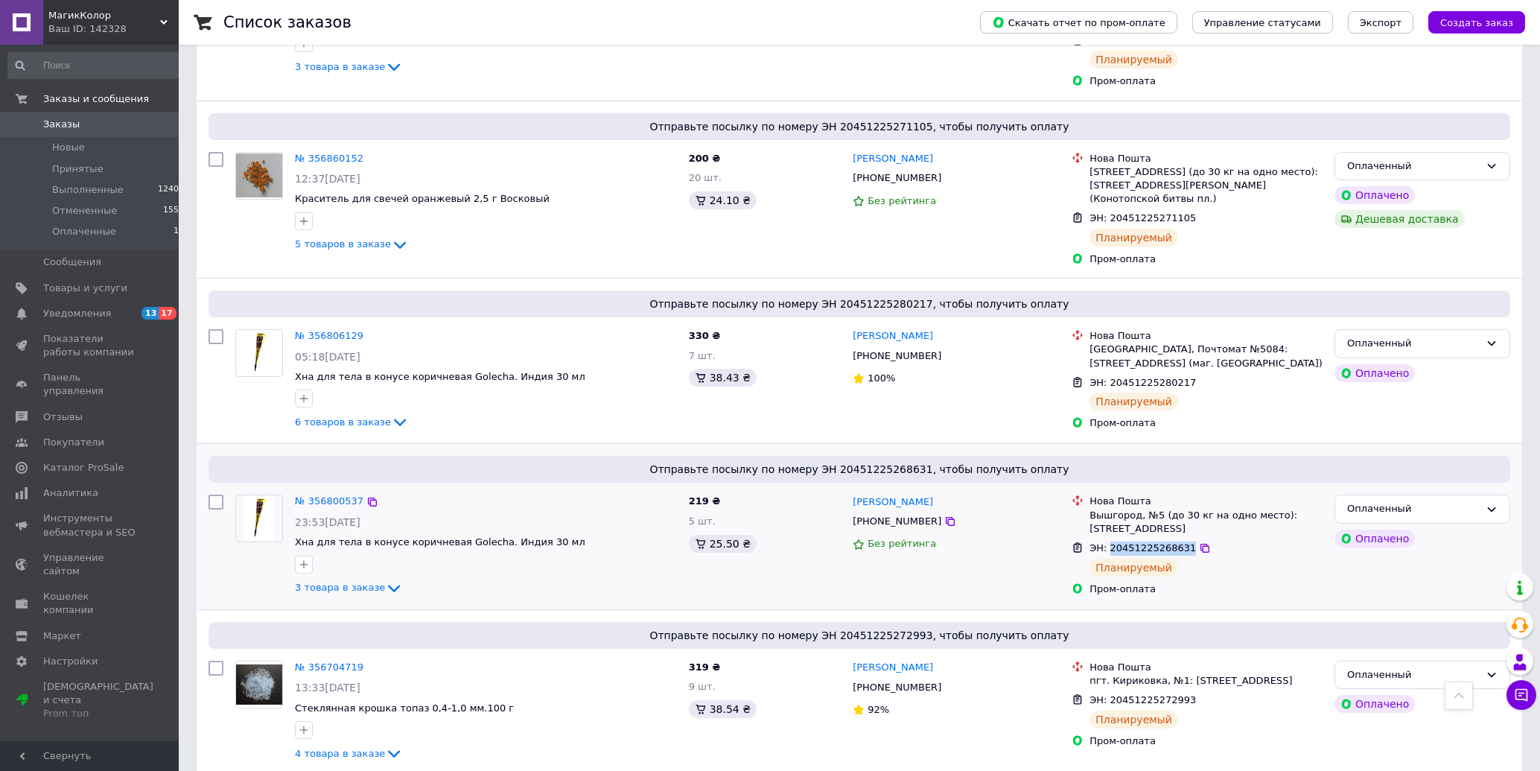
copy span "20451225268631"
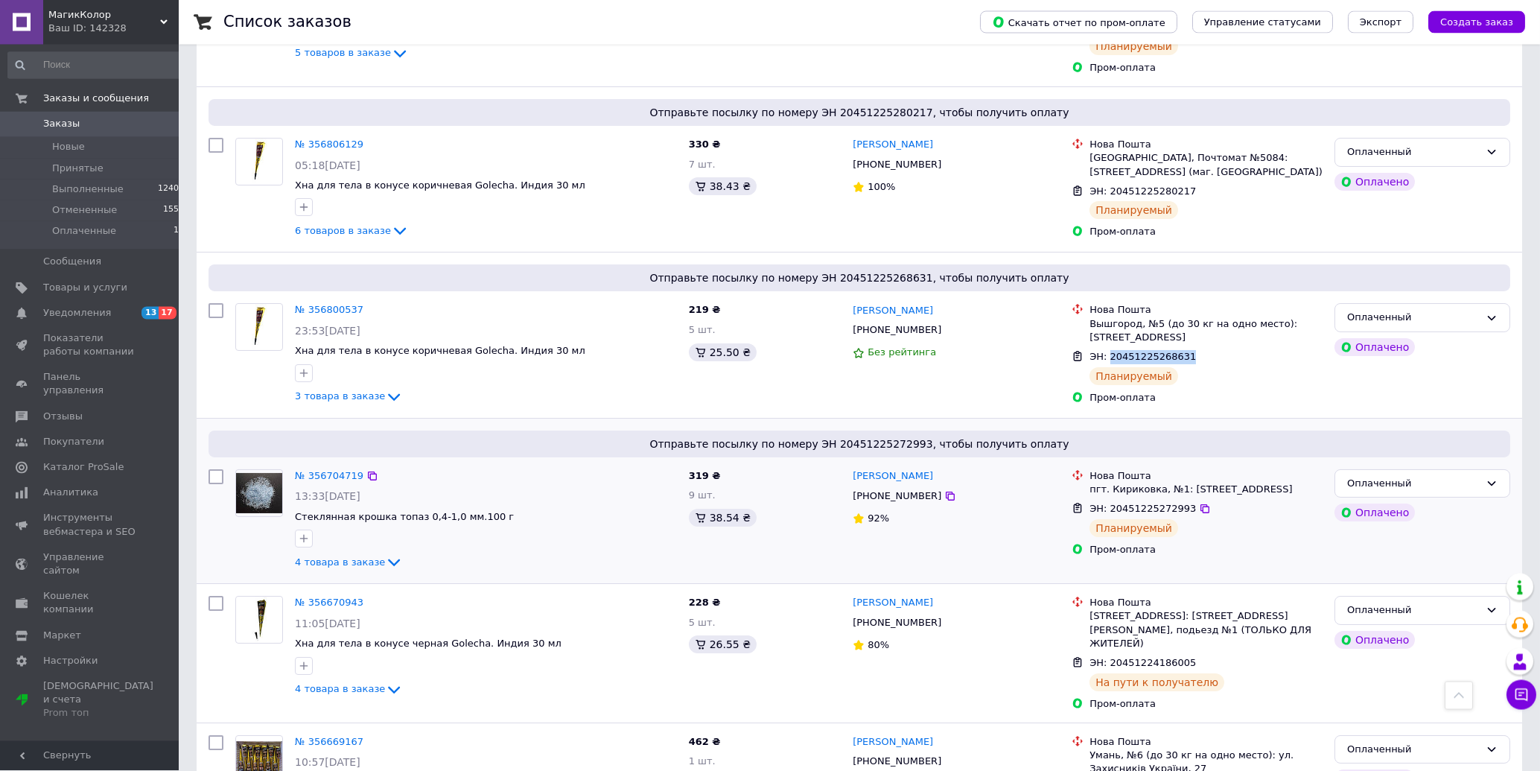
scroll to position [798, 0]
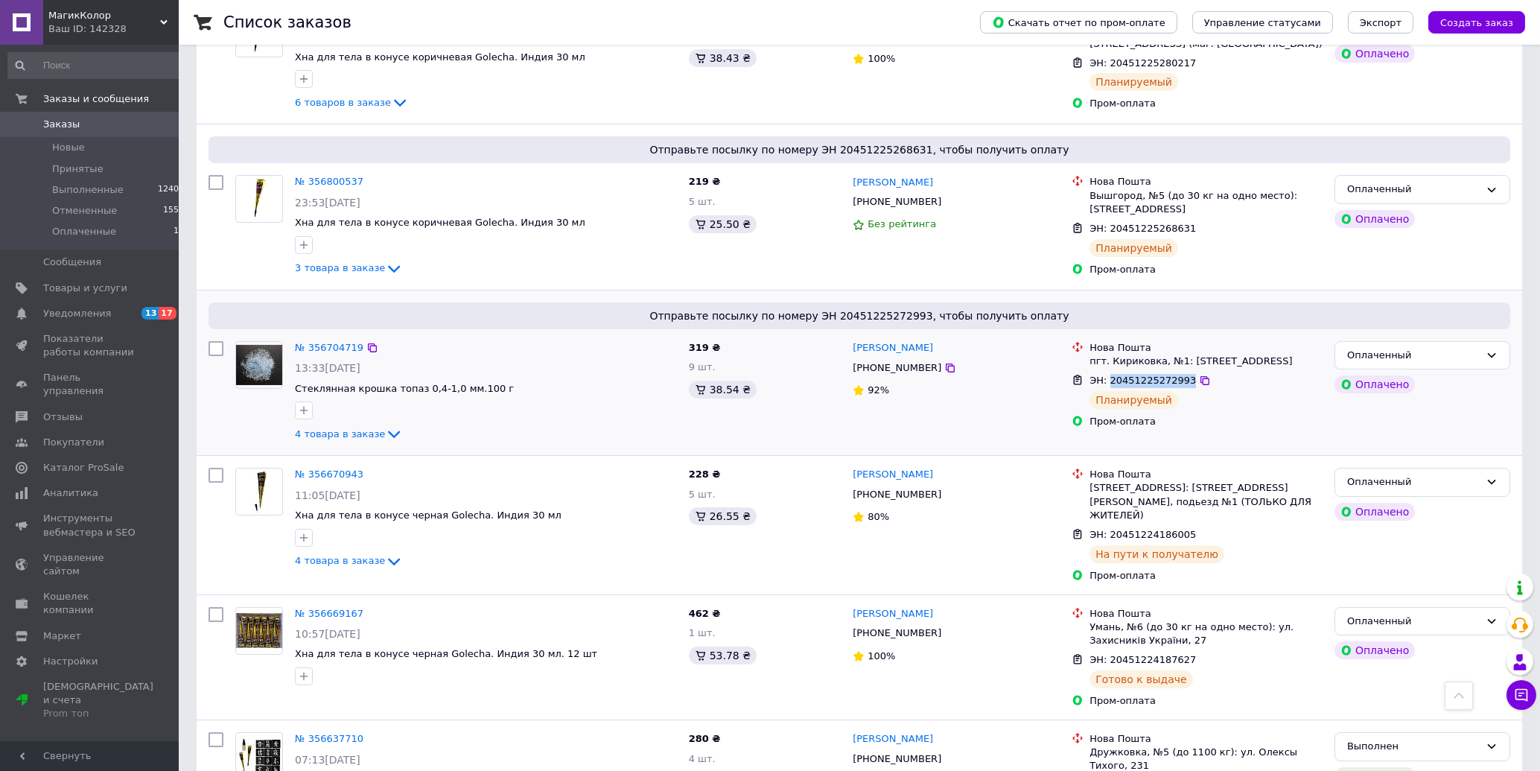
drag, startPoint x: 1107, startPoint y: 354, endPoint x: 1182, endPoint y: 356, distance: 75.2
click at [1182, 372] on div "ЭН: 20451225272993" at bounding box center [1142, 380] width 109 height 17
copy span "20451225272993"
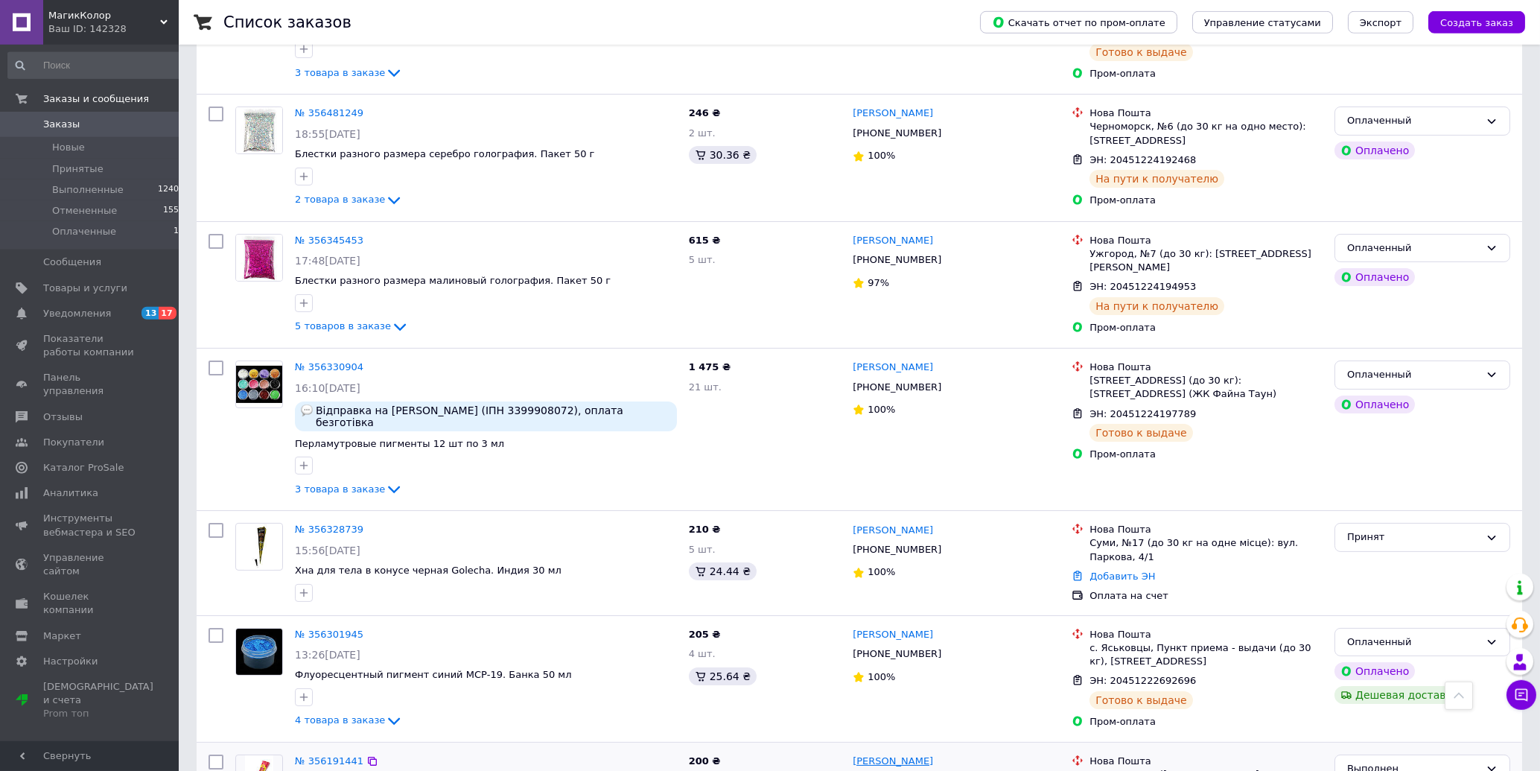
scroll to position [1835, 0]
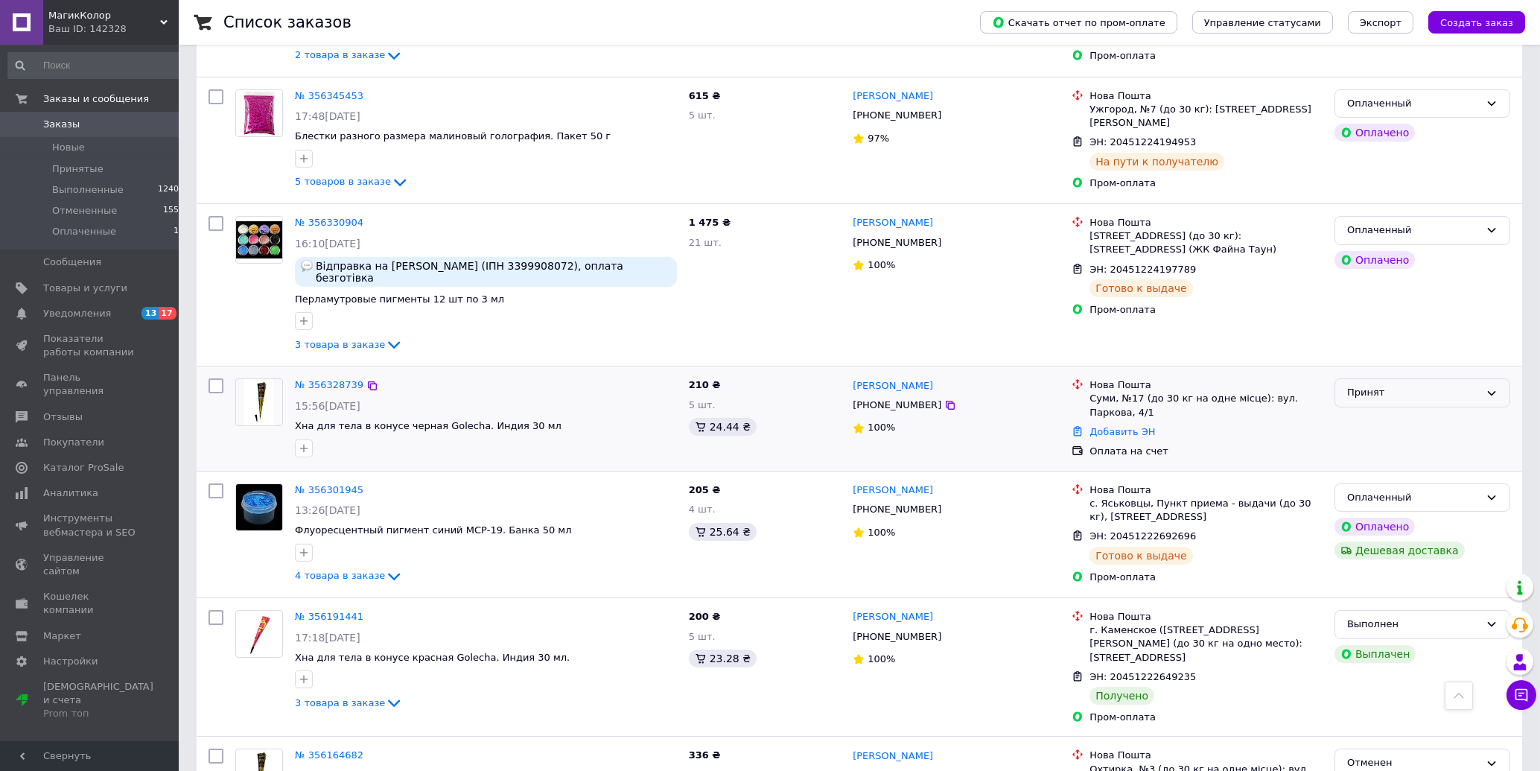
click at [1403, 385] on div "Принят" at bounding box center [1413, 393] width 133 height 16
click at [1383, 437] on li "Отменен" at bounding box center [1422, 451] width 174 height 28
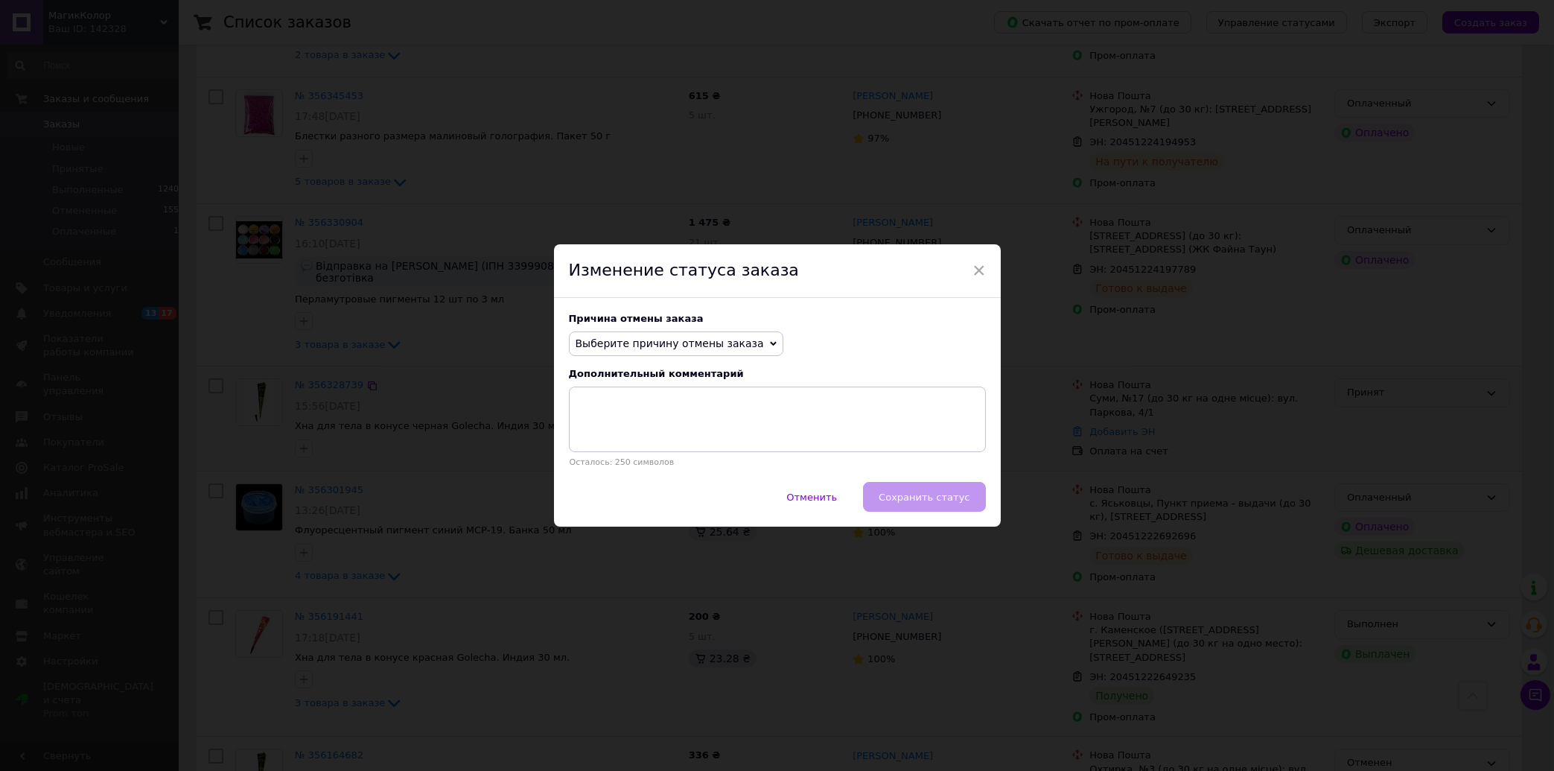
click at [660, 342] on span "Выберите причину отмены заказа" at bounding box center [670, 343] width 188 height 12
click at [657, 412] on li "Оплата не поступила" at bounding box center [676, 414] width 213 height 21
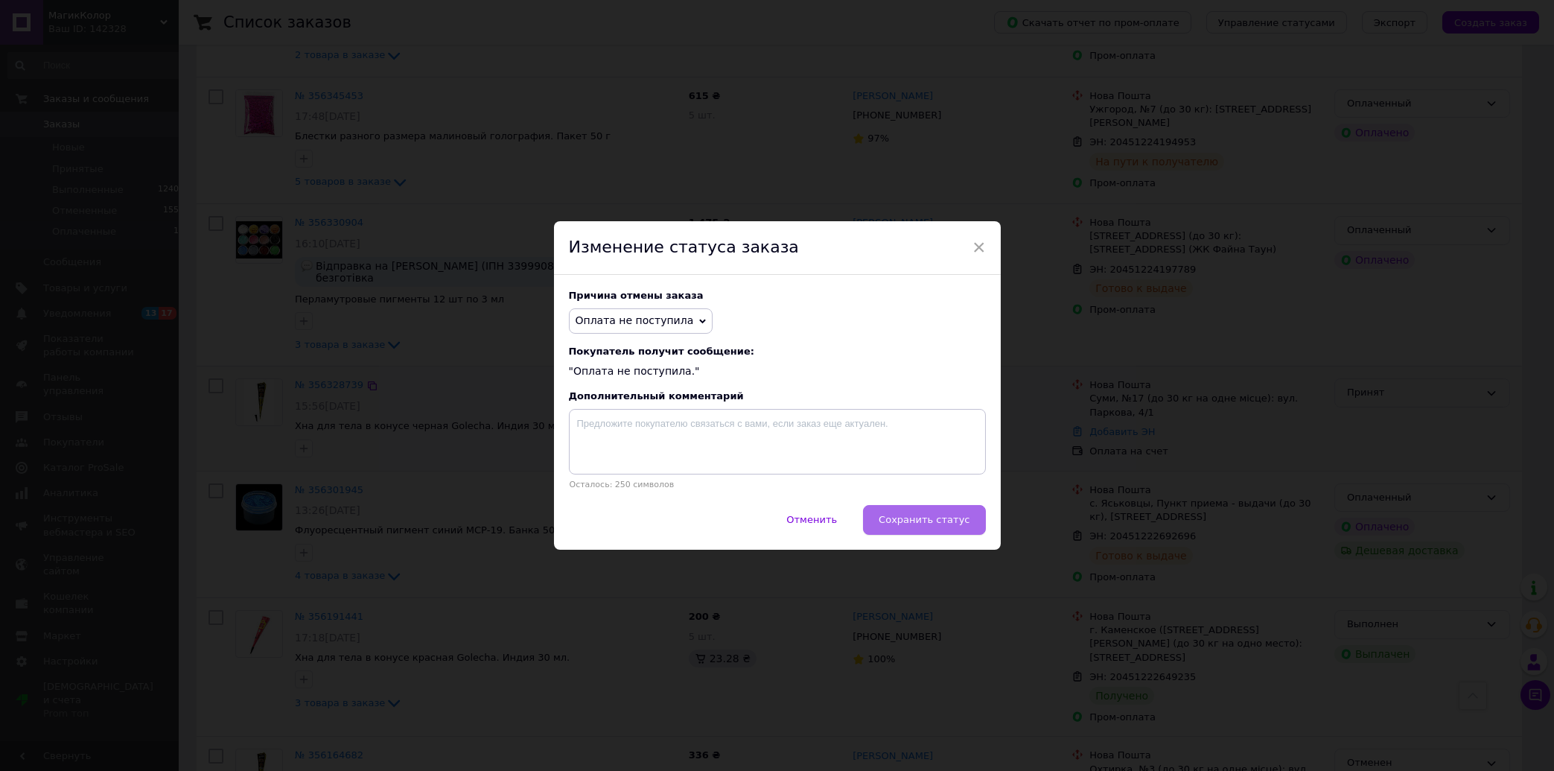
click at [931, 518] on span "Сохранить статус" at bounding box center [924, 519] width 91 height 11
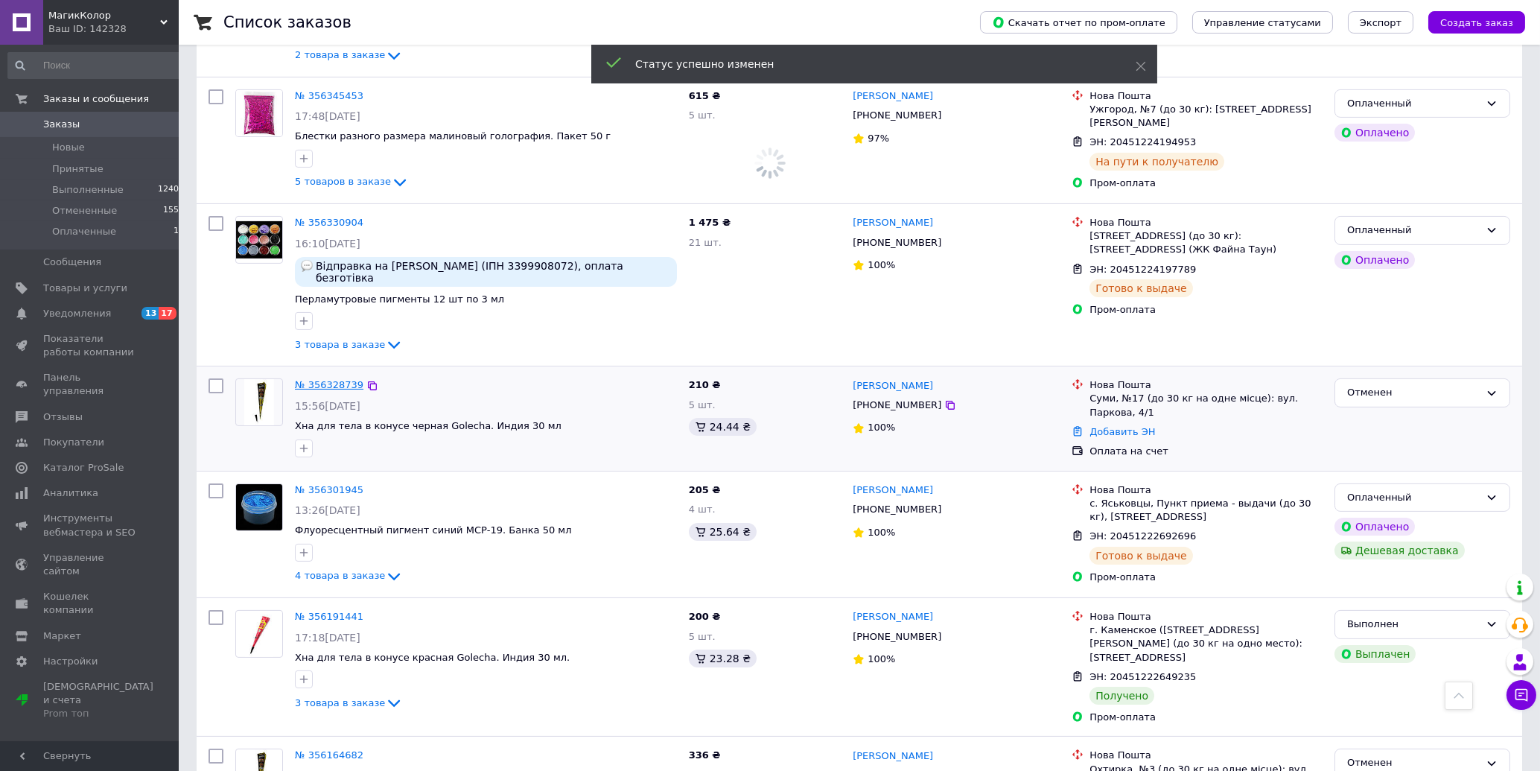
click at [322, 379] on link "№ 356328739" at bounding box center [329, 384] width 69 height 11
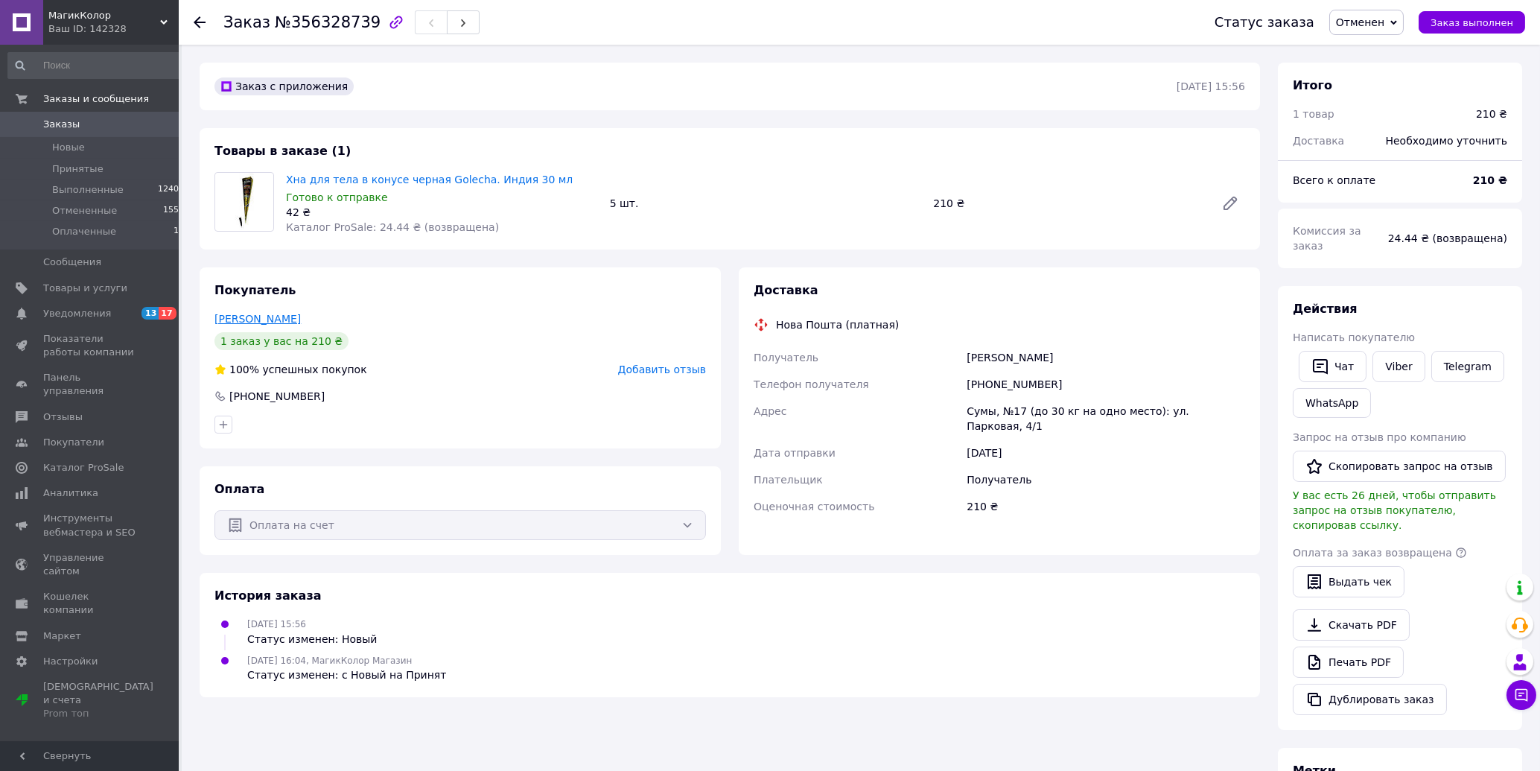
click at [249, 316] on link "[PERSON_NAME]" at bounding box center [257, 319] width 86 height 12
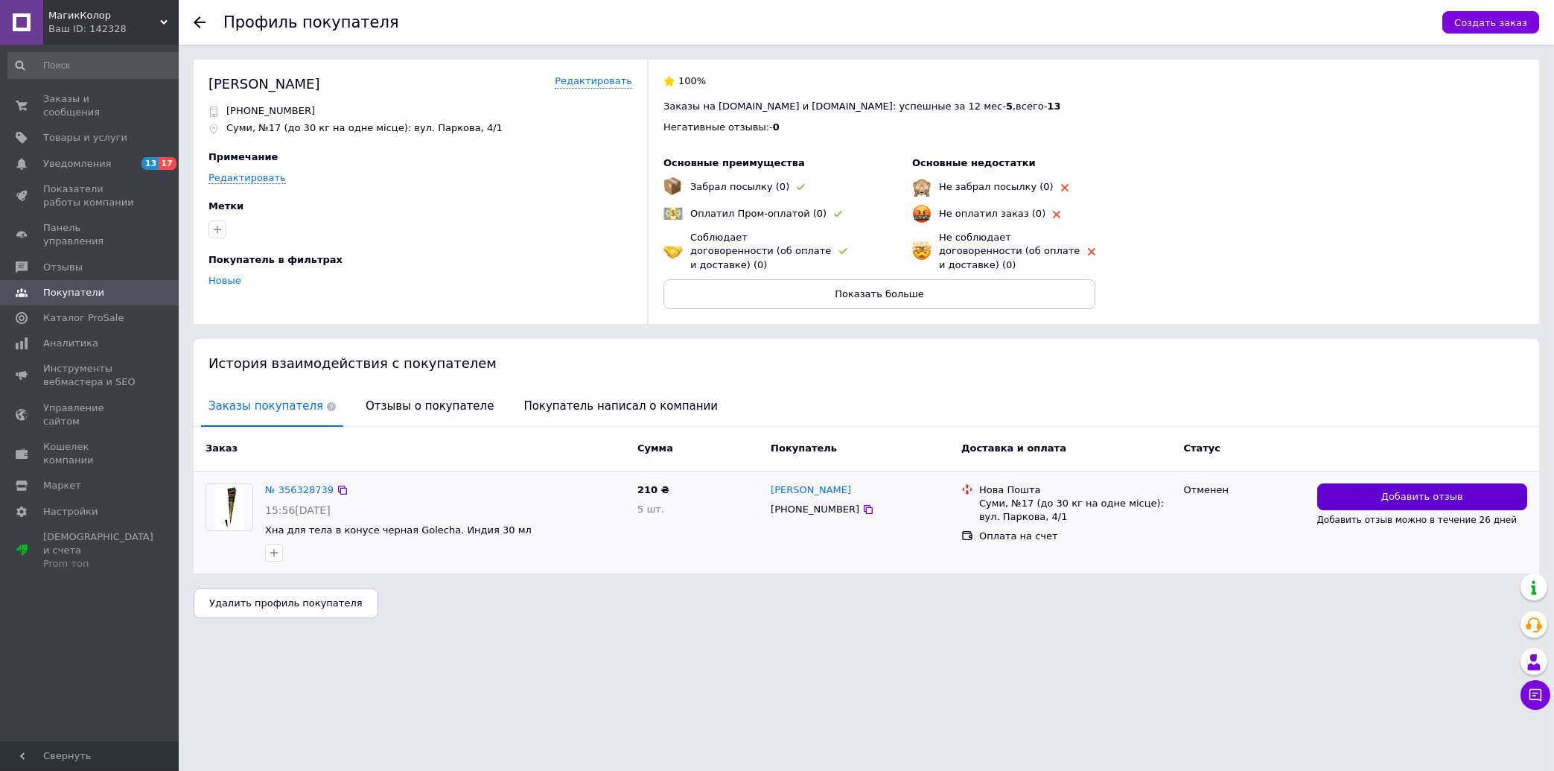
click at [1342, 483] on button "Добавить отзыв" at bounding box center [1422, 497] width 210 height 28
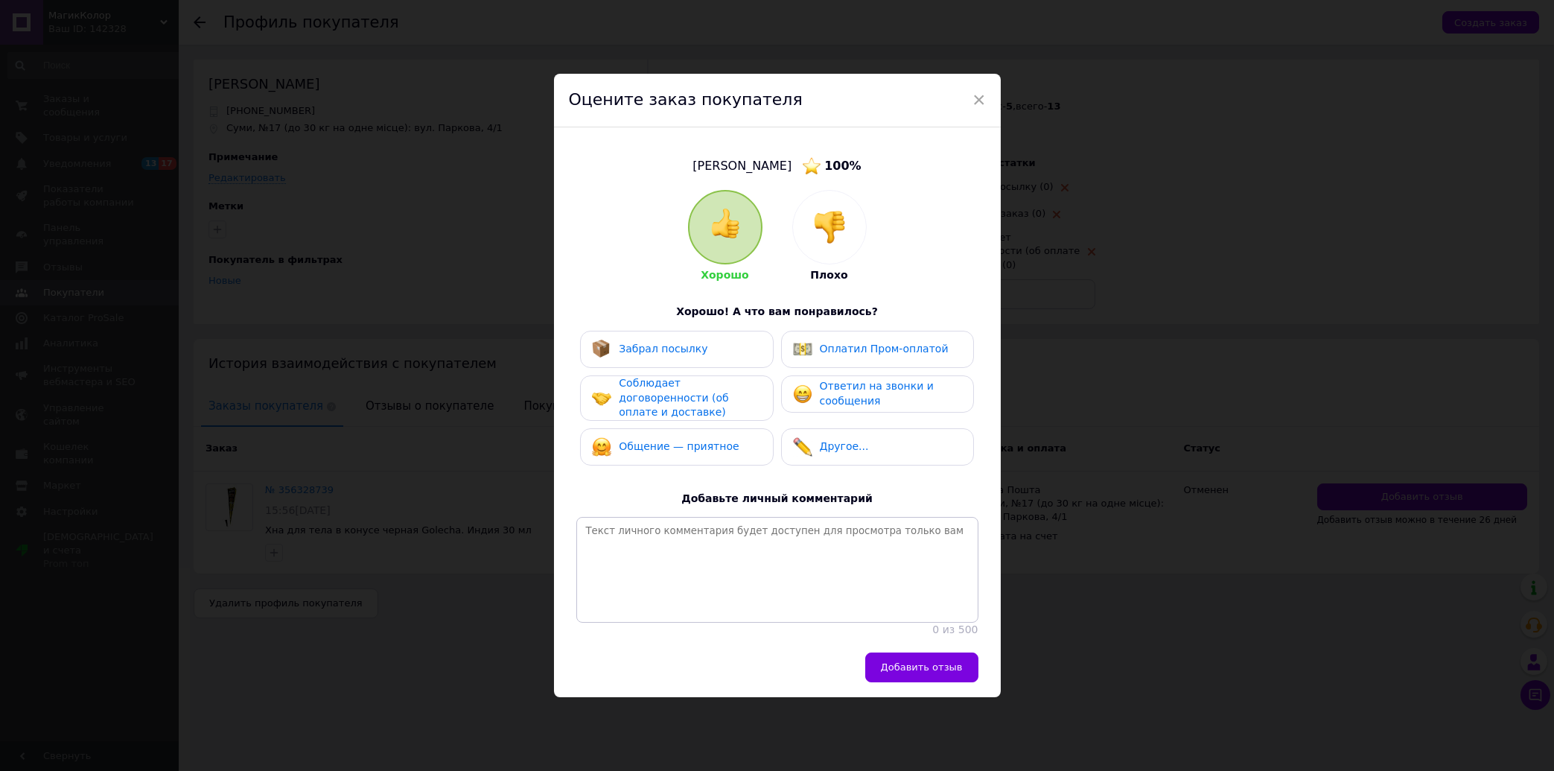
click at [820, 227] on img at bounding box center [829, 227] width 33 height 33
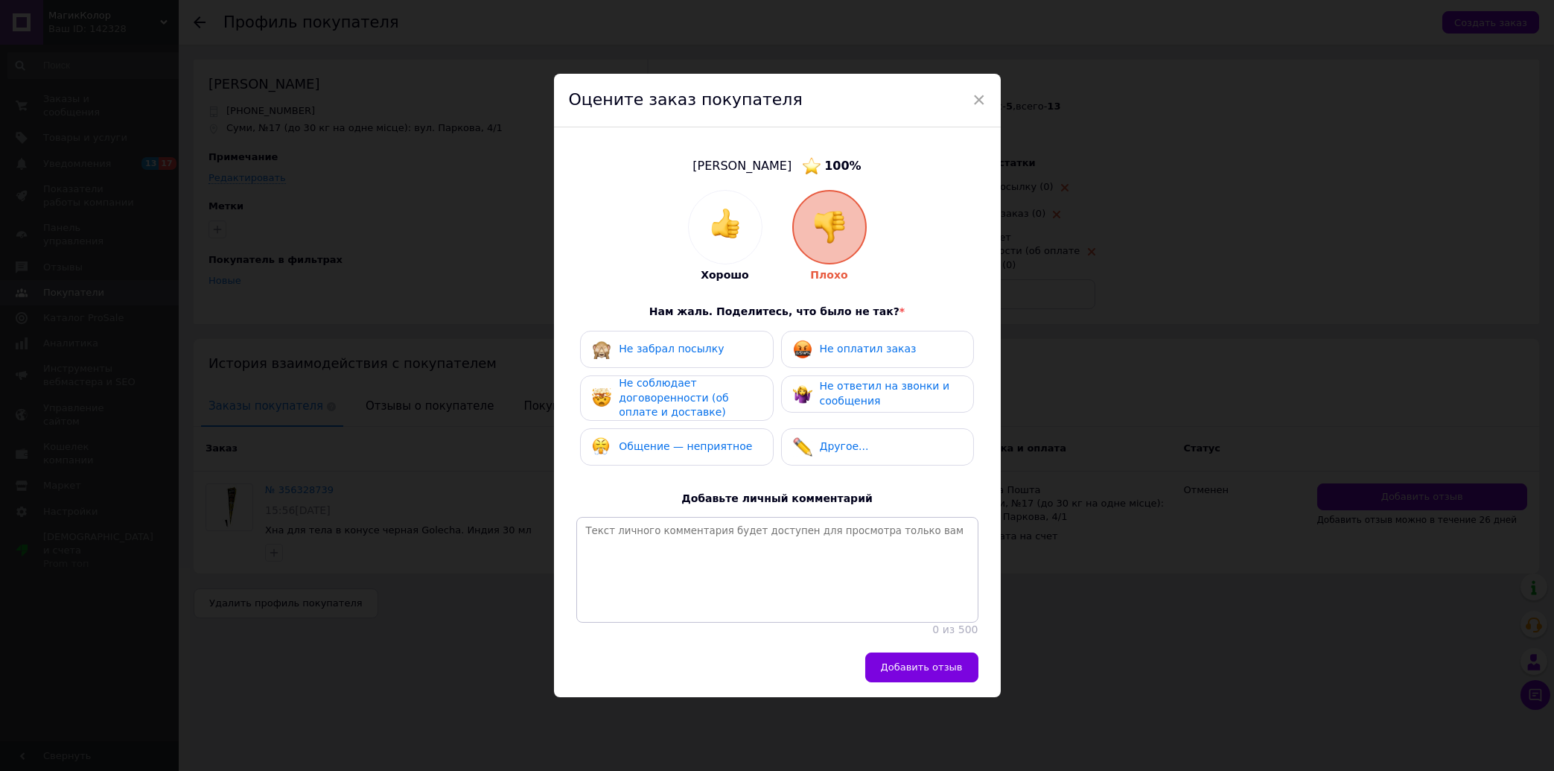
click at [675, 377] on span "Не соблюдает договоренности (об оплате и доставке)" at bounding box center [673, 397] width 109 height 41
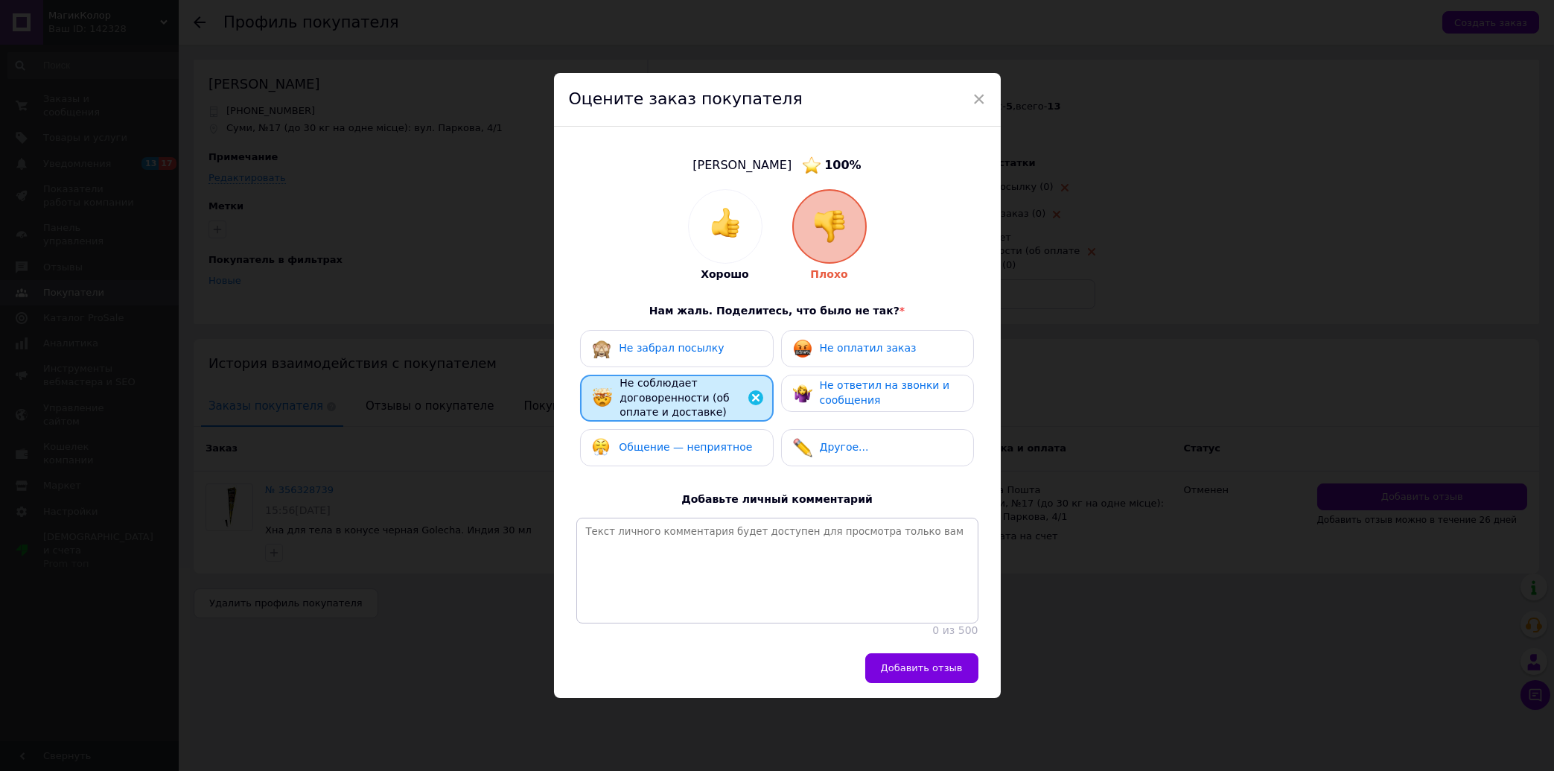
click at [687, 441] on span "Общение — неприятное" at bounding box center [685, 447] width 133 height 12
click at [868, 342] on span "Не оплатил заказ" at bounding box center [868, 348] width 97 height 12
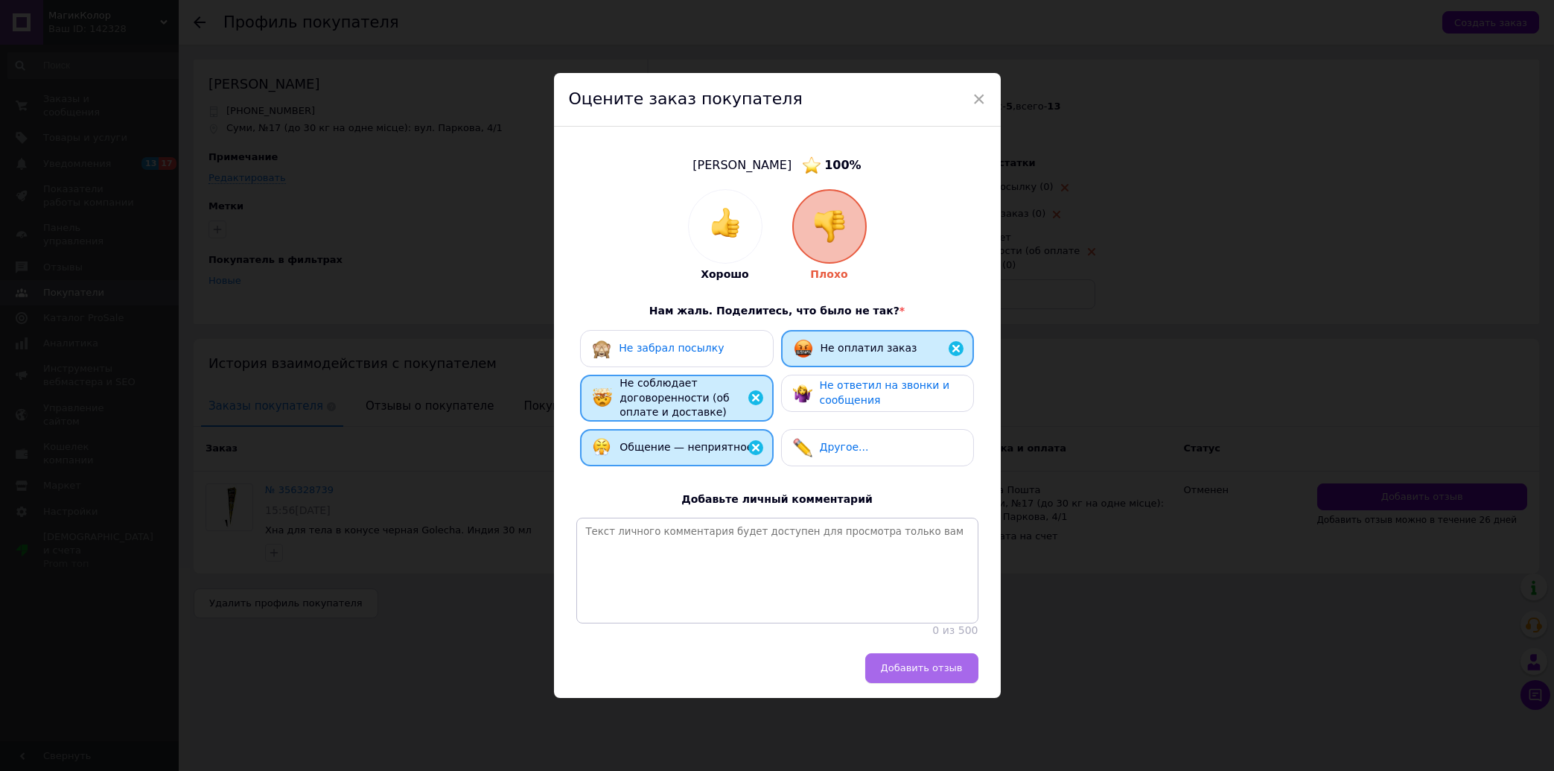
click at [920, 673] on span "Добавить отзыв" at bounding box center [922, 667] width 82 height 11
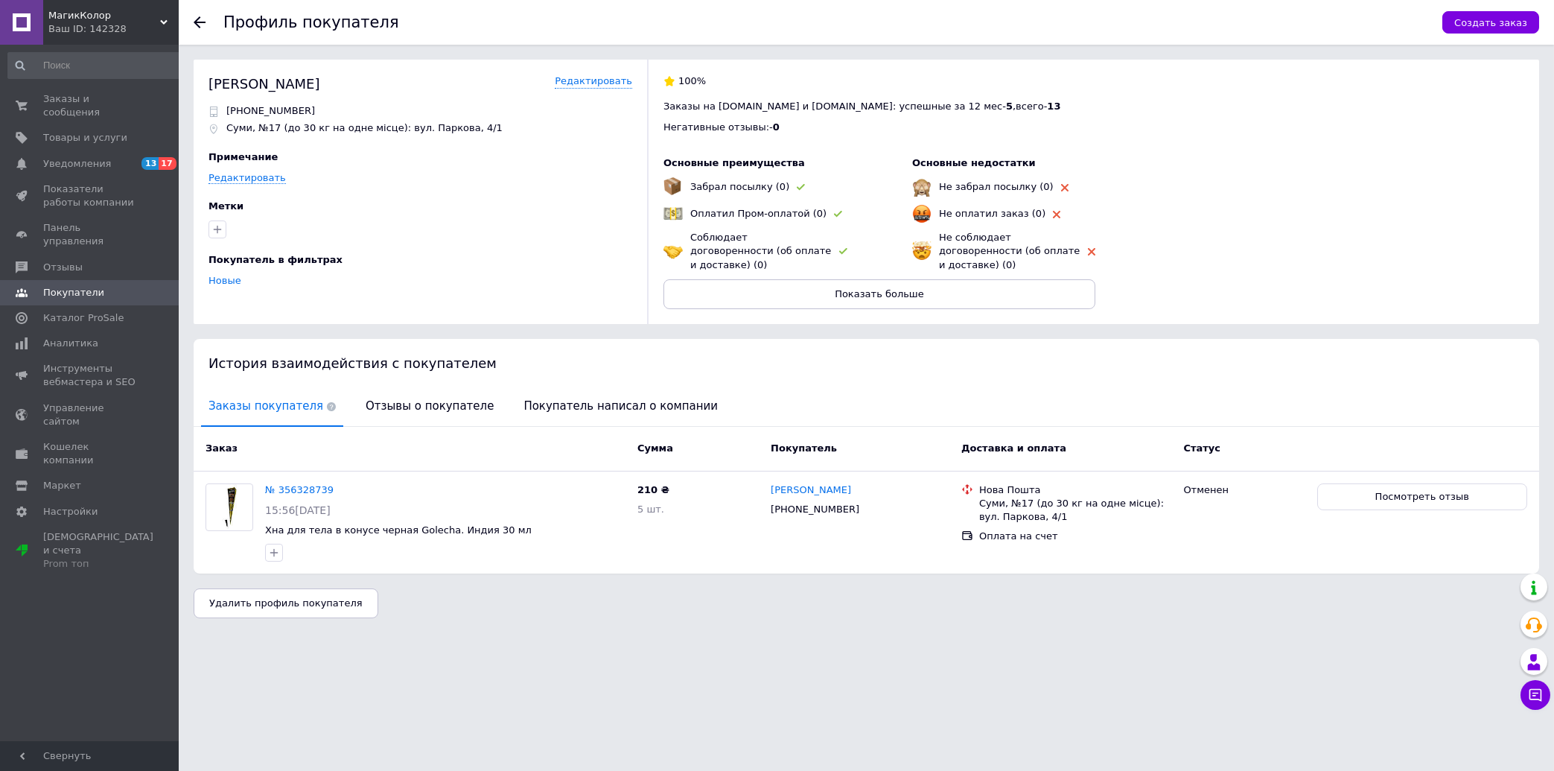
click at [200, 25] on icon at bounding box center [200, 22] width 12 height 12
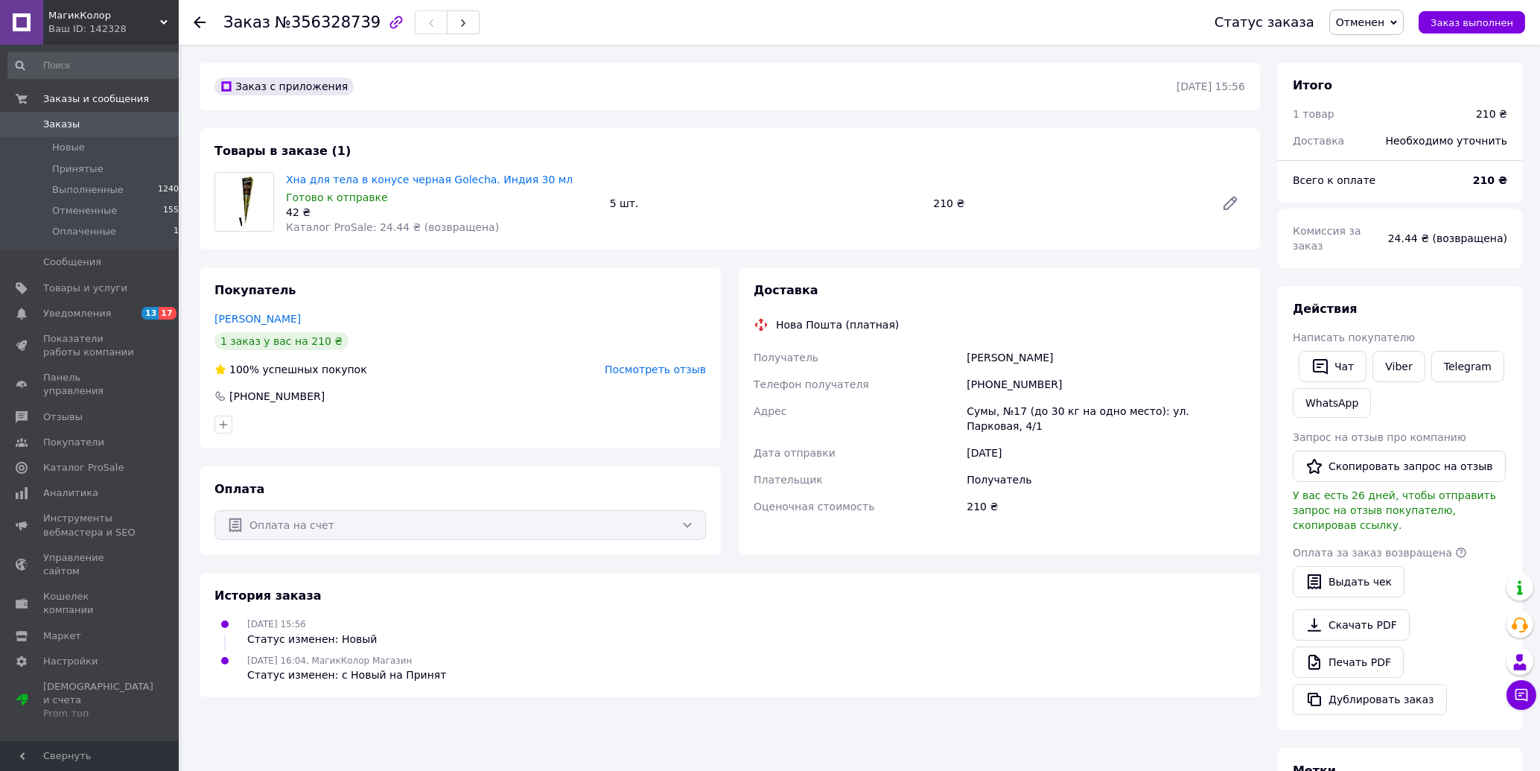
click at [199, 20] on icon at bounding box center [200, 22] width 12 height 12
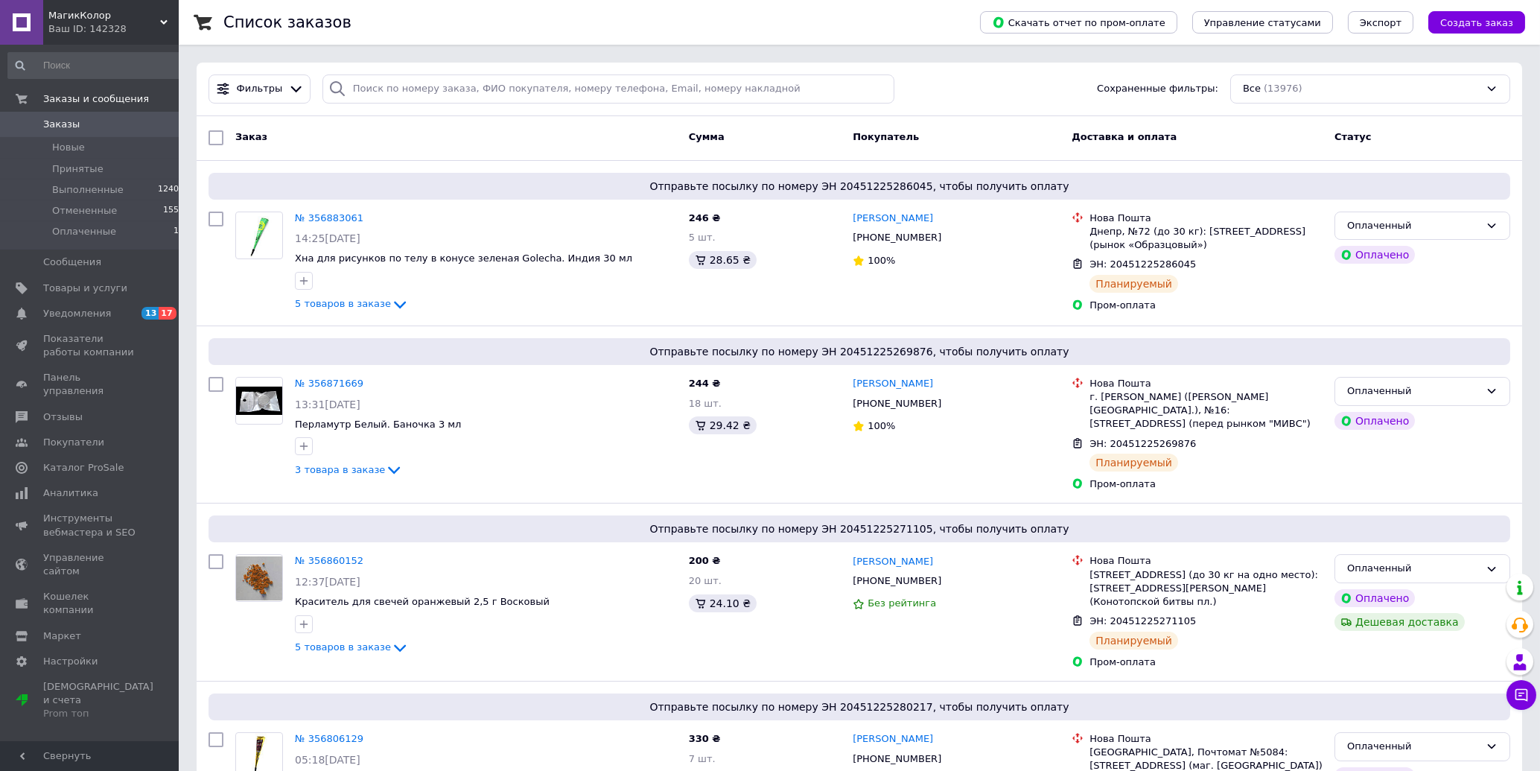
click at [93, 128] on span "Заказы" at bounding box center [90, 124] width 95 height 13
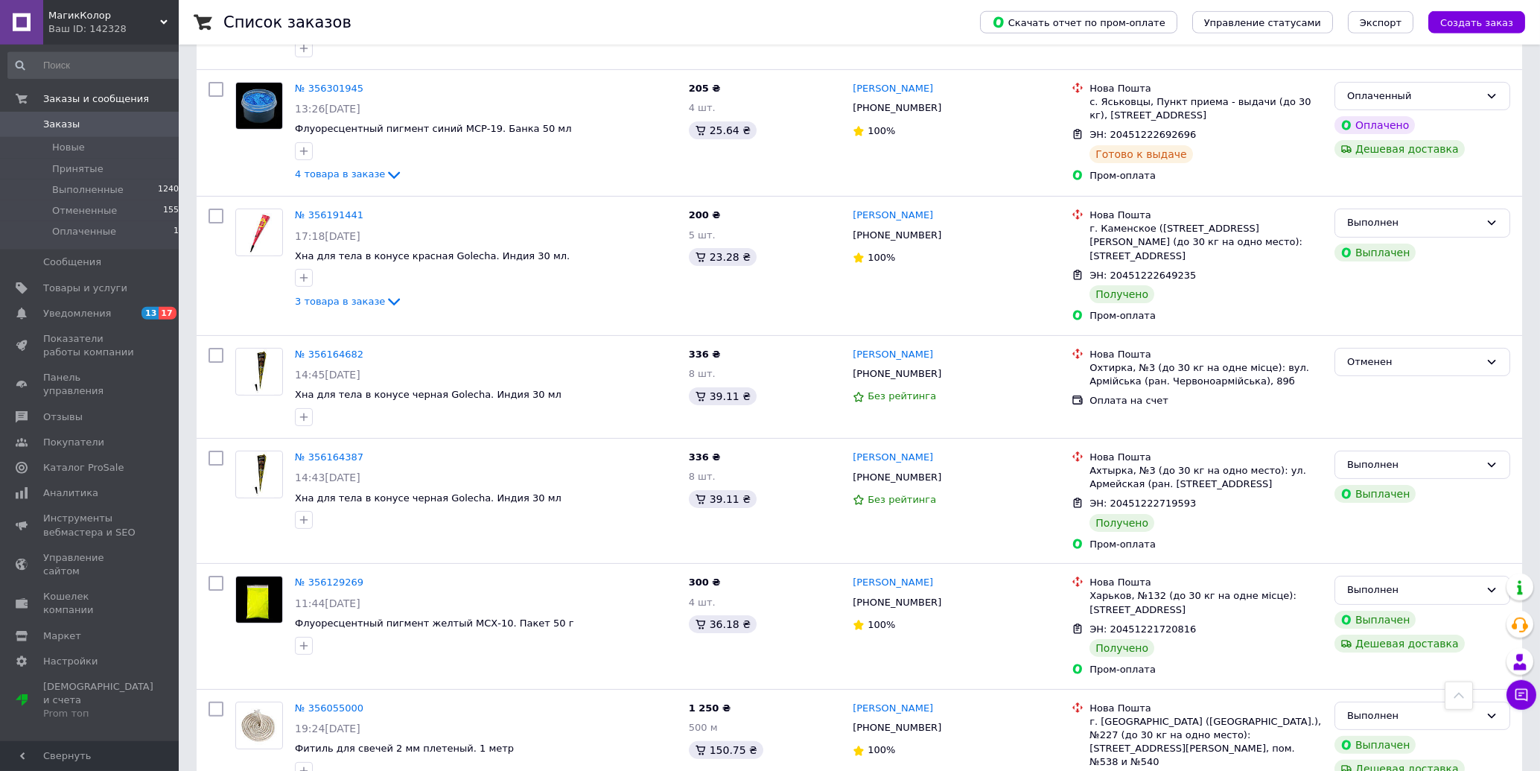
scroll to position [2308, 0]
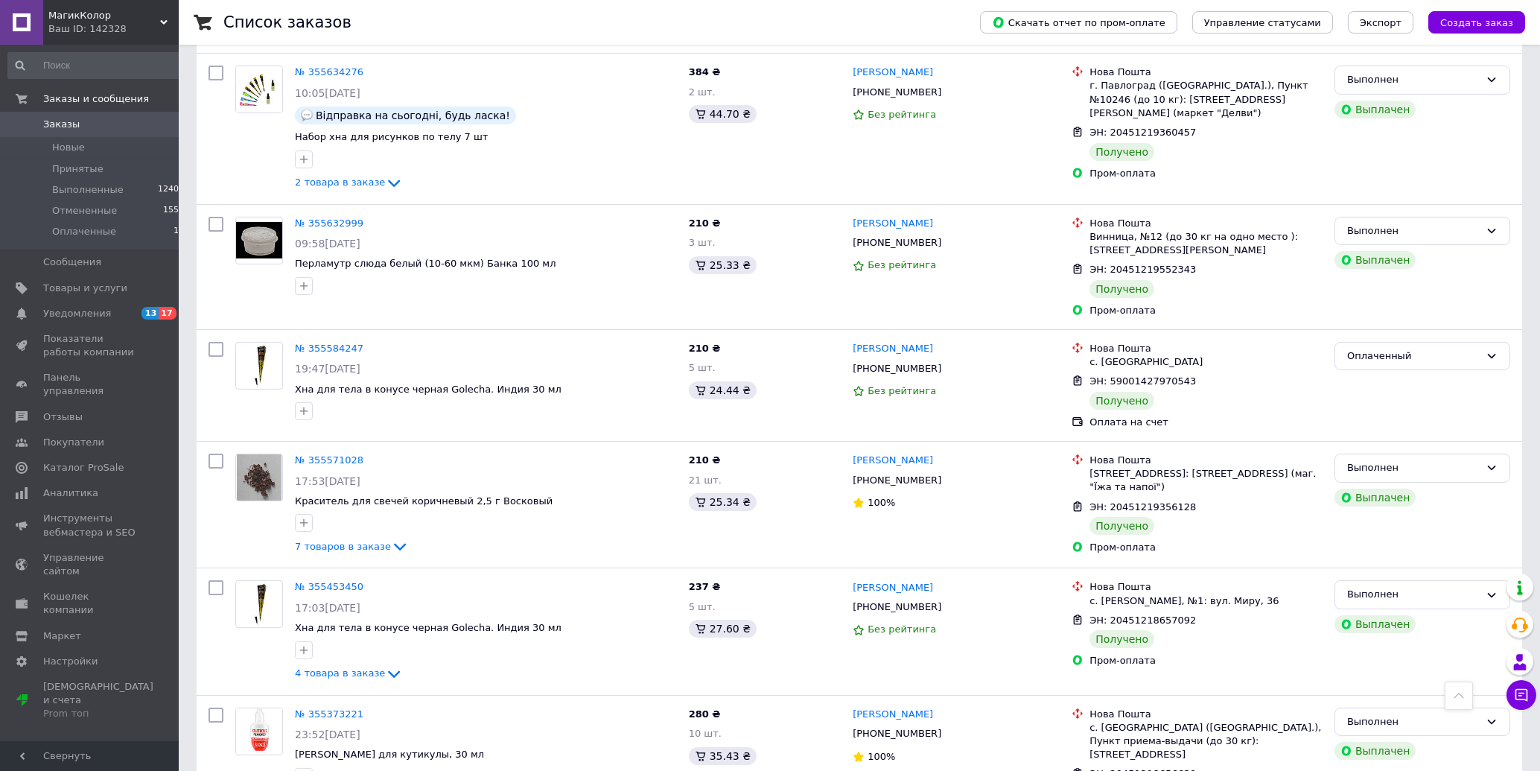
scroll to position [1993, 0]
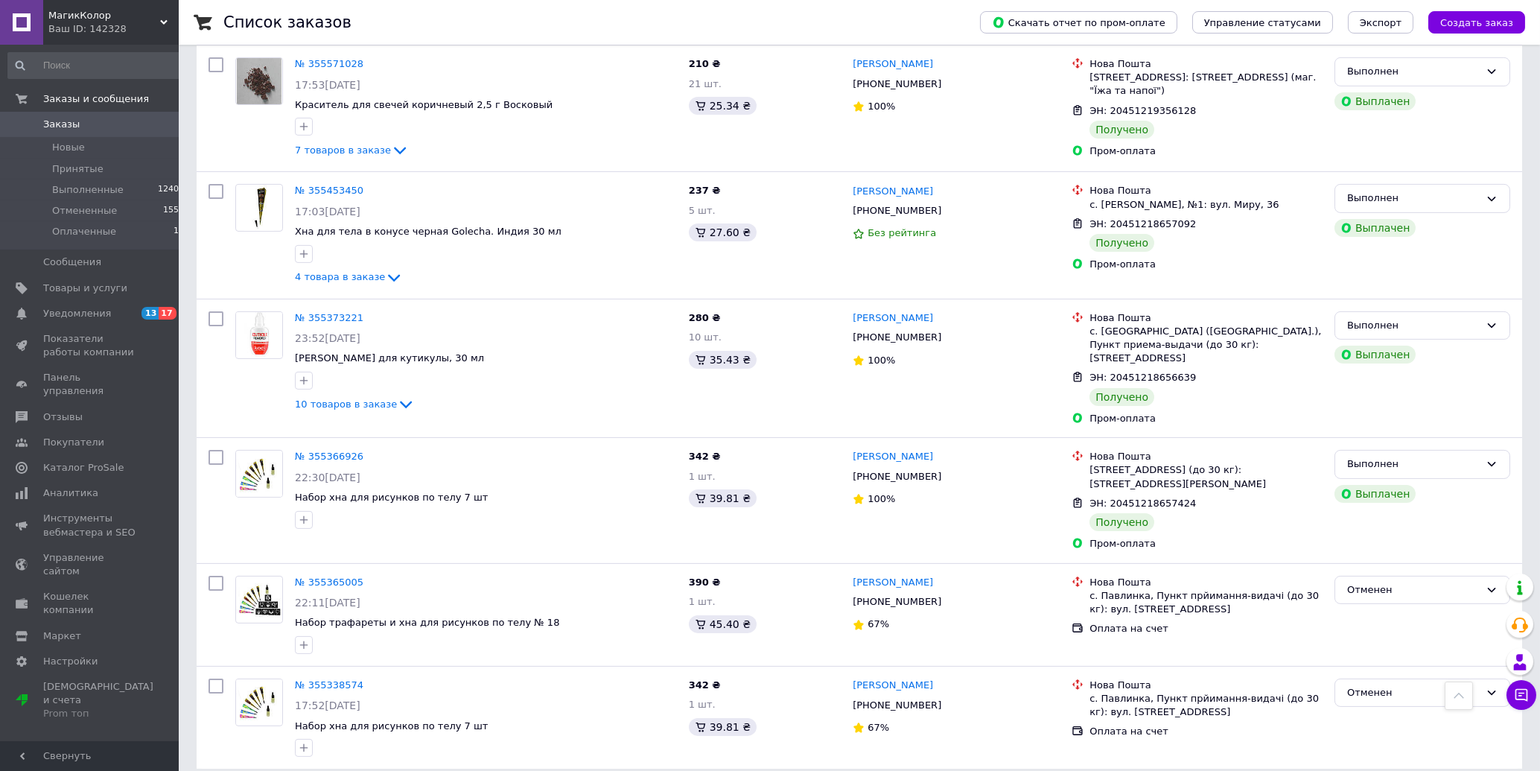
click at [55, 122] on span "Заказы" at bounding box center [61, 124] width 36 height 13
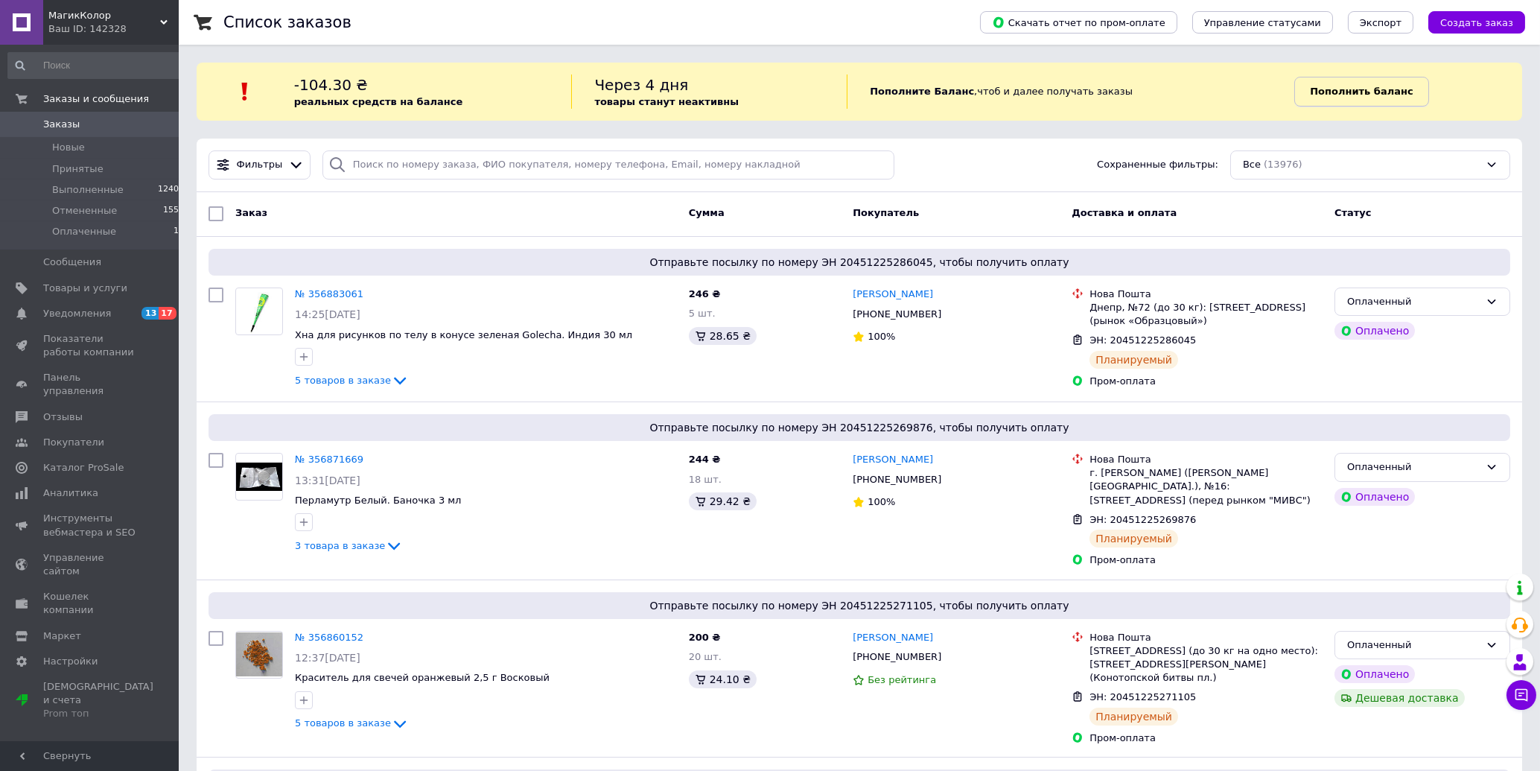
click at [1331, 87] on b "Пополнить баланс" at bounding box center [1361, 91] width 103 height 11
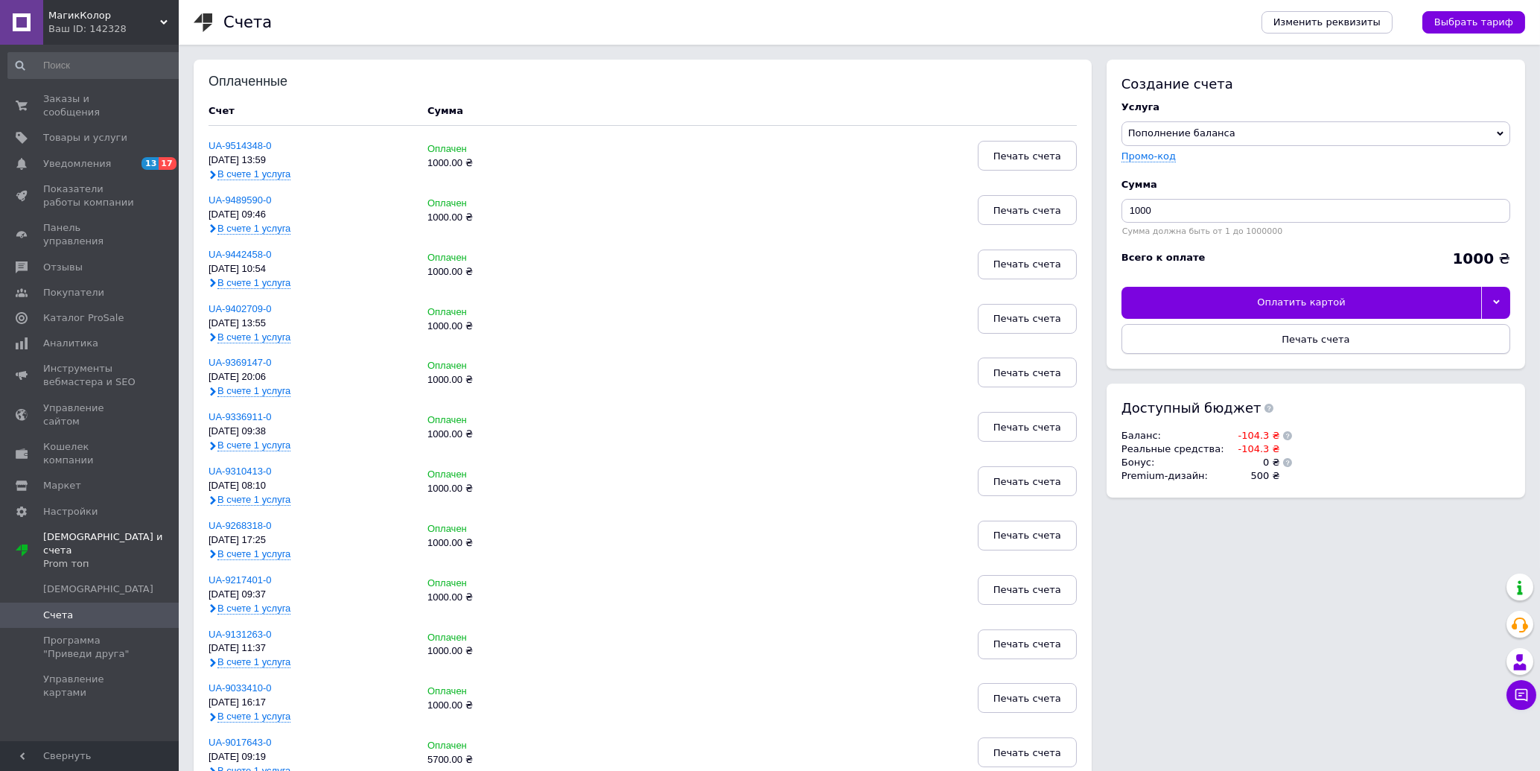
click at [1267, 342] on button "Печать счета" at bounding box center [1315, 339] width 389 height 30
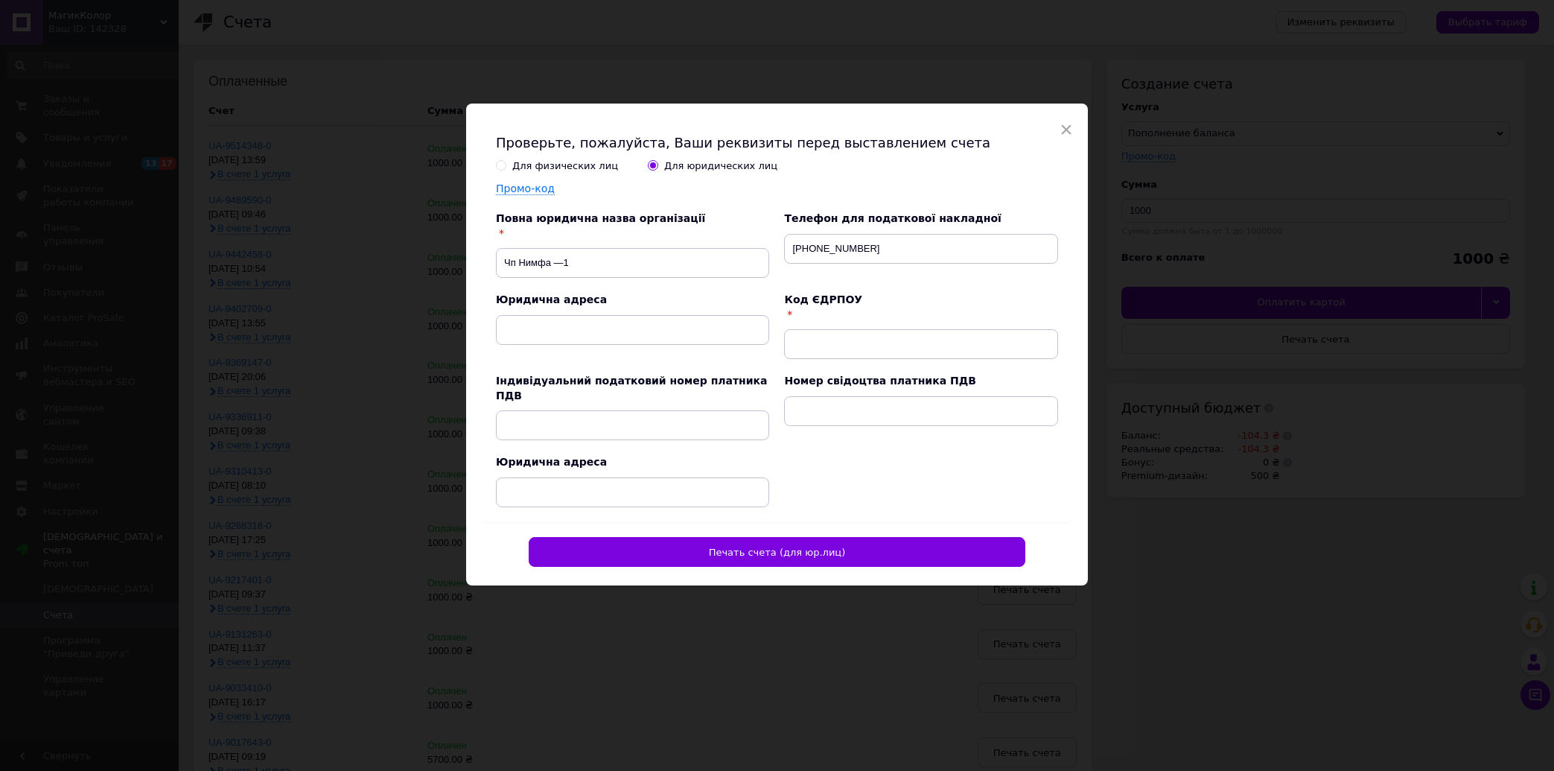
click at [496, 170] on input "Для физических лиц" at bounding box center [501, 165] width 10 height 10
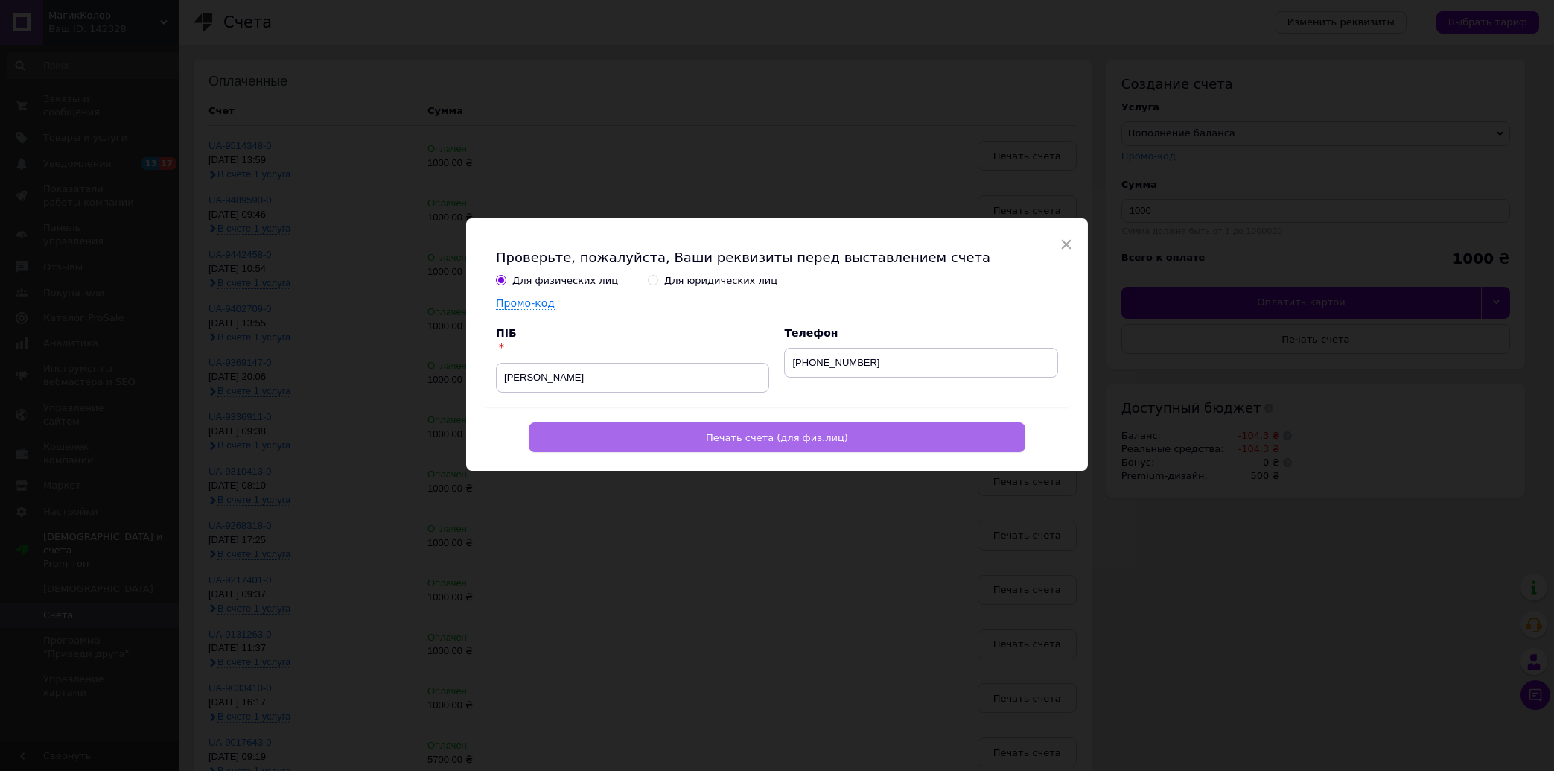
click at [703, 441] on button "Печать счета (для физ.лиц)" at bounding box center [777, 437] width 497 height 30
